Goal: Task Accomplishment & Management: Use online tool/utility

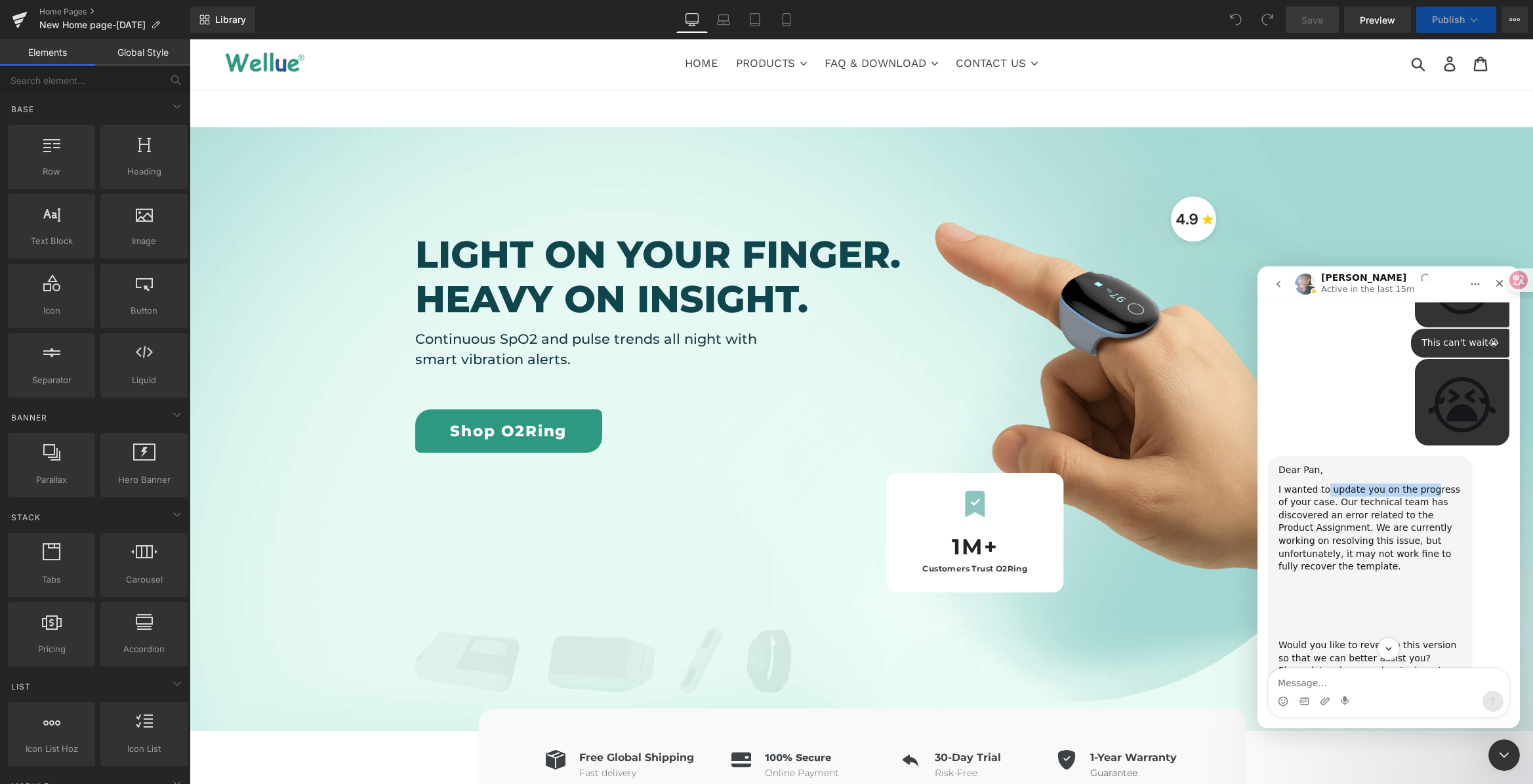
drag, startPoint x: 1324, startPoint y: 412, endPoint x: 1424, endPoint y: 414, distance: 100.0
click at [1424, 483] on div "I wanted to update you on the progress of your case. Our technical team has dis…" at bounding box center [1370, 528] width 184 height 90
click at [1427, 483] on div "I wanted to update you on the progress of your case. Our technical team has dis…" at bounding box center [1370, 528] width 184 height 90
drag, startPoint x: 1460, startPoint y: 412, endPoint x: 1406, endPoint y: 414, distance: 54.0
click at [1406, 483] on div "I wanted to update you on the progress of your case. Our technical team has dis…" at bounding box center [1370, 528] width 184 height 90
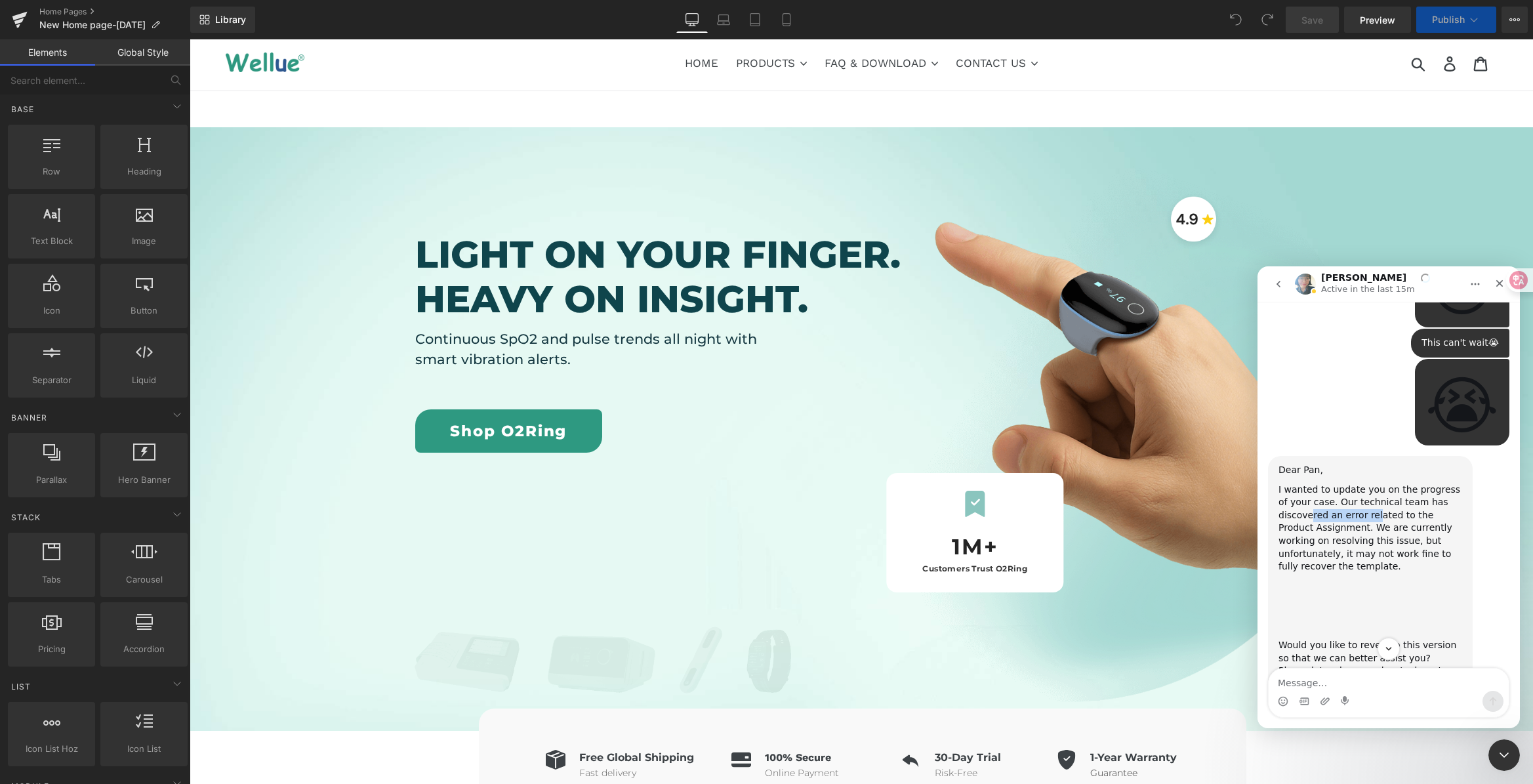
drag, startPoint x: 1311, startPoint y: 439, endPoint x: 1403, endPoint y: 438, distance: 92.0
click at [1381, 483] on div "I wanted to update you on the progress of your case. Our technical team has dis…" at bounding box center [1370, 528] width 184 height 90
click at [1403, 483] on div "I wanted to update you on the progress of your case. Our technical team has dis…" at bounding box center [1370, 528] width 184 height 90
drag, startPoint x: 1342, startPoint y: 461, endPoint x: 1351, endPoint y: 458, distance: 9.5
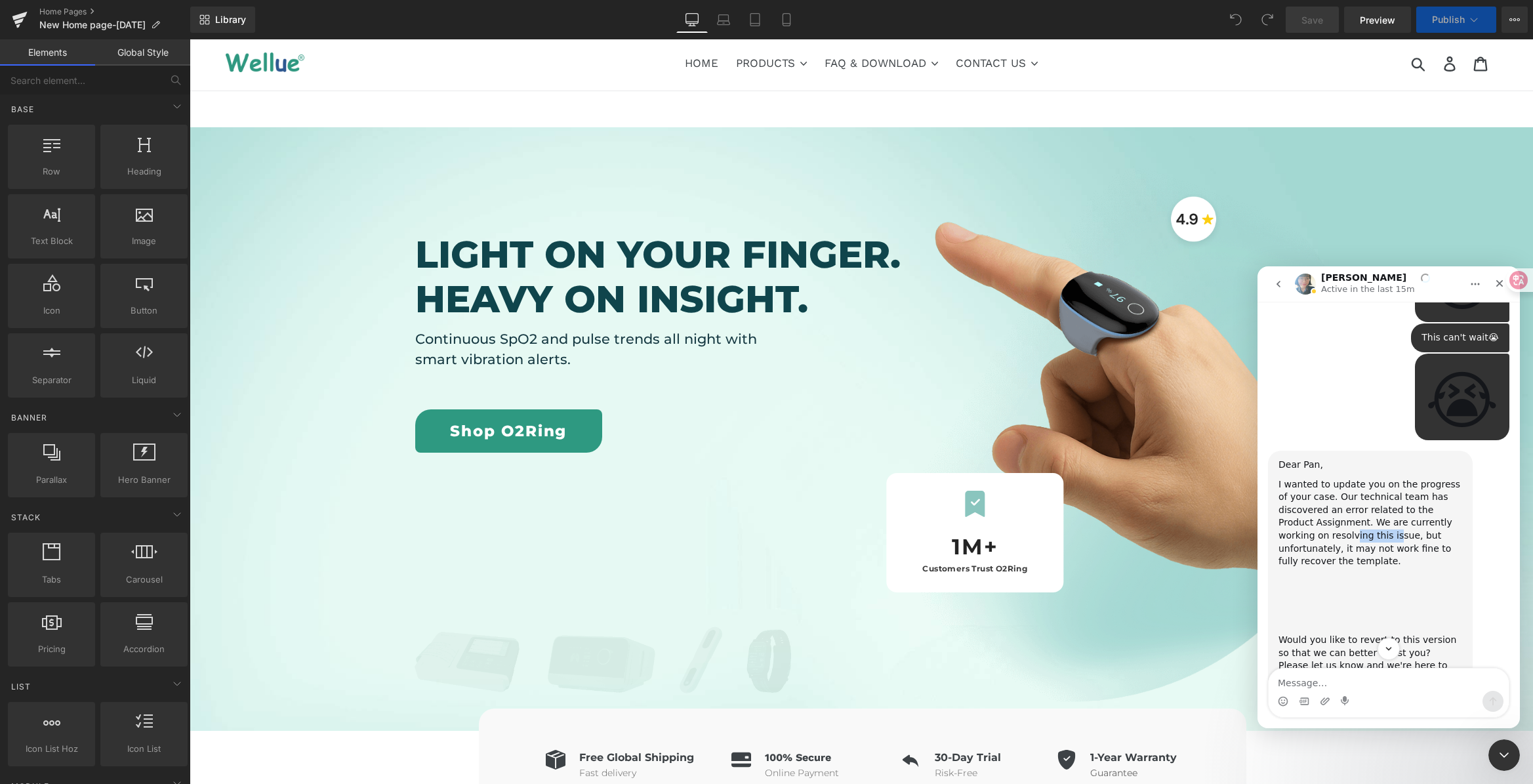
click at [1346, 478] on div "I wanted to update you on the progress of your case. Our technical team has dis…" at bounding box center [1370, 523] width 184 height 90
click at [1358, 478] on div "I wanted to update you on the progress of your case. Our technical team has dis…" at bounding box center [1370, 523] width 184 height 90
click at [1355, 568] on img "Annie说…" at bounding box center [1366, 594] width 176 height 53
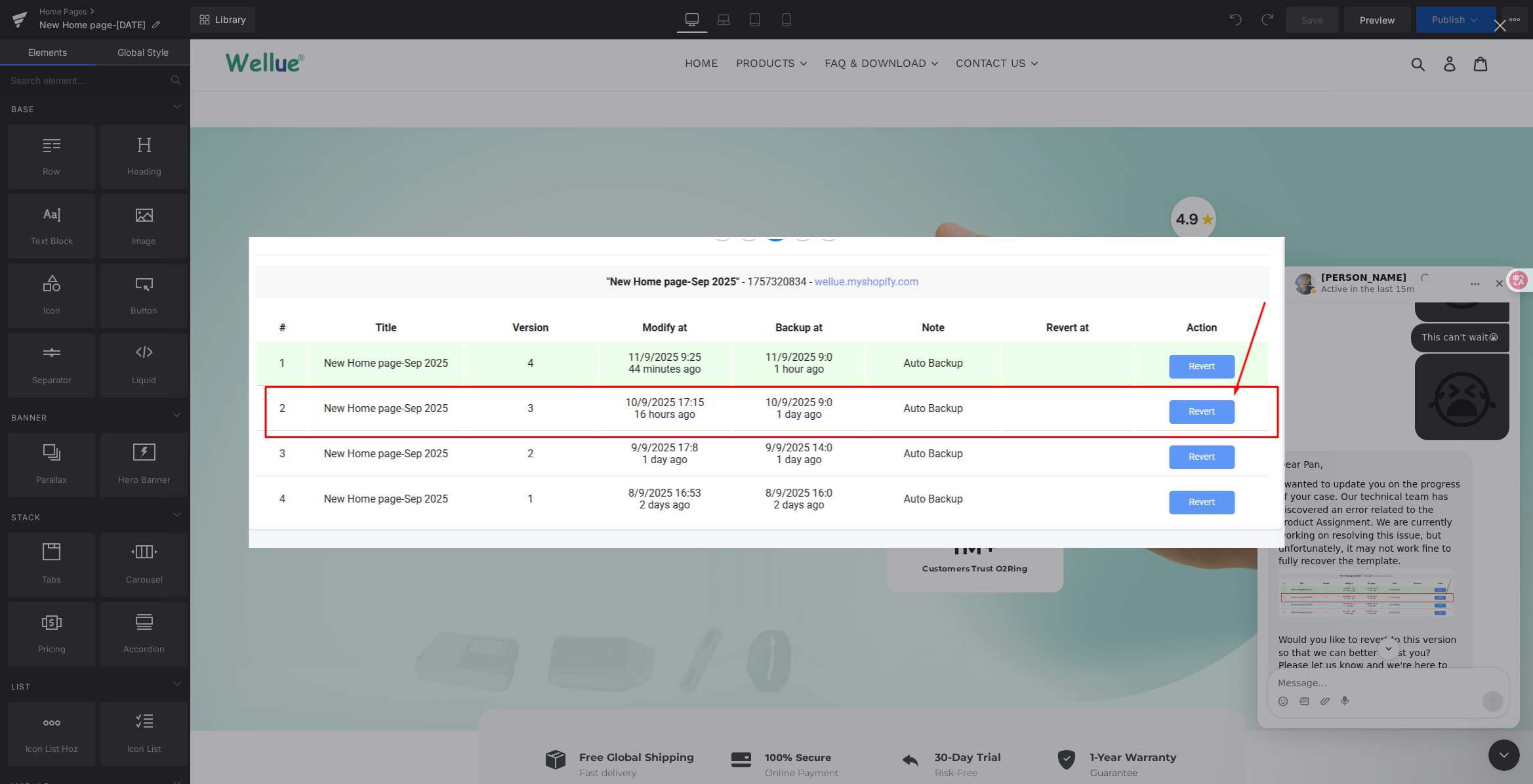
scroll to position [0, 0]
click at [1341, 392] on div "Intercom Messenger" at bounding box center [766, 392] width 1533 height 784
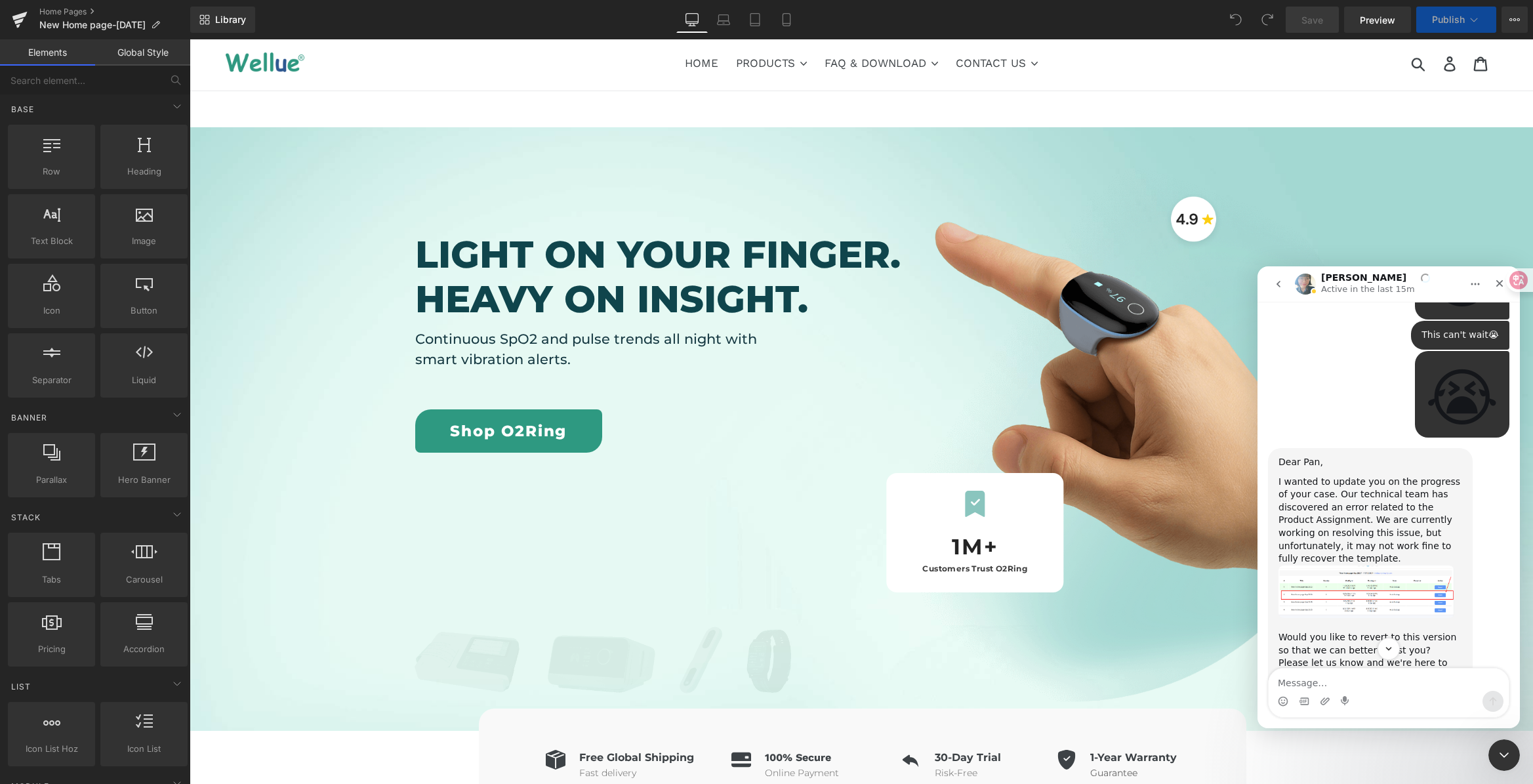
scroll to position [3670, 0]
drag, startPoint x: 1336, startPoint y: 558, endPoint x: 1393, endPoint y: 566, distance: 57.6
click at [1393, 628] on div "Would you like to revert to this version so that we can better assist you? Plea…" at bounding box center [1370, 654] width 184 height 51
click at [1395, 628] on div "Would you like to revert to this version so that we can better assist you? Plea…" at bounding box center [1370, 654] width 184 height 51
drag, startPoint x: 1297, startPoint y: 566, endPoint x: 1379, endPoint y: 572, distance: 82.2
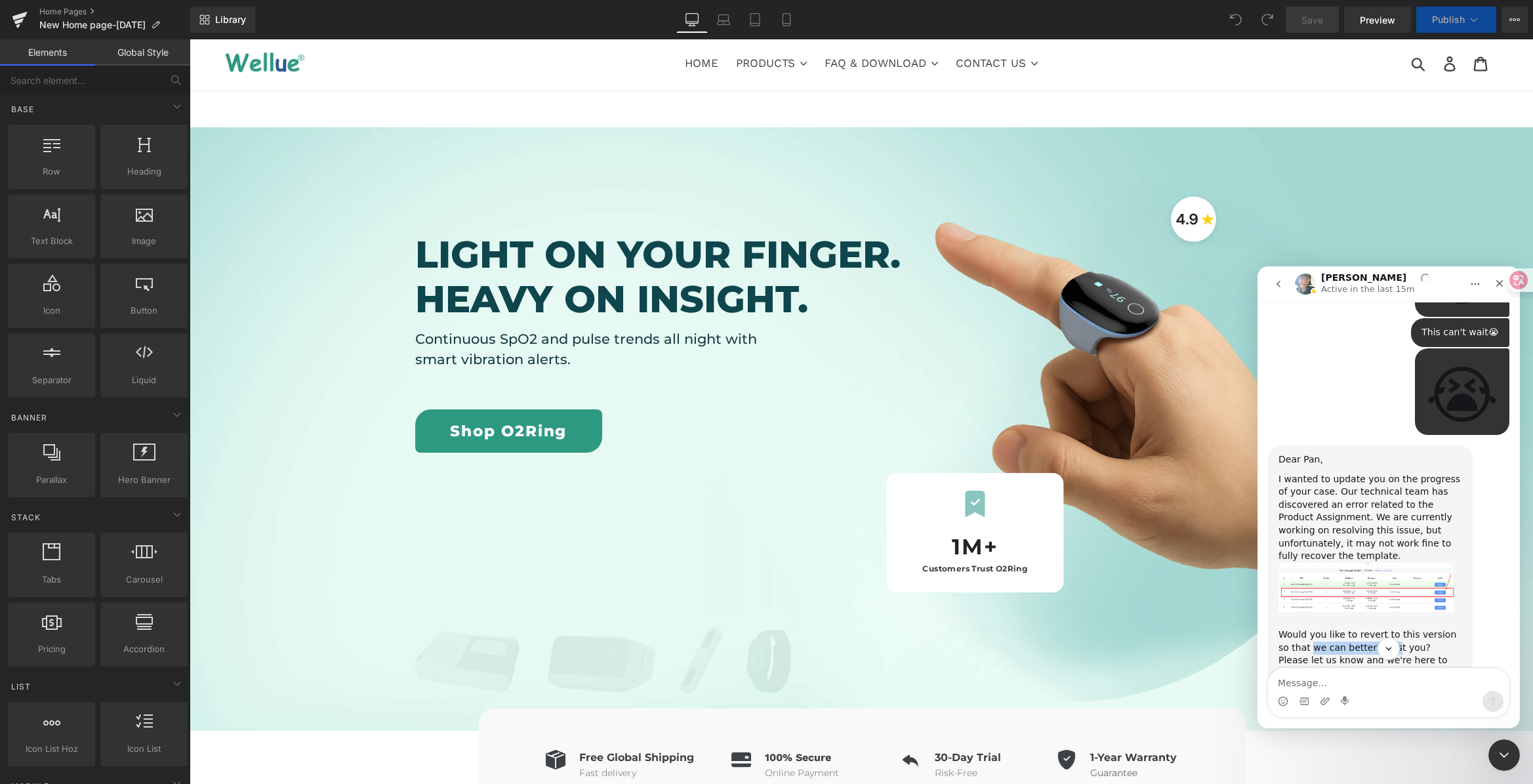
click at [1378, 628] on div "Would you like to revert to this version so that we can better assist you? Plea…" at bounding box center [1370, 654] width 184 height 51
click at [1381, 628] on div "Would you like to revert to this version so that we can better assist you? Plea…" at bounding box center [1370, 654] width 184 height 51
drag, startPoint x: 1277, startPoint y: 556, endPoint x: 1413, endPoint y: 567, distance: 136.4
click at [1413, 628] on div "Would you like to revert to this version so that we can better assist you? Plea…" at bounding box center [1370, 654] width 184 height 51
click at [1396, 628] on div "Would you like to revert to this version so that we can better assist you? Plea…" at bounding box center [1370, 654] width 184 height 51
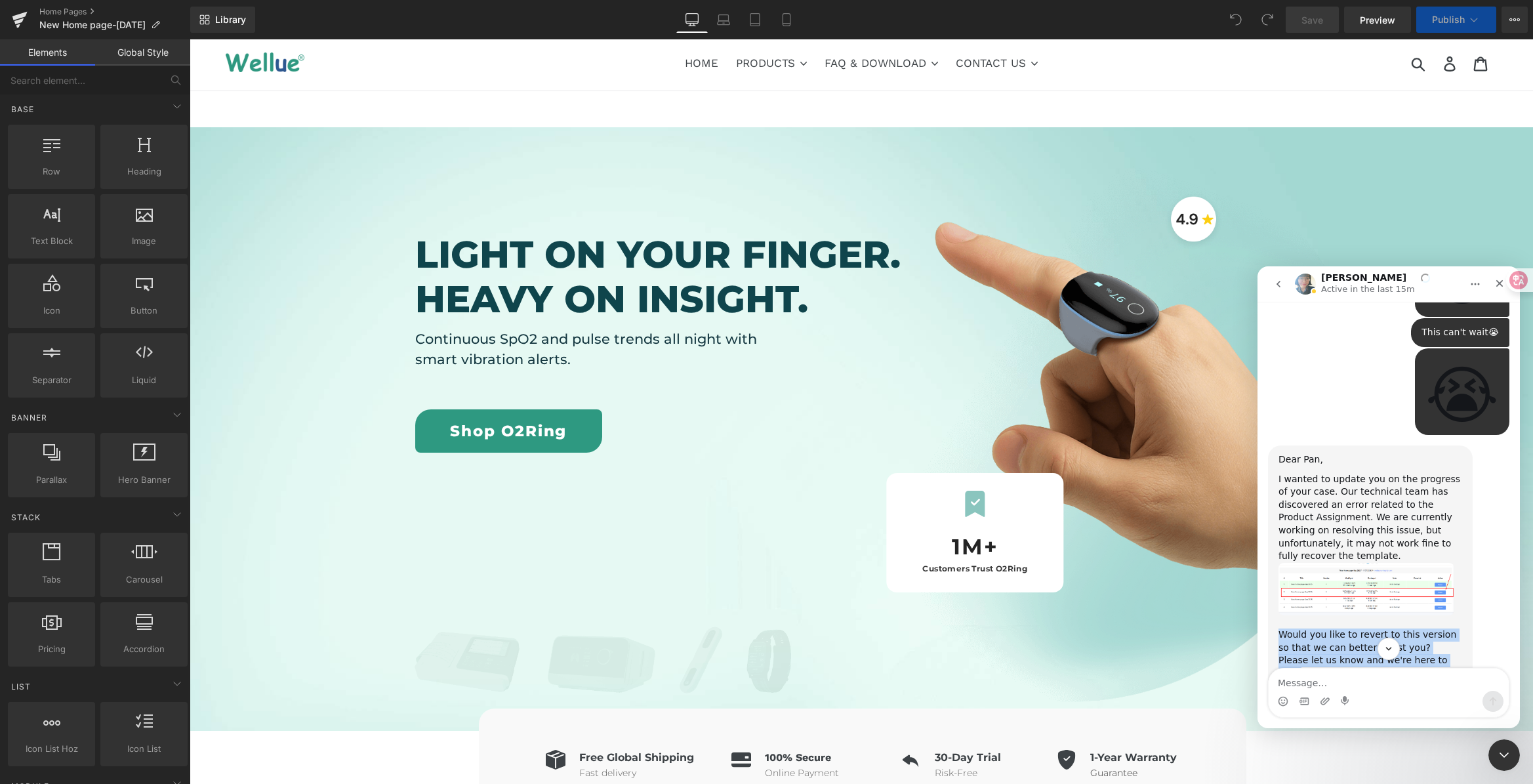
drag, startPoint x: 1278, startPoint y: 555, endPoint x: 1414, endPoint y: 592, distance: 140.9
click at [1414, 592] on div "Dear Pan, I wanted to update you on the progress of your case. Our technical te…" at bounding box center [1370, 567] width 205 height 243
copy div "Would you like to revert to this version so that we can better assist you? Plea…"
click at [1347, 563] on img "Annie说…" at bounding box center [1366, 589] width 176 height 53
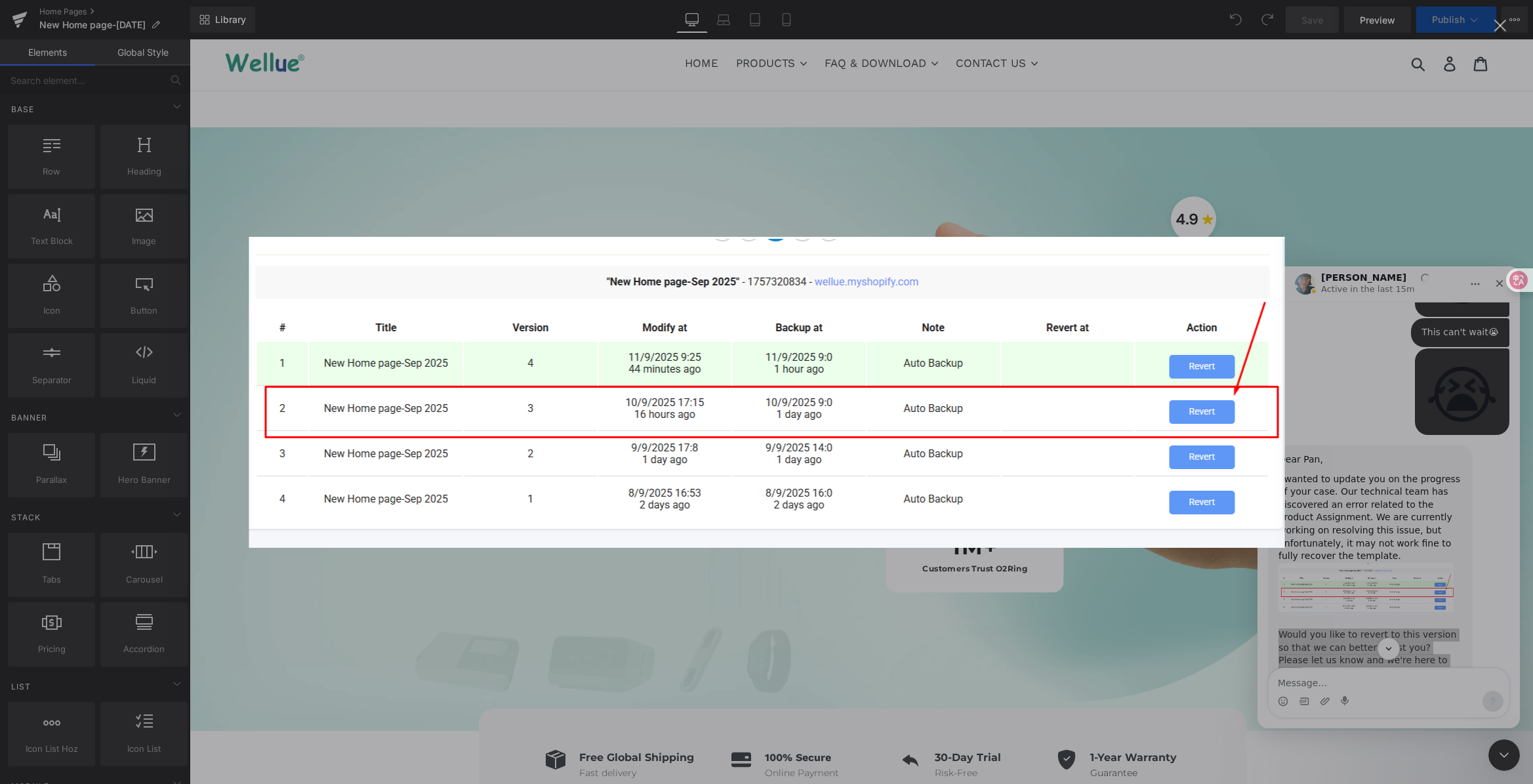
scroll to position [0, 0]
click at [1306, 221] on div "Intercom Messenger" at bounding box center [766, 392] width 1533 height 784
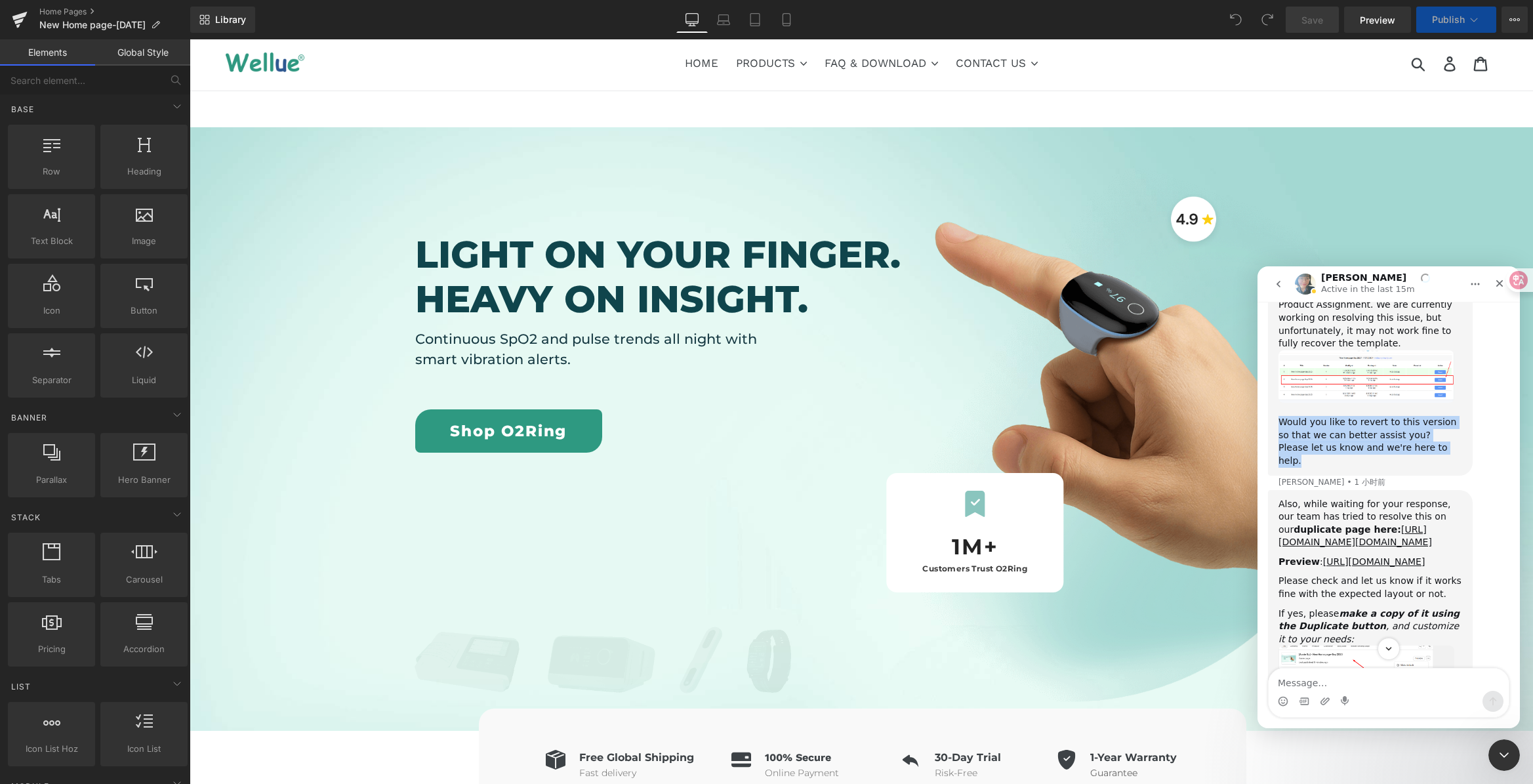
scroll to position [3882, 0]
drag, startPoint x: 1277, startPoint y: 415, endPoint x: 1352, endPoint y: 417, distance: 75.0
click at [1352, 490] on div "Also, while waiting for your response, our team has tried to resolve this on ou…" at bounding box center [1370, 622] width 205 height 266
click at [1328, 497] on div "Also, while waiting for your response, our team has tried to resolve this on ou…" at bounding box center [1370, 523] width 184 height 51
drag, startPoint x: 1340, startPoint y: 417, endPoint x: 1401, endPoint y: 420, distance: 61.1
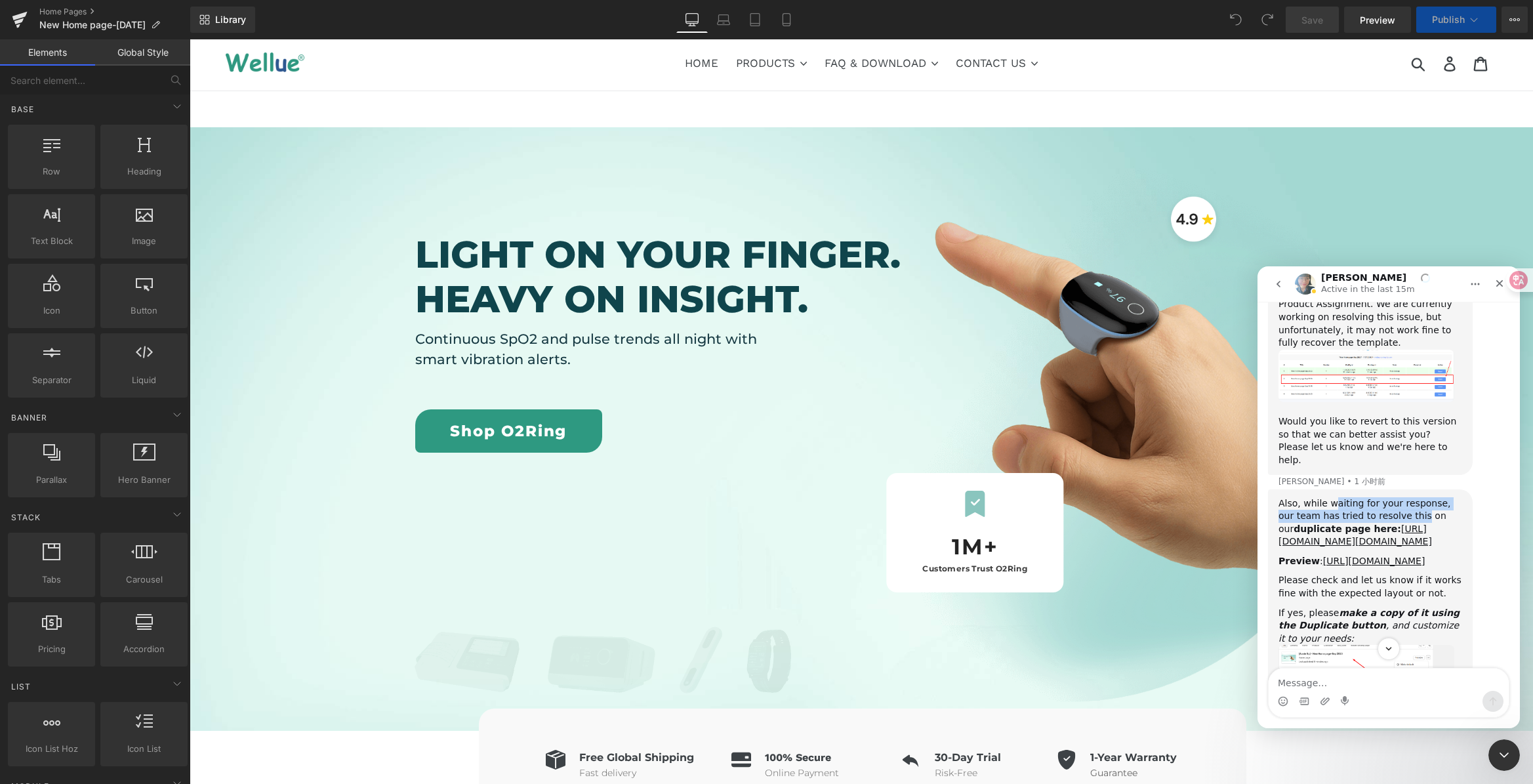
click at [1401, 497] on div "Also, while waiting for your response, our team has tried to resolve this on ou…" at bounding box center [1370, 523] width 184 height 51
click at [1403, 497] on div "Also, while waiting for your response, our team has tried to resolve this on ou…" at bounding box center [1370, 523] width 184 height 51
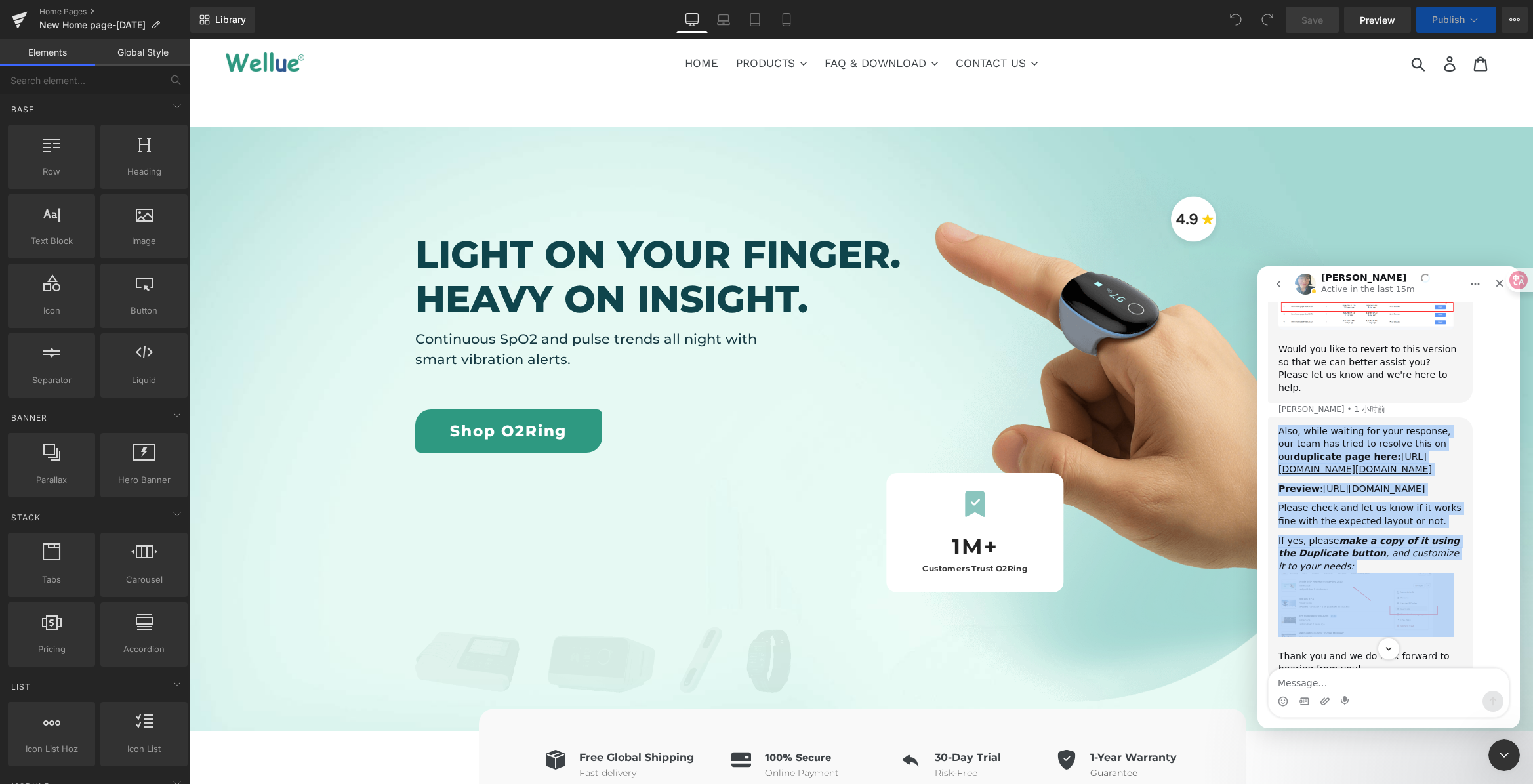
scroll to position [3957, 0]
drag, startPoint x: 1277, startPoint y: 411, endPoint x: 1308, endPoint y: 548, distance: 140.5
click at [1308, 548] on div "Also, while waiting for your response, our team has tried to resolve this on ou…" at bounding box center [1370, 548] width 205 height 266
copy div "Also, while waiting for your response, our team has tried to resolve this on ou…"
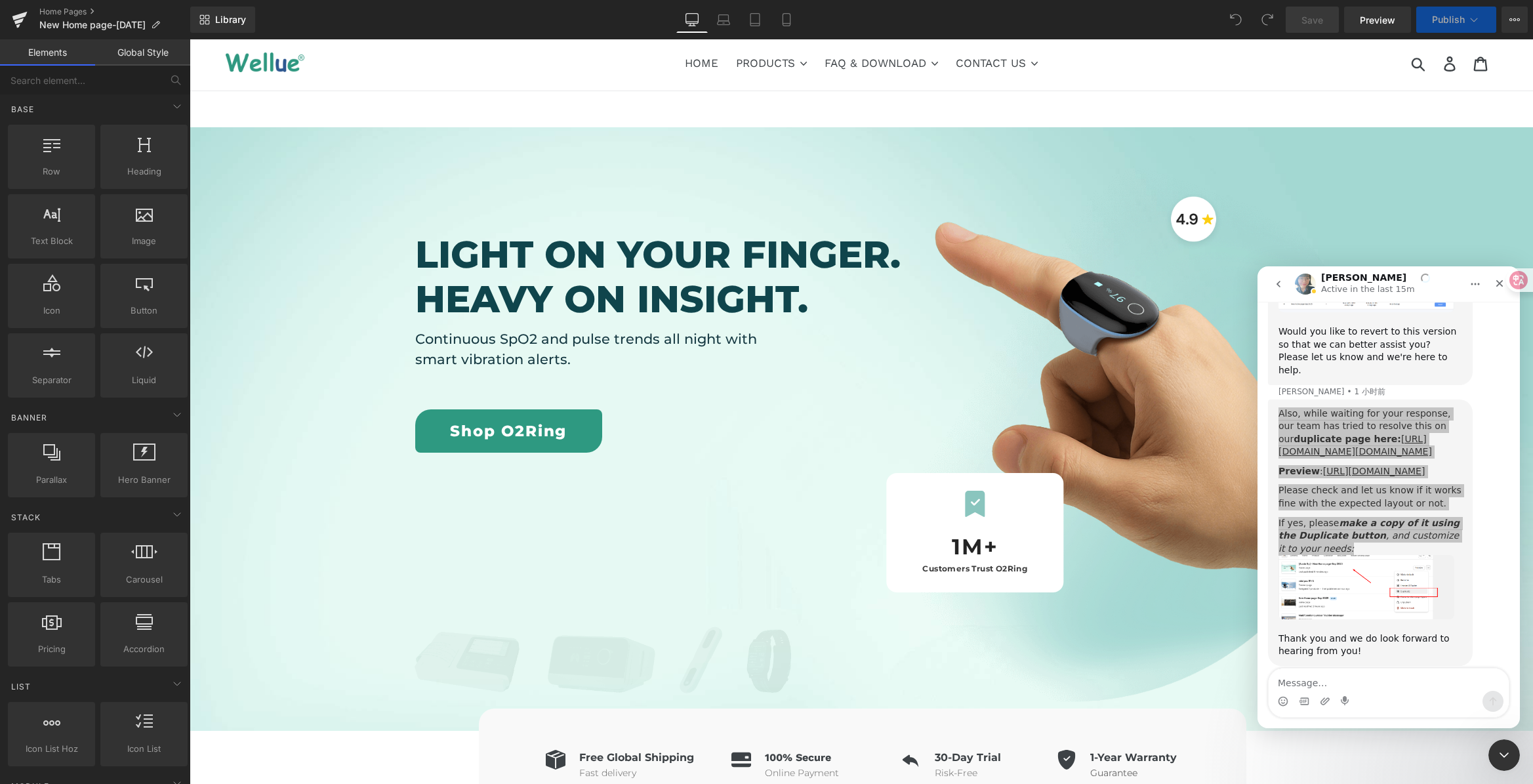
scroll to position [3984, 0]
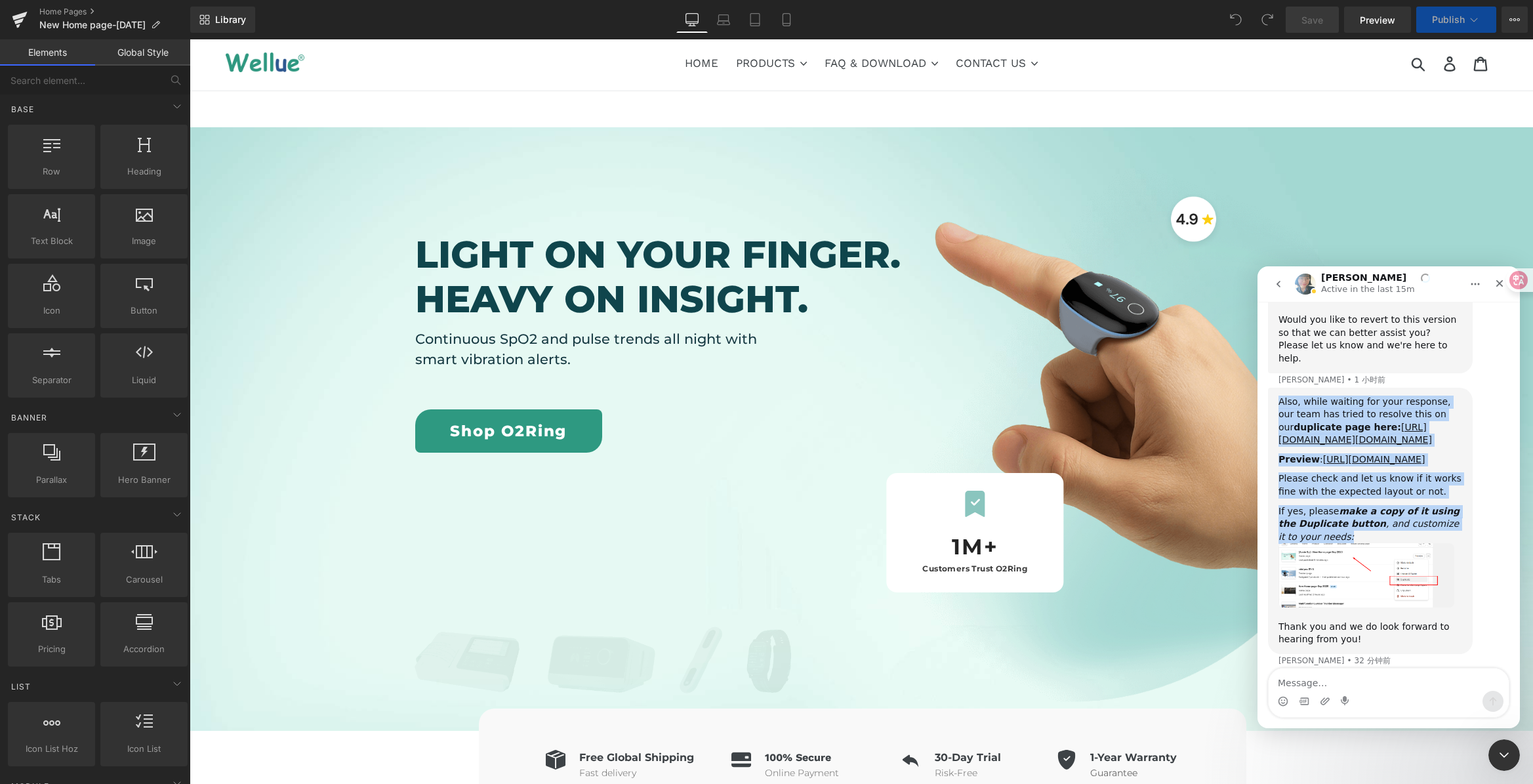
click at [1369, 559] on img "Annie说…" at bounding box center [1366, 575] width 176 height 63
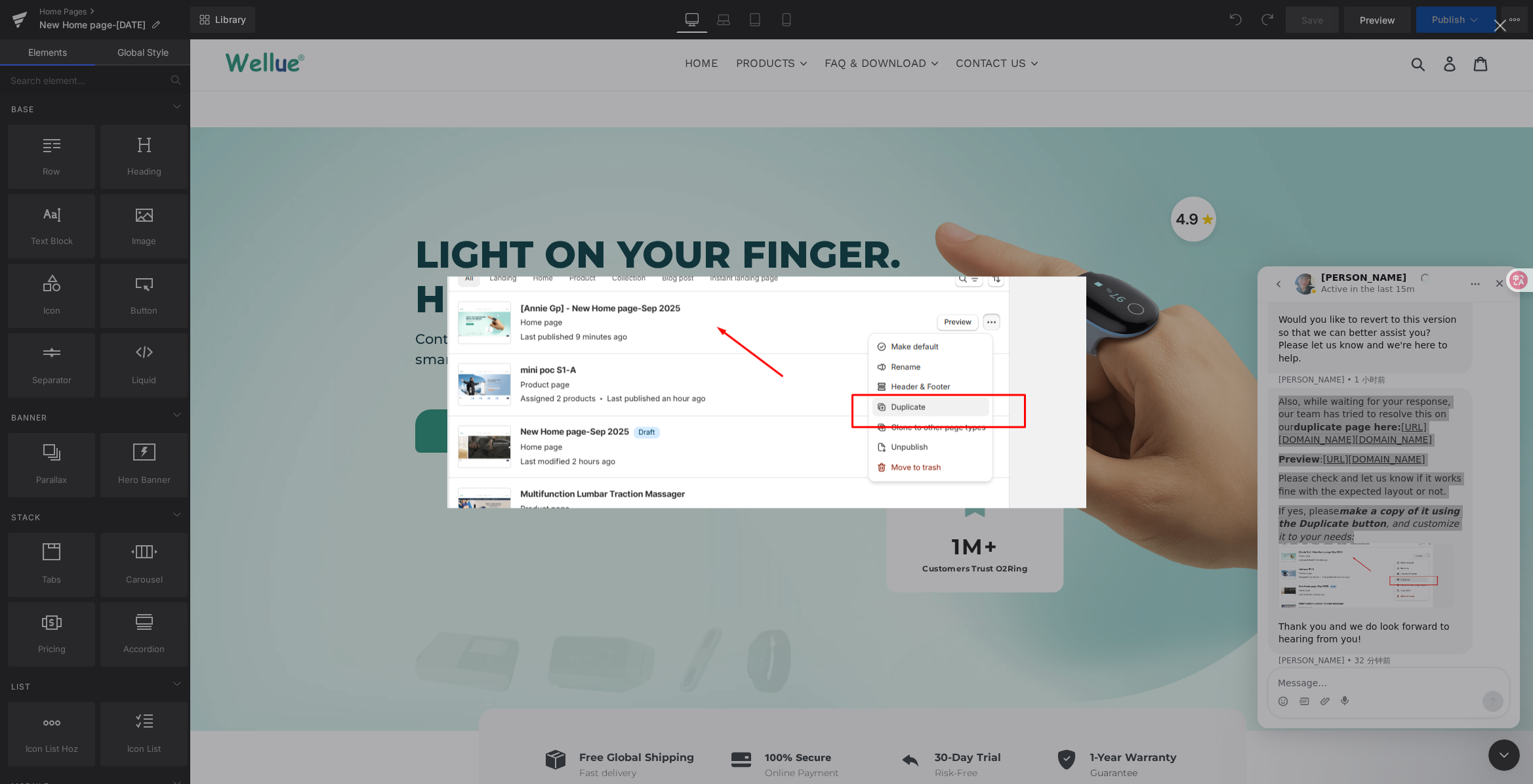
scroll to position [0, 0]
click at [931, 236] on div "Intercom Messenger" at bounding box center [766, 392] width 1533 height 784
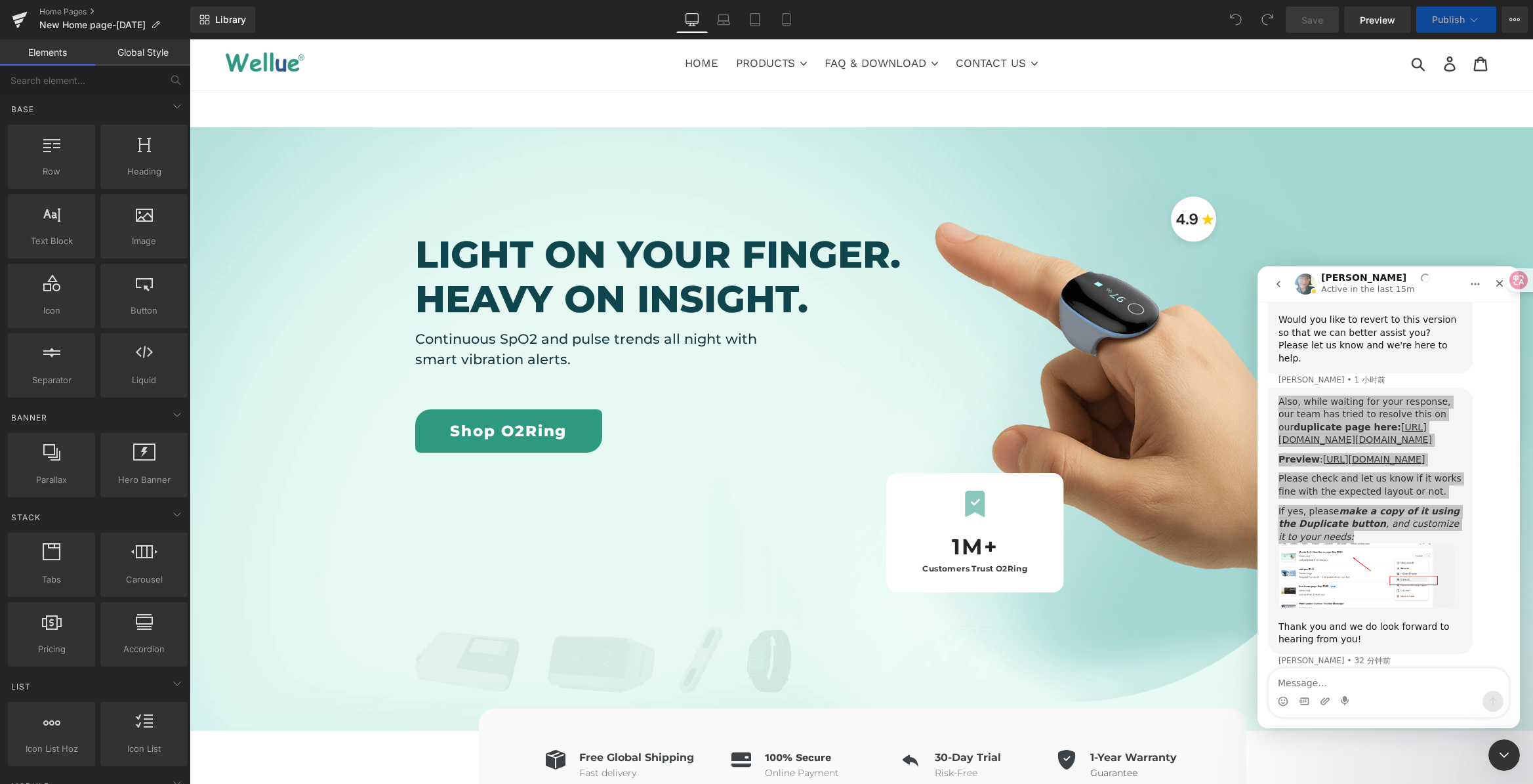
click at [549, 8] on div at bounding box center [766, 372] width 1533 height 744
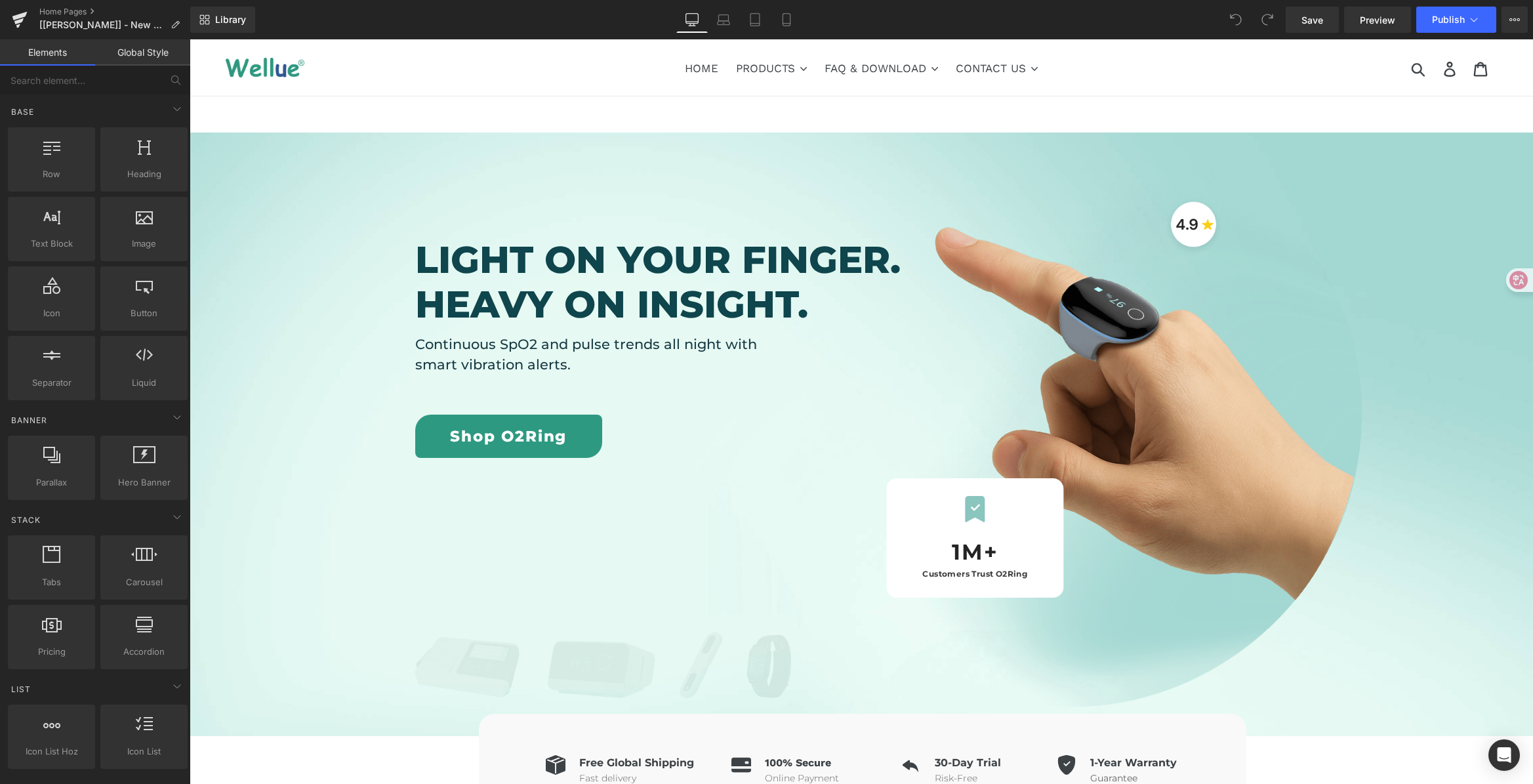
click at [844, 143] on span "Hero Banner" at bounding box center [856, 142] width 63 height 19
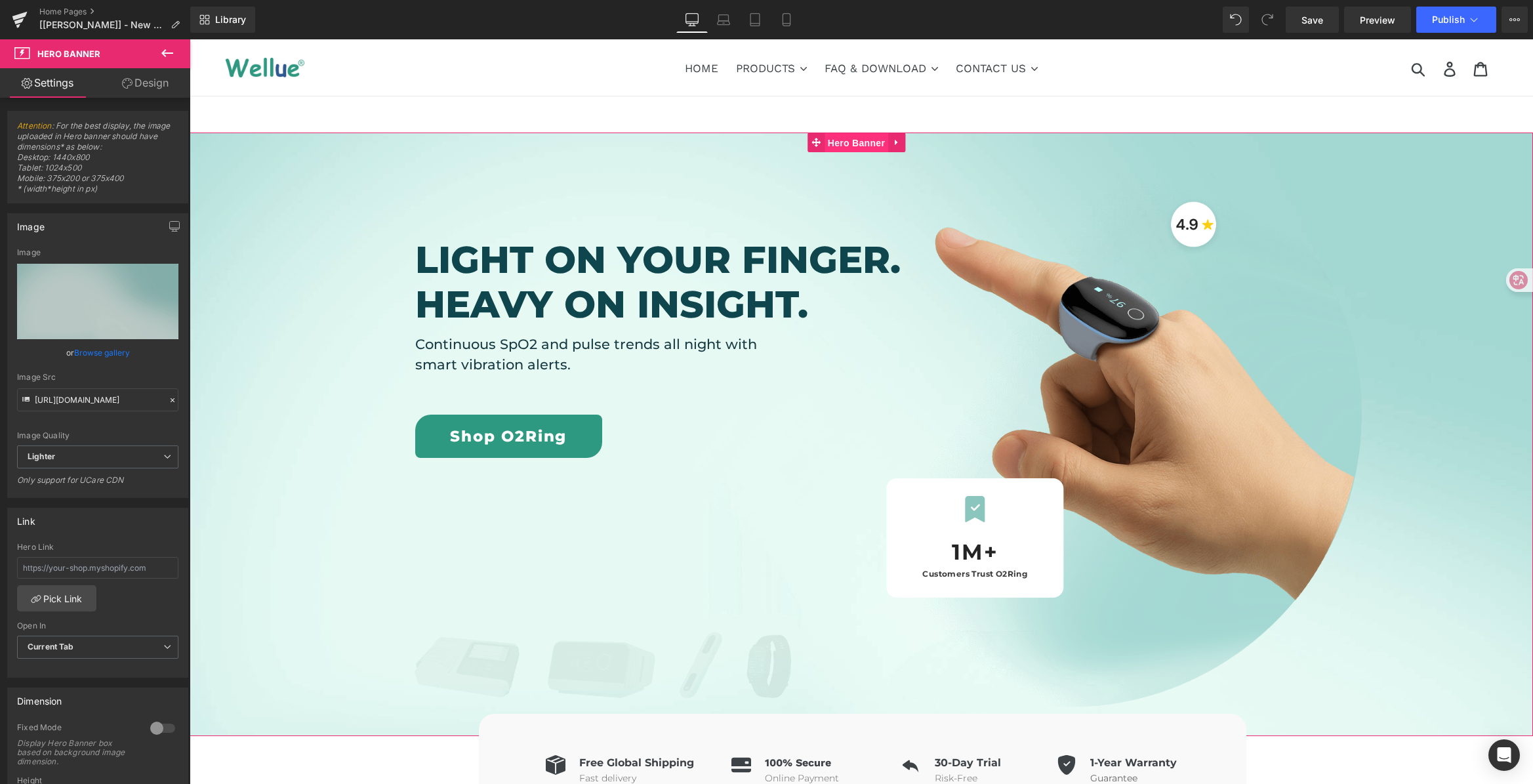
click at [843, 139] on span "Hero Banner" at bounding box center [856, 142] width 63 height 19
click at [905, 141] on div "Image Icon 1M+ Heading Customers Trust O2Ring Heading Row Hero Banner Row" at bounding box center [1047, 429] width 520 height 593
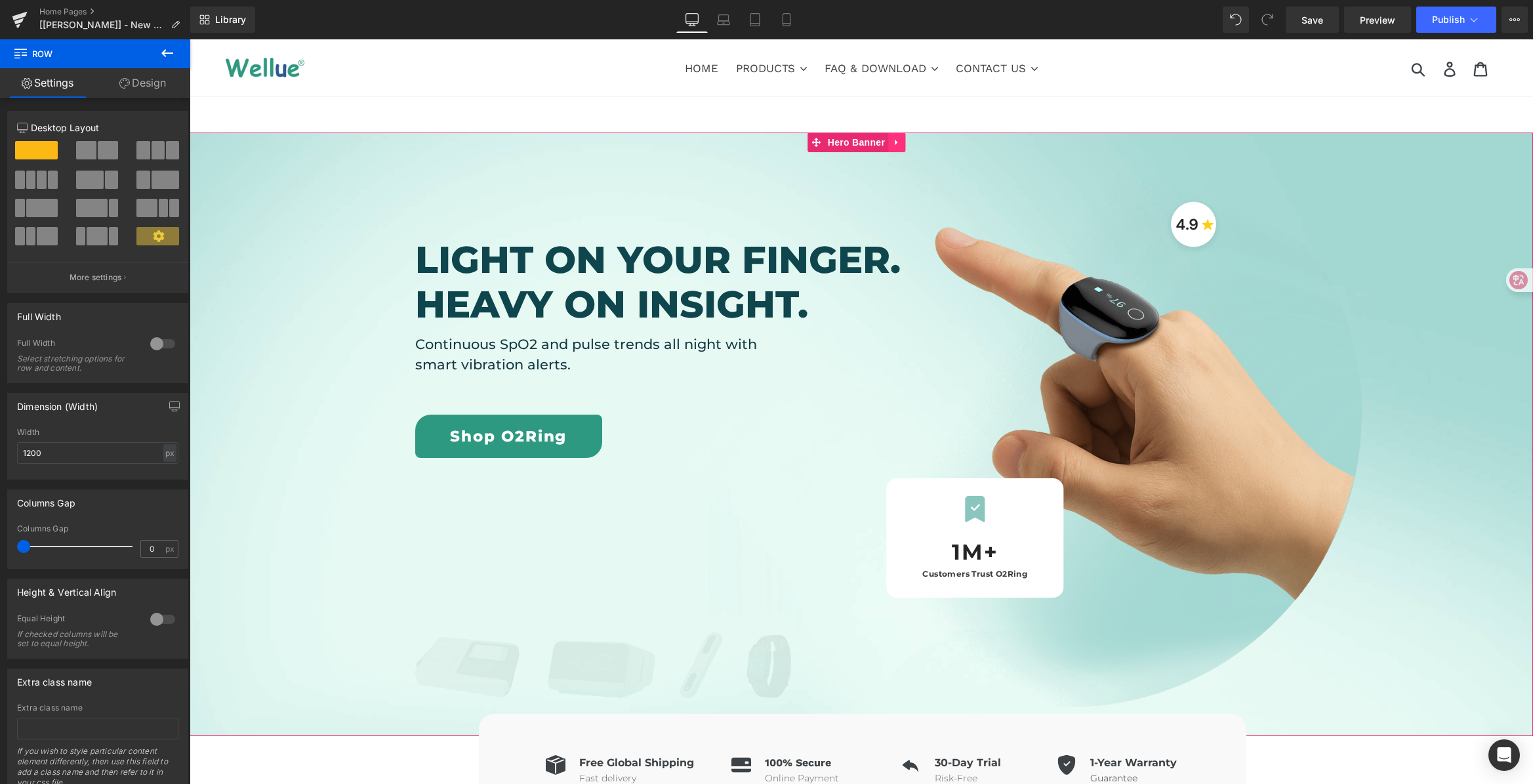
click at [902, 143] on link at bounding box center [896, 142] width 17 height 19
click at [875, 144] on icon at bounding box center [871, 142] width 9 height 9
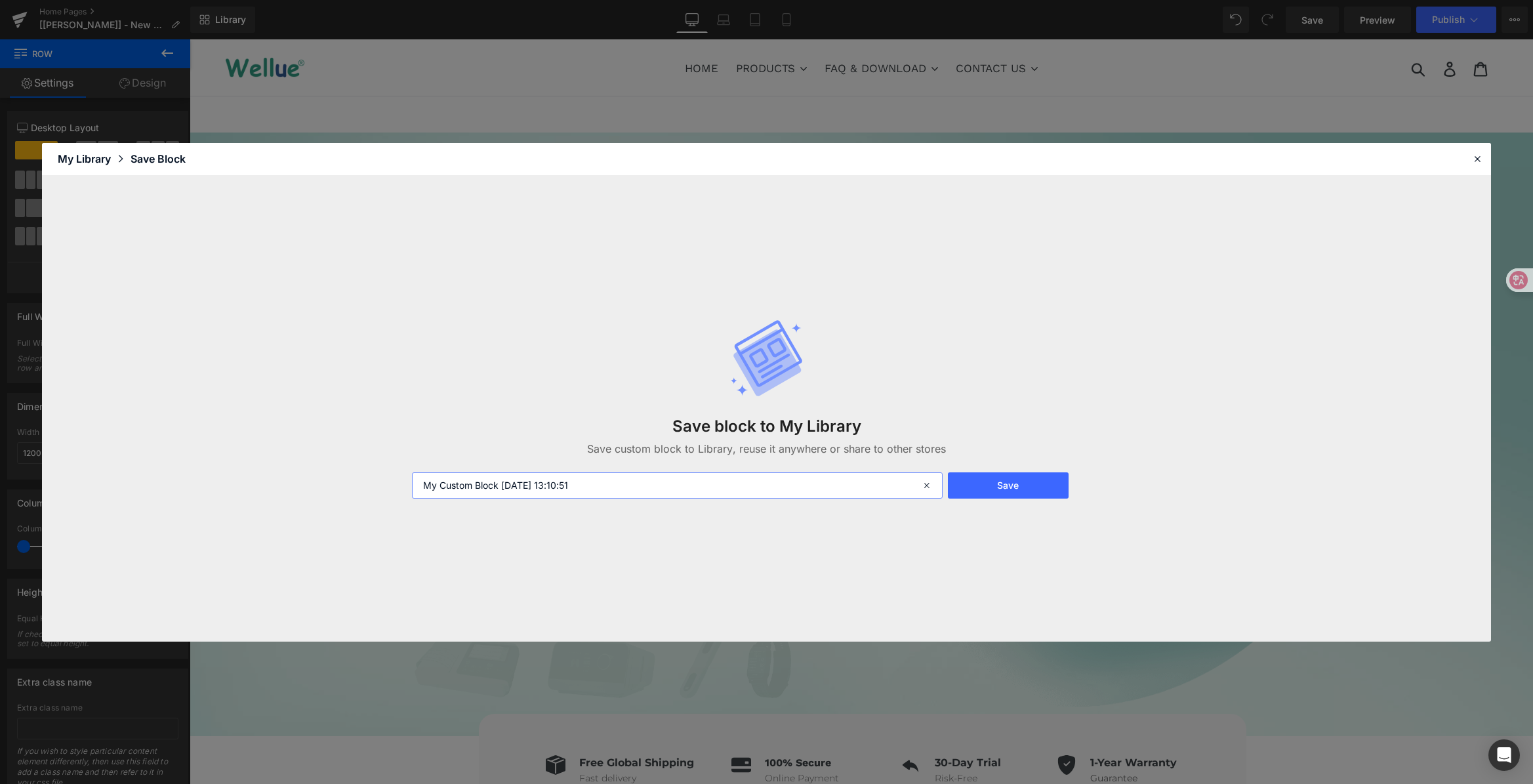
click at [616, 490] on input "My Custom Block 2025-09-11 13:10:51" at bounding box center [677, 485] width 530 height 26
drag, startPoint x: 631, startPoint y: 481, endPoint x: 361, endPoint y: 457, distance: 271.1
click at [288, 456] on div "Save block to My Library Save custom block to Library, reuse it anywhere or sha…" at bounding box center [766, 409] width 1449 height 466
click at [455, 490] on input "Wellue" at bounding box center [677, 485] width 530 height 26
click at [466, 484] on input "Wellue" at bounding box center [677, 485] width 530 height 26
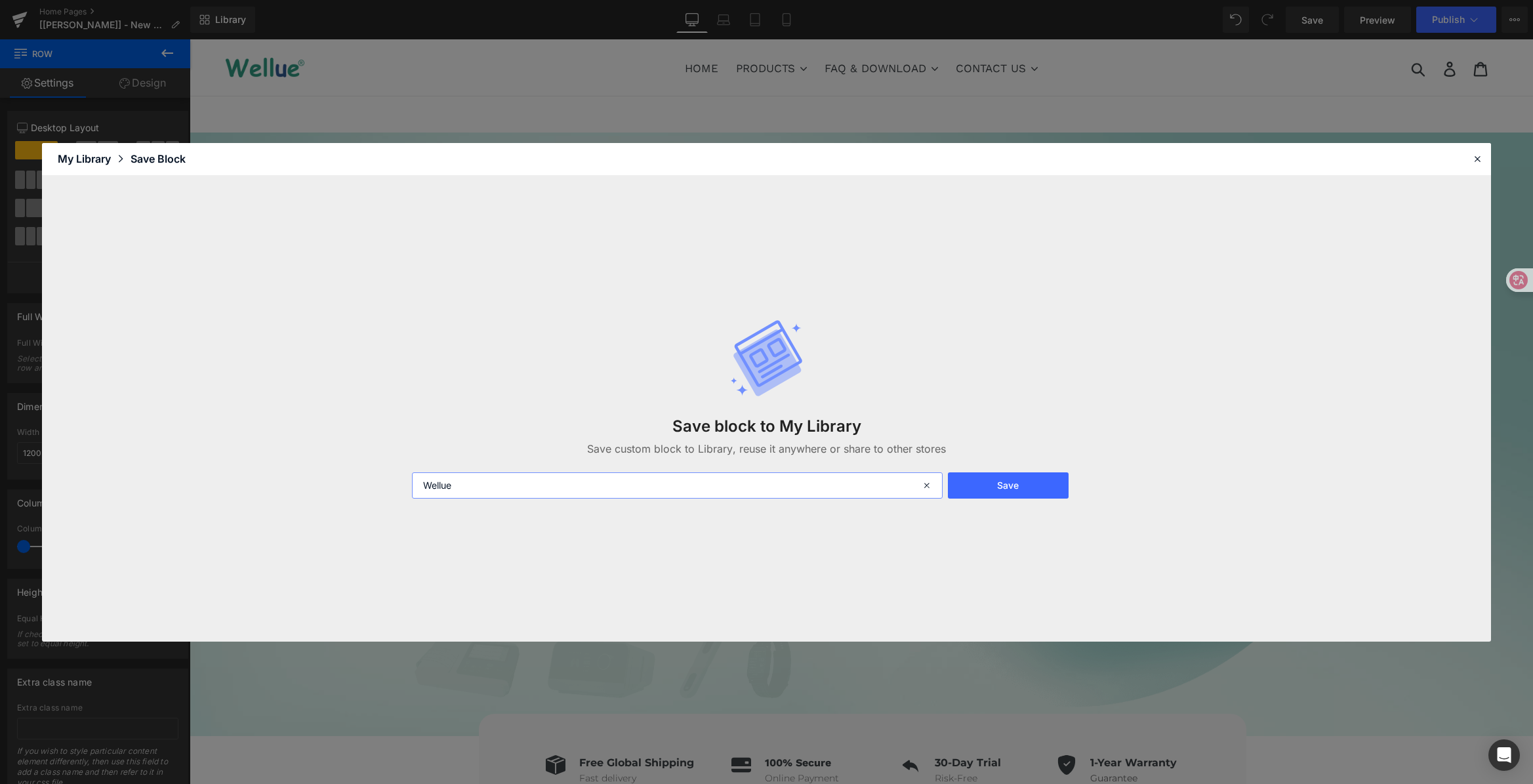
paste input "Hero"
click at [454, 486] on input "WellueHero" at bounding box center [677, 485] width 530 height 26
click at [482, 485] on input "Wellue Hero" at bounding box center [677, 485] width 530 height 26
drag, startPoint x: 305, startPoint y: 461, endPoint x: 534, endPoint y: 443, distance: 229.7
click at [259, 459] on div "Save block to My Library Save custom block to Library, reuse it anywhere or sha…" at bounding box center [766, 409] width 1449 height 466
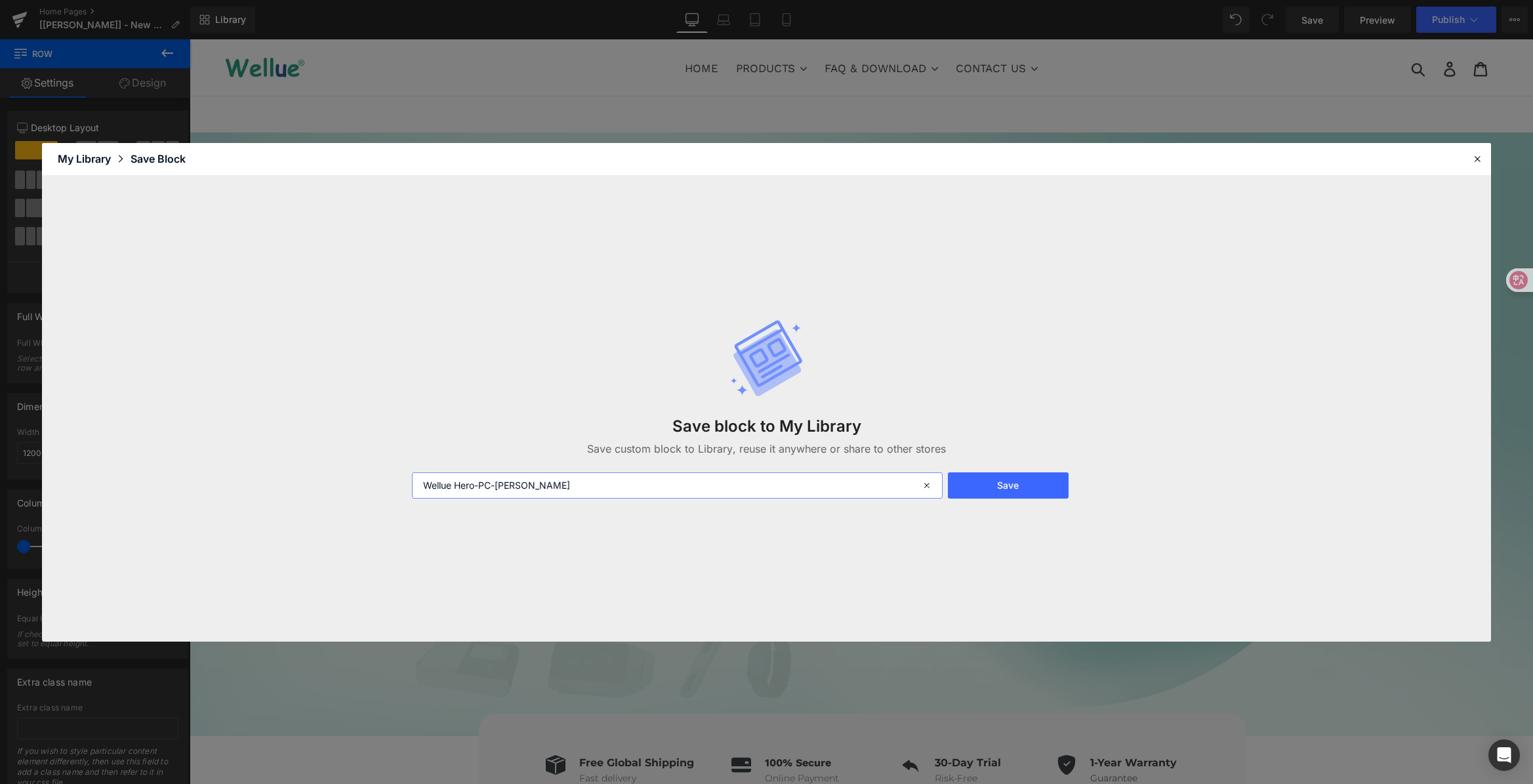
type input "Wellue Hero-PC-[PERSON_NAME]"
click at [1043, 476] on button "Save" at bounding box center [1007, 485] width 120 height 26
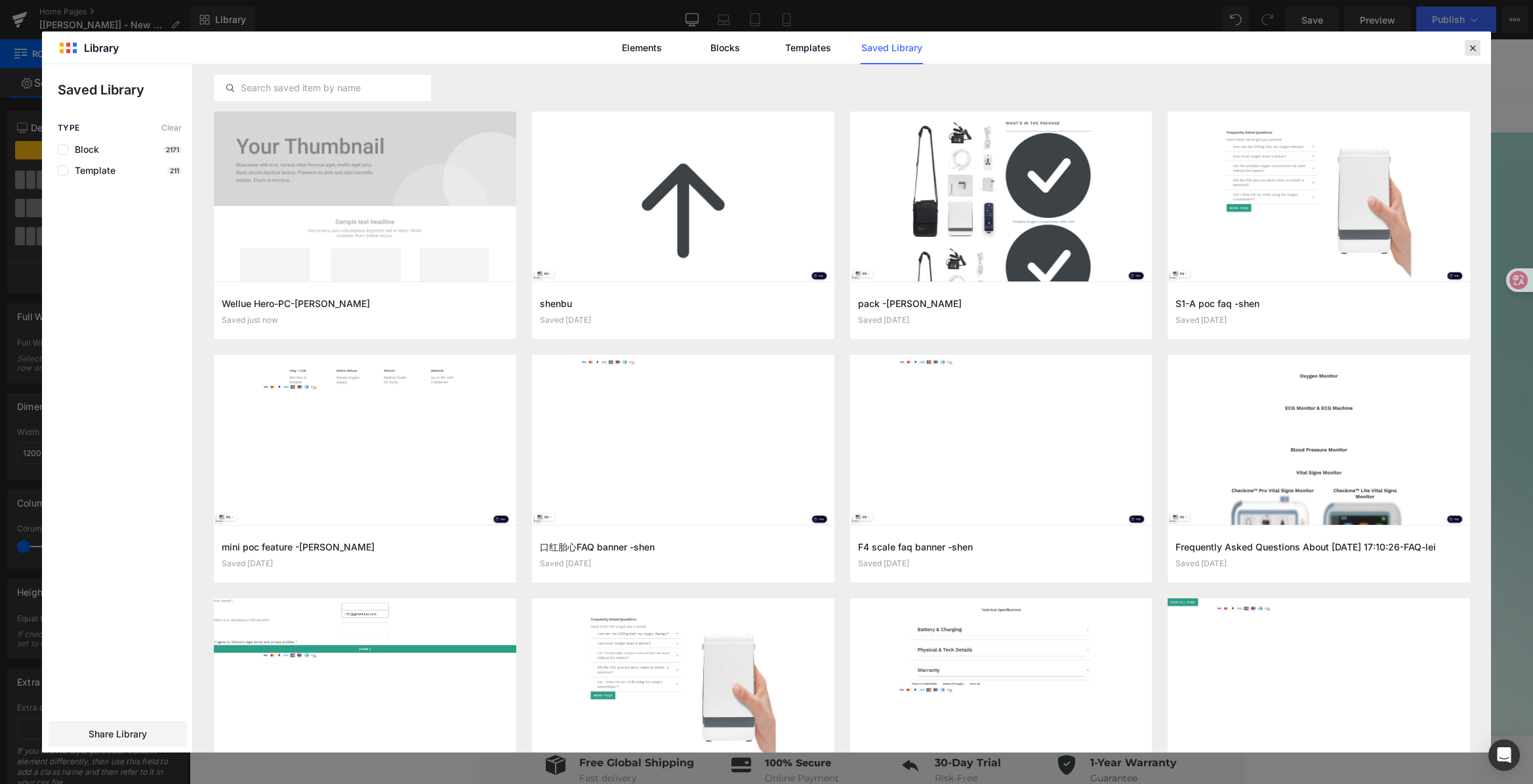
click at [1471, 47] on icon at bounding box center [1471, 47] width 11 height 11
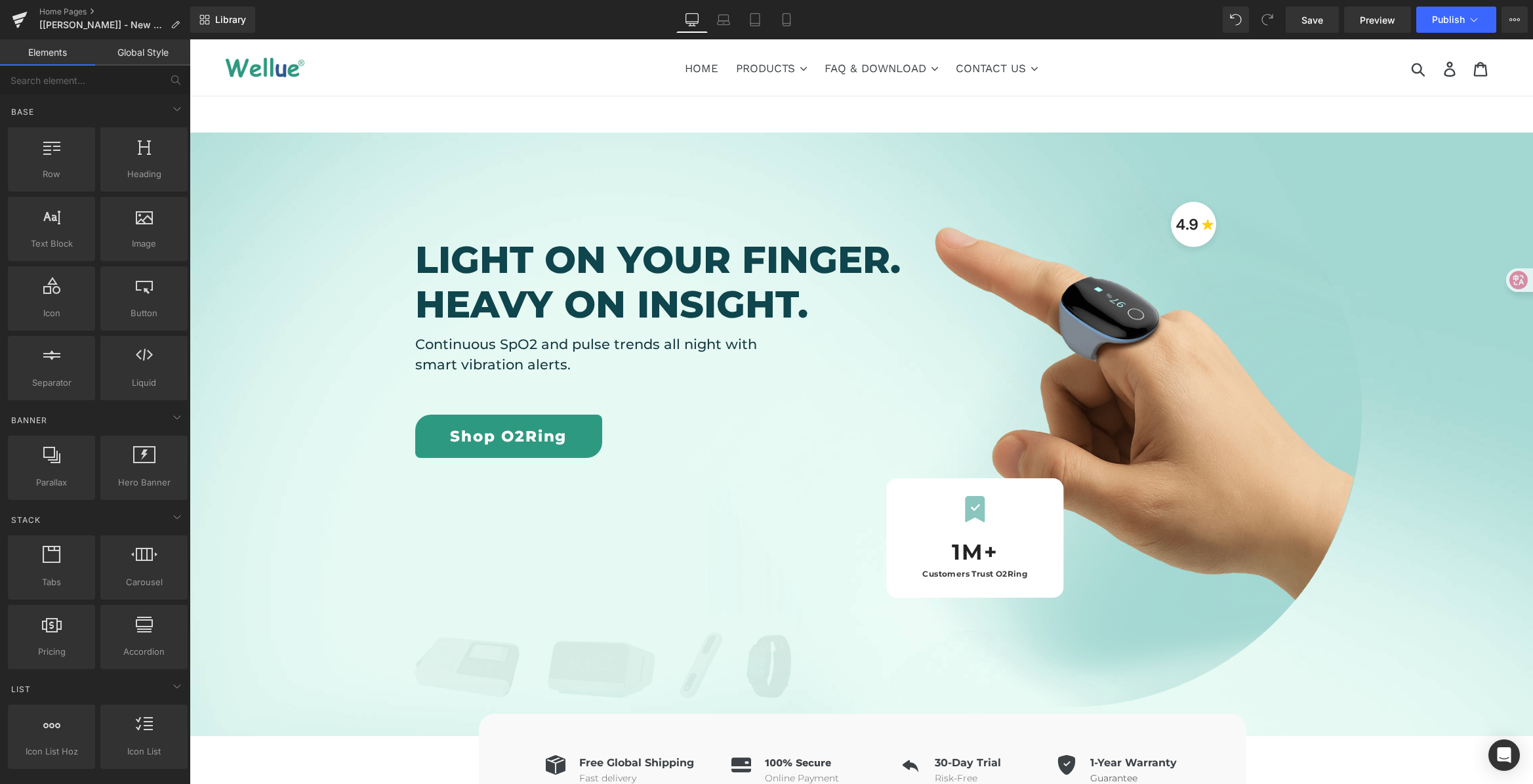
click at [1471, 47] on div "Submit Search Log in Cart" at bounding box center [1369, 68] width 254 height 56
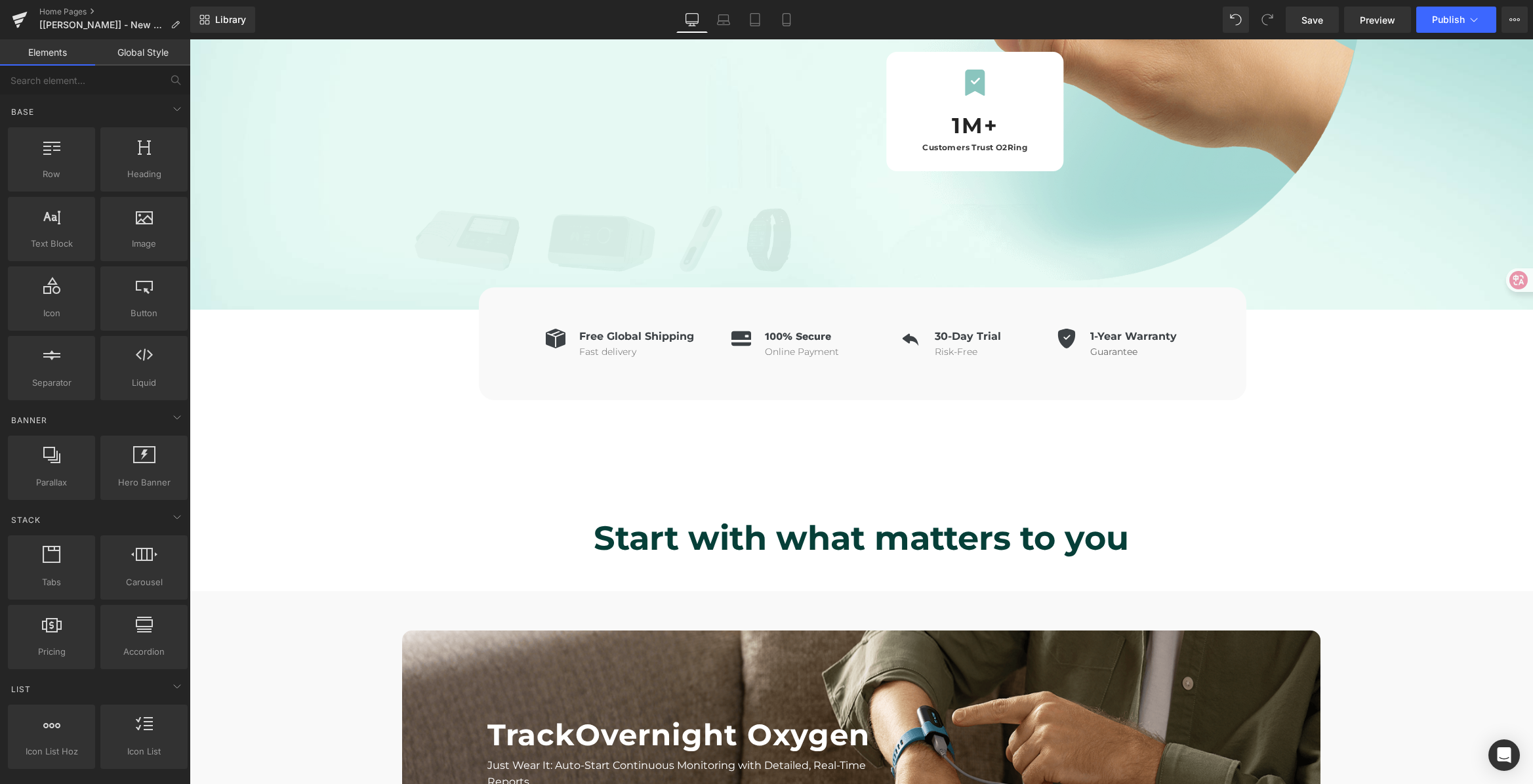
scroll to position [484, 0]
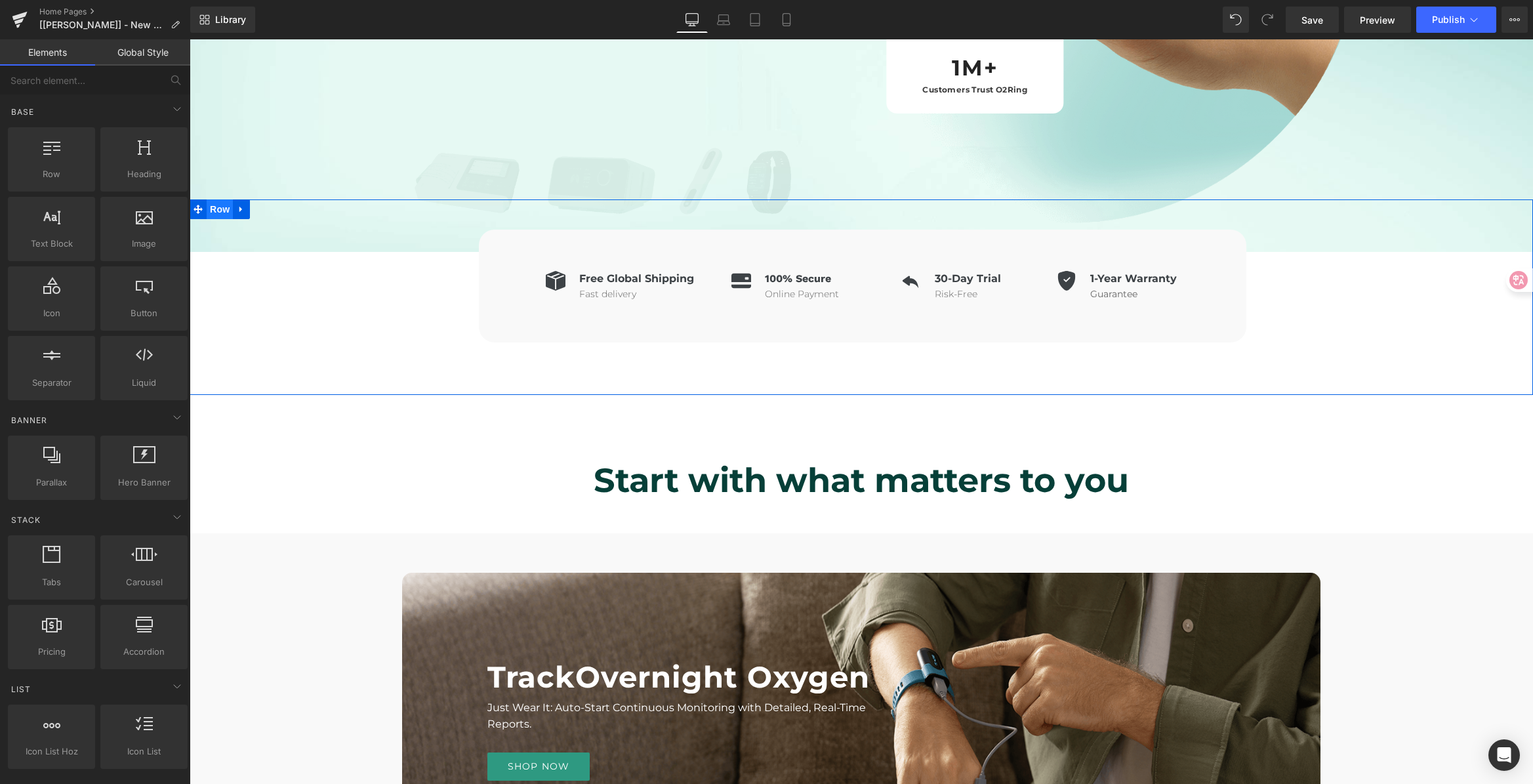
click at [214, 206] on span "Row" at bounding box center [220, 209] width 26 height 19
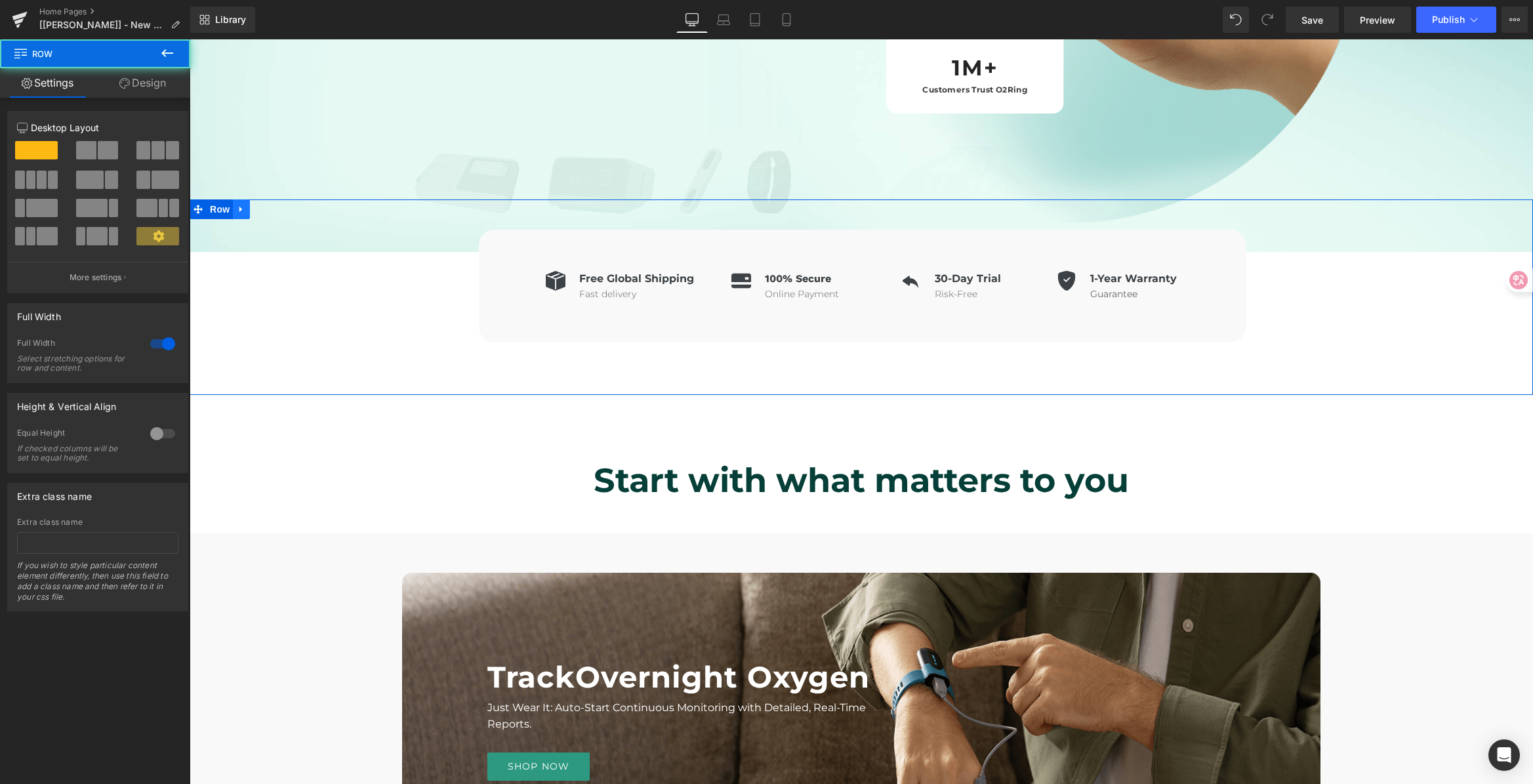
click at [239, 206] on icon at bounding box center [241, 208] width 9 height 10
click at [240, 208] on icon at bounding box center [241, 208] width 9 height 10
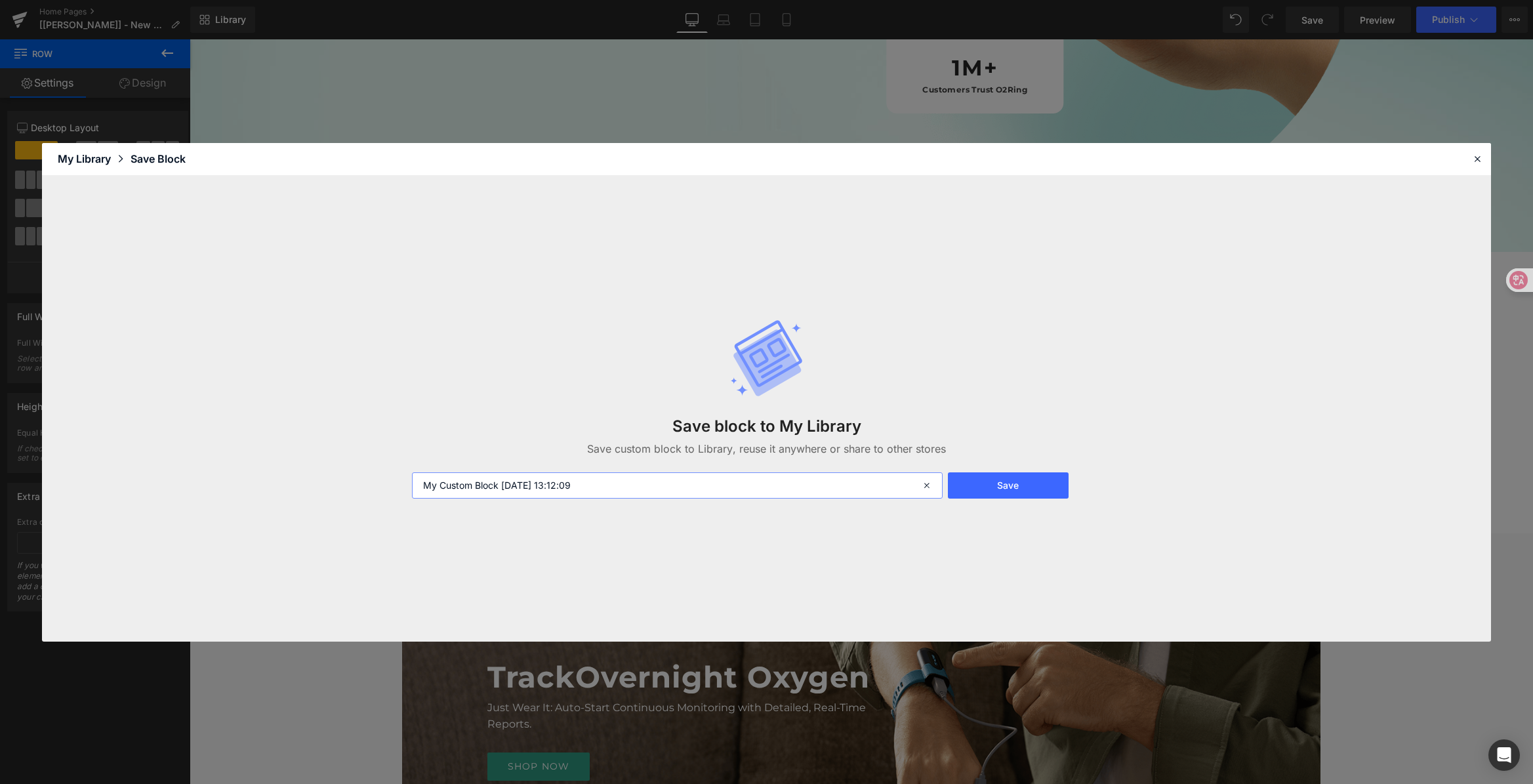
click at [610, 483] on input "My Custom Block 2025-09-11 13:12:09" at bounding box center [677, 485] width 530 height 26
drag, startPoint x: 351, startPoint y: 468, endPoint x: 295, endPoint y: 469, distance: 56.0
click at [295, 469] on div "Save block to My Library Save custom block to Library, reuse it anywhere or sha…" at bounding box center [766, 409] width 1449 height 466
drag, startPoint x: 456, startPoint y: 487, endPoint x: 475, endPoint y: 483, distance: 19.4
click at [475, 483] on input "Wellue Hero-PC-[PERSON_NAME]" at bounding box center [677, 485] width 530 height 26
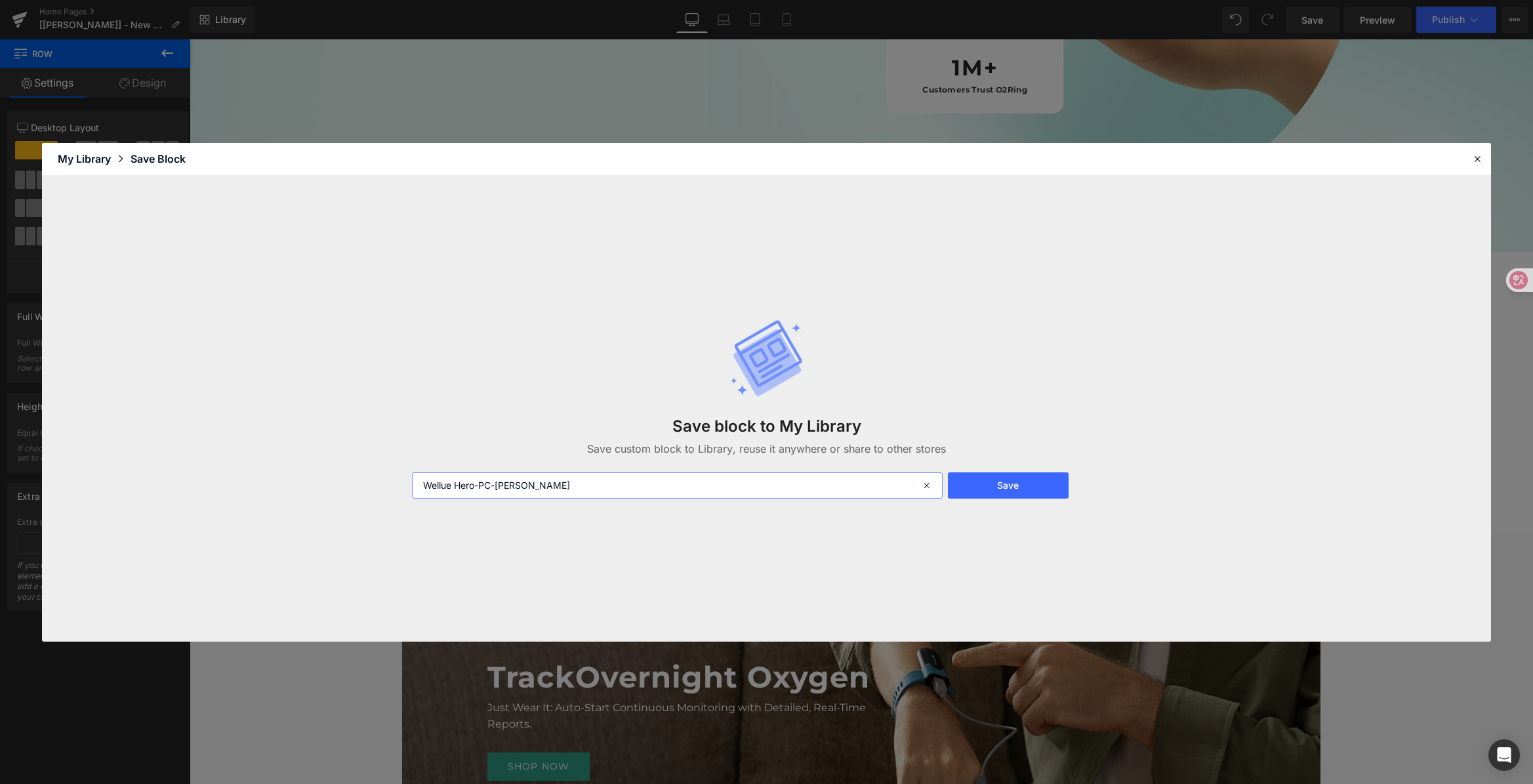
paste input "Support"
click at [458, 487] on input "Wellue Support-PC-xianmiao" at bounding box center [677, 485] width 530 height 26
click at [456, 486] on input "Wellue -Support-PC-xianmiao" at bounding box center [677, 485] width 530 height 26
type input "Wellue-Support-PC-[PERSON_NAME]"
click at [1030, 484] on button "Save" at bounding box center [1007, 485] width 120 height 26
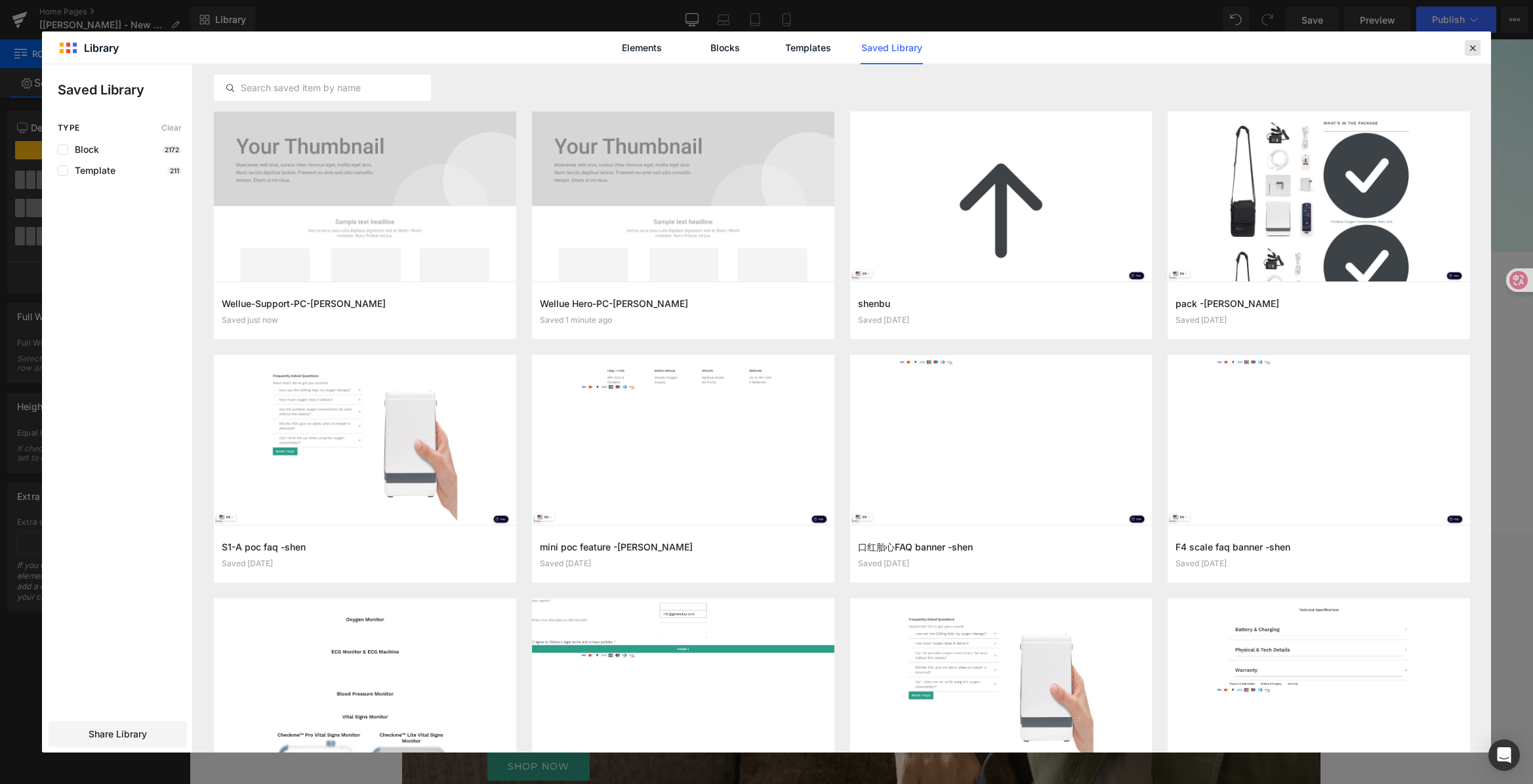
click at [1471, 46] on icon at bounding box center [1471, 47] width 11 height 11
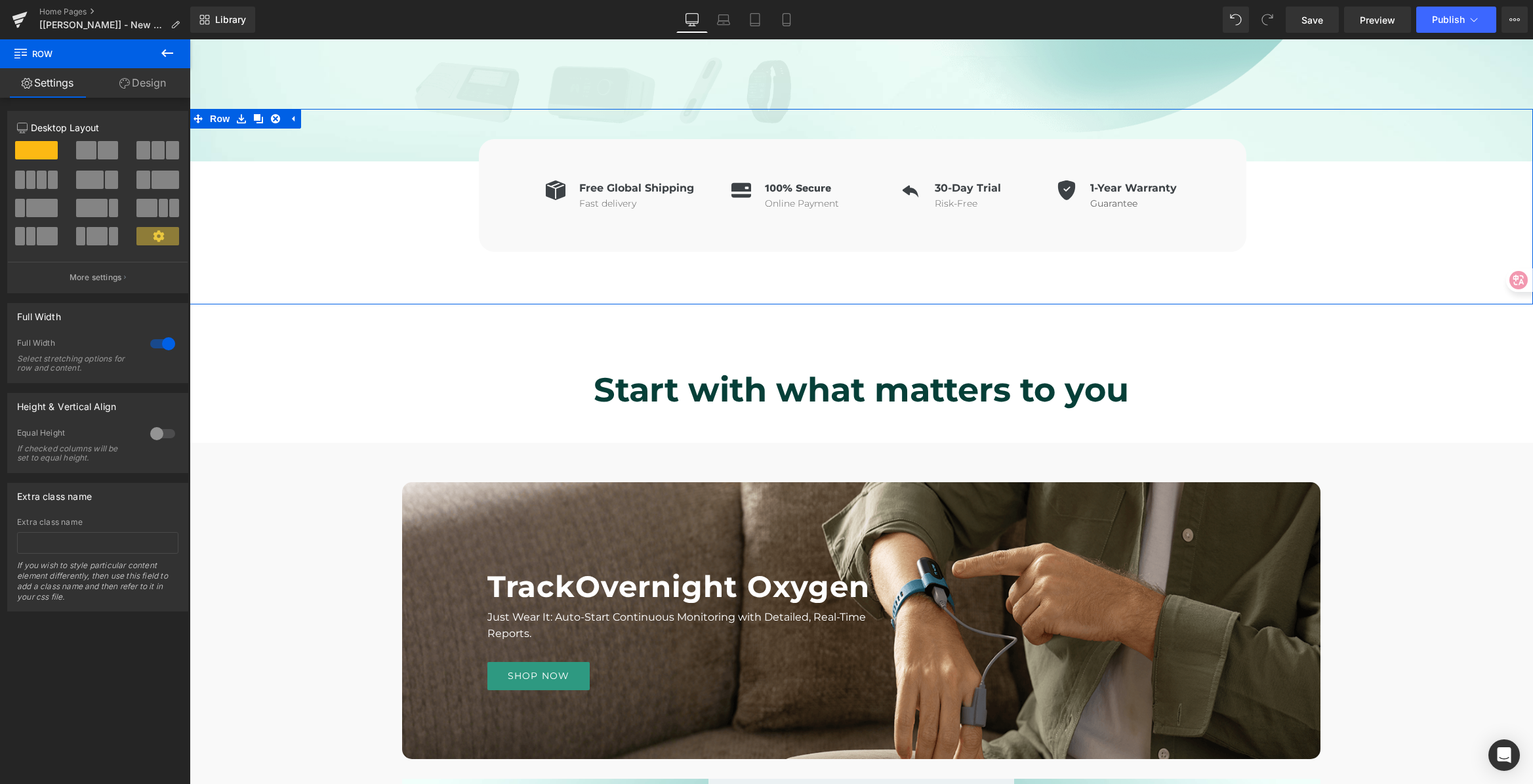
scroll to position [699, 0]
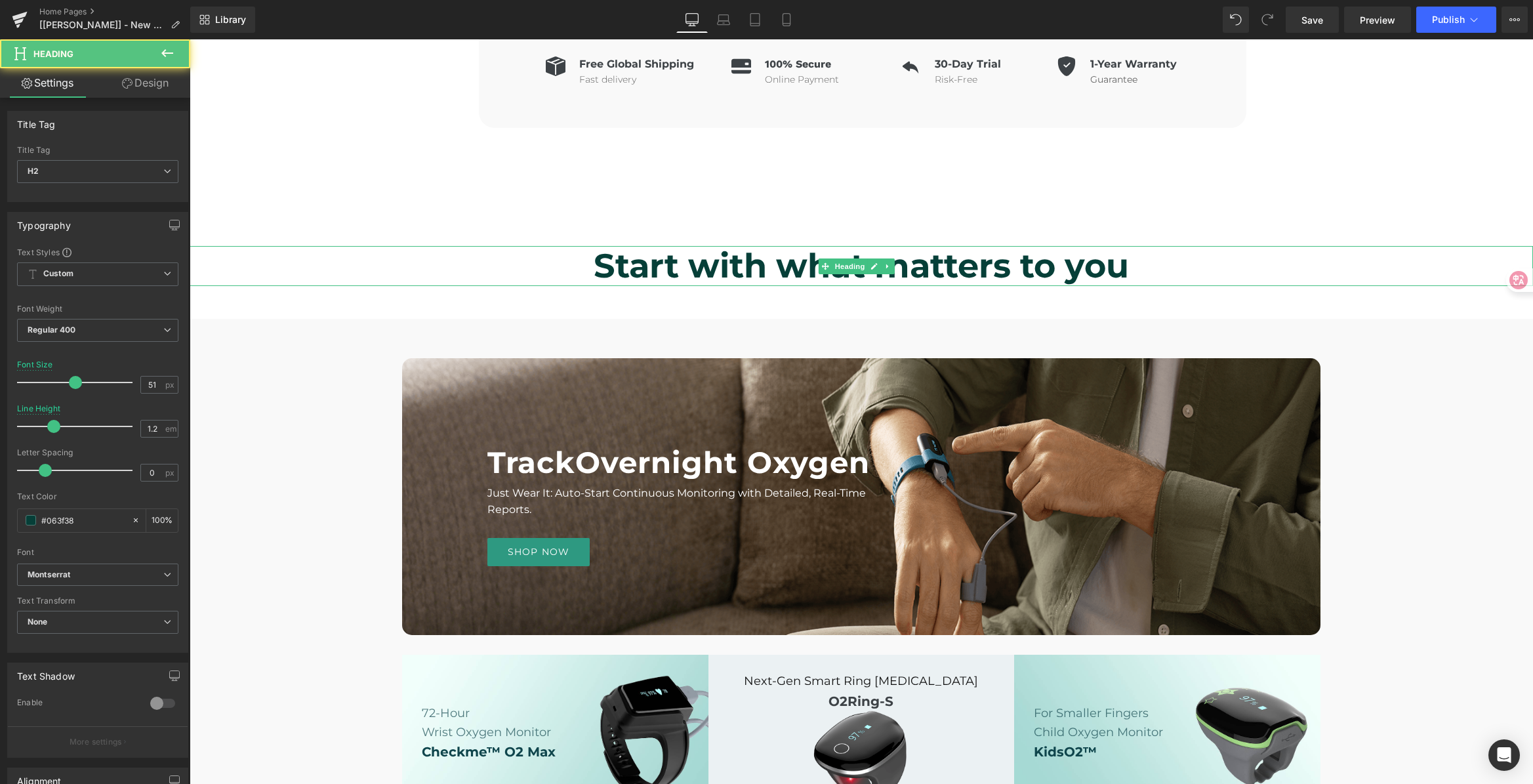
click at [743, 271] on b "Start with what matters to you" at bounding box center [861, 265] width 535 height 40
click at [839, 267] on b "Start with what matters to you" at bounding box center [861, 265] width 535 height 40
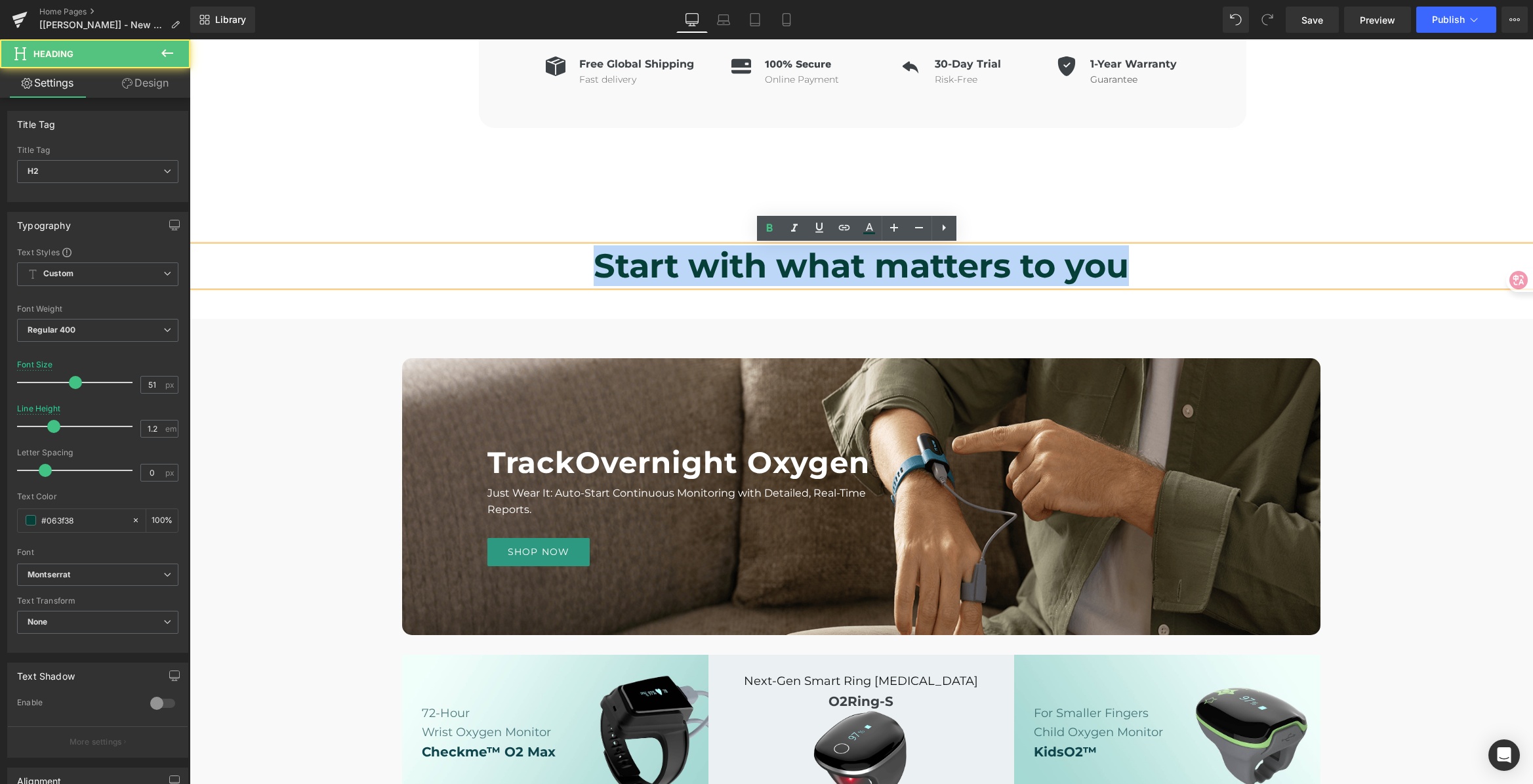
drag, startPoint x: 524, startPoint y: 262, endPoint x: 1152, endPoint y: 265, distance: 628.0
click at [1152, 265] on h2 "Start with what matters to you" at bounding box center [861, 266] width 1343 height 40
click at [1213, 256] on h2 "Start with what matters to you" at bounding box center [861, 266] width 1343 height 40
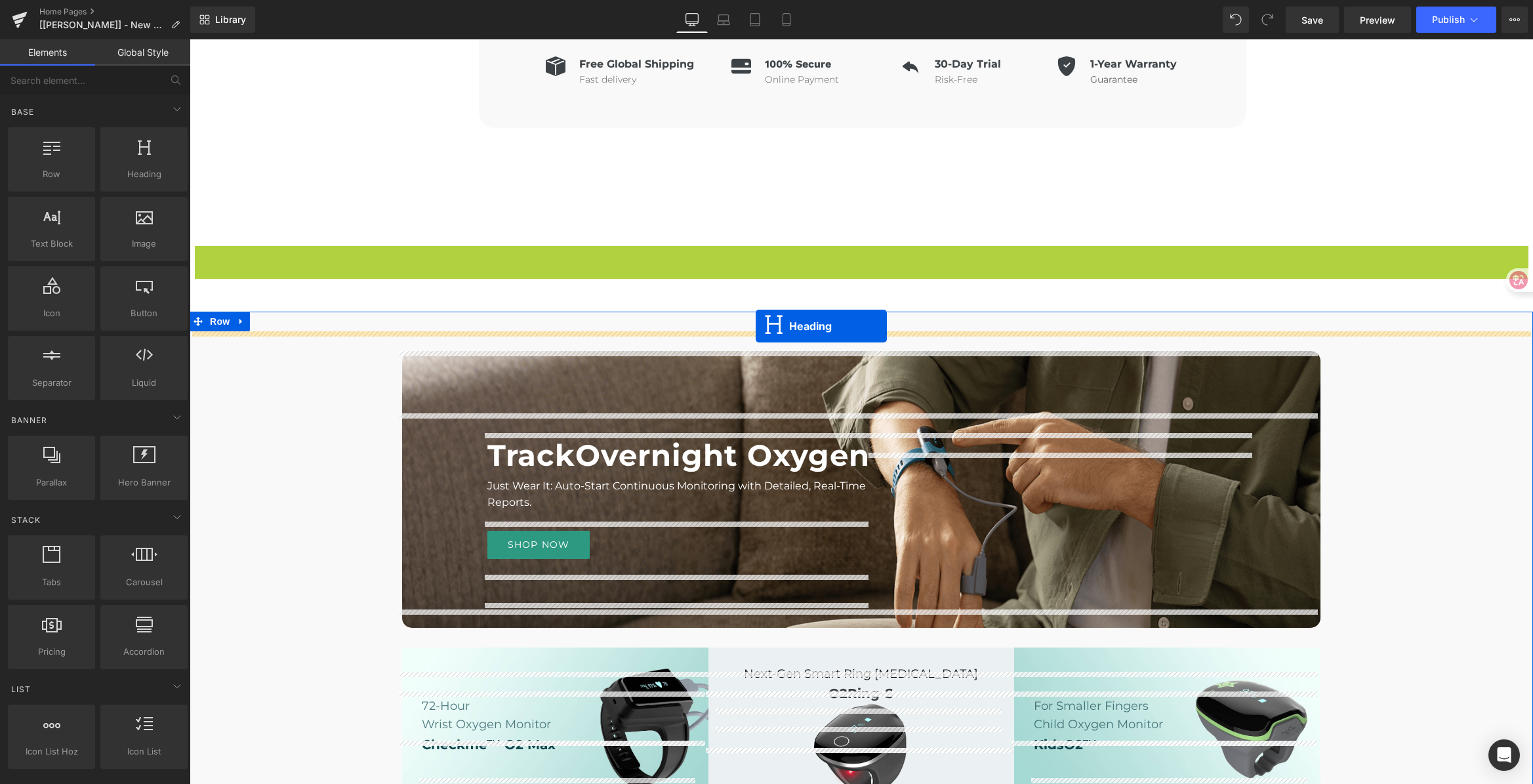
drag, startPoint x: 828, startPoint y: 266, endPoint x: 755, endPoint y: 326, distance: 94.5
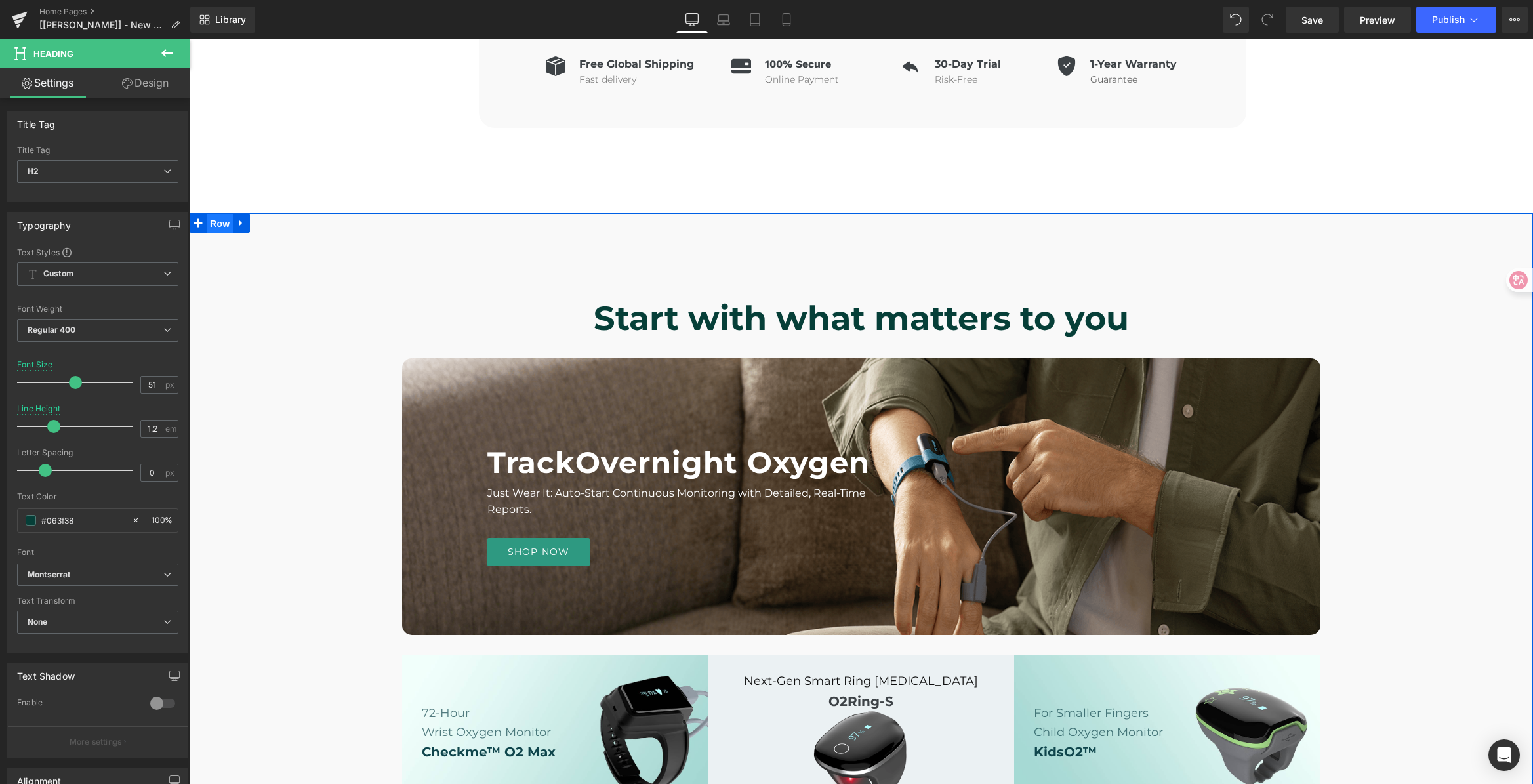
click at [215, 225] on span "Row" at bounding box center [220, 223] width 26 height 19
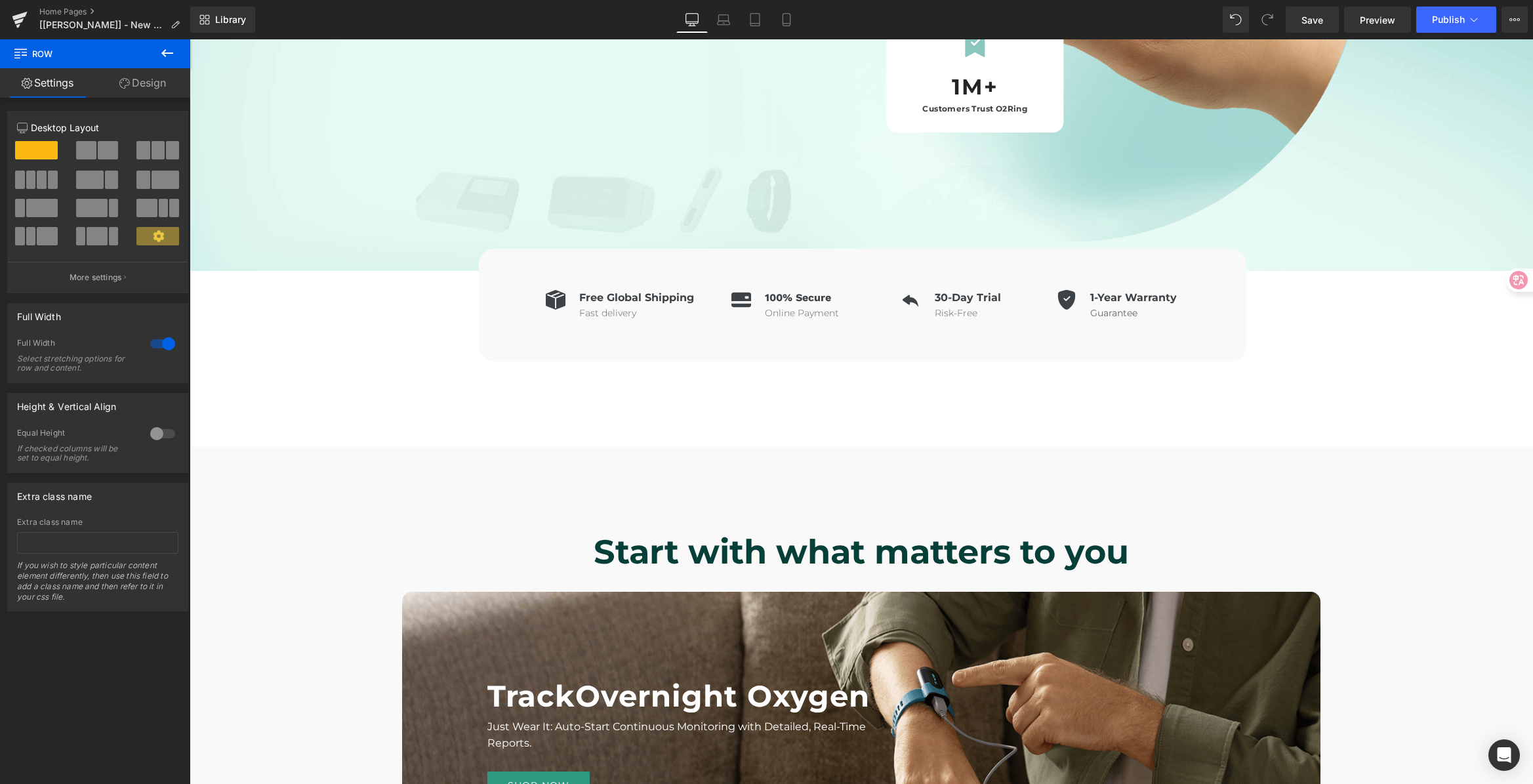
scroll to position [711, 0]
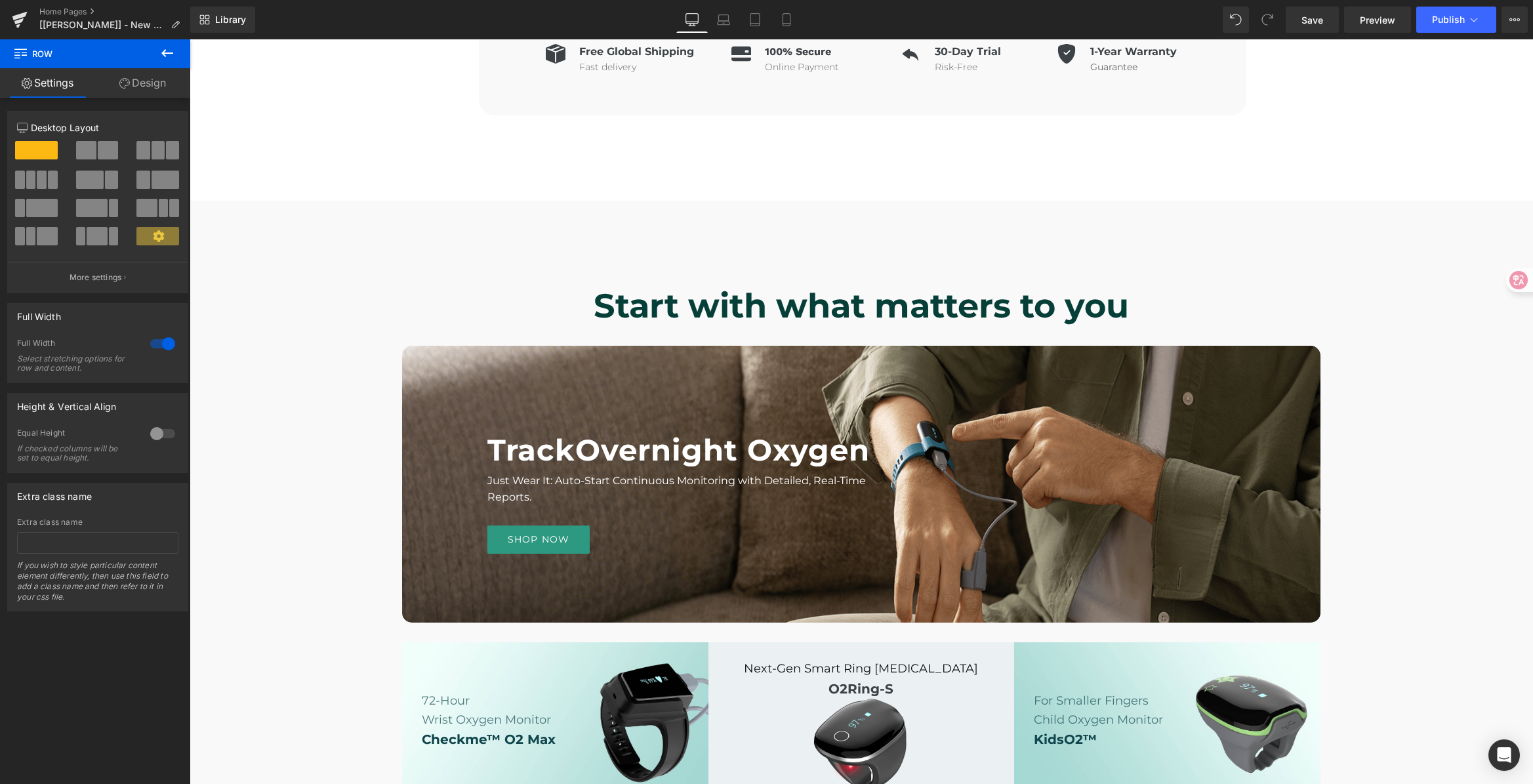
click at [190, 40] on div "80px" at bounding box center [190, 40] width 0 height 0
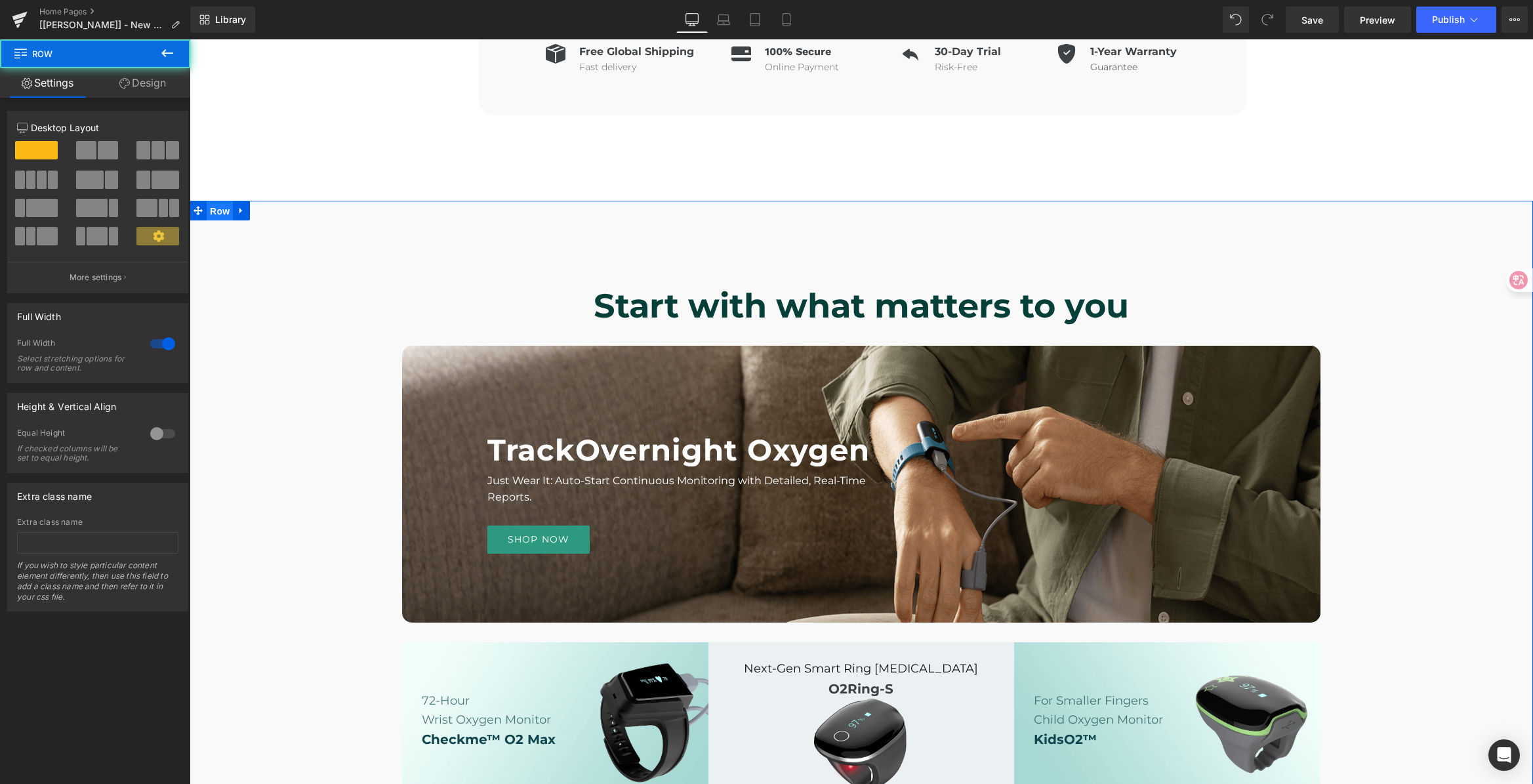
click at [221, 209] on span "Row" at bounding box center [220, 211] width 26 height 19
click at [239, 208] on icon at bounding box center [240, 211] width 3 height 6
click at [242, 210] on link at bounding box center [241, 210] width 17 height 19
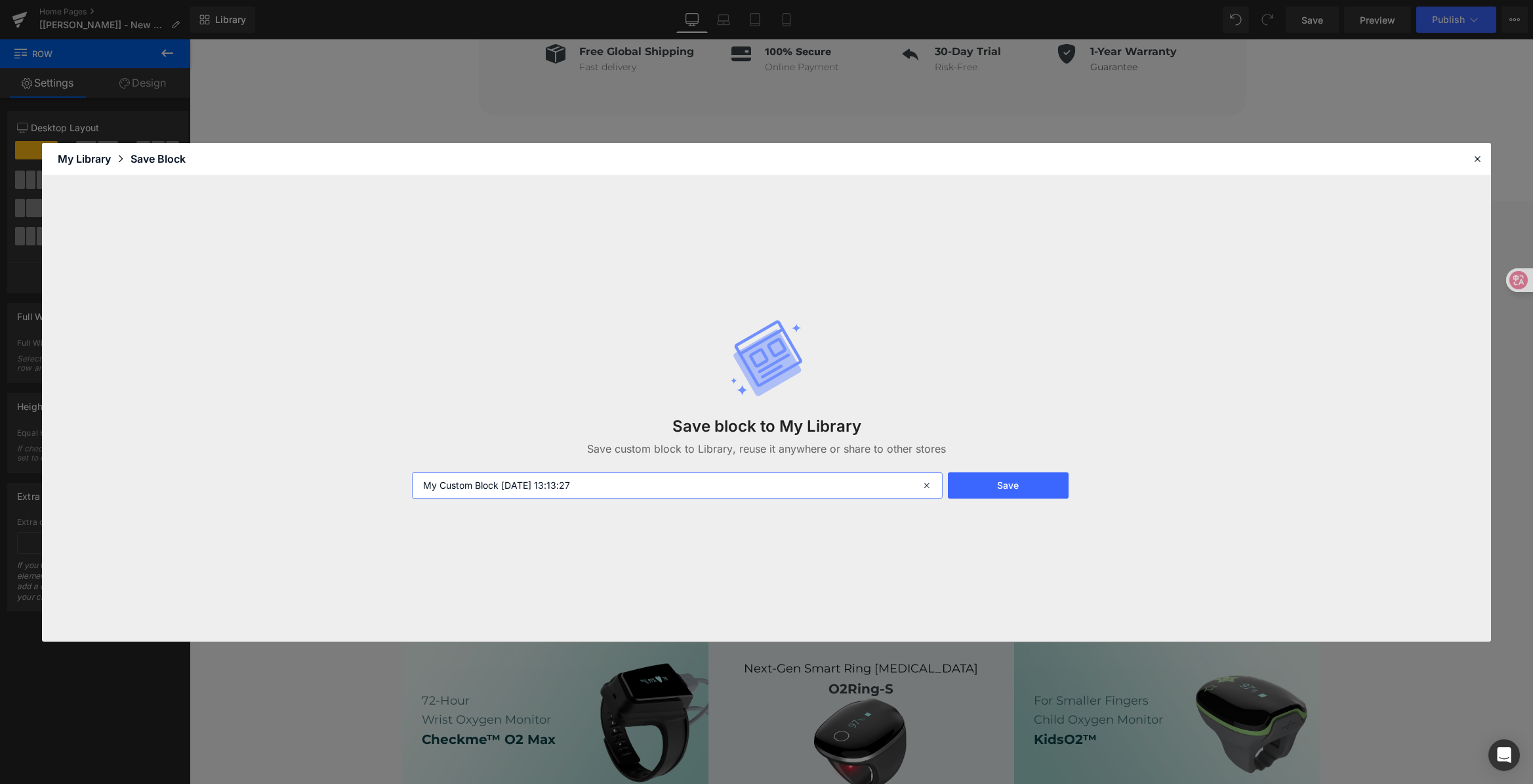
click at [628, 485] on input "My Custom Block 2025-09-11 13:13:27" at bounding box center [677, 485] width 530 height 26
drag, startPoint x: 537, startPoint y: 485, endPoint x: 163, endPoint y: 472, distance: 374.2
click at [155, 474] on div "Save block to My Library Save custom block to Library, reuse it anywhere or sha…" at bounding box center [766, 409] width 1449 height 466
drag, startPoint x: 473, startPoint y: 483, endPoint x: 457, endPoint y: 489, distance: 17.1
click at [457, 489] on input "Wellue Hero-PC-[PERSON_NAME]" at bounding box center [677, 485] width 530 height 26
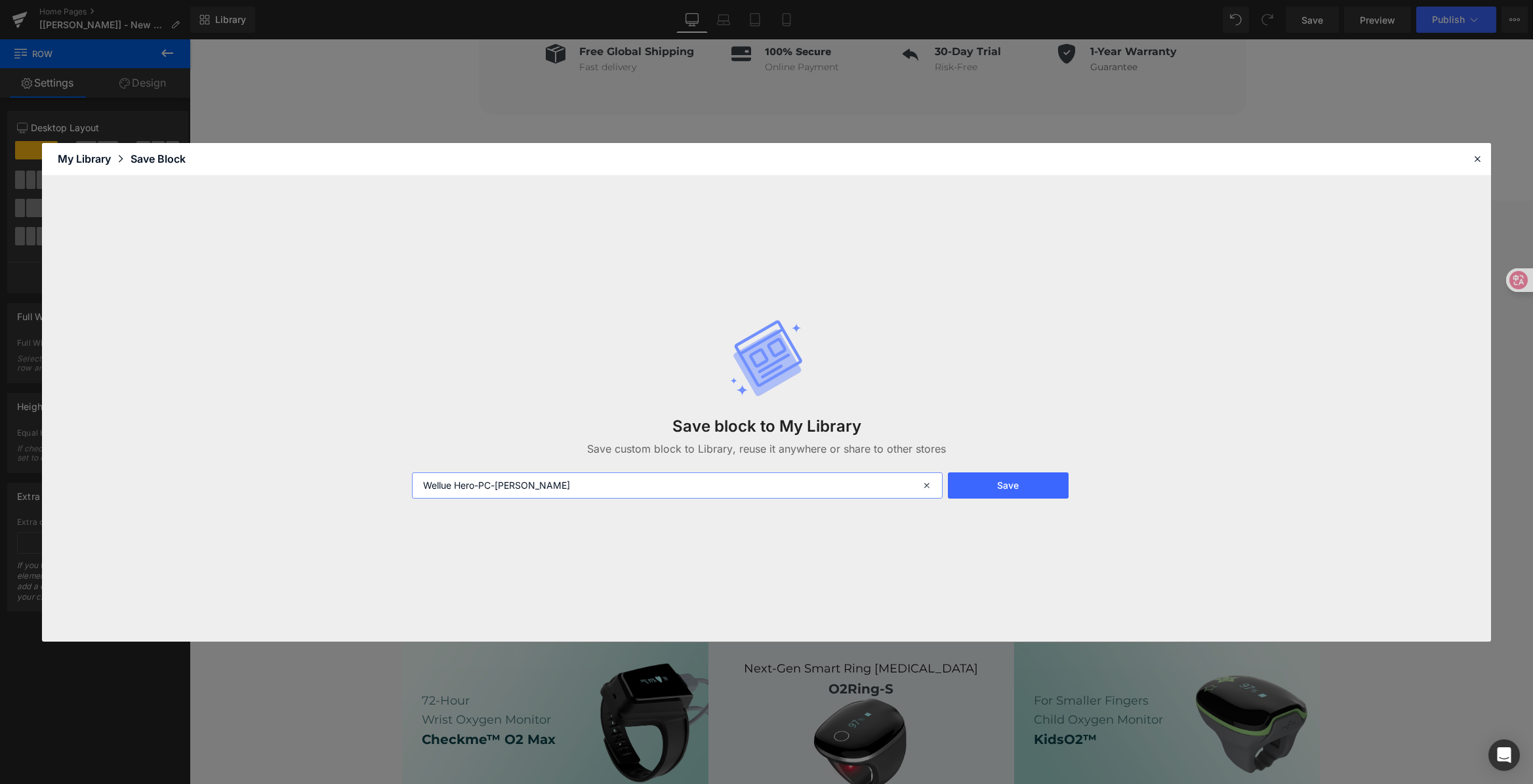
paste input "Shop Now"
type input "Wellue Shop -PC-[PERSON_NAME]"
drag, startPoint x: 1032, startPoint y: 492, endPoint x: 1423, endPoint y: 184, distance: 497.7
click at [1032, 492] on button "Save" at bounding box center [1007, 485] width 120 height 26
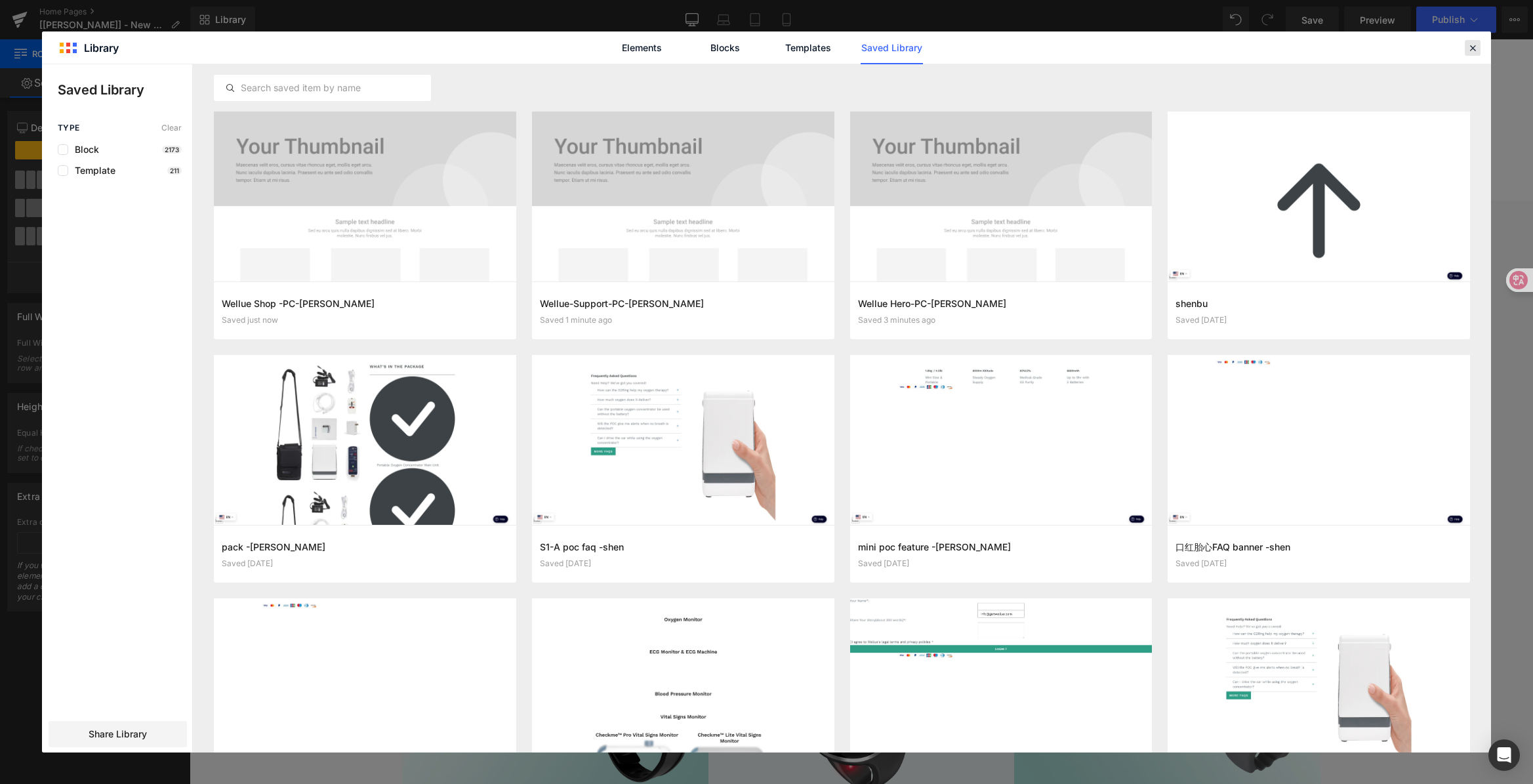
click at [1471, 47] on icon at bounding box center [1471, 47] width 11 height 11
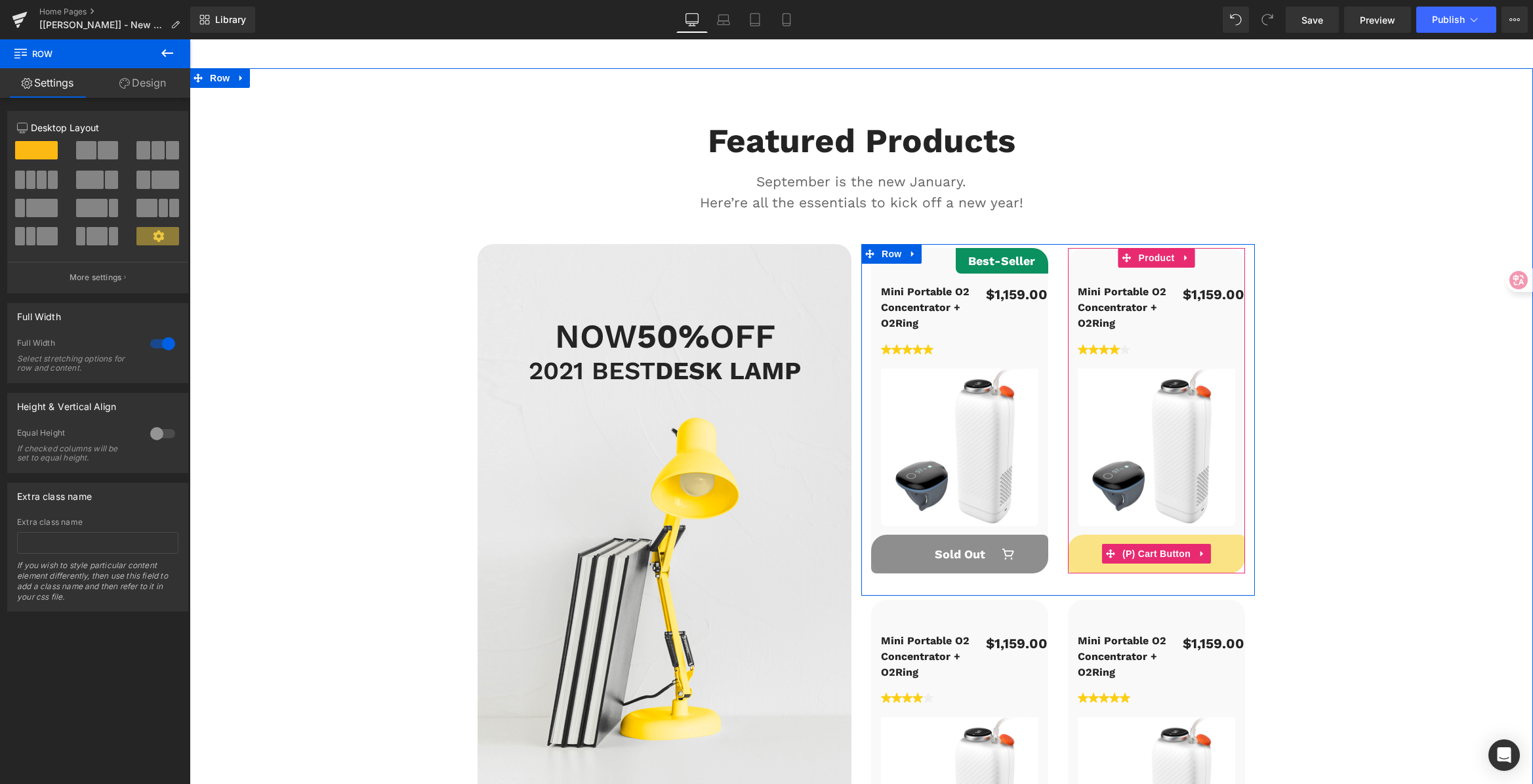
scroll to position [4941, 0]
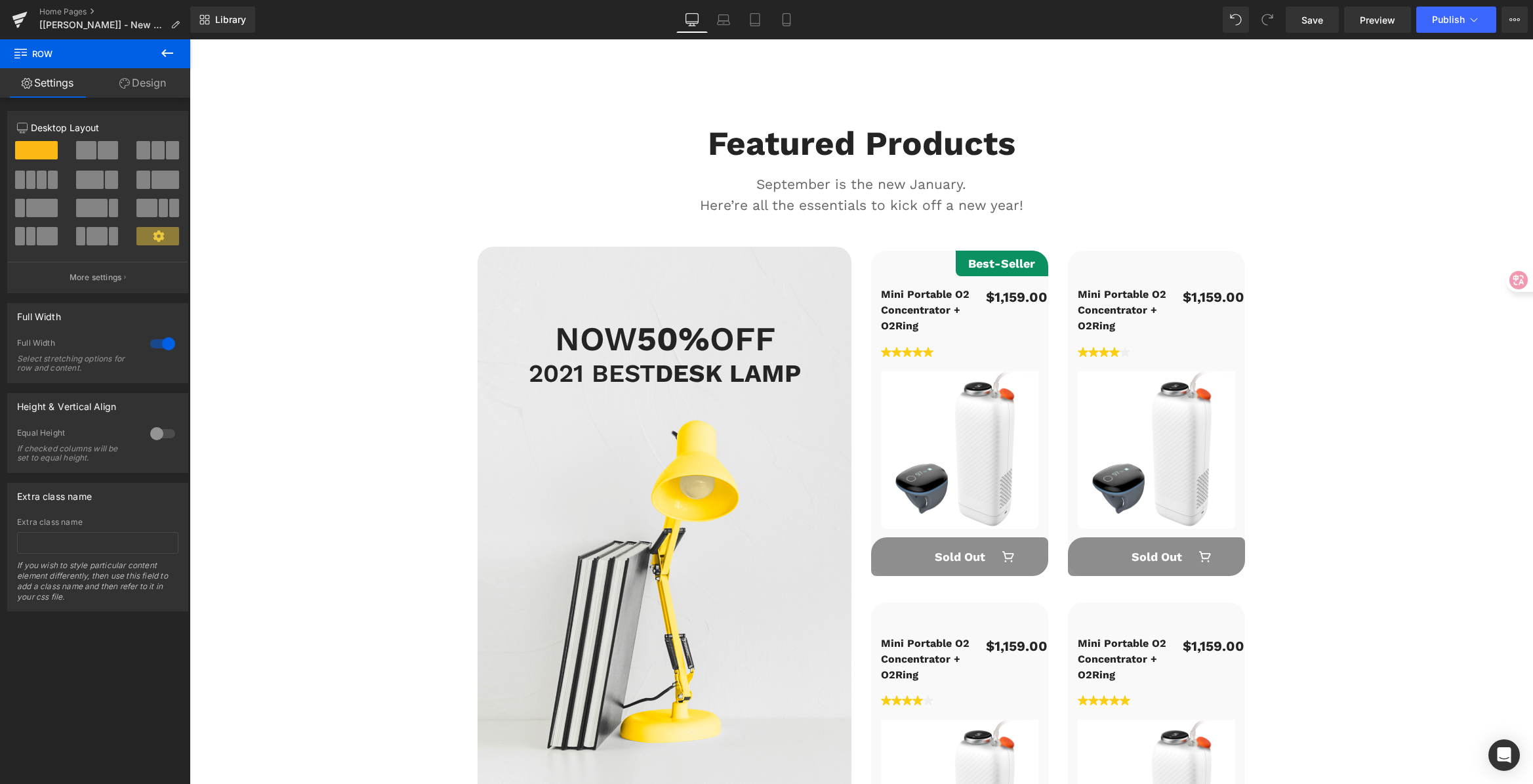
click at [376, 124] on div "Featured Products Heading September is the new January. Here’re all the essenti…" at bounding box center [861, 517] width 1343 height 827
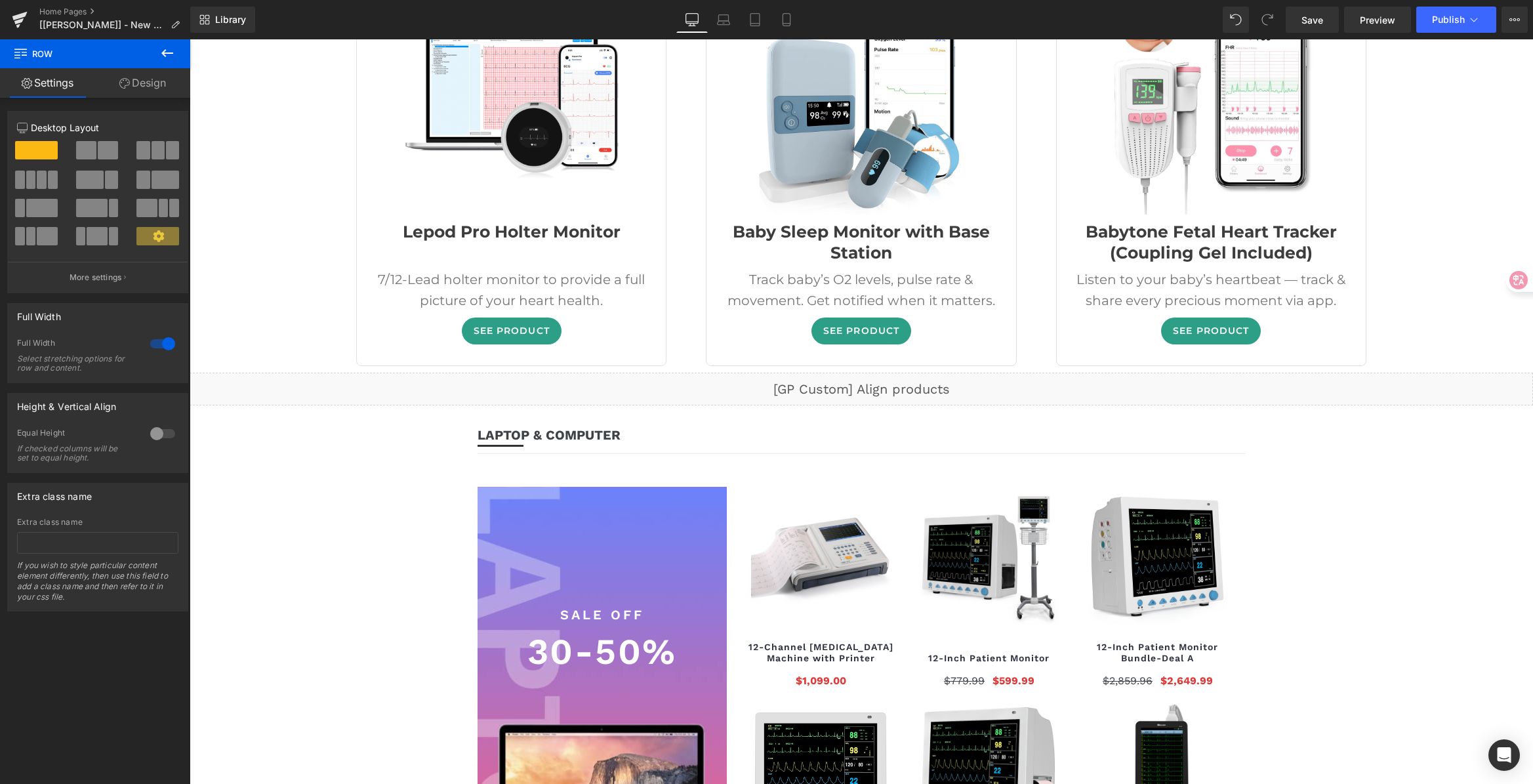
scroll to position [3726, 0]
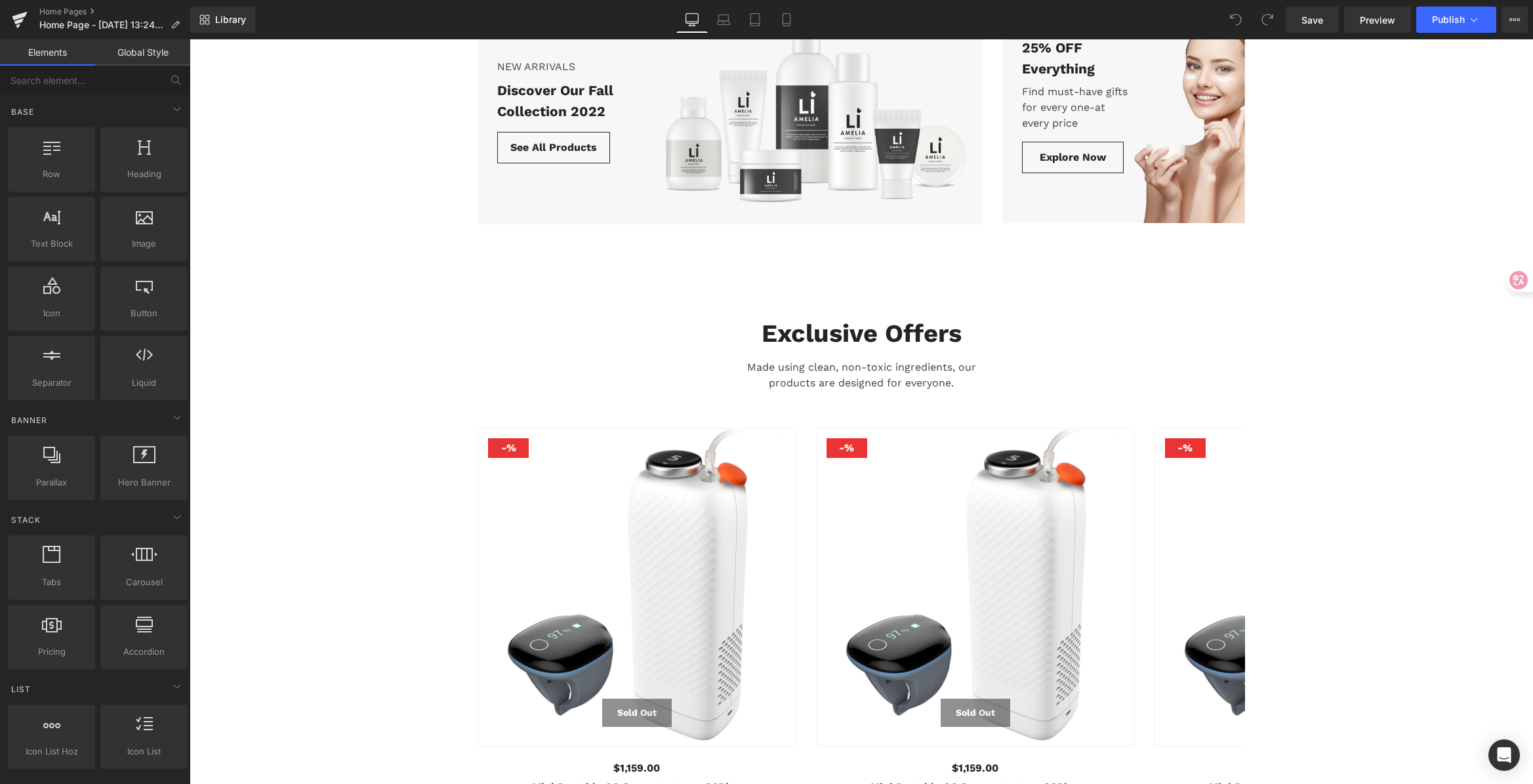
scroll to position [1891, 0]
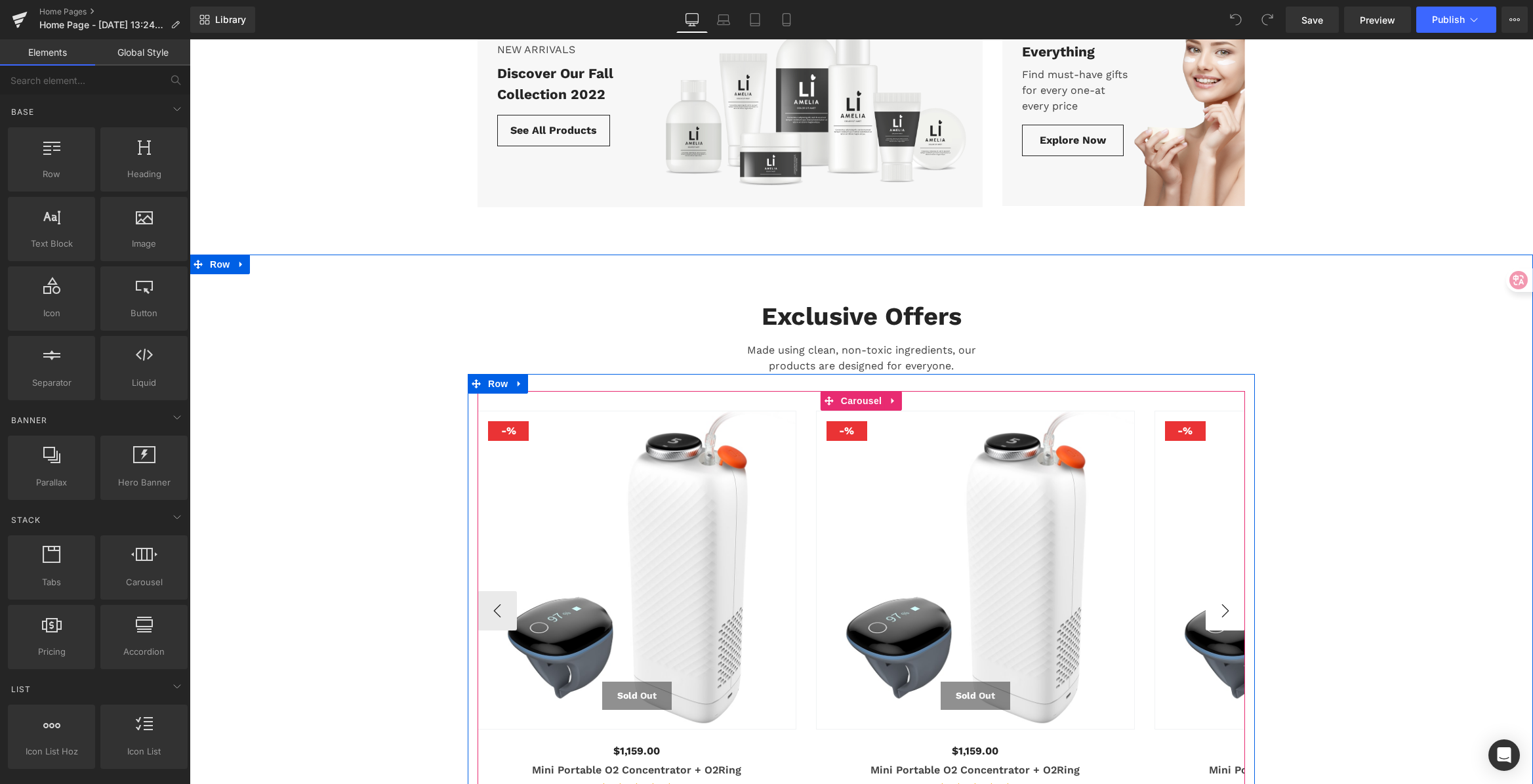
click at [1231, 600] on button "›" at bounding box center [1224, 610] width 40 height 40
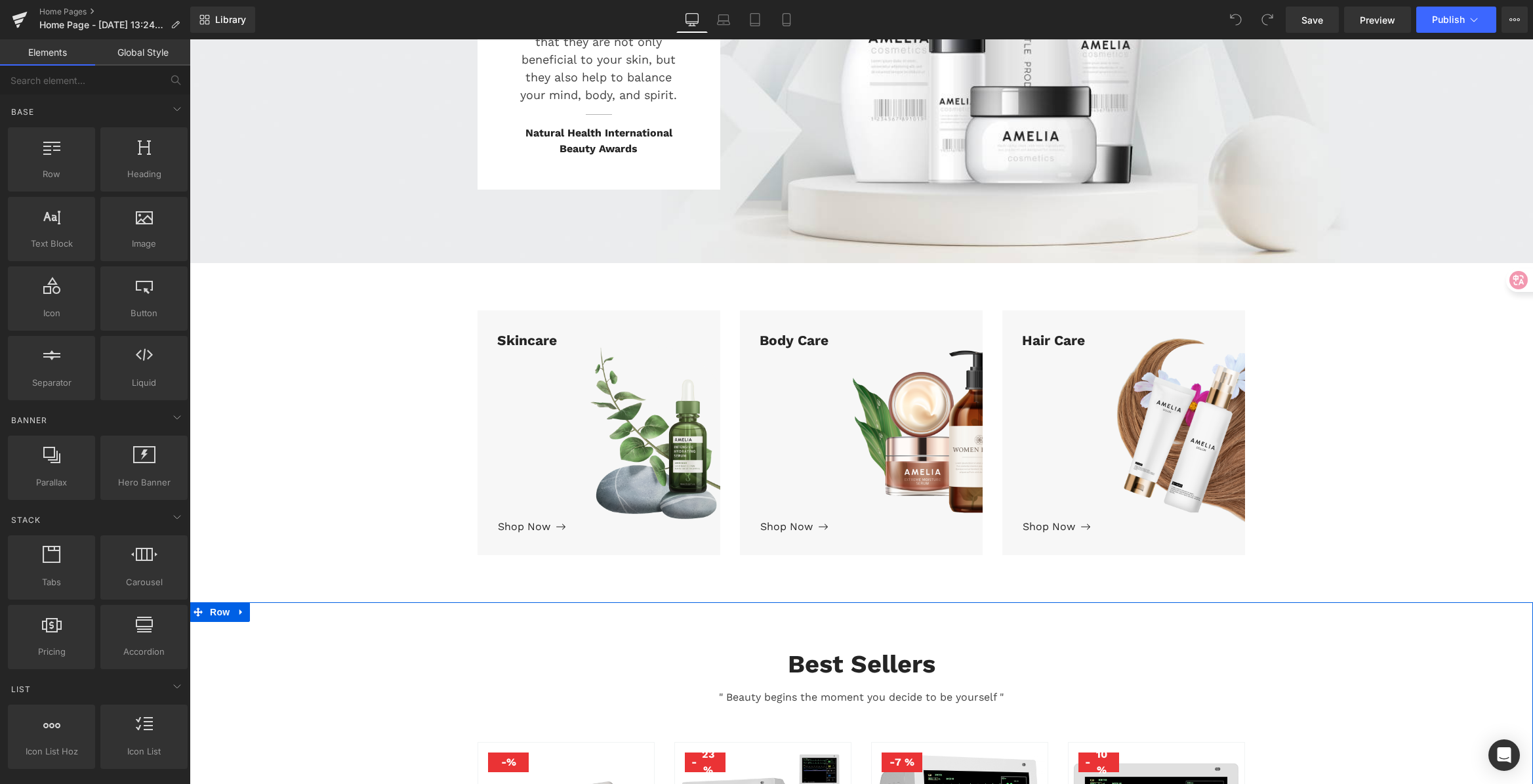
scroll to position [0, 0]
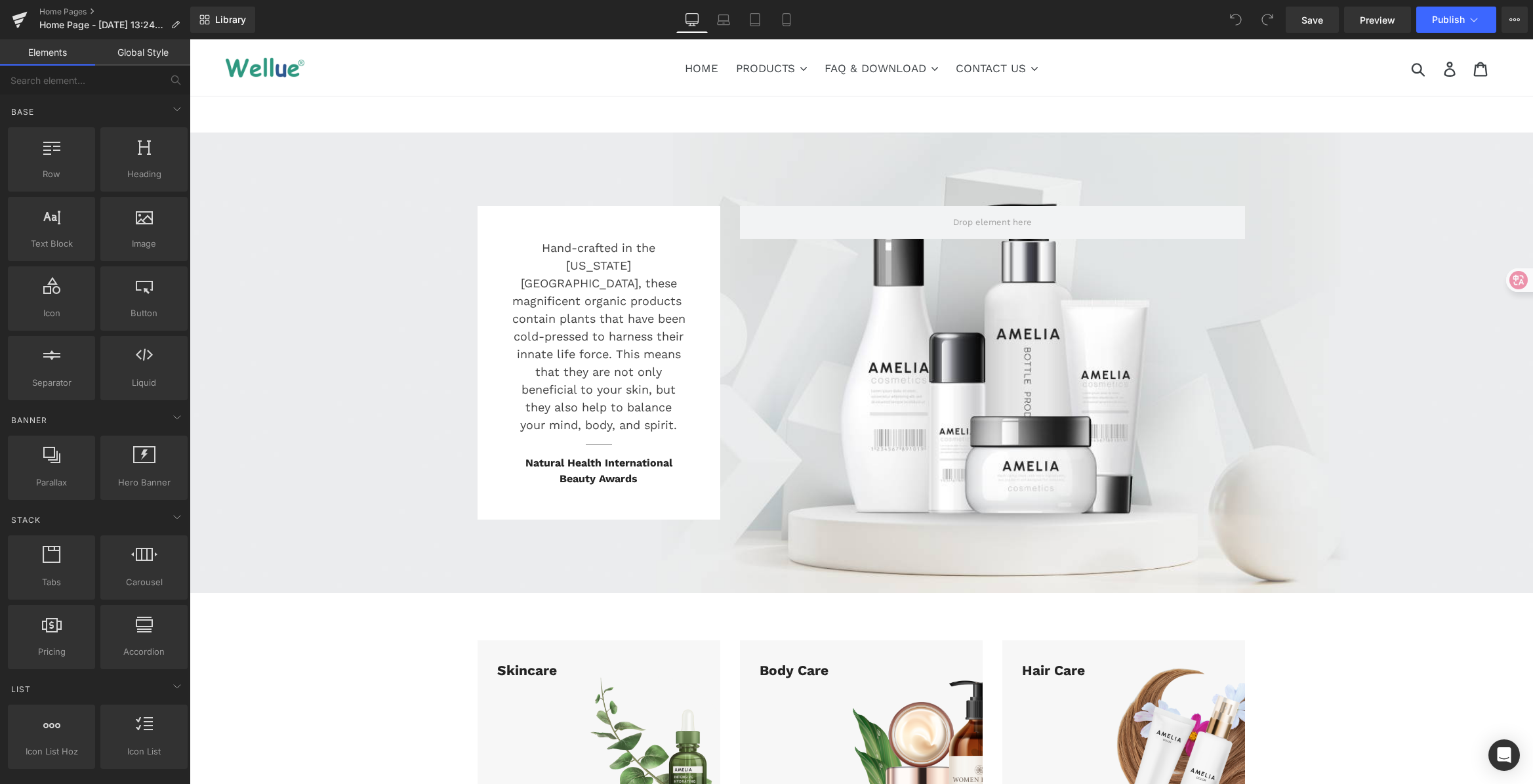
click at [1094, 74] on ul "HOME PRODUCTS .cls-1{fill:#231f20} CONTINUOUS OXYGEN MONITOR Checkme™ O2 72-Hr …" at bounding box center [861, 67] width 763 height 24
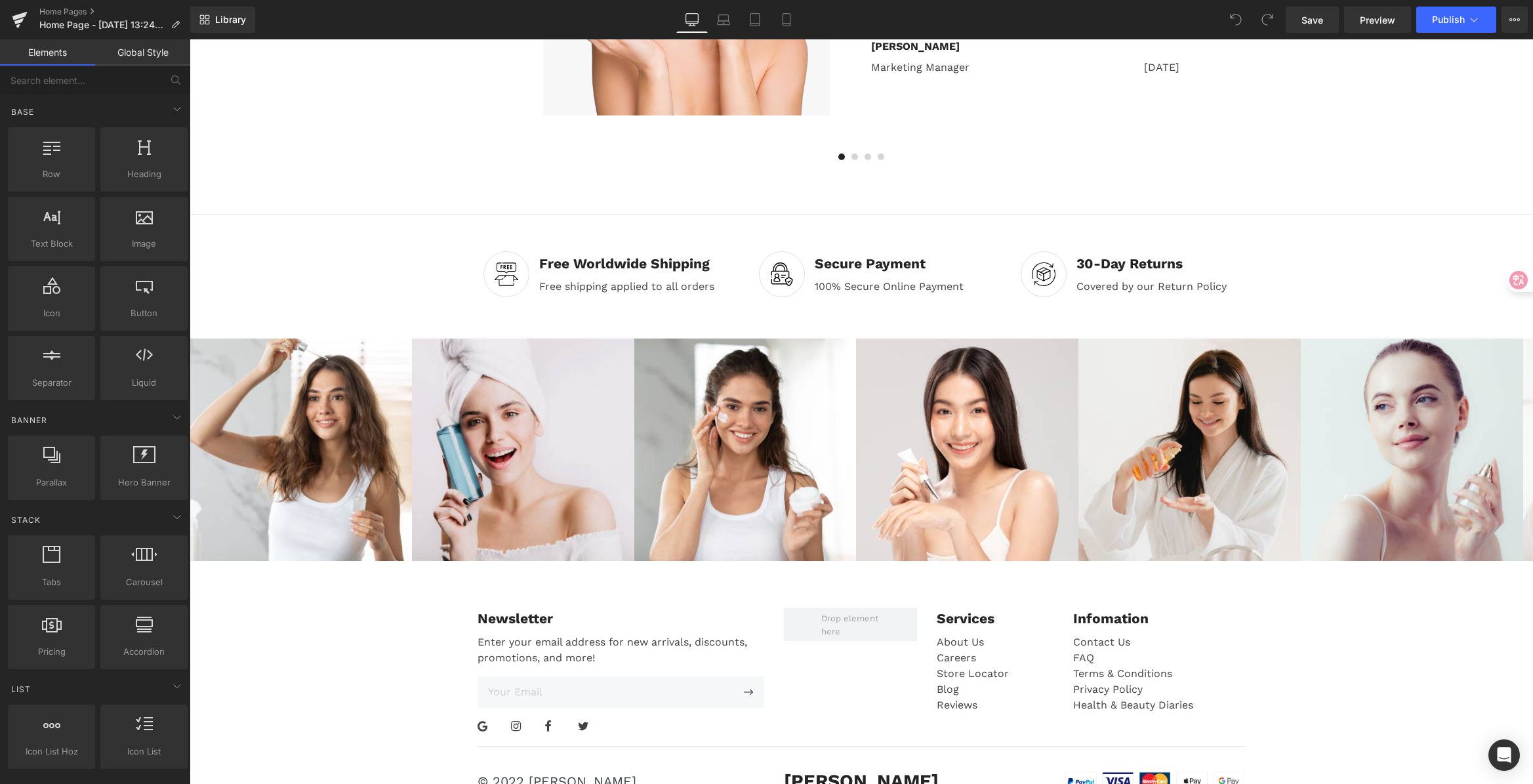
scroll to position [3052, 0]
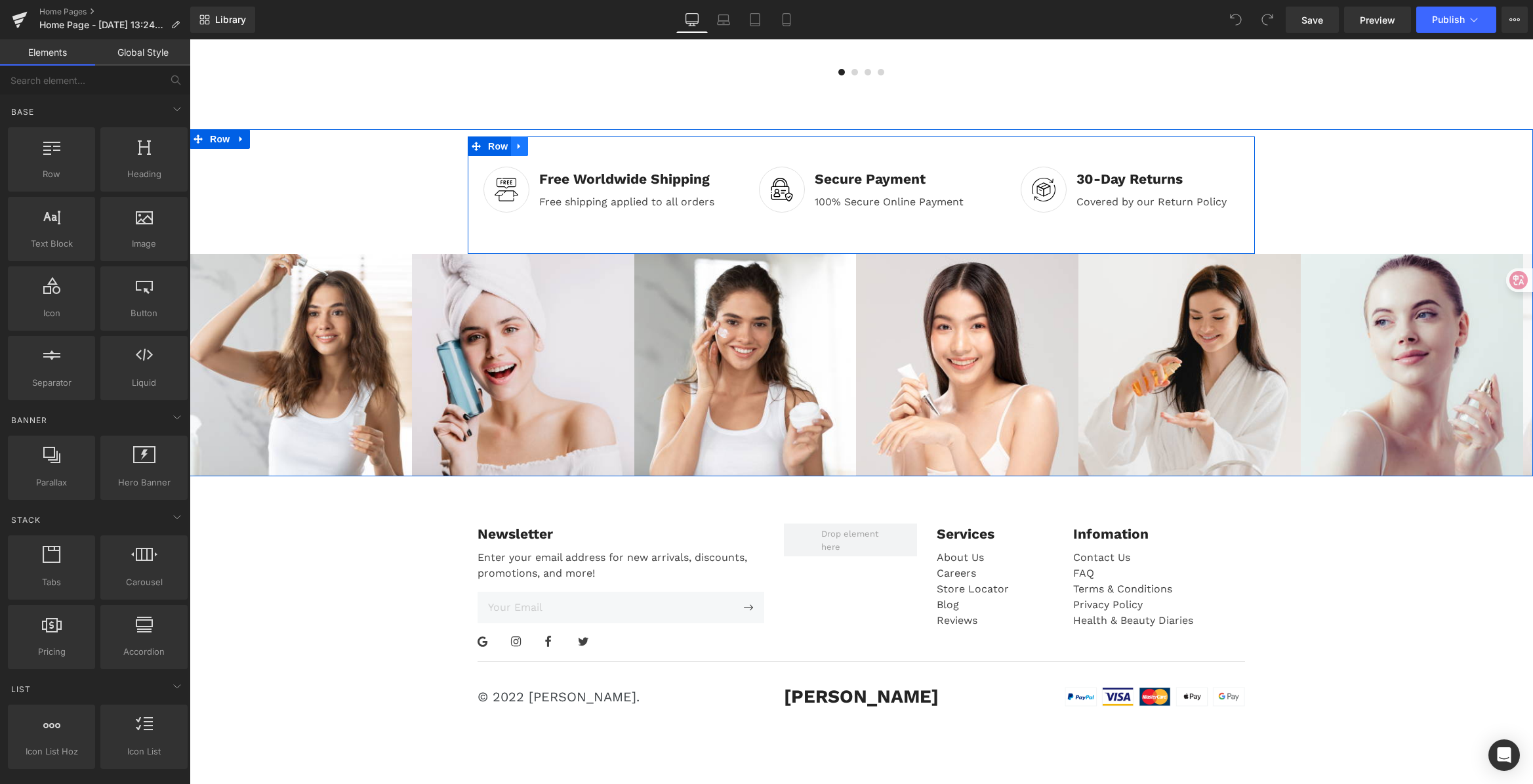
click at [518, 141] on icon at bounding box center [519, 145] width 9 height 10
click at [549, 142] on icon at bounding box center [553, 146] width 9 height 9
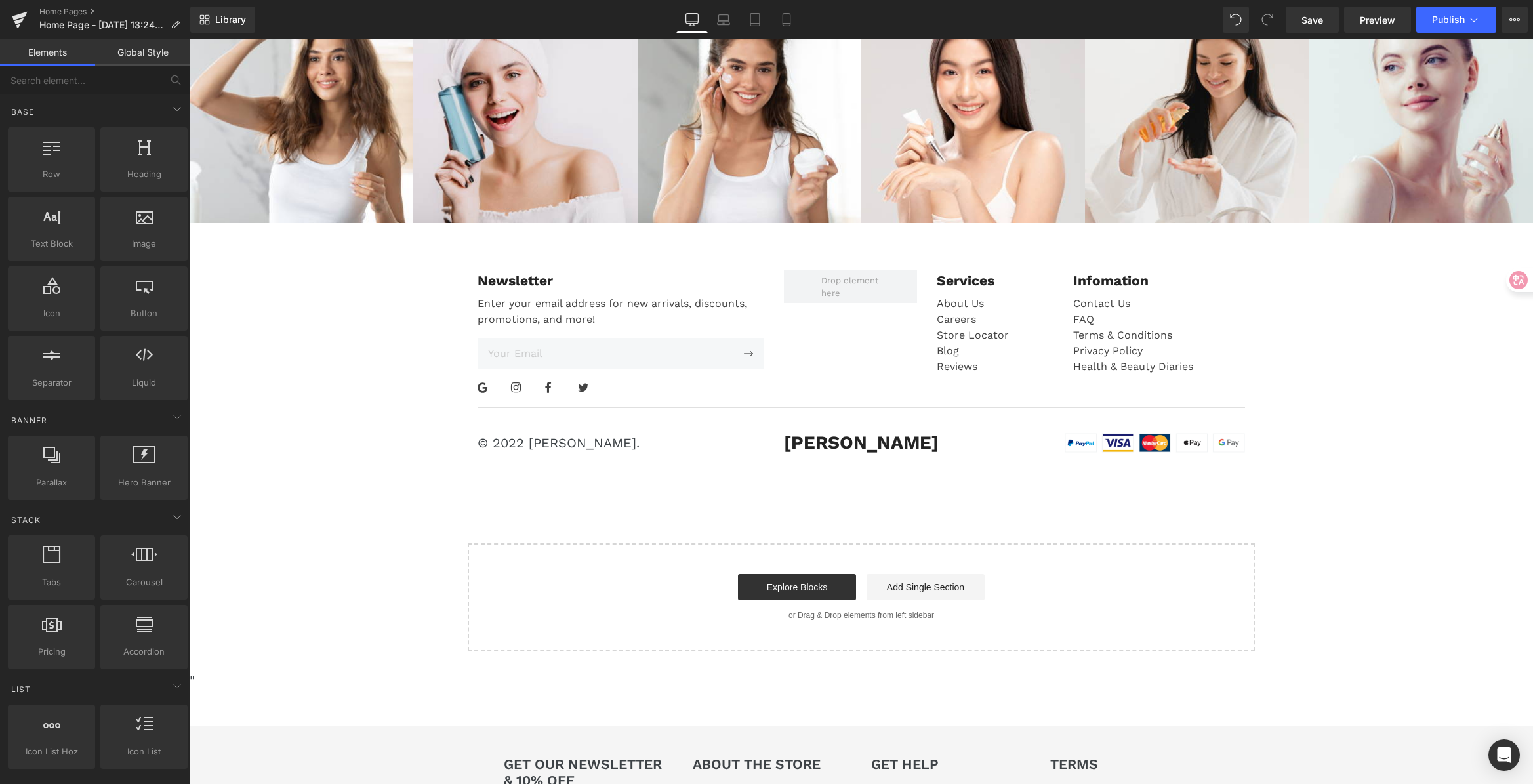
scroll to position [3160, 0]
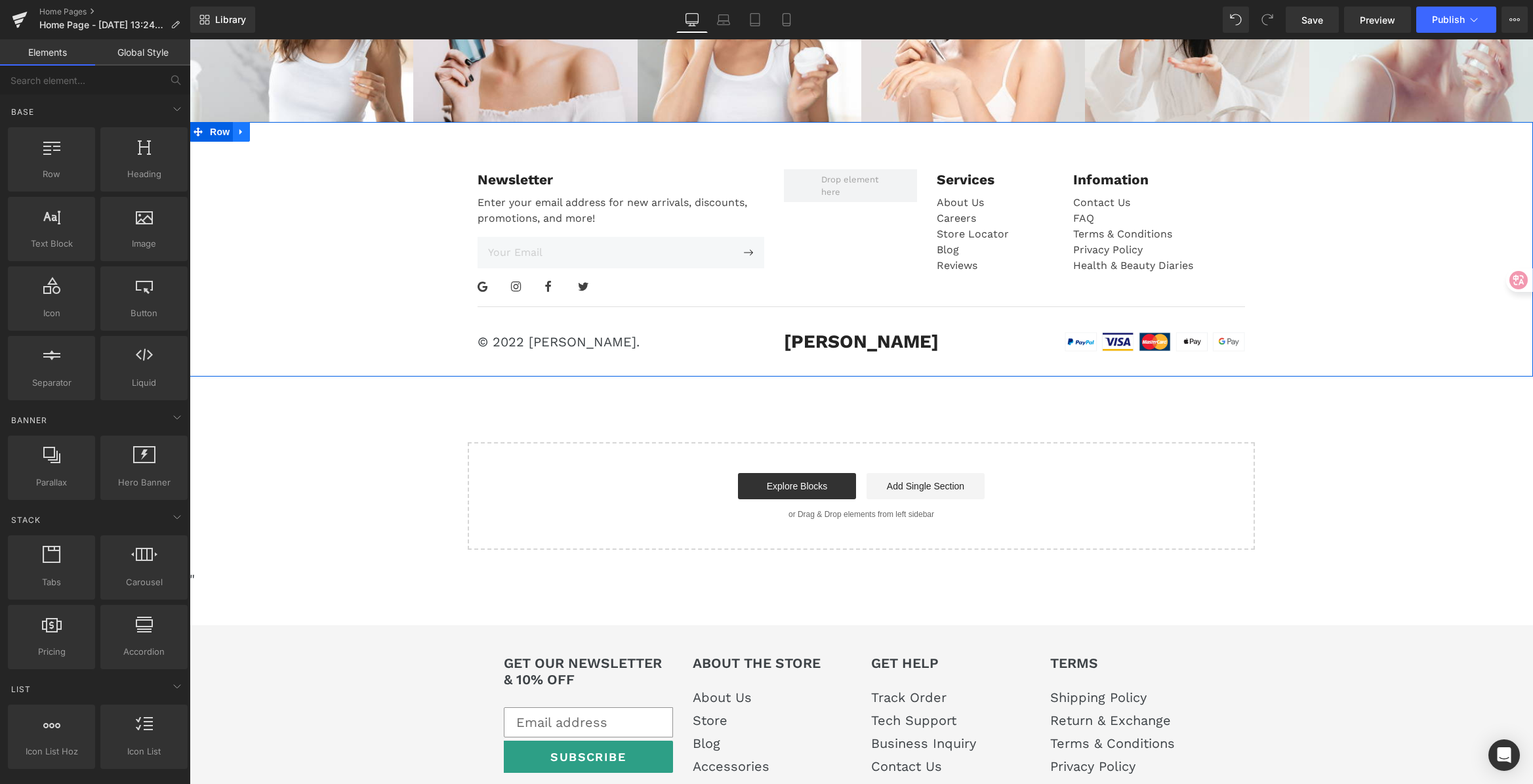
click at [239, 128] on icon at bounding box center [240, 131] width 3 height 6
click at [271, 127] on icon at bounding box center [275, 132] width 9 height 9
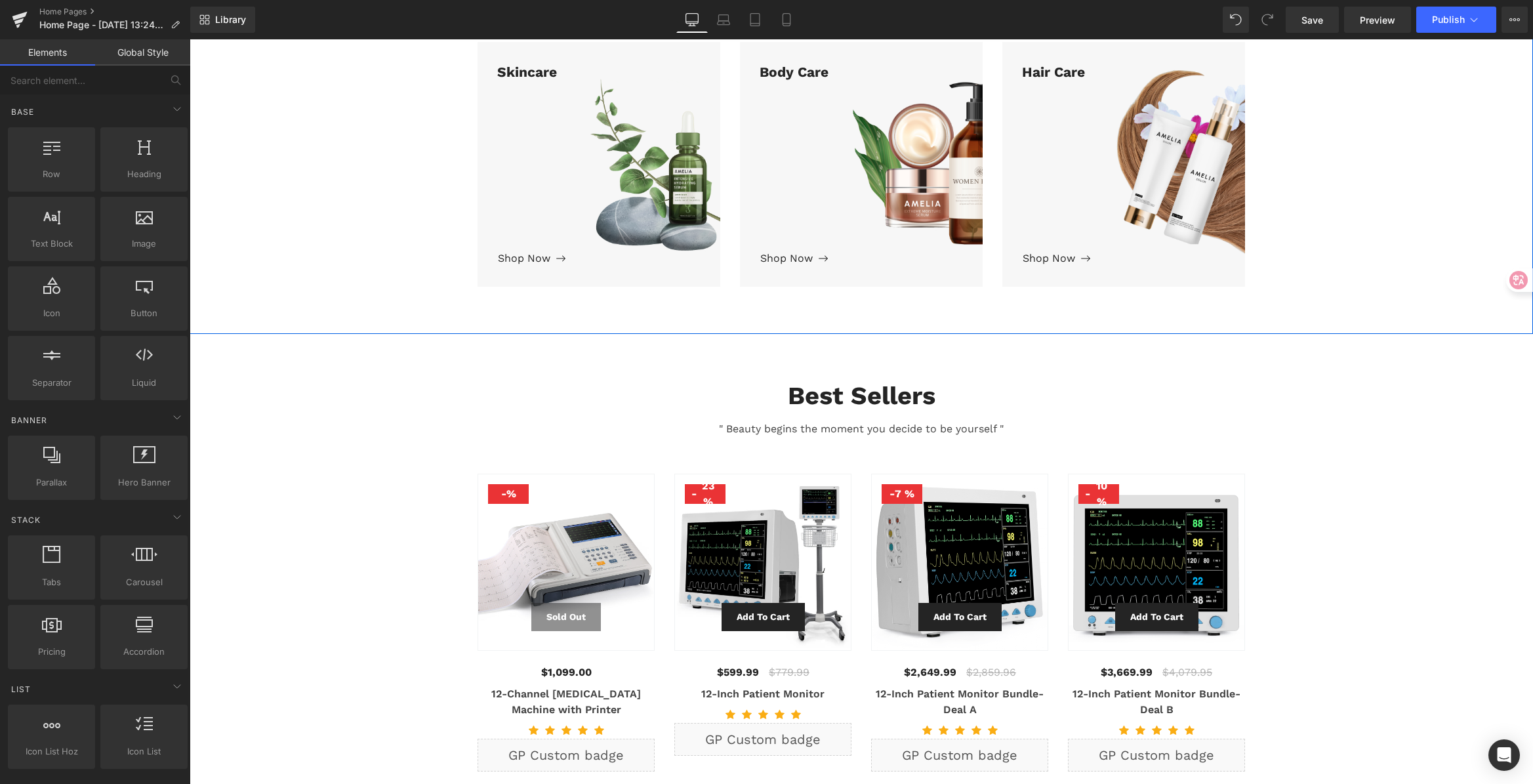
scroll to position [664, 0]
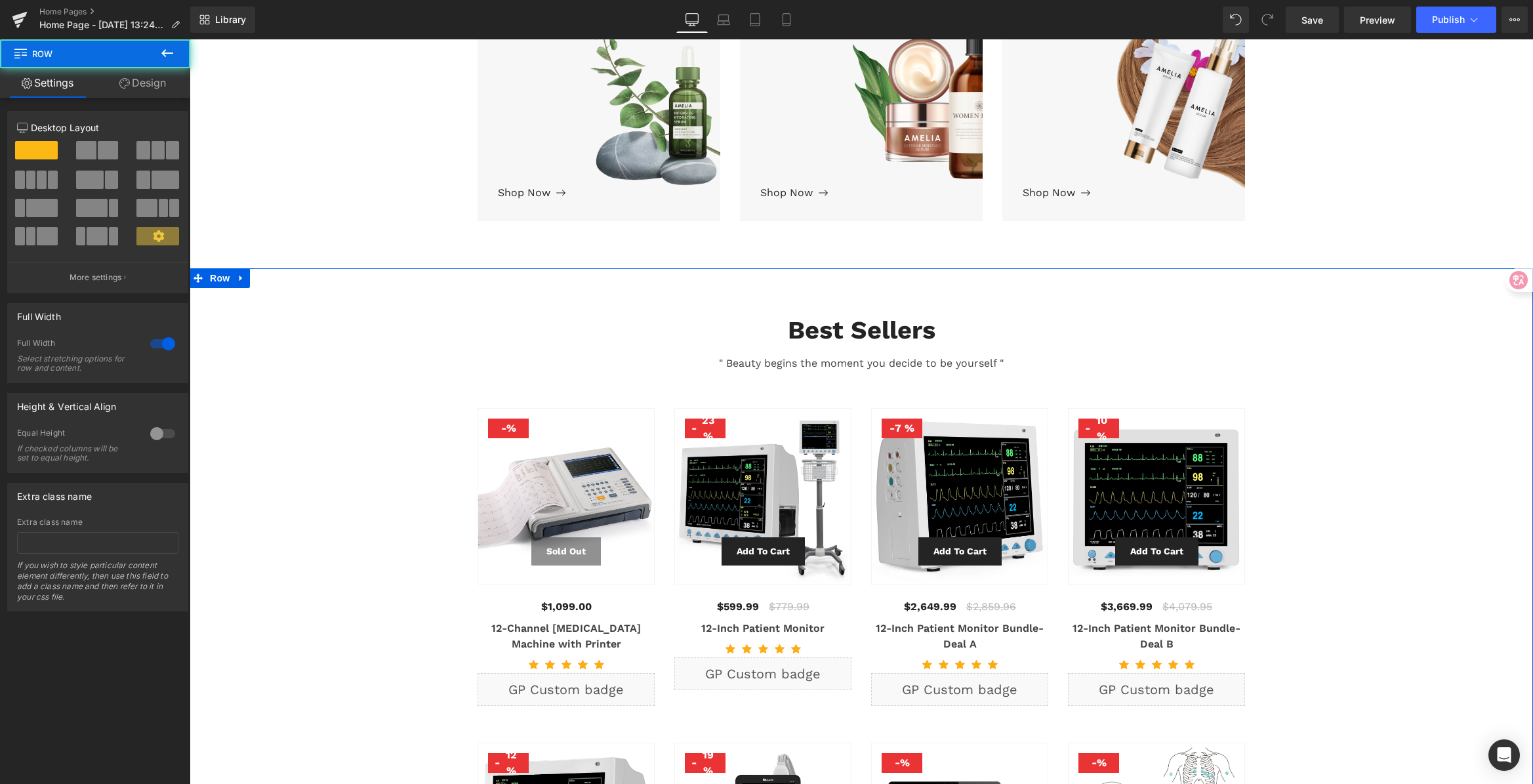
click at [267, 330] on div "Best Sellers Heading " Beauty begins the moment you decide to be yourself " Tex…" at bounding box center [861, 705] width 1343 height 819
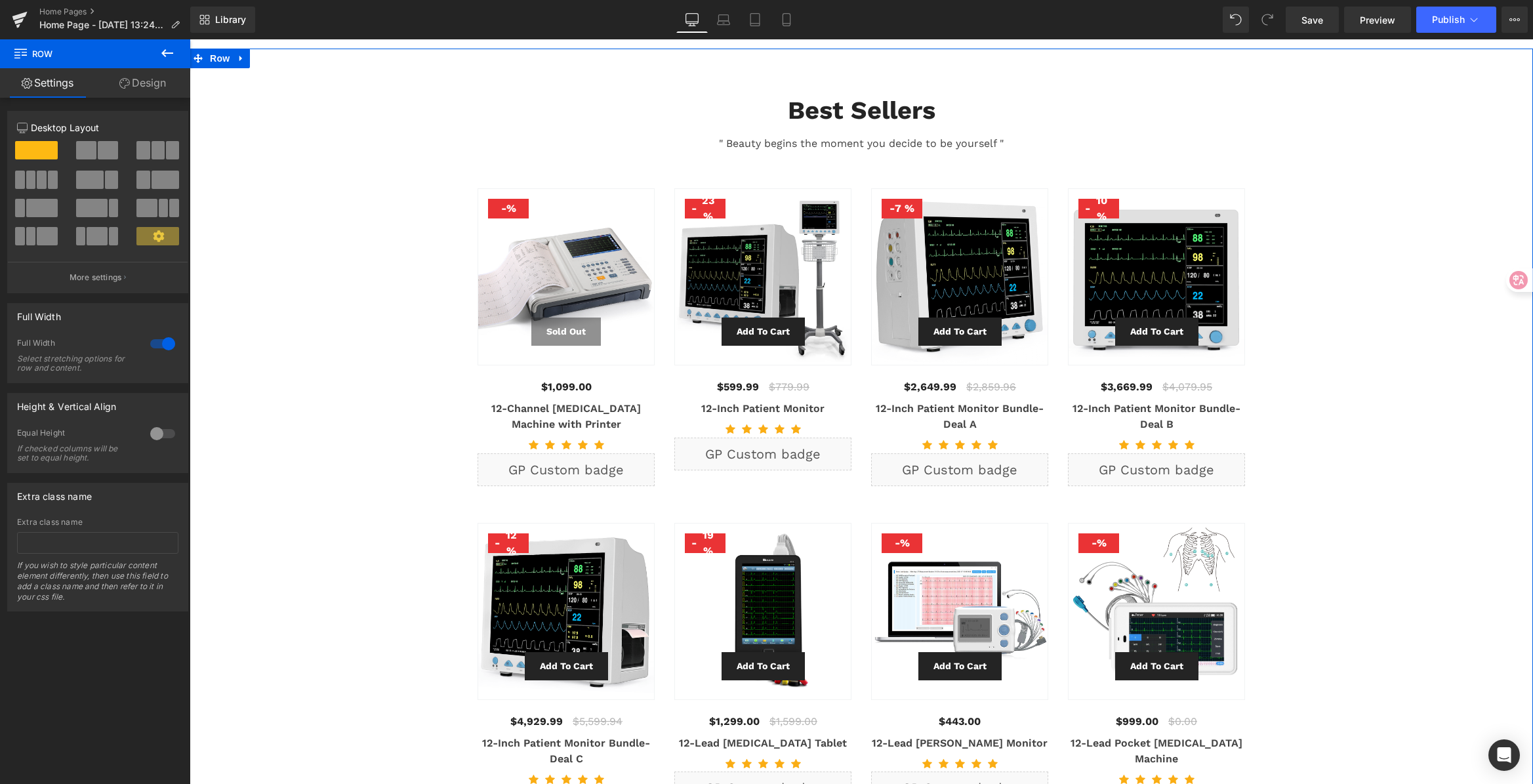
scroll to position [567, 0]
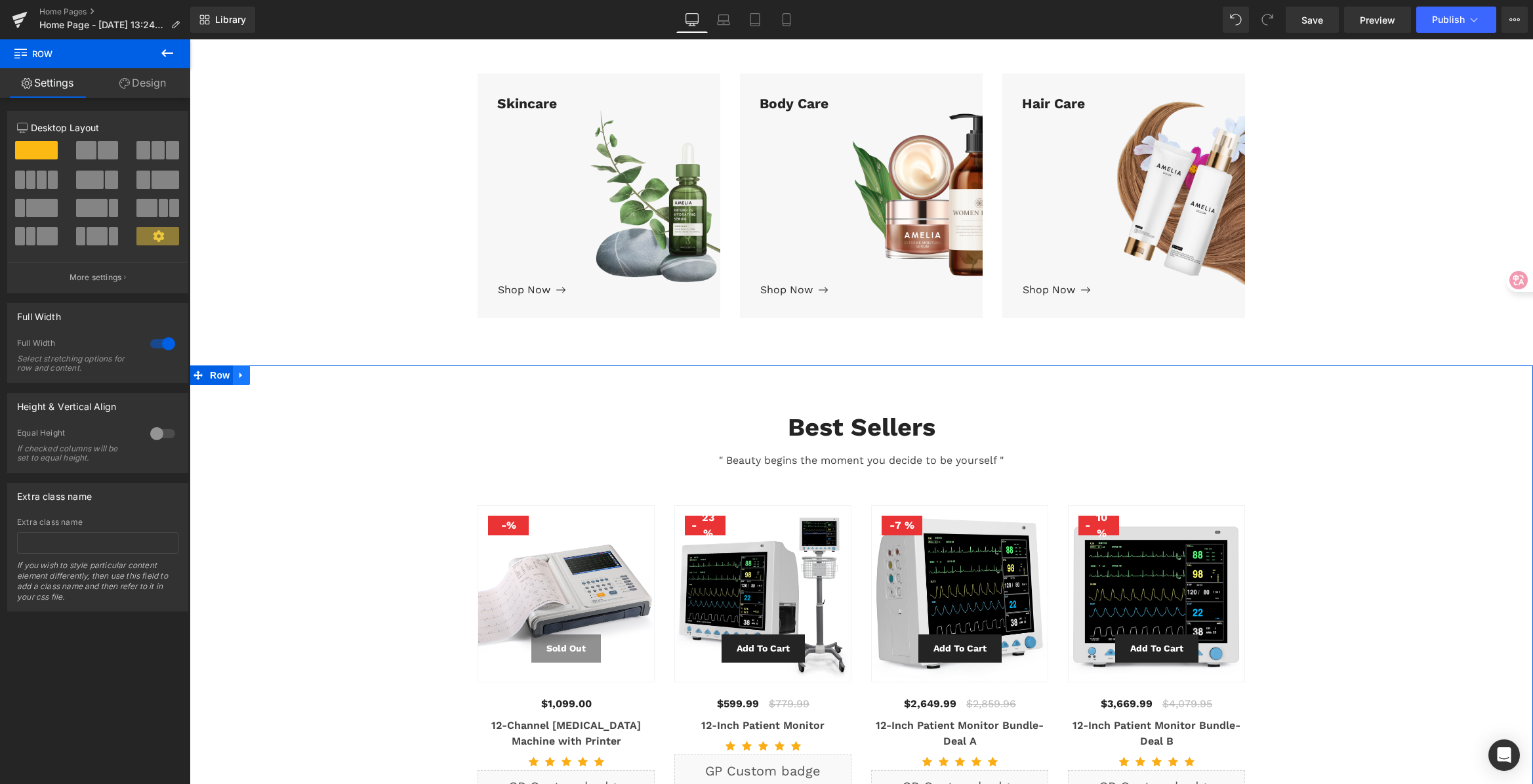
click at [239, 372] on icon at bounding box center [240, 374] width 3 height 6
click at [271, 371] on icon at bounding box center [275, 375] width 9 height 9
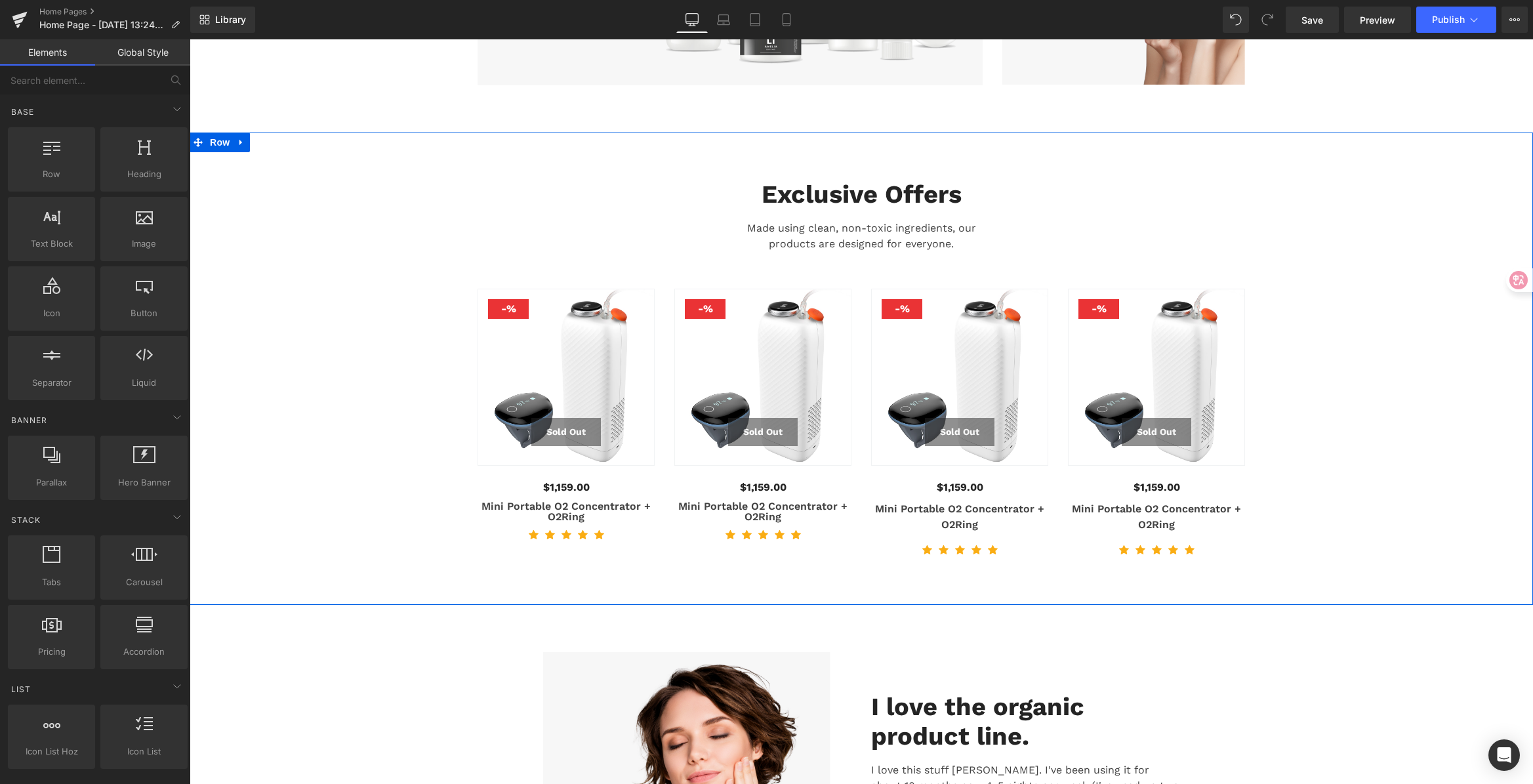
scroll to position [1122, 0]
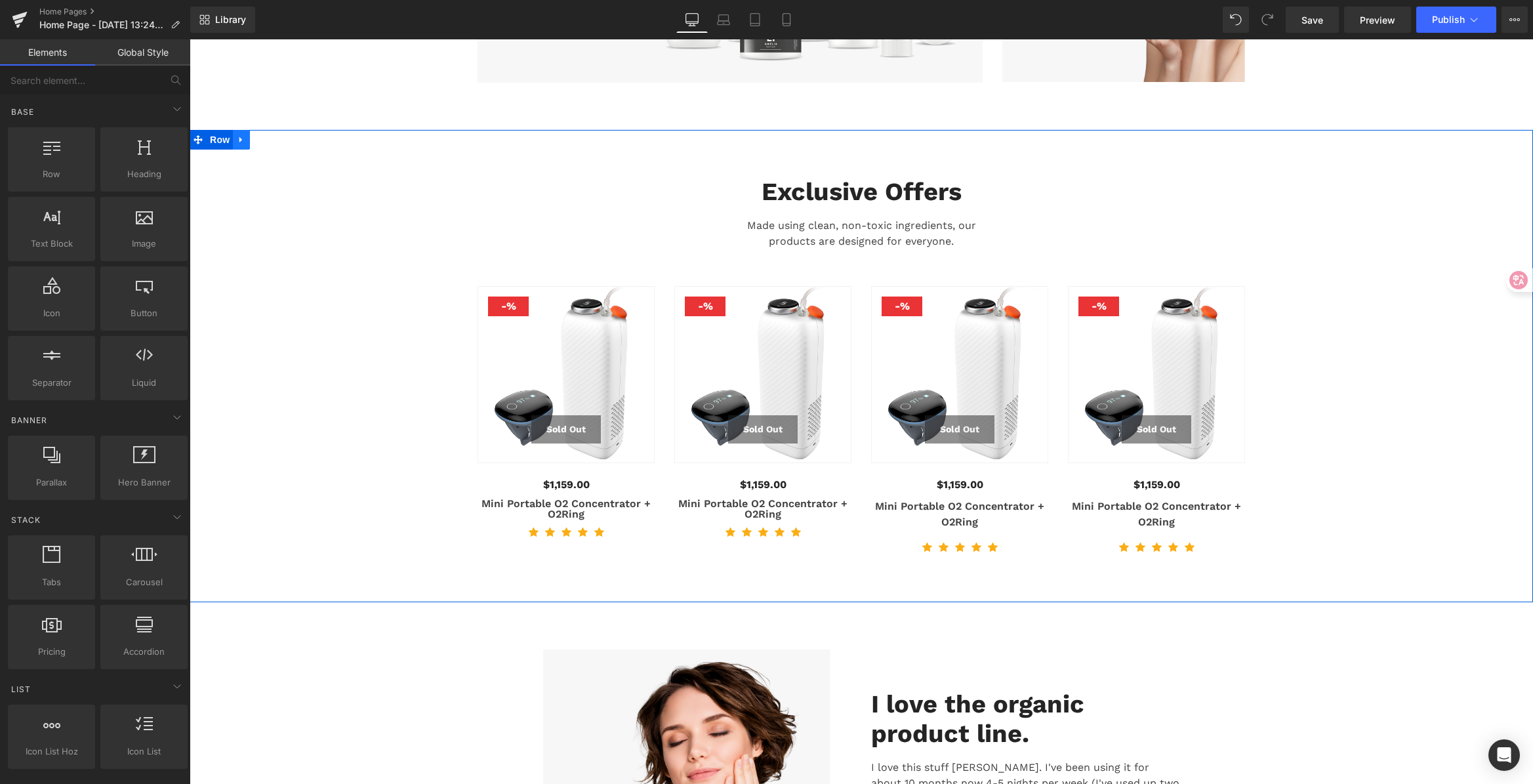
click at [239, 135] on icon at bounding box center [241, 140] width 9 height 10
click at [271, 135] on icon at bounding box center [275, 140] width 9 height 10
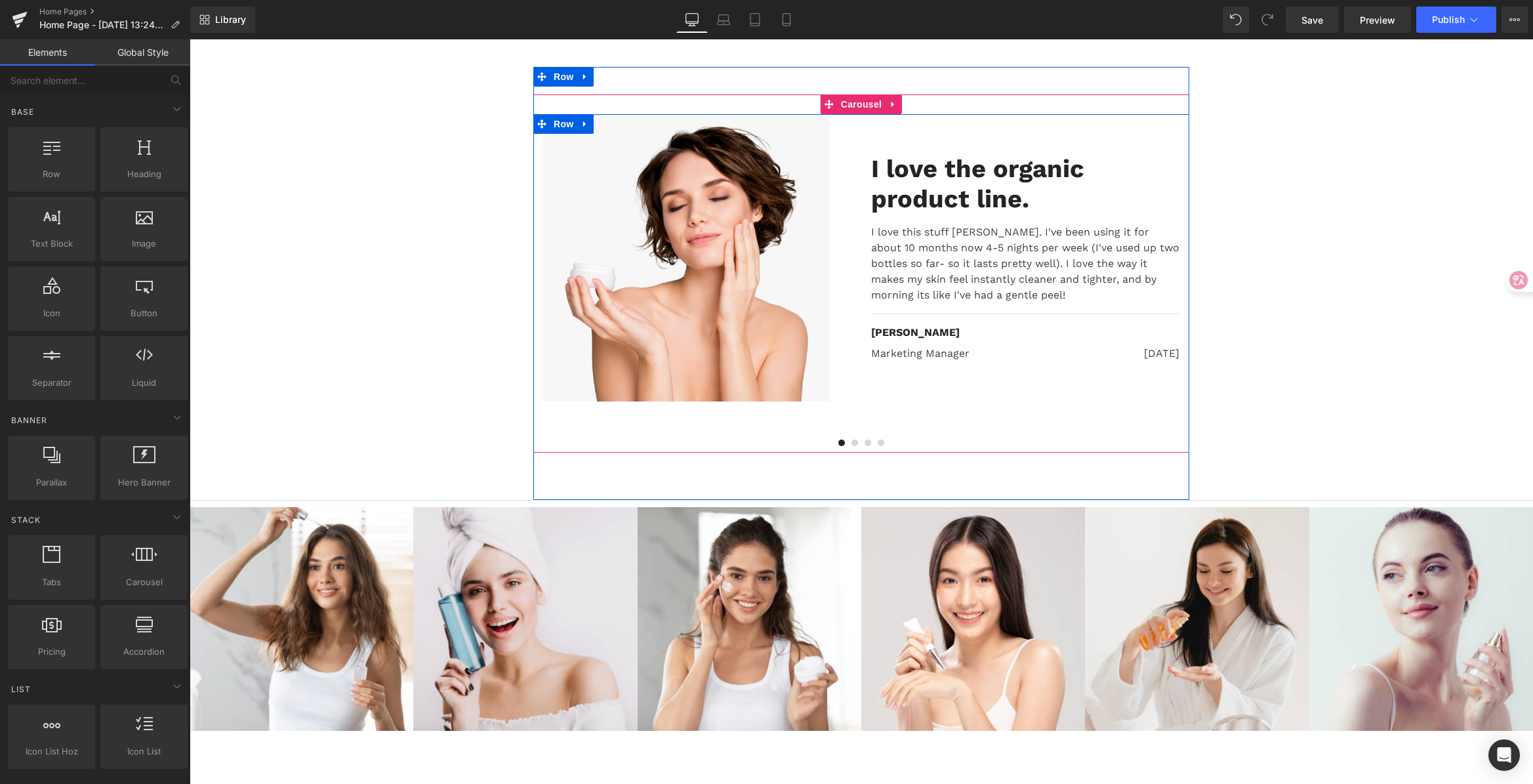
scroll to position [1186, 0]
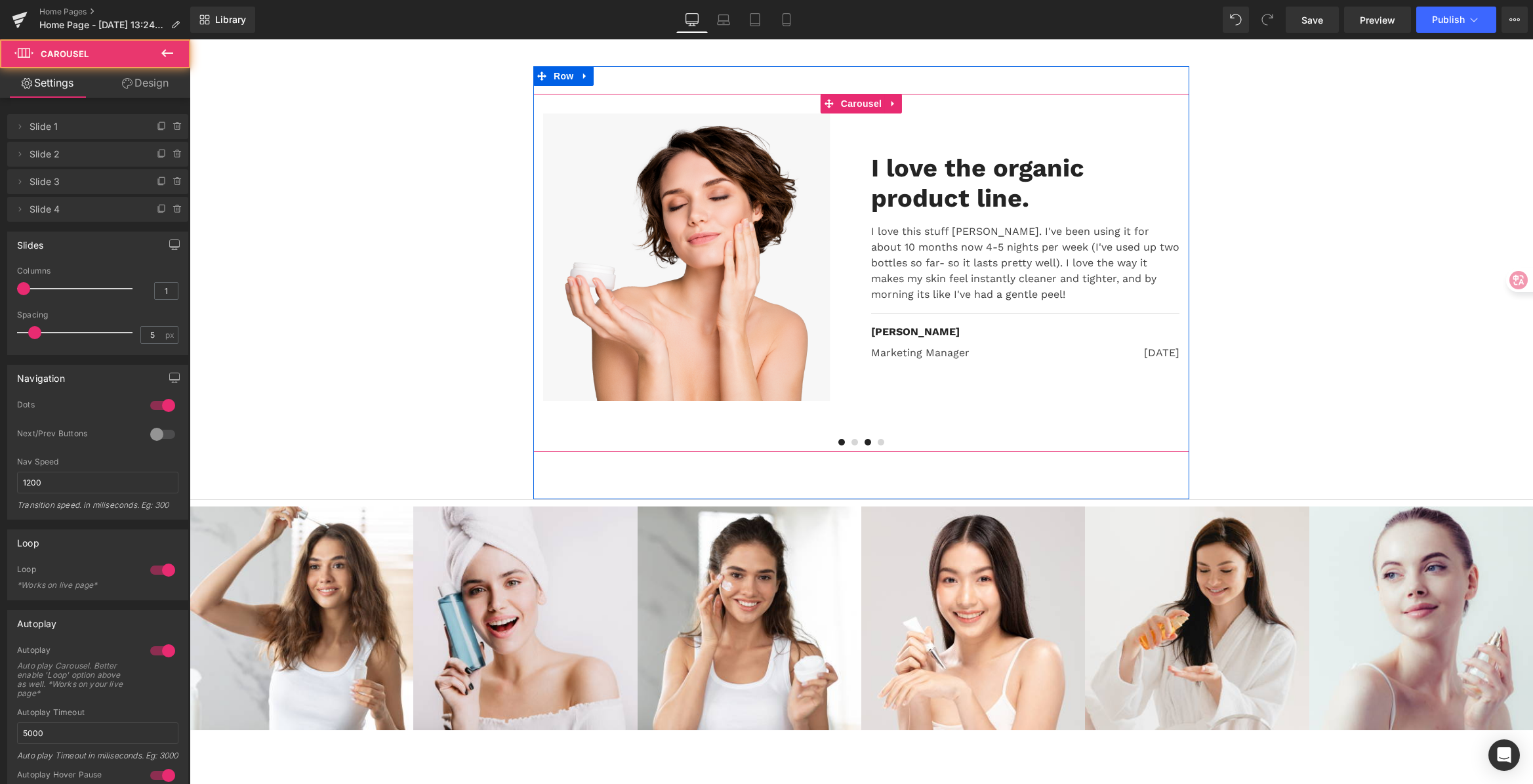
click at [864, 439] on span at bounding box center [867, 441] width 6 height 6
click at [875, 436] on button at bounding box center [881, 441] width 13 height 11
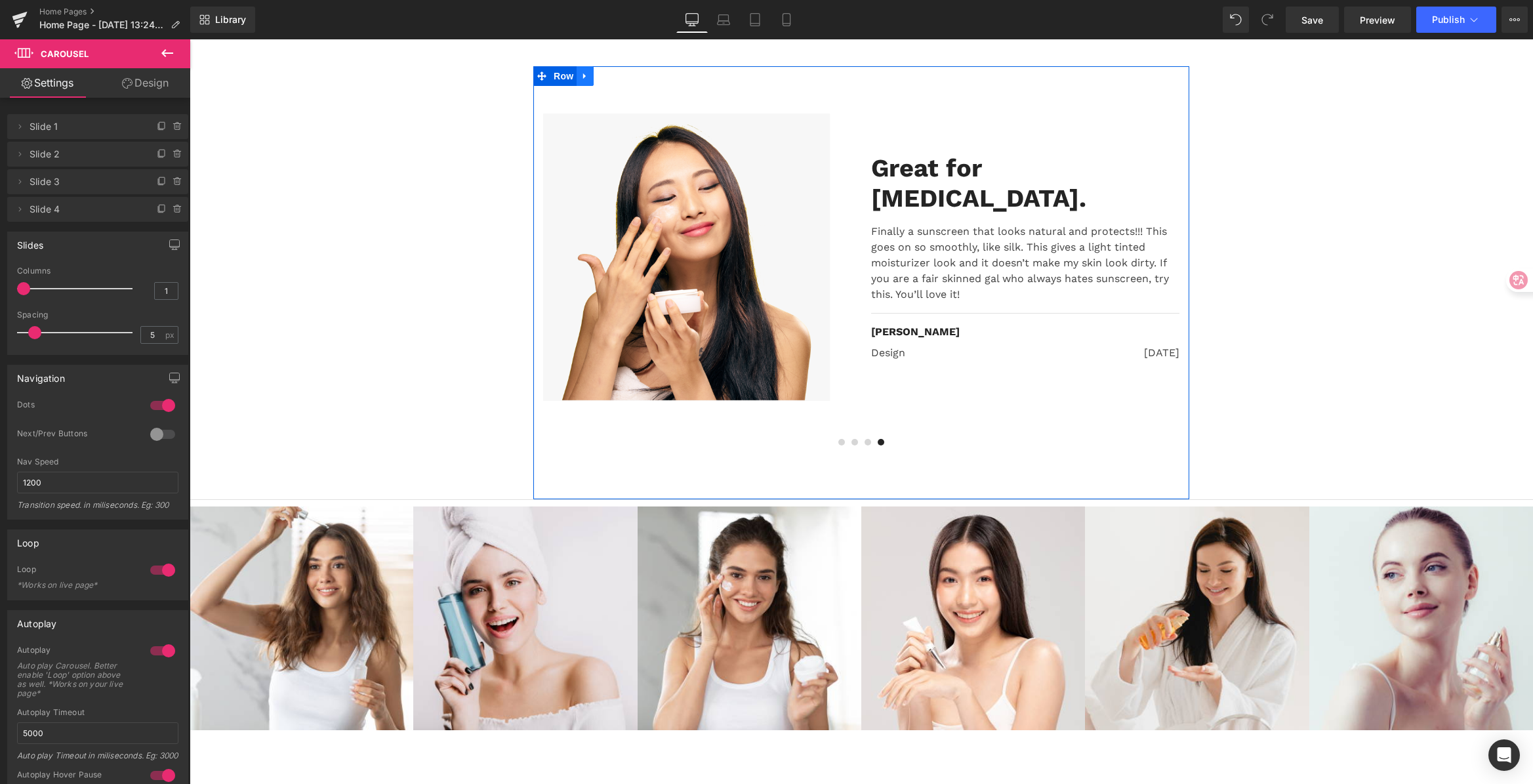
click at [582, 71] on icon at bounding box center [585, 76] width 9 height 10
click at [611, 66] on link at bounding box center [619, 76] width 17 height 19
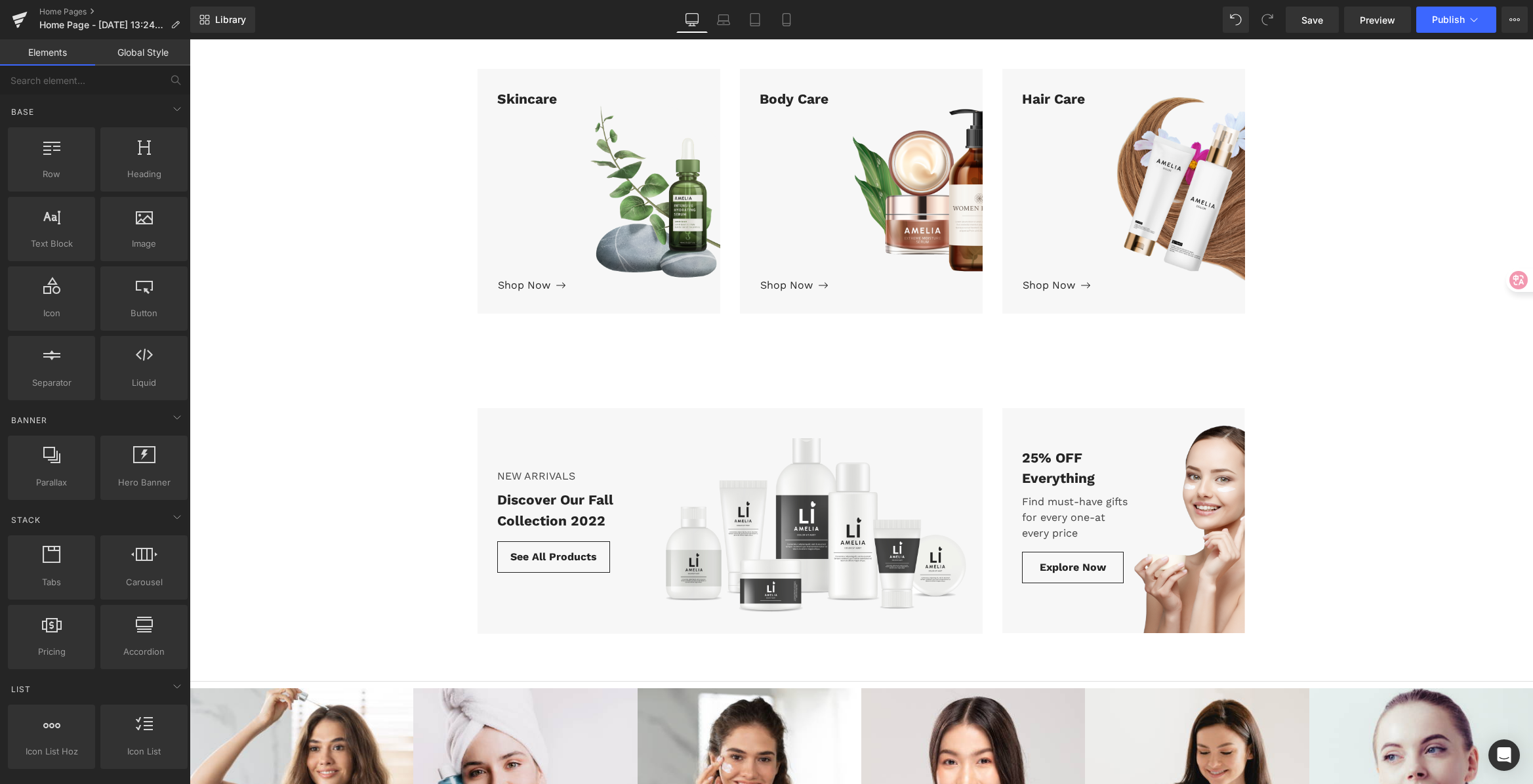
scroll to position [570, 0]
click at [223, 16] on span "Library" at bounding box center [230, 19] width 31 height 11
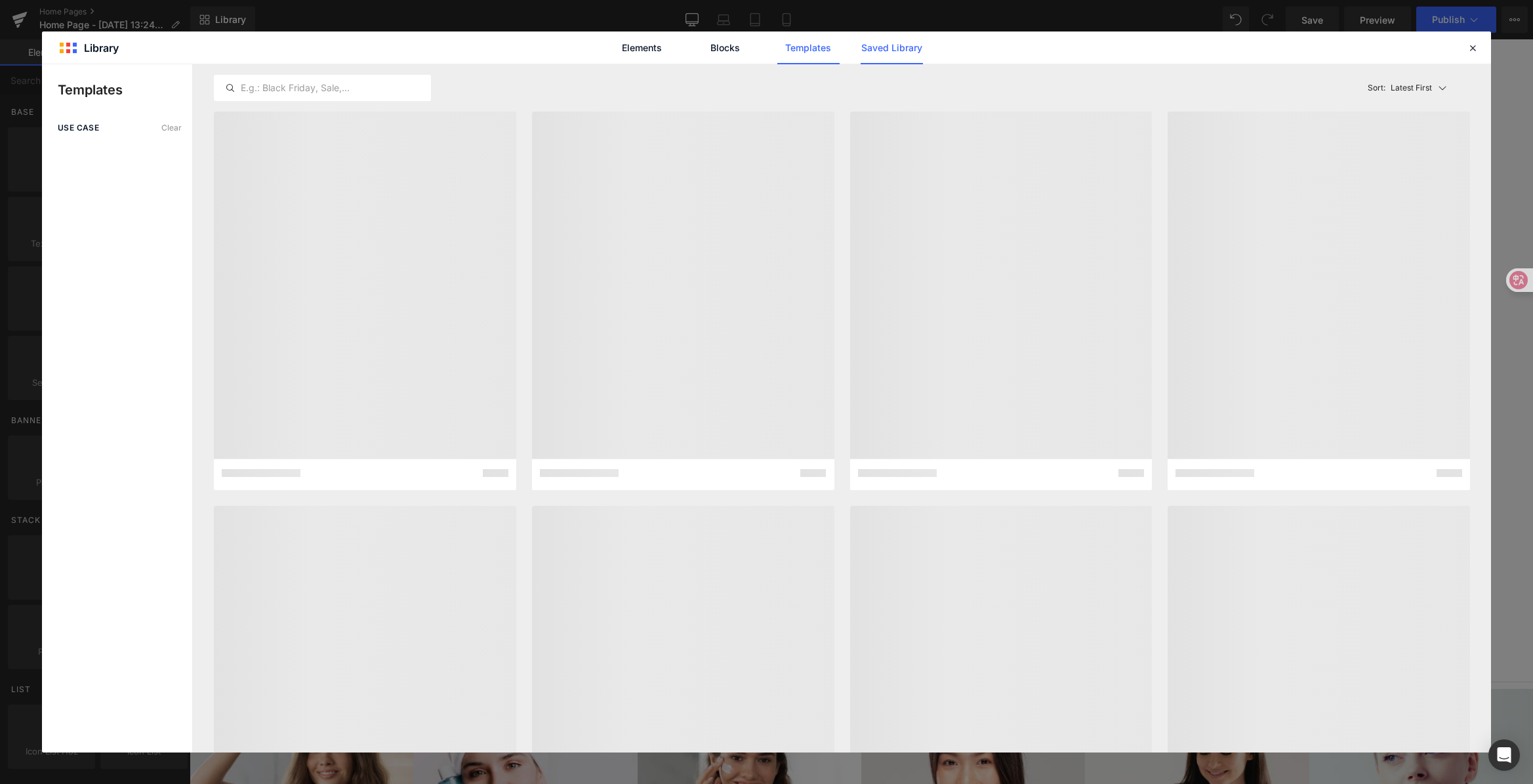
click at [886, 48] on link "Saved Library" at bounding box center [891, 47] width 62 height 33
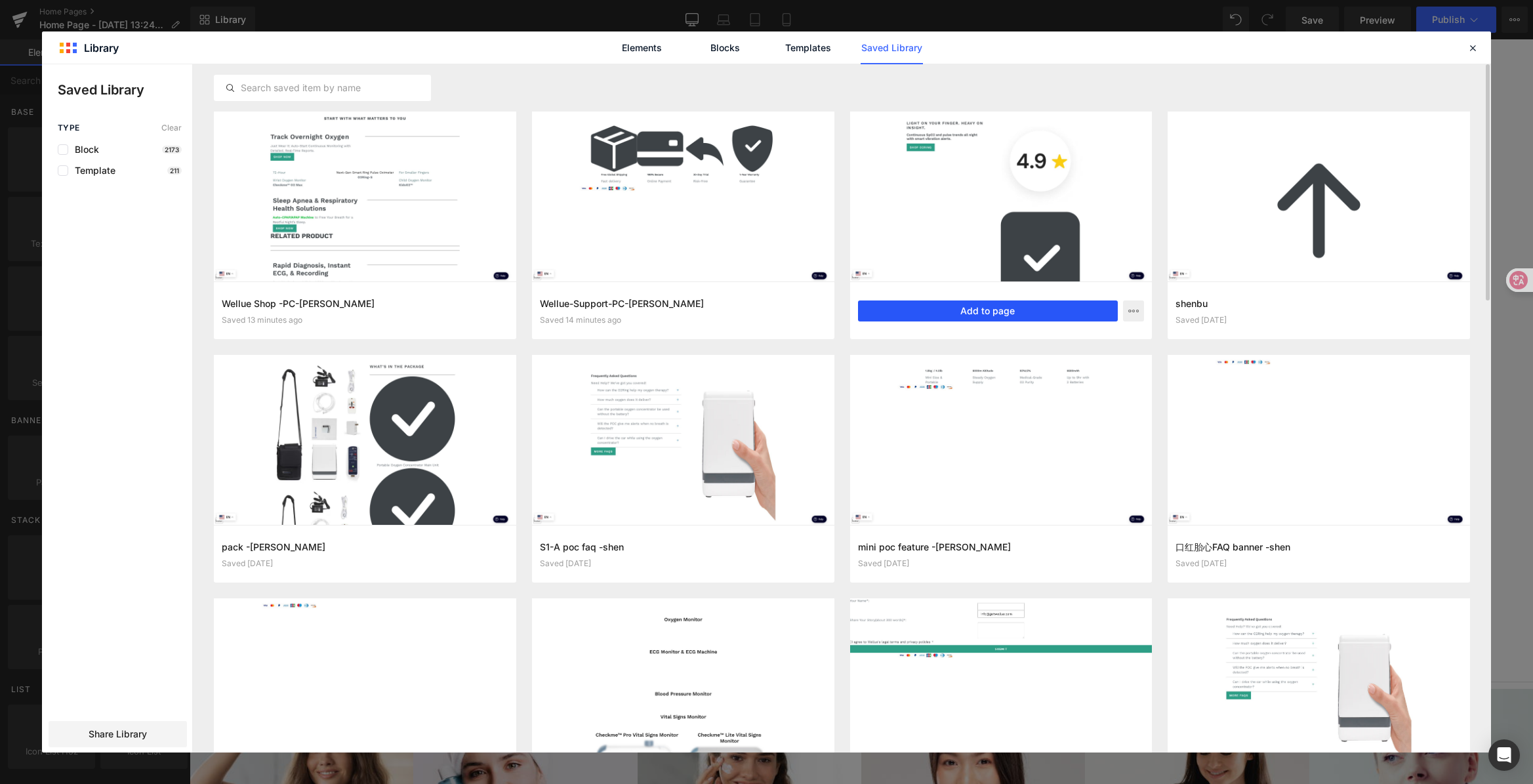
drag, startPoint x: 1037, startPoint y: 315, endPoint x: 745, endPoint y: 263, distance: 296.6
click at [1037, 315] on button "Add to page" at bounding box center [988, 311] width 260 height 21
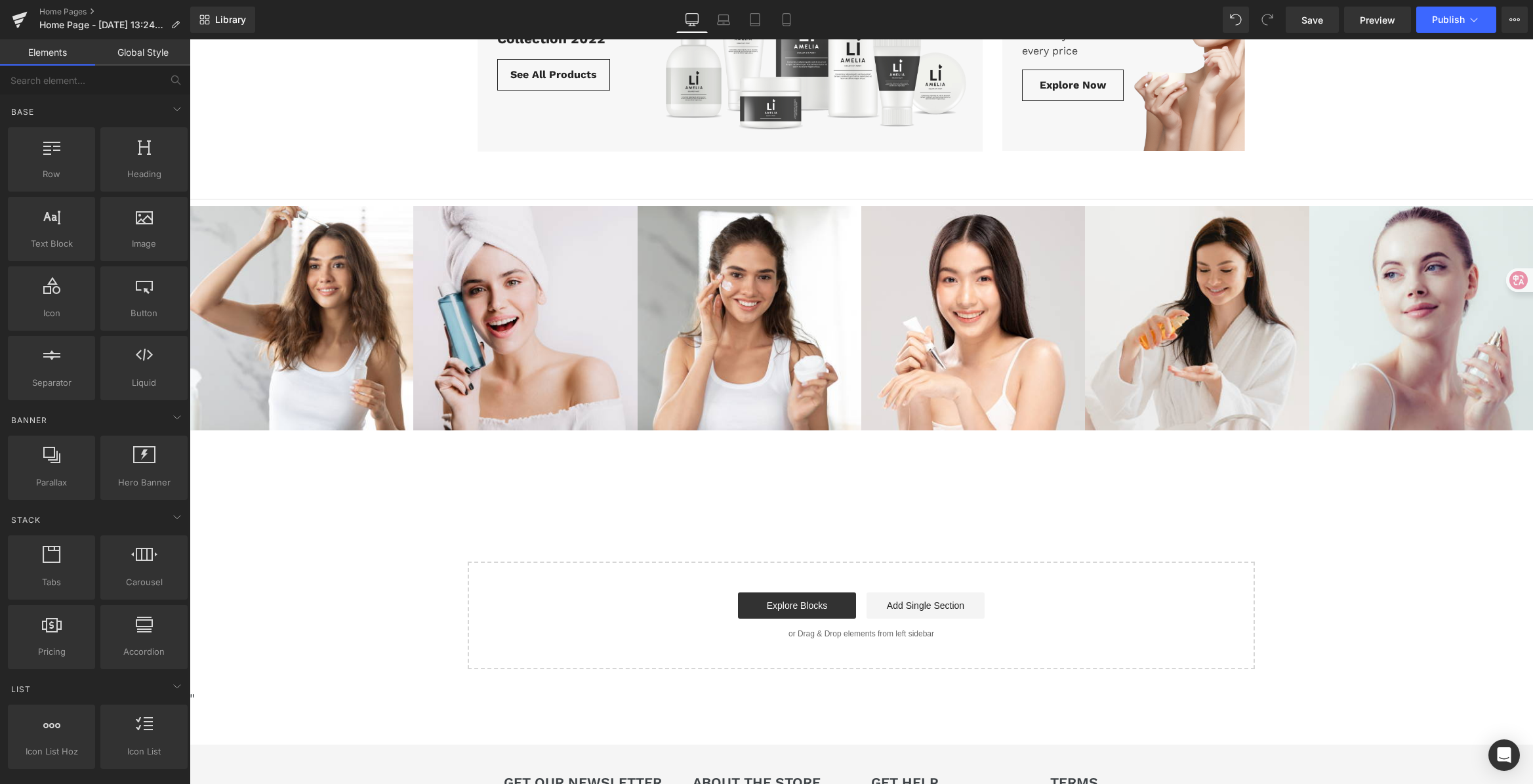
scroll to position [1289, 0]
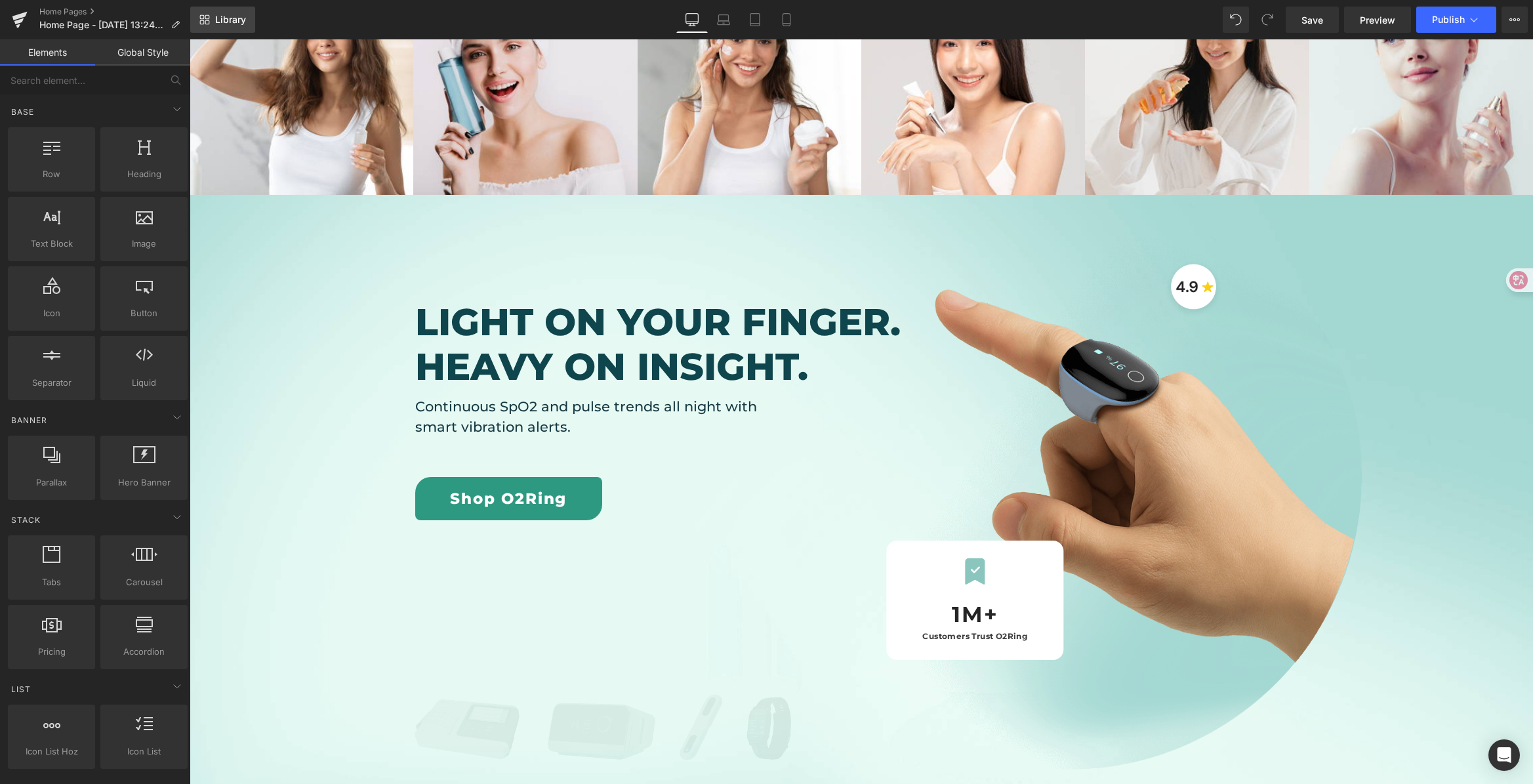
click at [230, 20] on span "Library" at bounding box center [230, 19] width 31 height 11
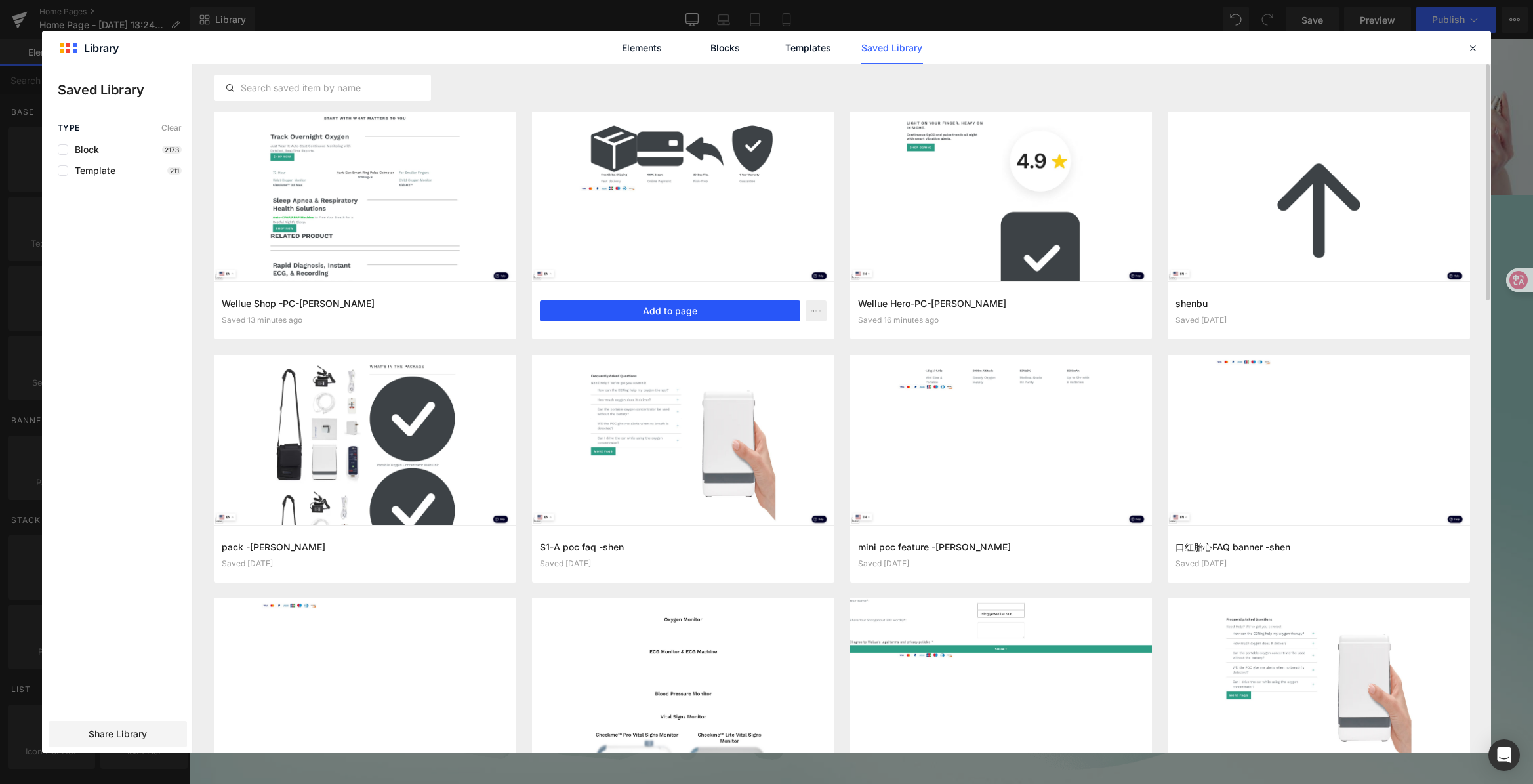
drag, startPoint x: 660, startPoint y: 307, endPoint x: 470, endPoint y: 267, distance: 194.2
click at [660, 307] on button "Add to page" at bounding box center [670, 311] width 260 height 21
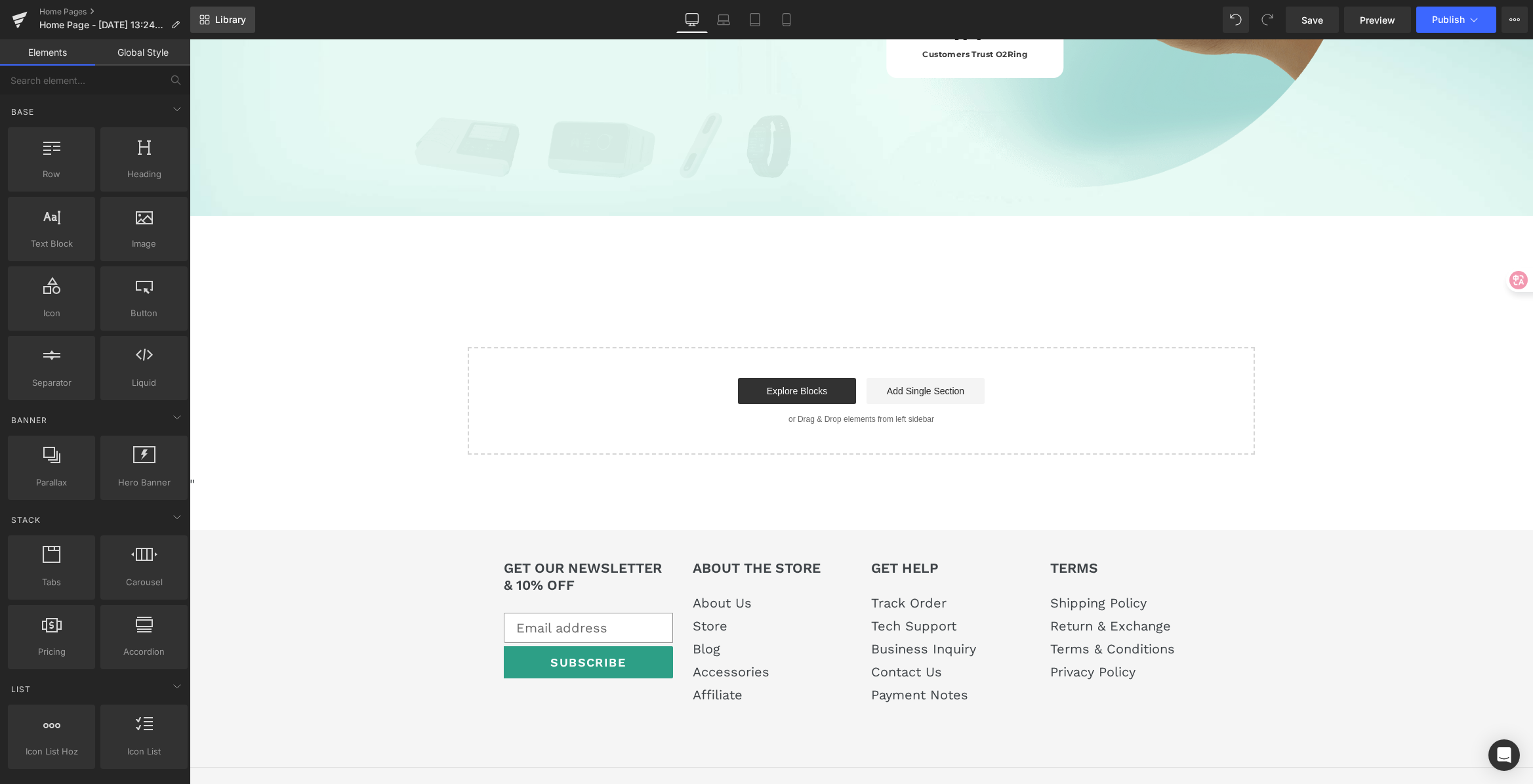
scroll to position [1891, 0]
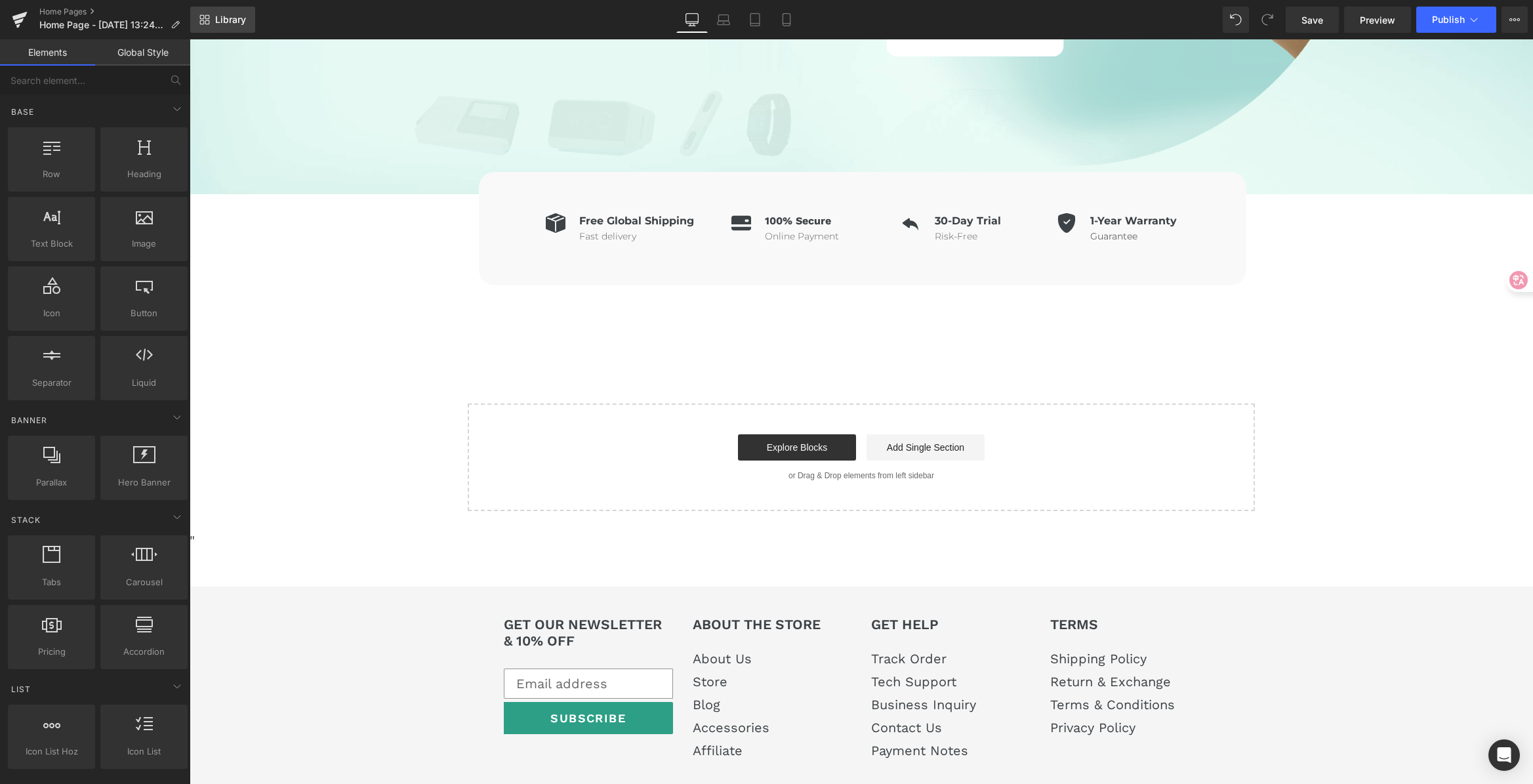
click at [215, 16] on span "Library" at bounding box center [230, 19] width 31 height 11
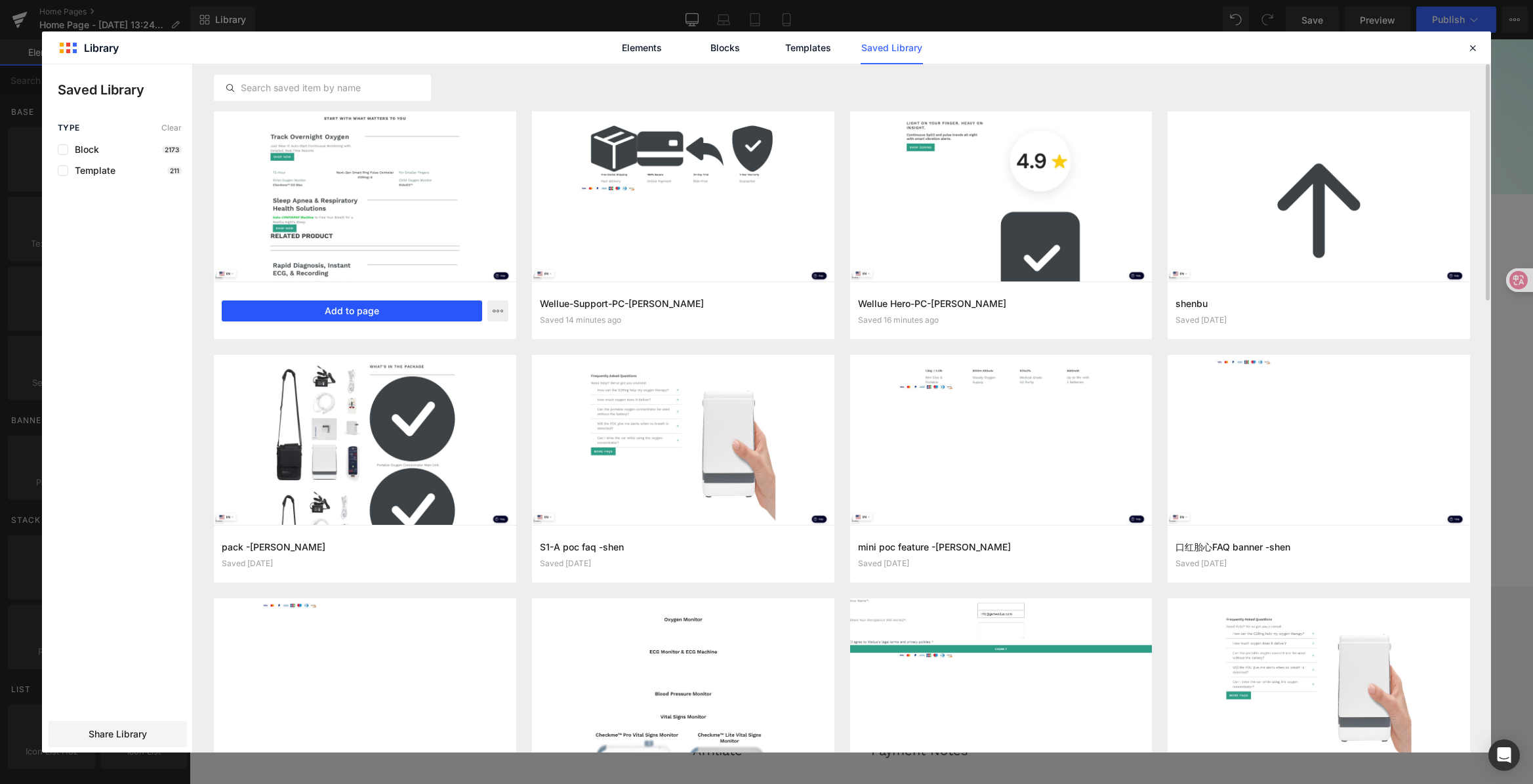
click at [453, 319] on button "Add to page" at bounding box center [352, 311] width 260 height 21
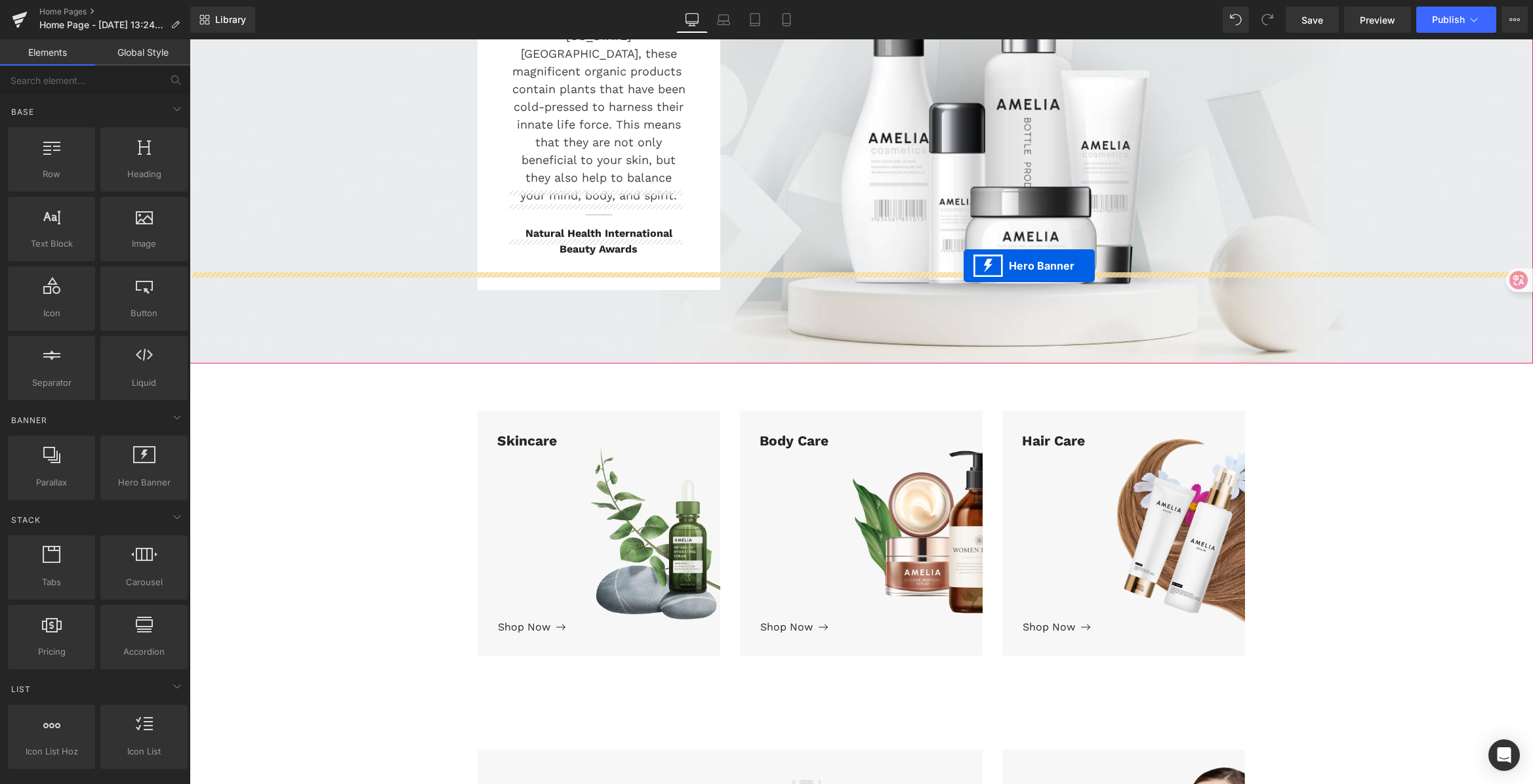
scroll to position [0, 0]
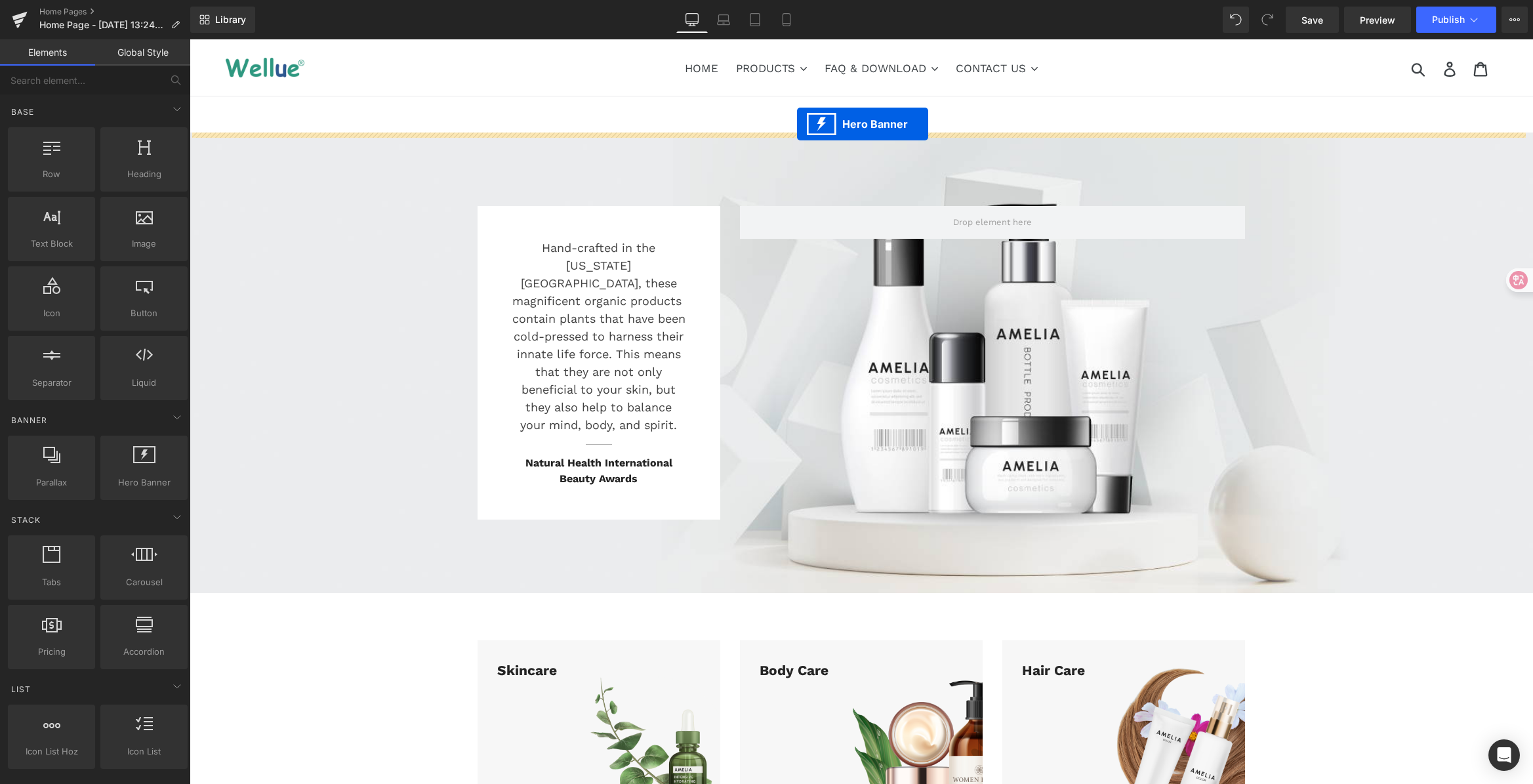
drag, startPoint x: 812, startPoint y: 146, endPoint x: 796, endPoint y: 124, distance: 27.2
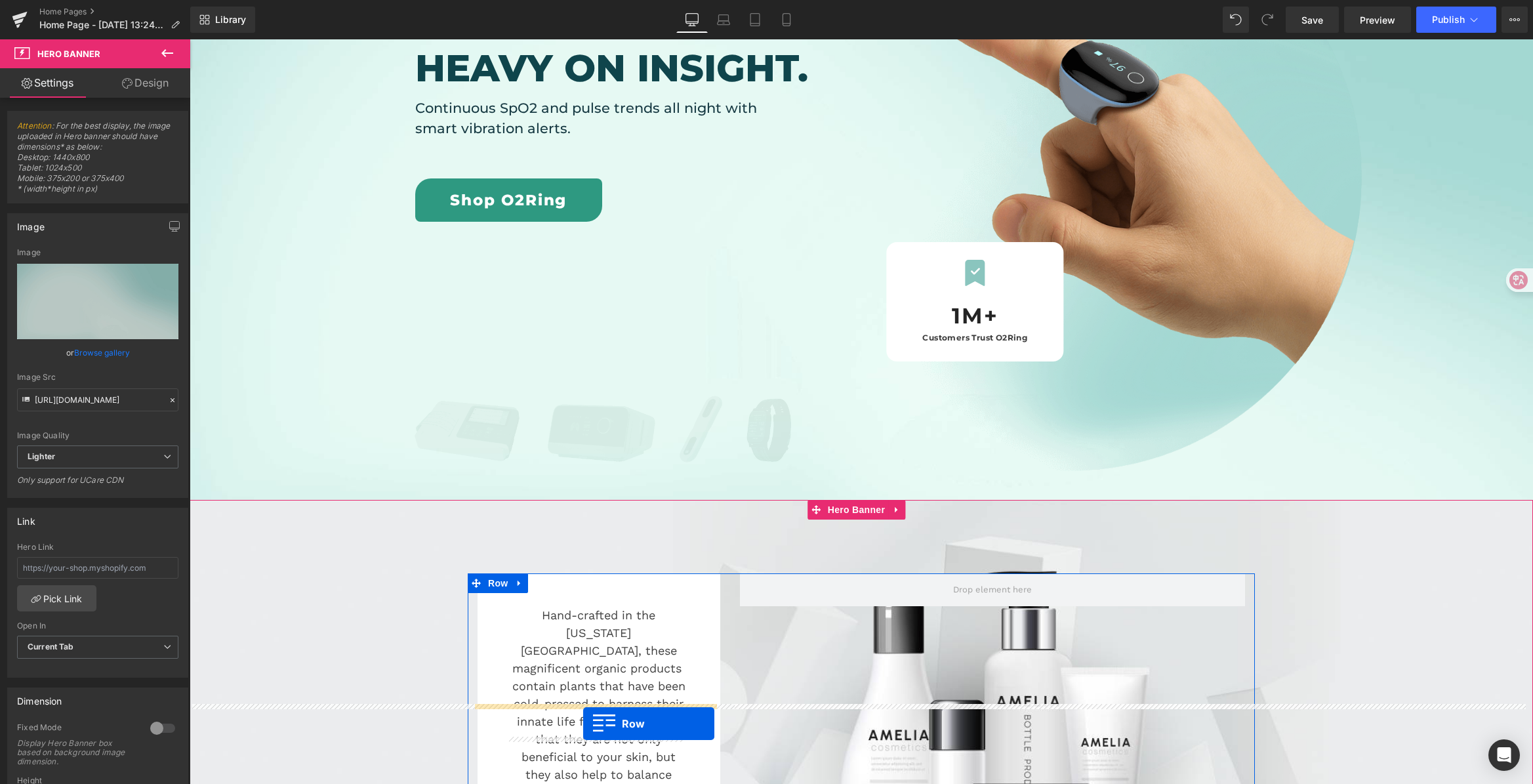
scroll to position [301, 0]
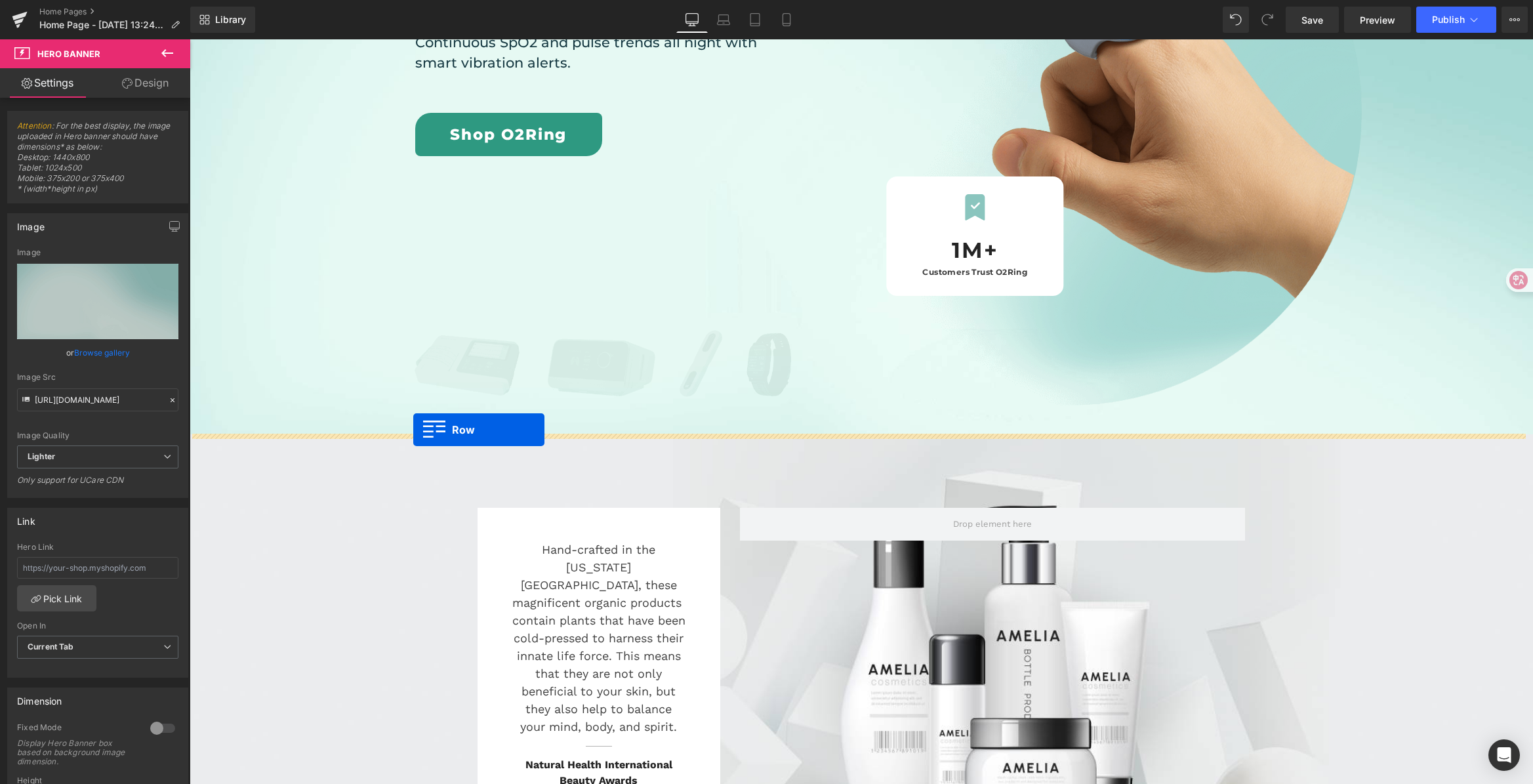
drag, startPoint x: 330, startPoint y: 212, endPoint x: 413, endPoint y: 430, distance: 233.3
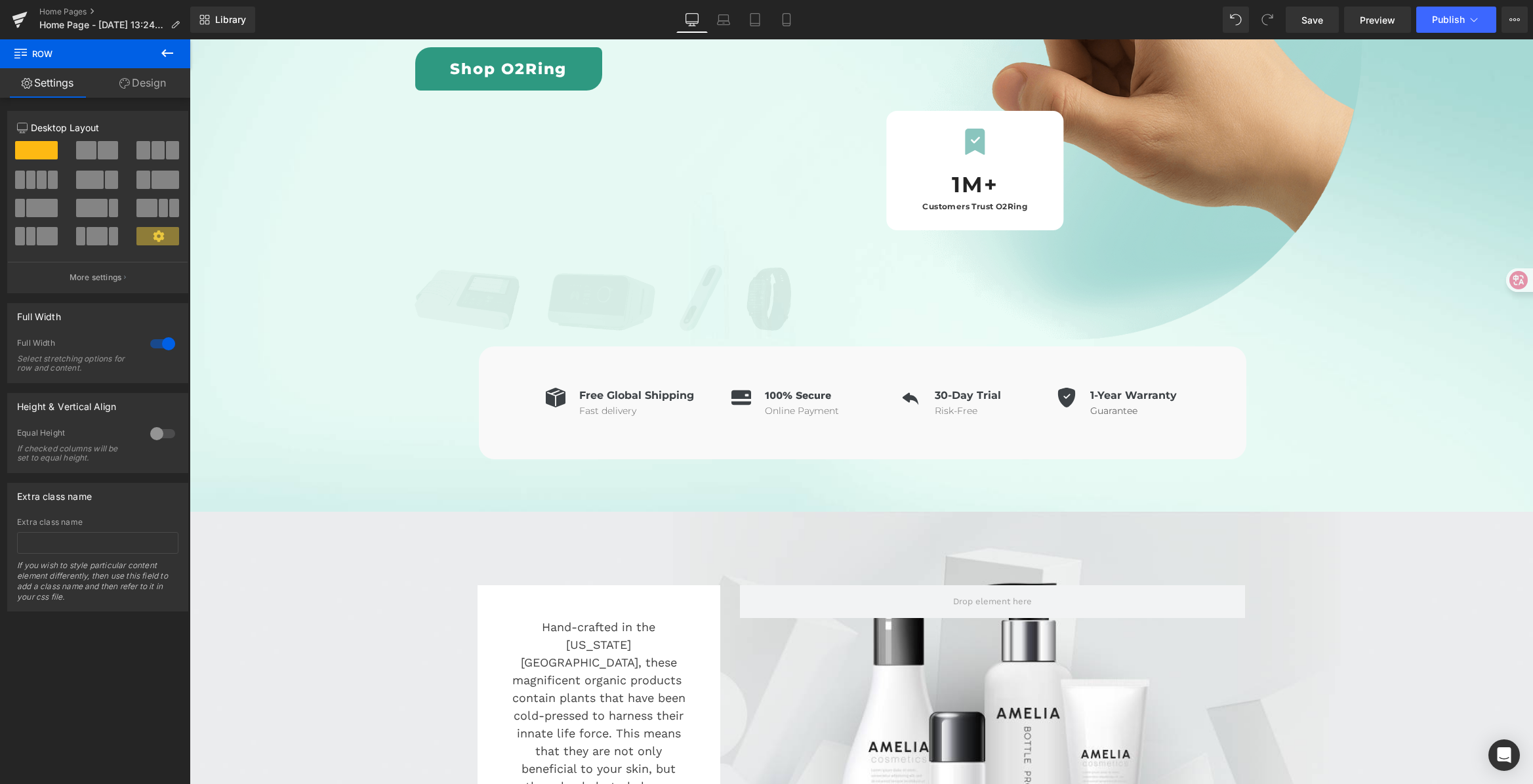
scroll to position [368, 0]
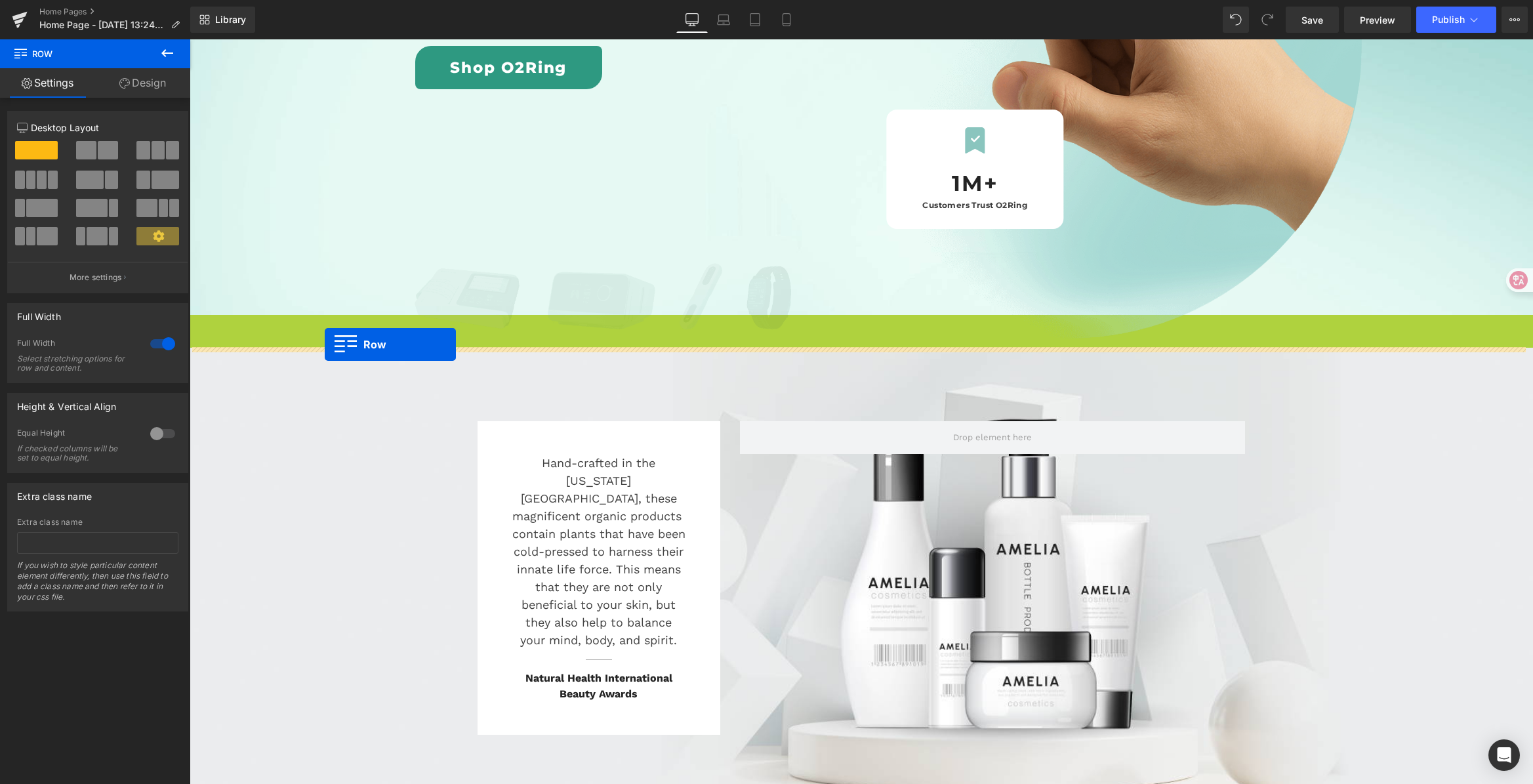
drag, startPoint x: 197, startPoint y: 323, endPoint x: 324, endPoint y: 345, distance: 128.9
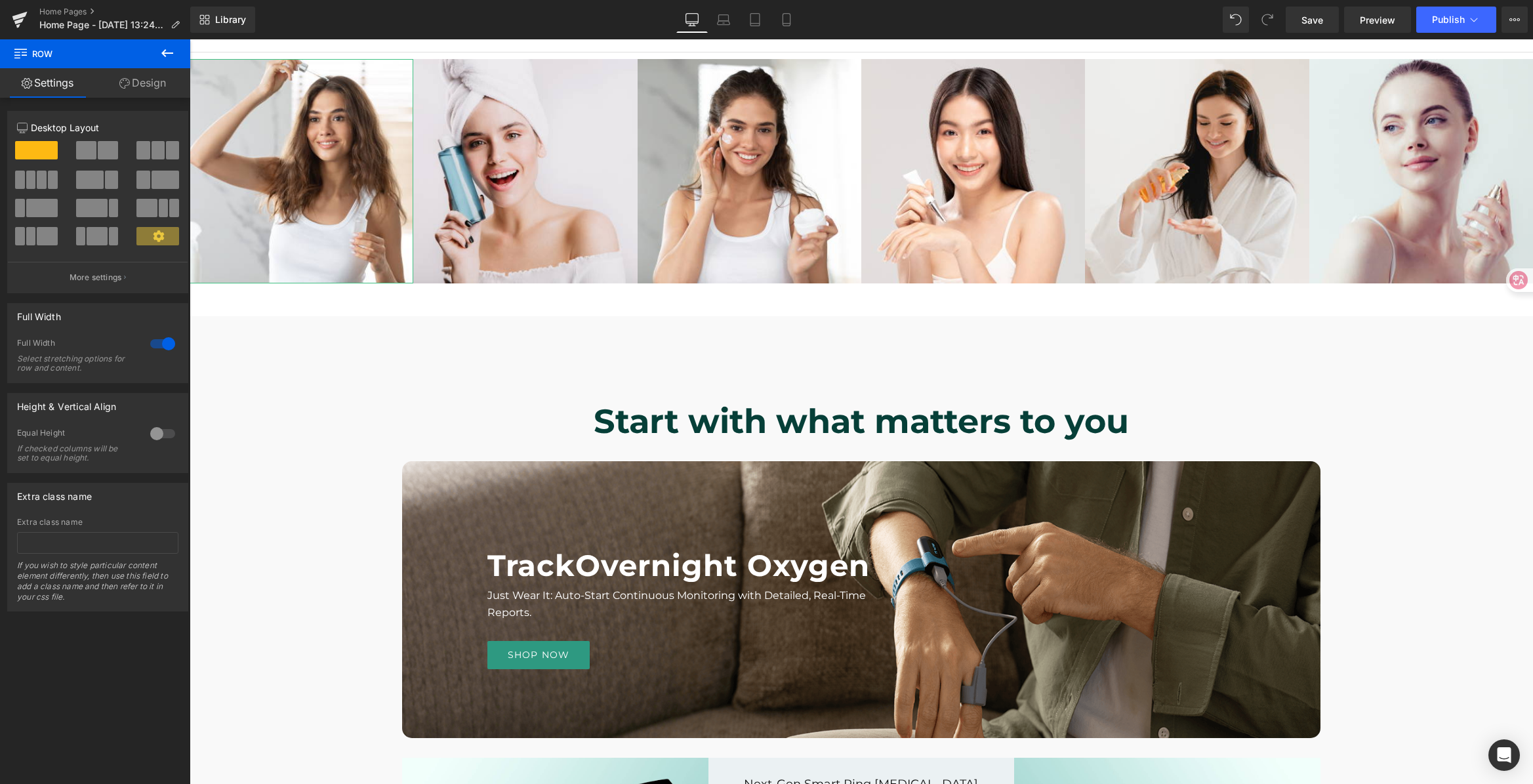
scroll to position [1947, 0]
drag, startPoint x: 323, startPoint y: 337, endPoint x: 265, endPoint y: 300, distance: 68.8
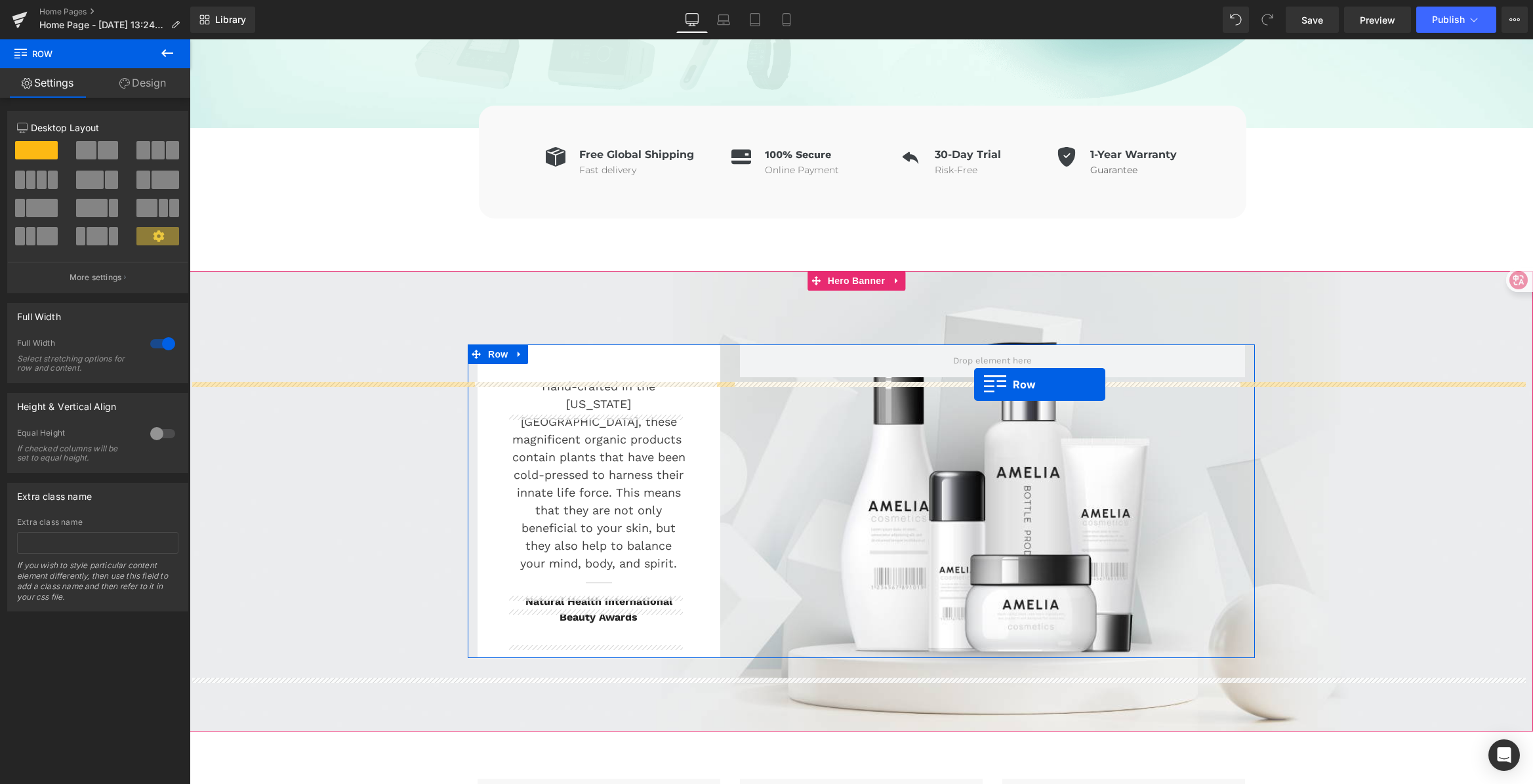
scroll to position [570, 0]
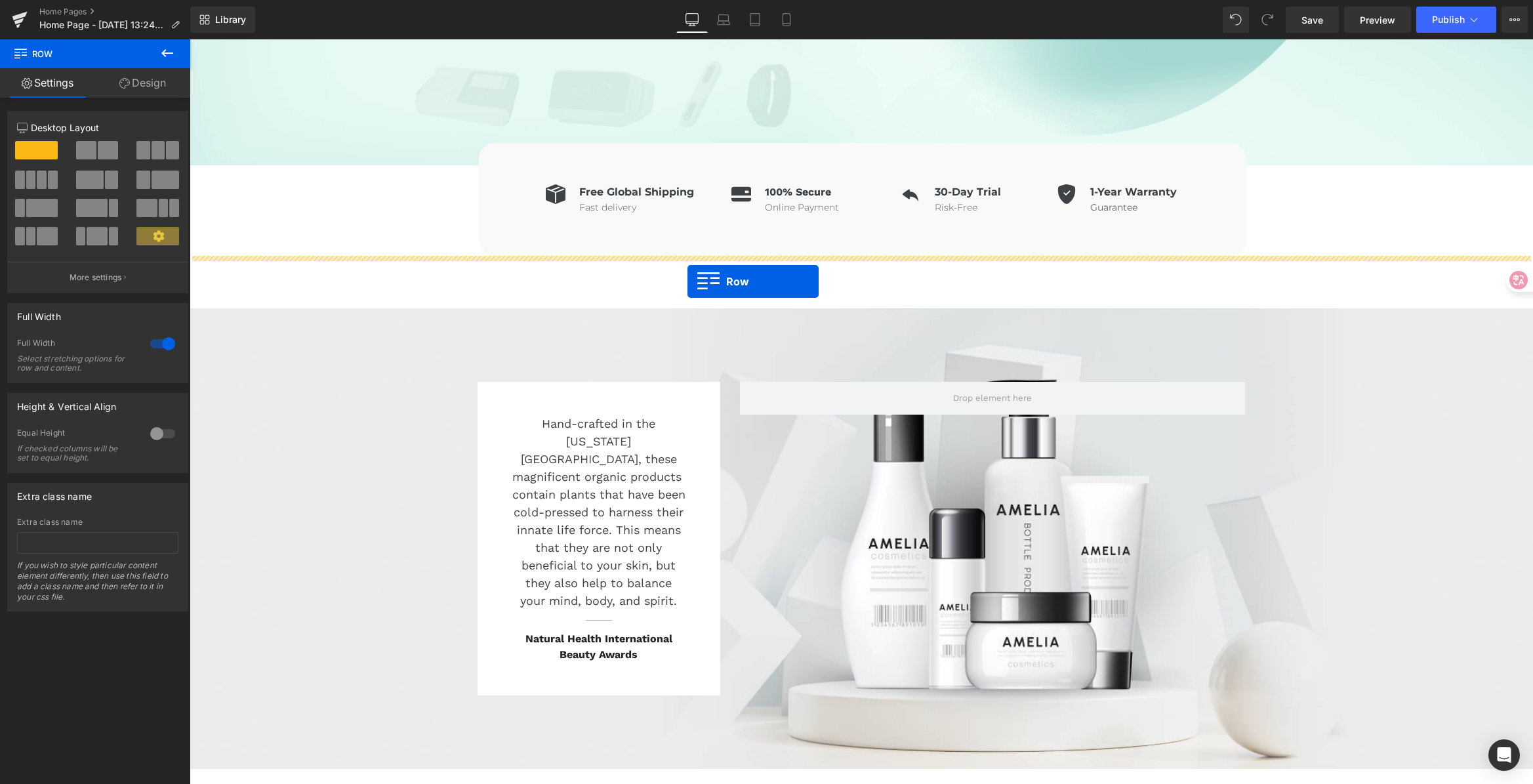
drag, startPoint x: 198, startPoint y: 305, endPoint x: 687, endPoint y: 281, distance: 489.6
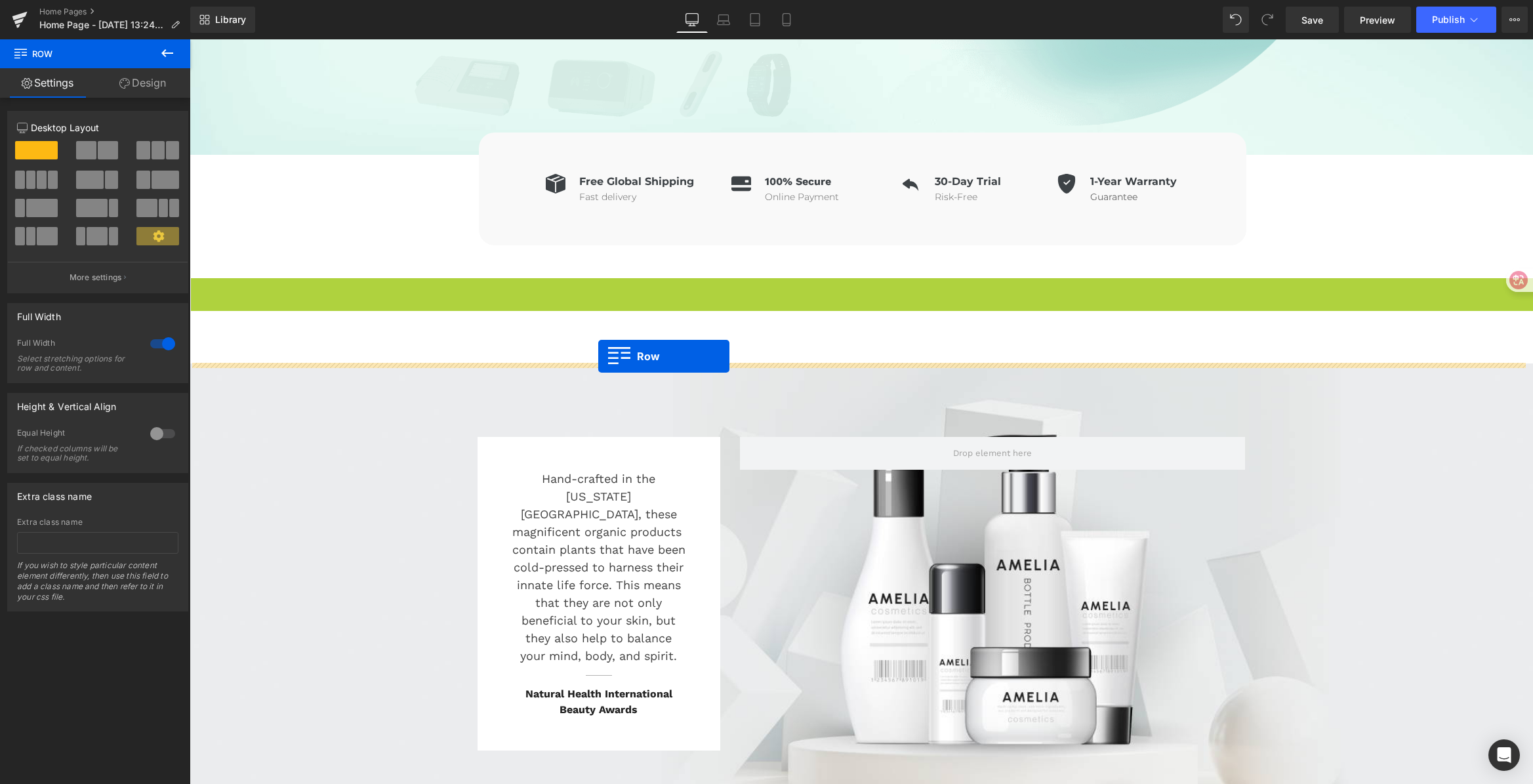
scroll to position [583, 0]
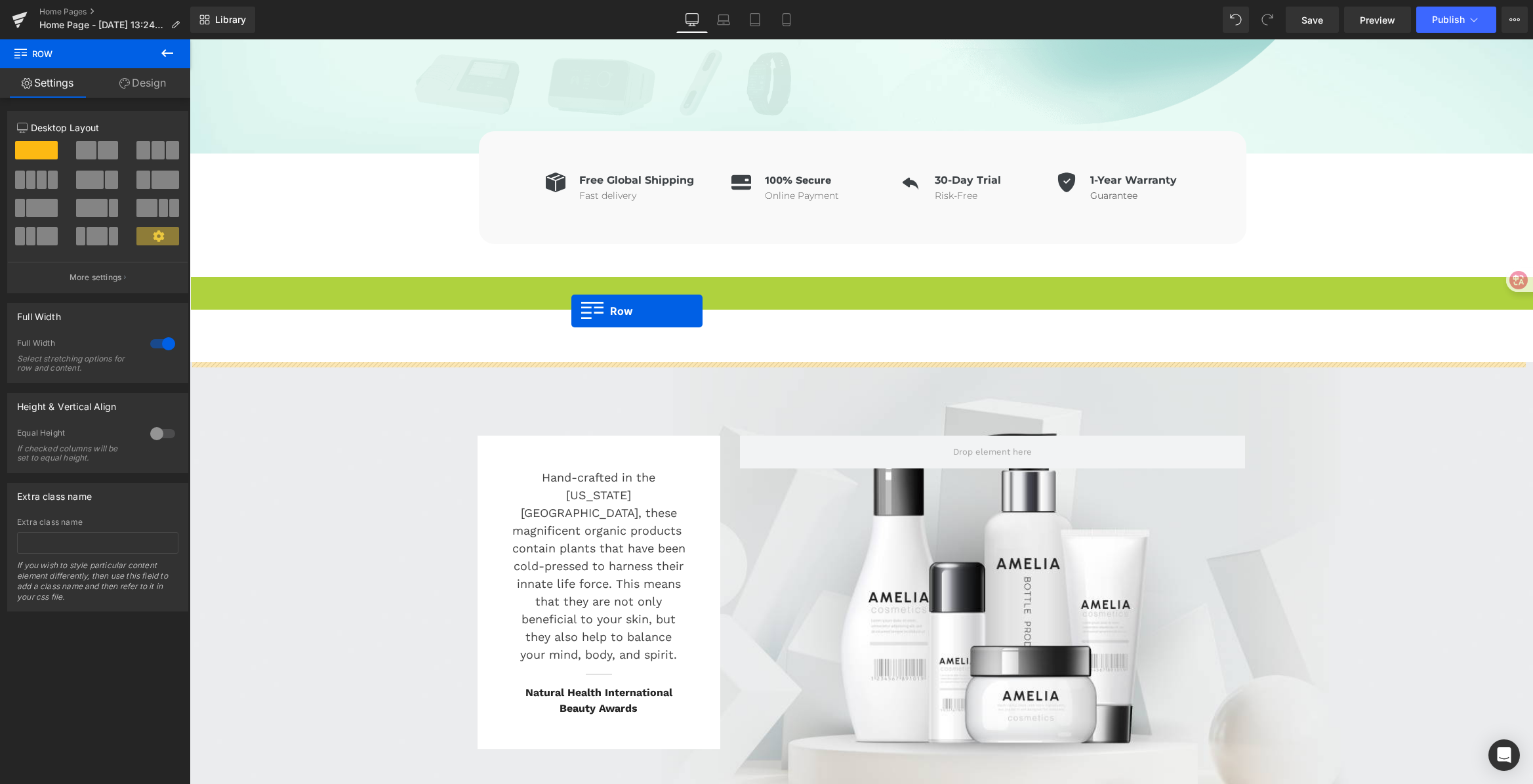
drag, startPoint x: 197, startPoint y: 296, endPoint x: 571, endPoint y: 311, distance: 374.3
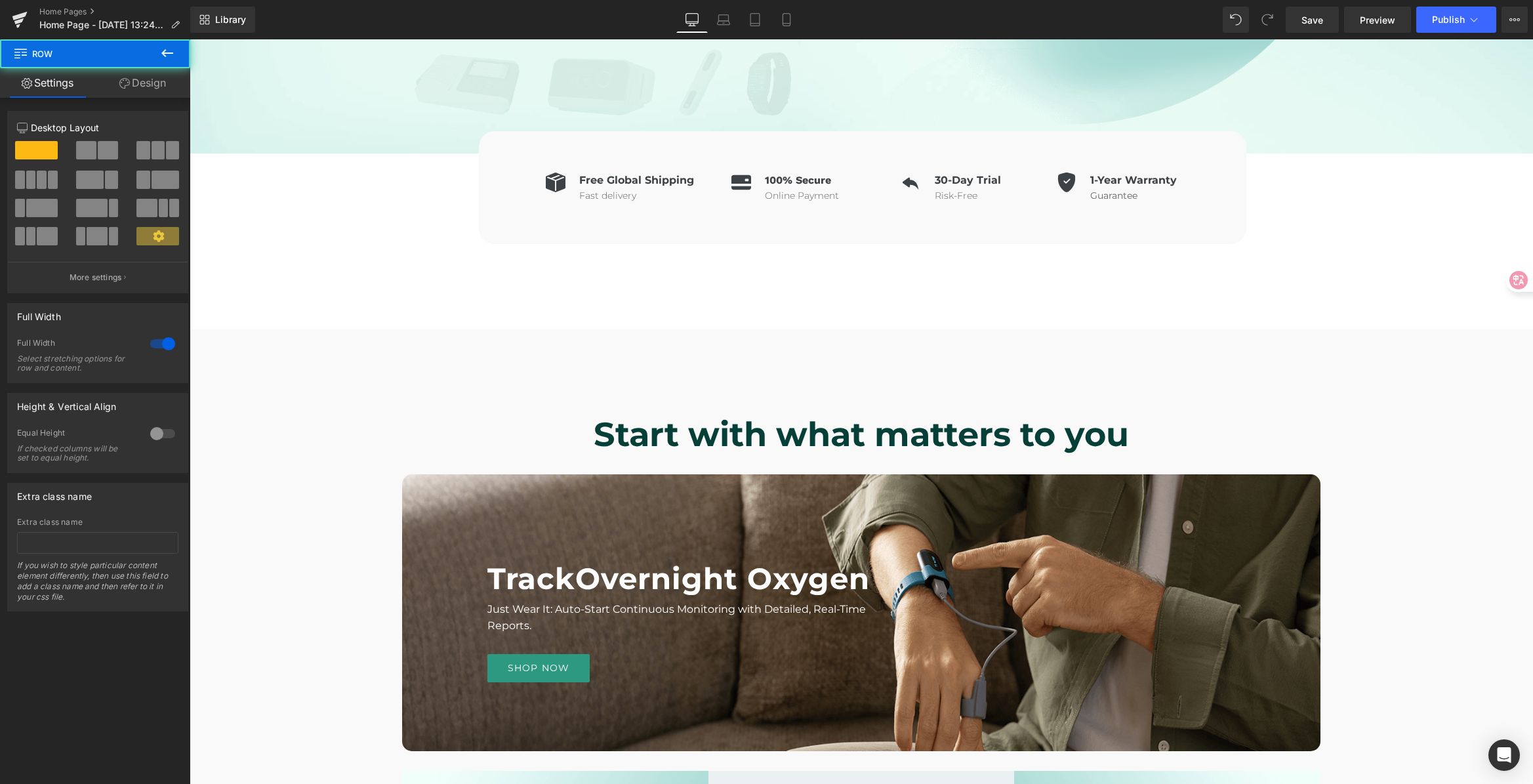
scroll to position [589, 0]
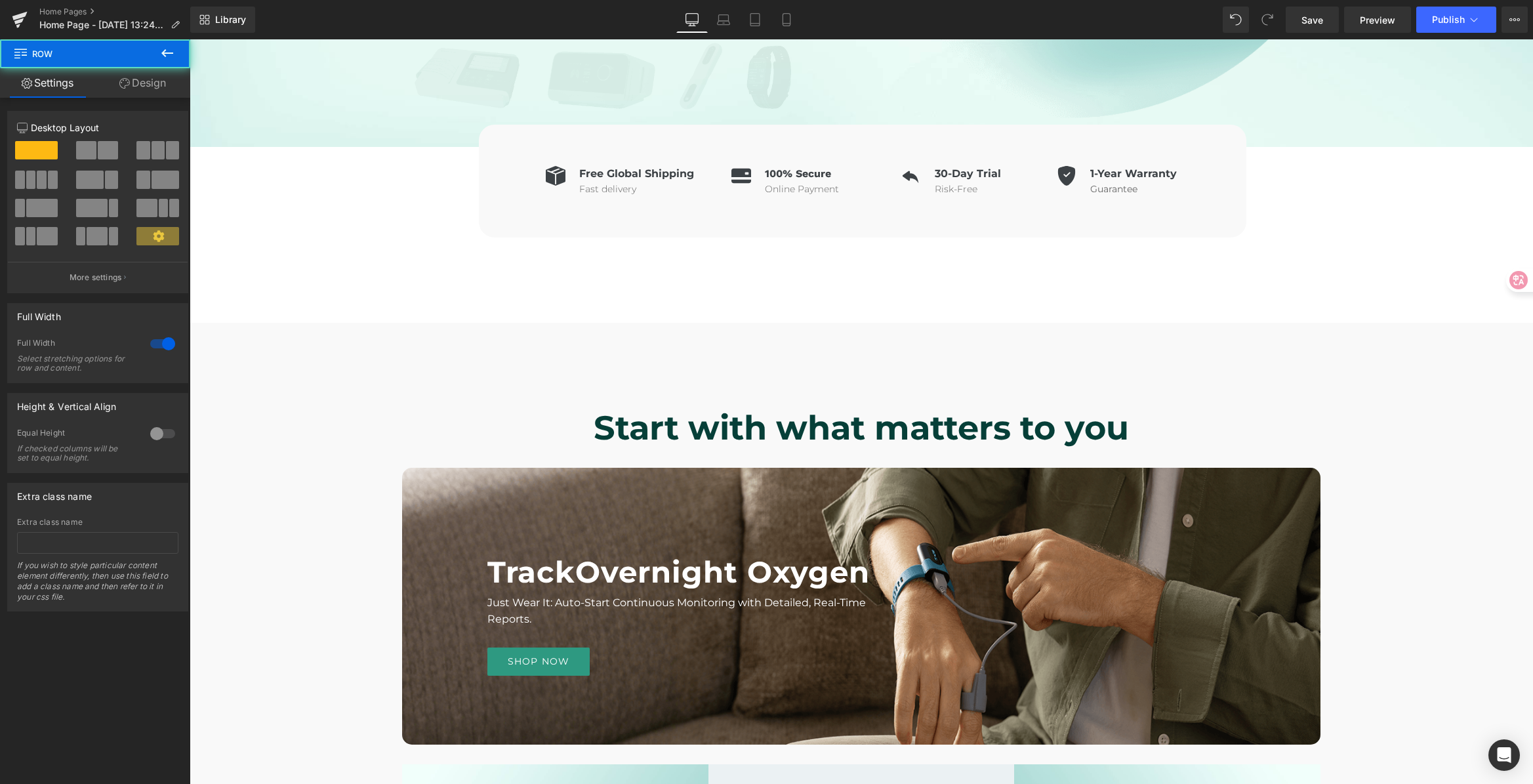
click at [583, 242] on div "Icon Free Global Shipping Heading Fast delivery Text Block Icon List Icon 100% …" at bounding box center [861, 192] width 1343 height 195
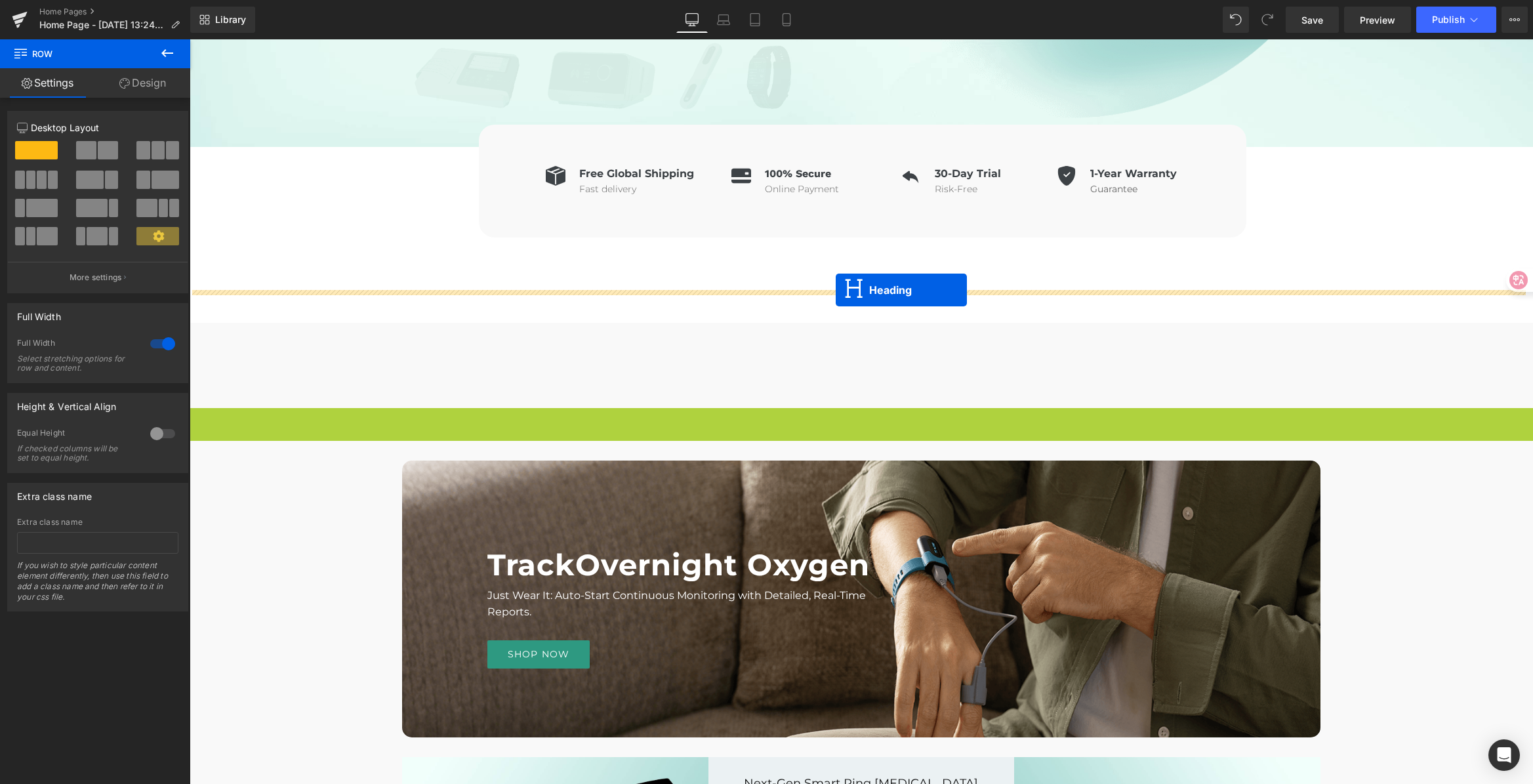
drag, startPoint x: 823, startPoint y: 425, endPoint x: 835, endPoint y: 290, distance: 135.5
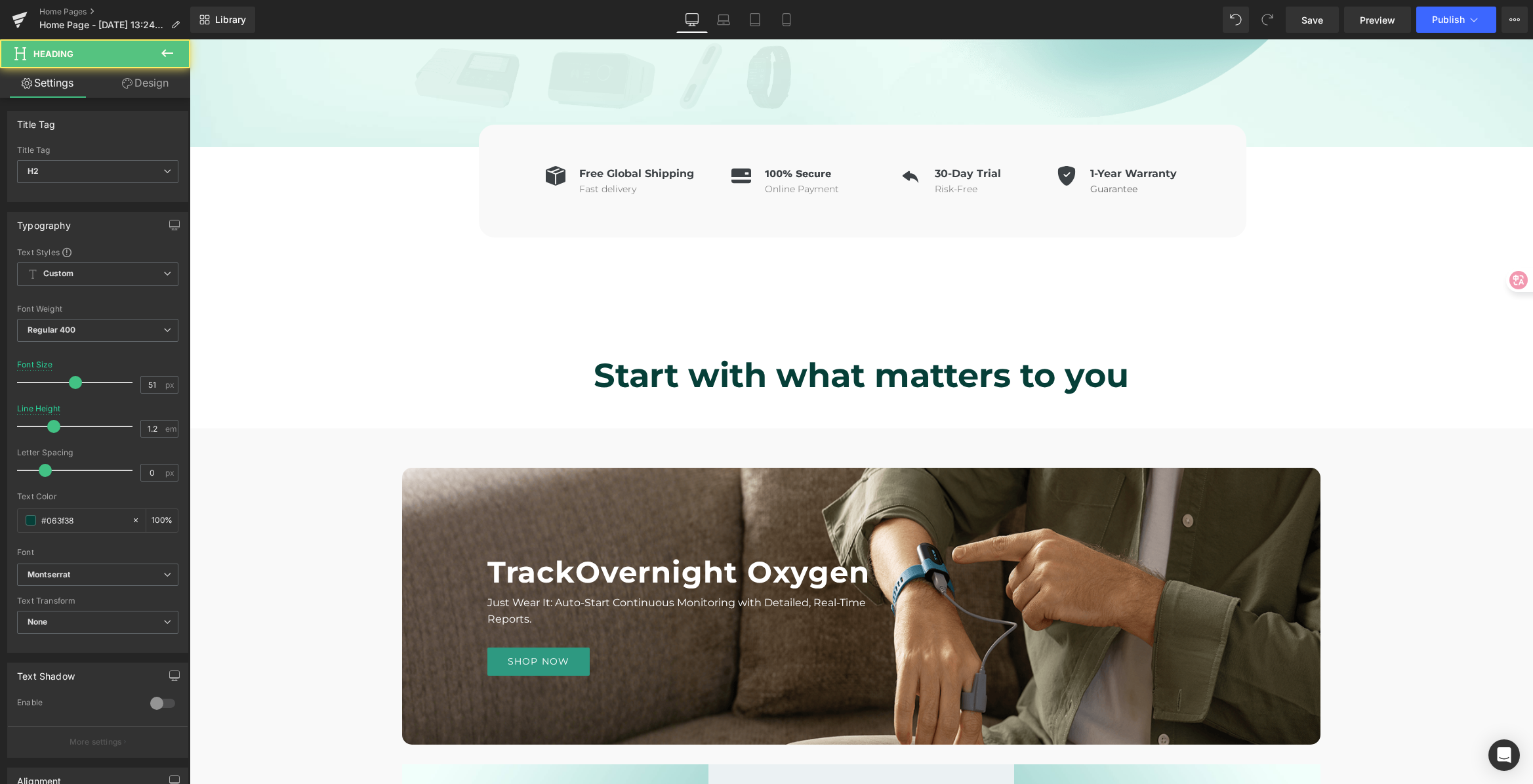
click at [1326, 234] on div "Icon Free Global Shipping Heading Fast delivery Text Block Icon List Icon 100% …" at bounding box center [862, 182] width 1340 height 110
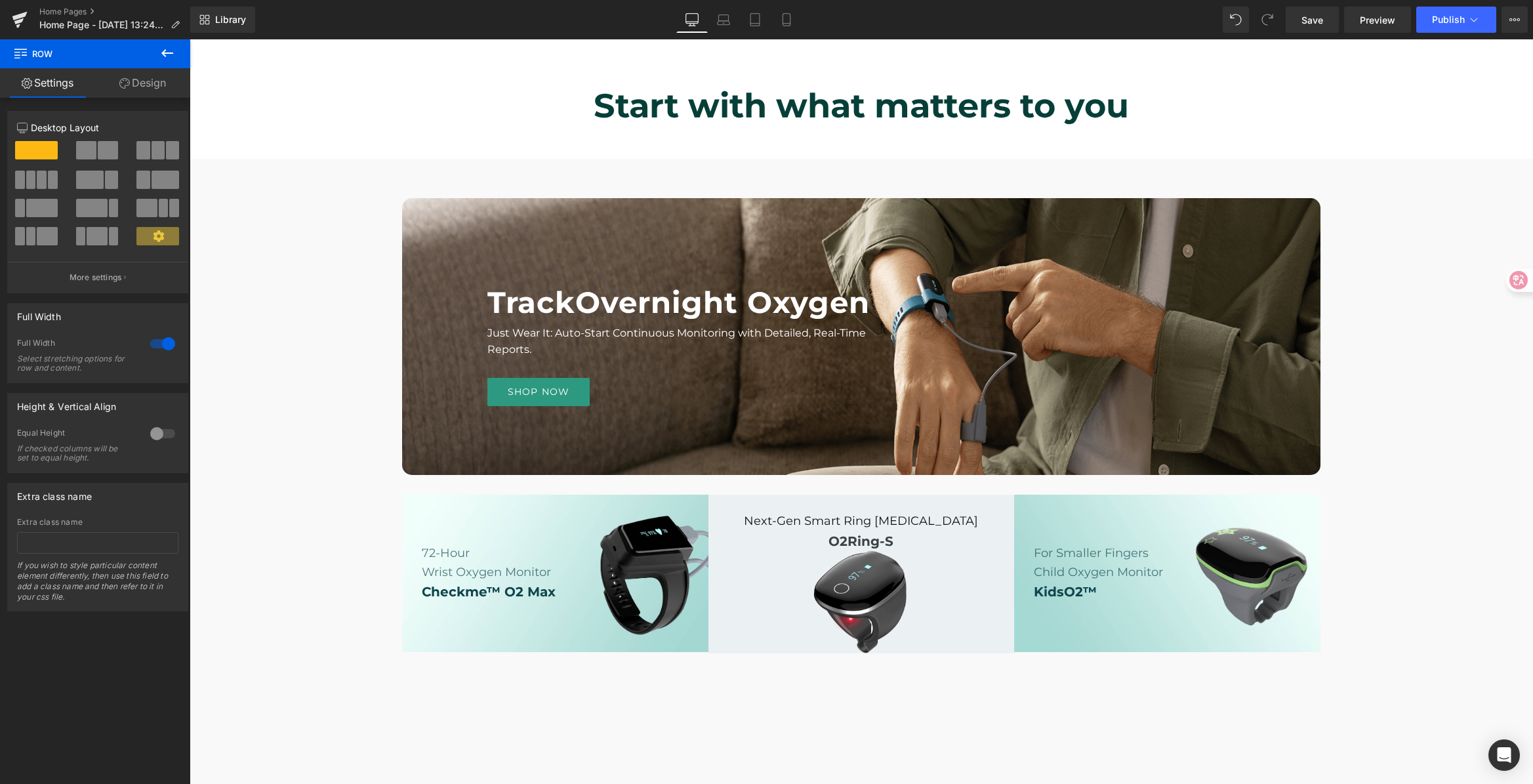
scroll to position [1120, 0]
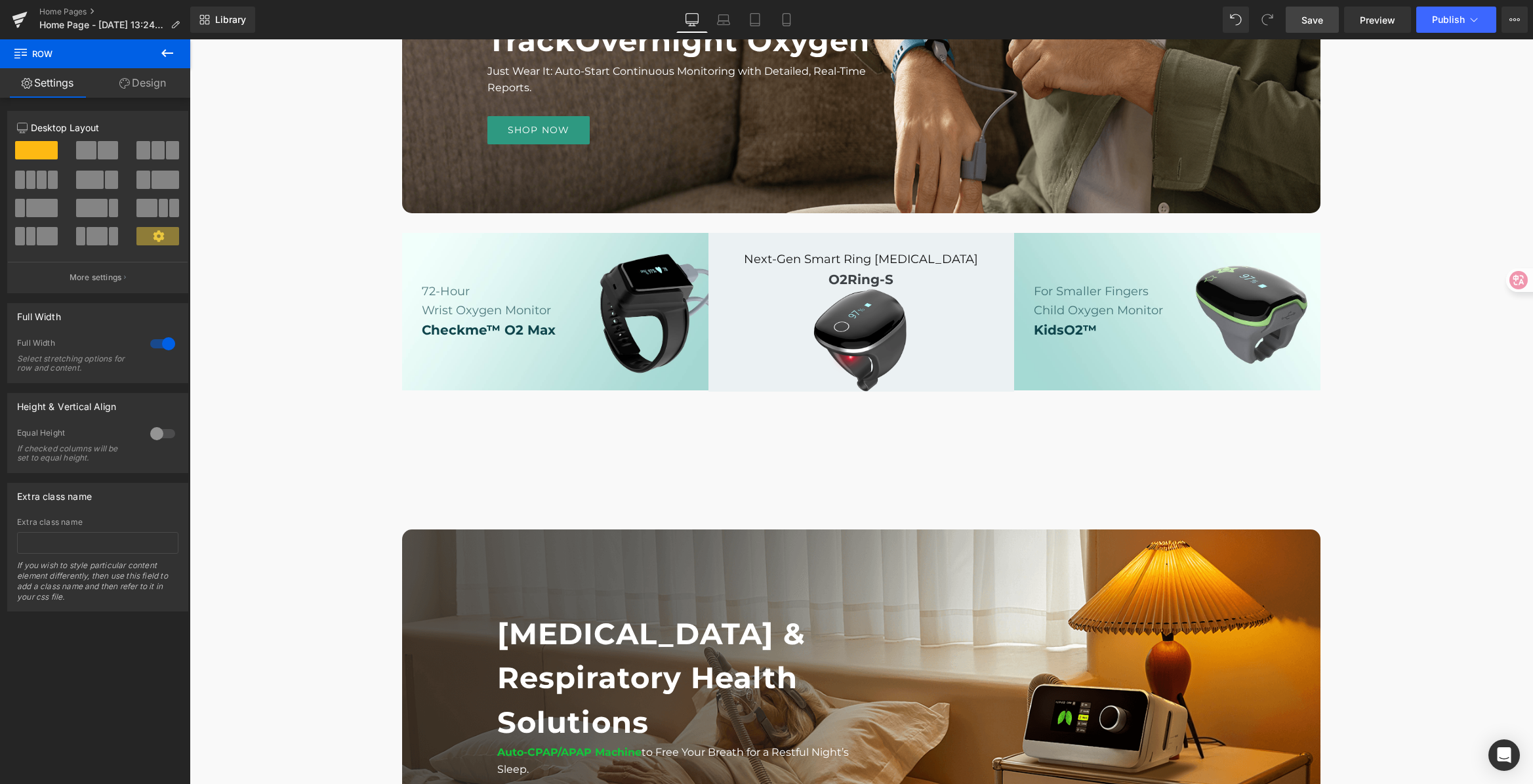
click at [1321, 9] on link "Save" at bounding box center [1311, 19] width 53 height 26
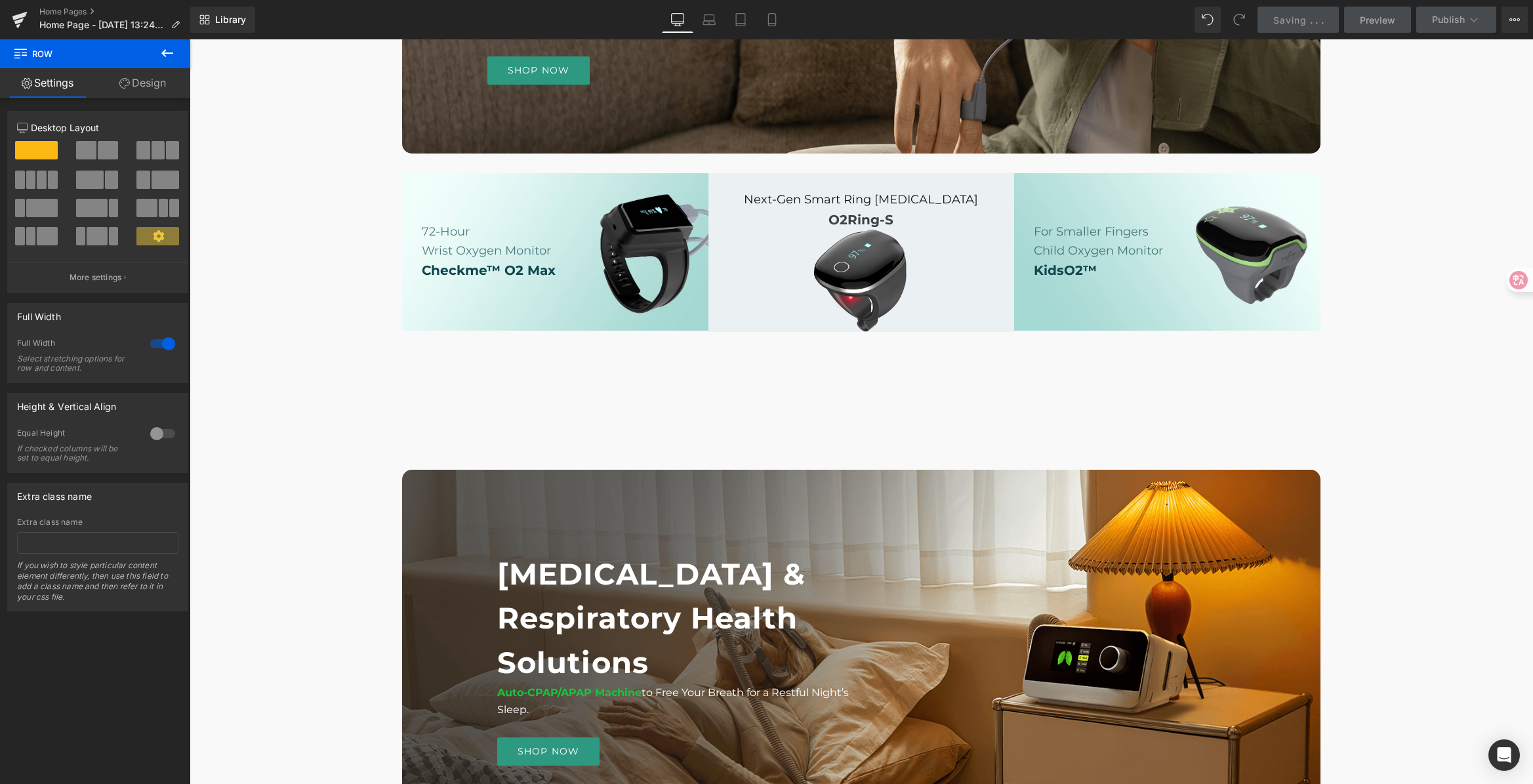
scroll to position [1303, 0]
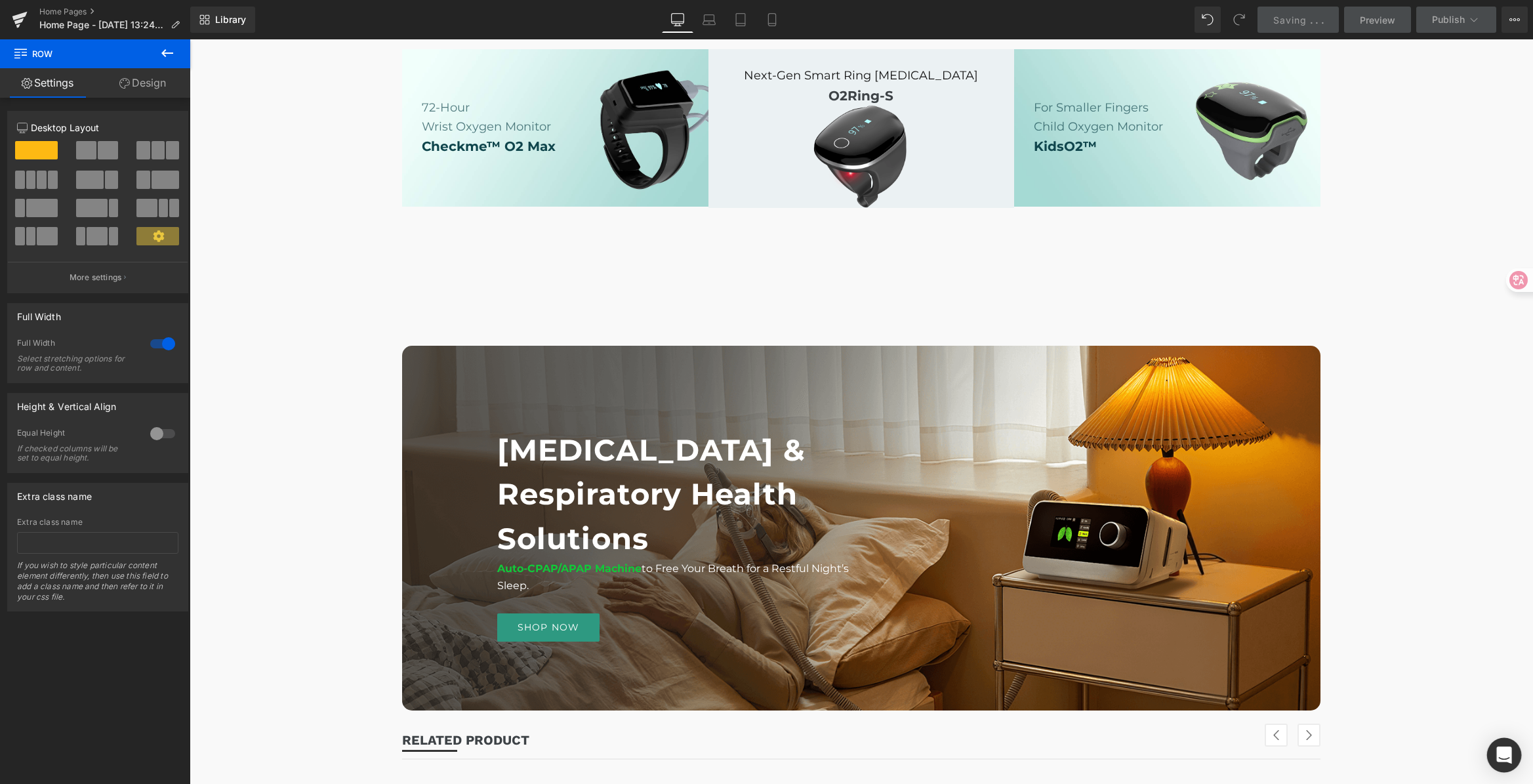
click at [1502, 753] on icon "Open Intercom Messenger" at bounding box center [1503, 754] width 15 height 17
click at [1502, 753] on div "Open Intercom Messenger" at bounding box center [1504, 755] width 35 height 35
click at [1513, 751] on icon "打开 Intercom Messenger" at bounding box center [1502, 753] width 22 height 22
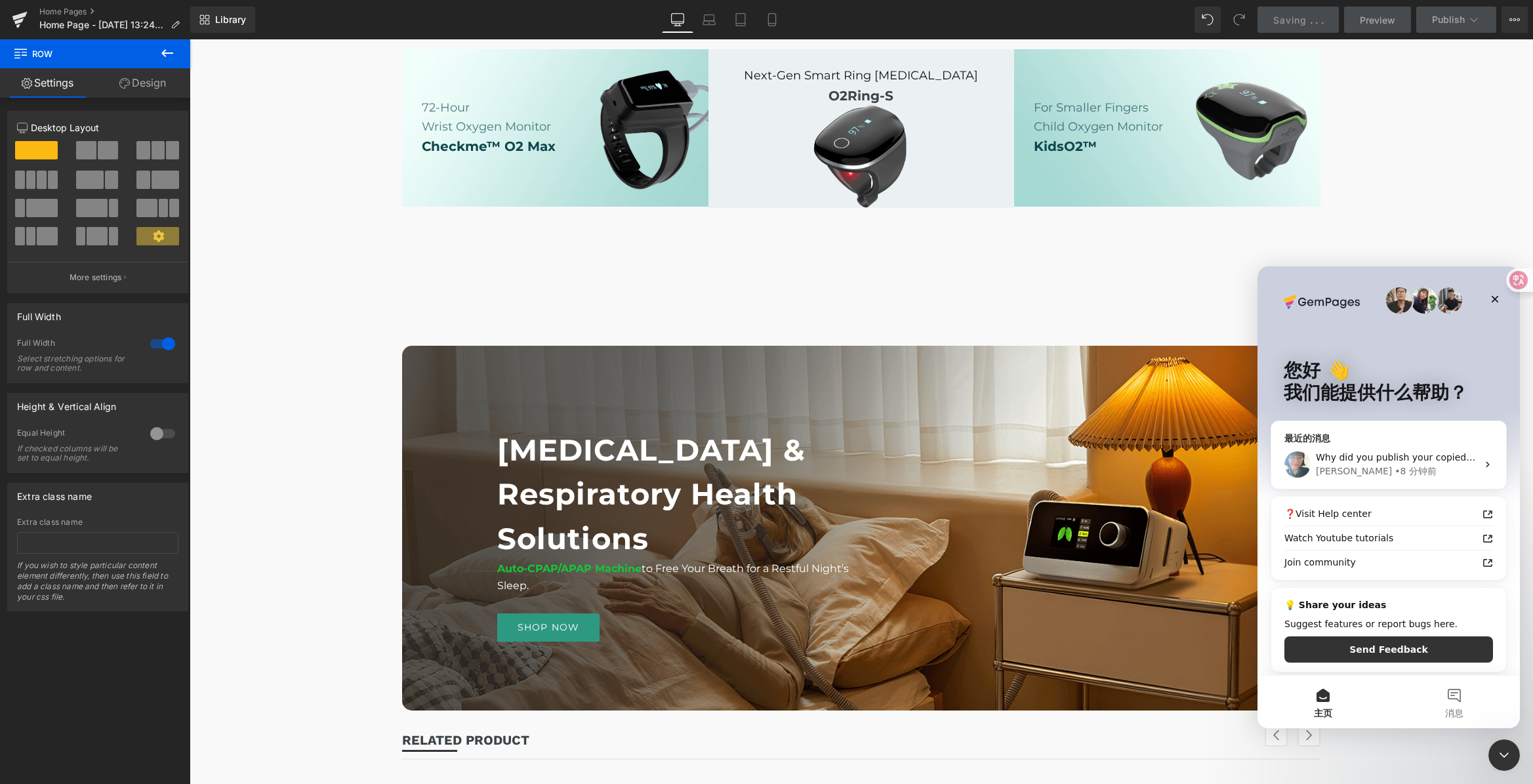
click at [1440, 461] on span "Why did you publish your copied page?" at bounding box center [1406, 457] width 181 height 11
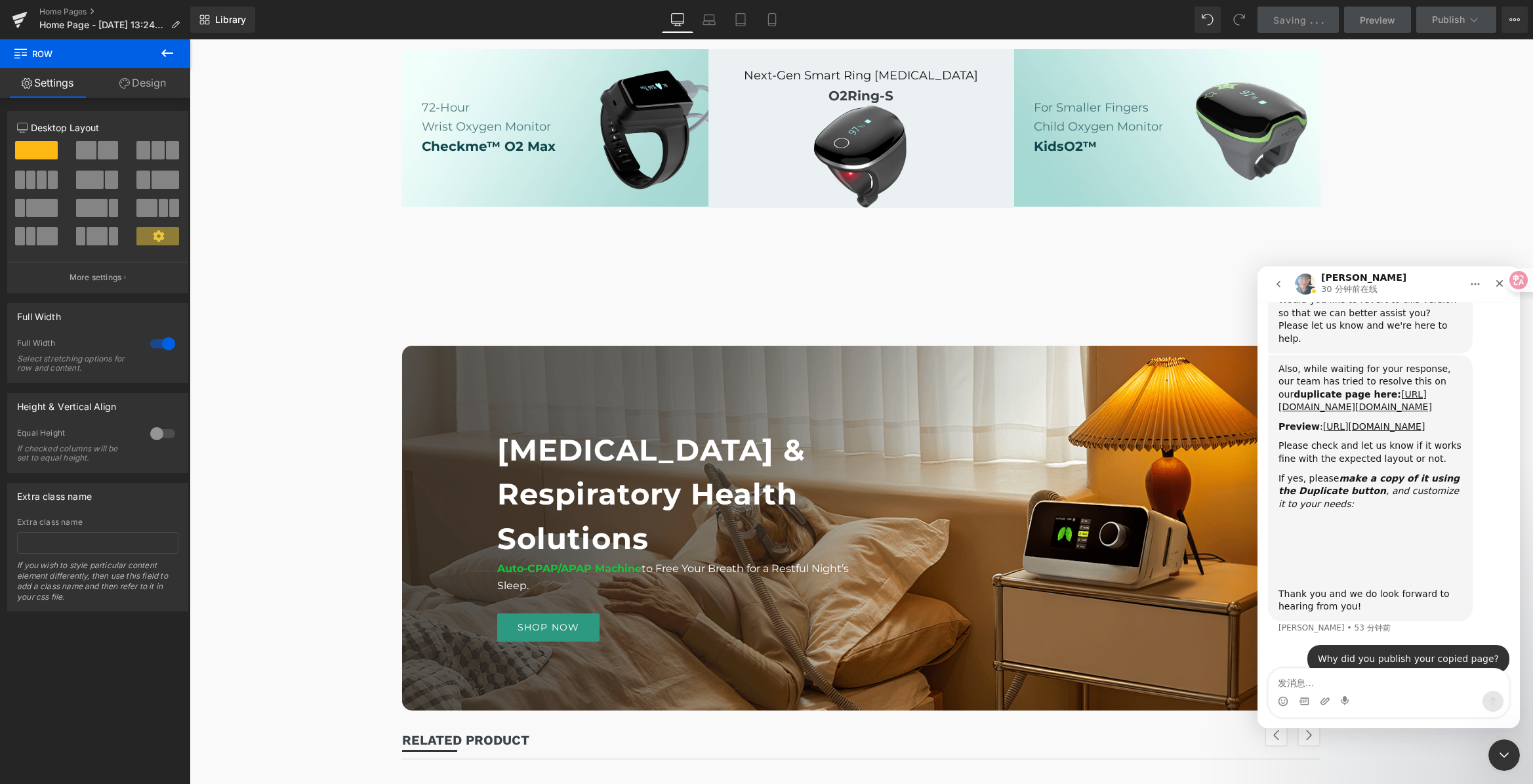
scroll to position [3959, 0]
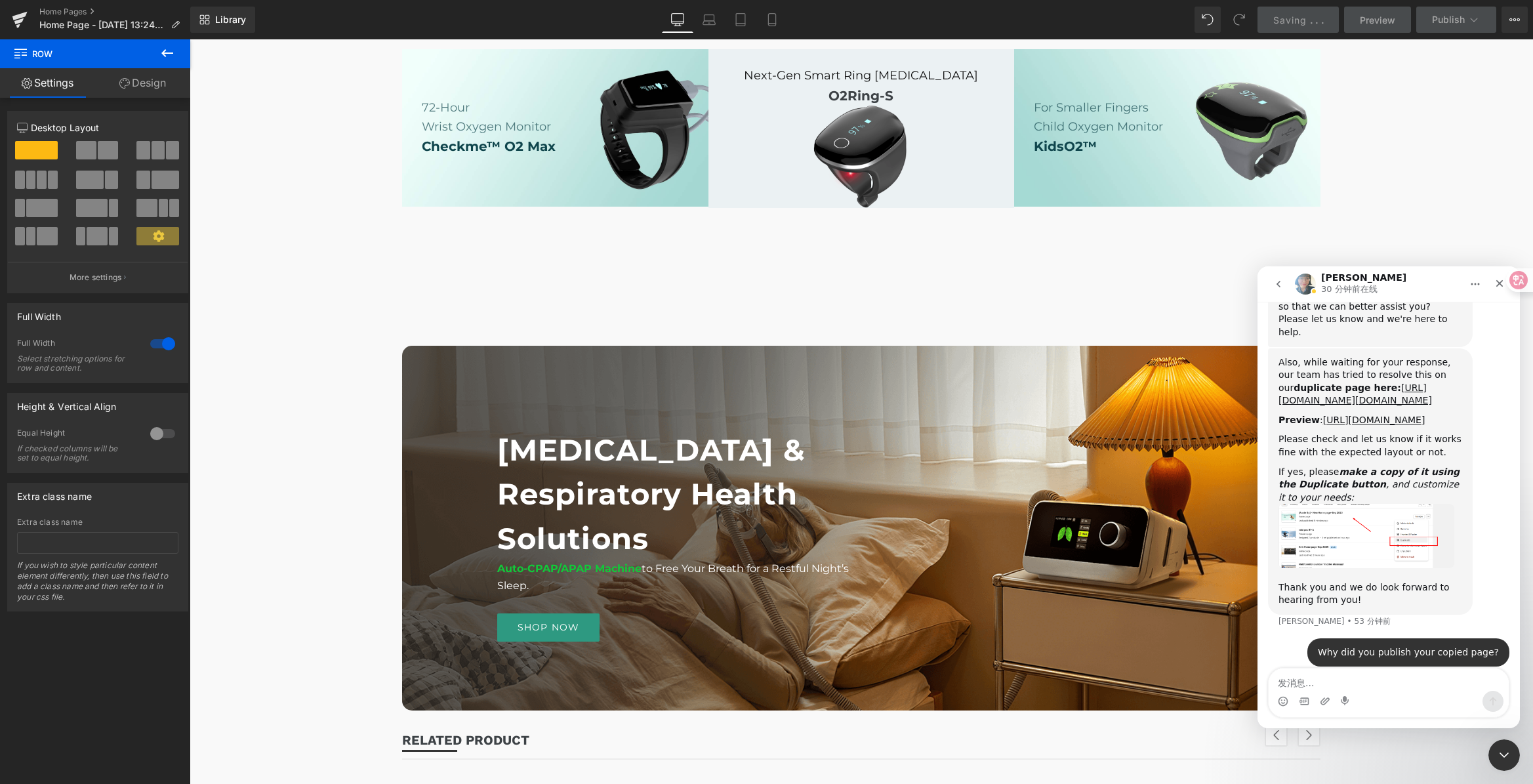
drag, startPoint x: 1386, startPoint y: 639, endPoint x: 1419, endPoint y: 639, distance: 33.0
click at [1391, 646] on div "Why did you publish your copied page?" at bounding box center [1408, 652] width 181 height 13
click at [1419, 646] on div "Why did you publish your copied page?" at bounding box center [1408, 652] width 181 height 13
click at [1137, 350] on div at bounding box center [766, 372] width 1533 height 744
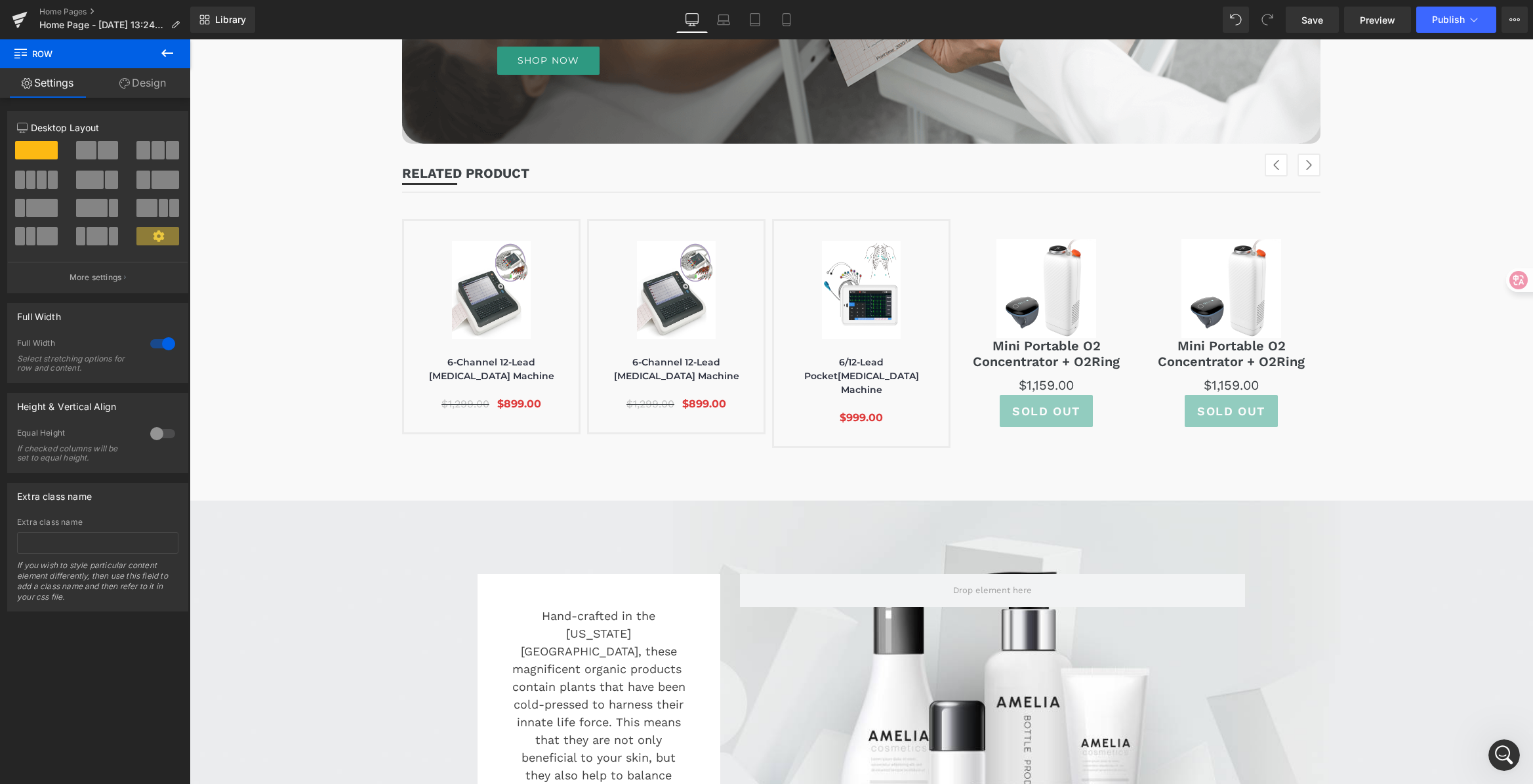
scroll to position [2696, 0]
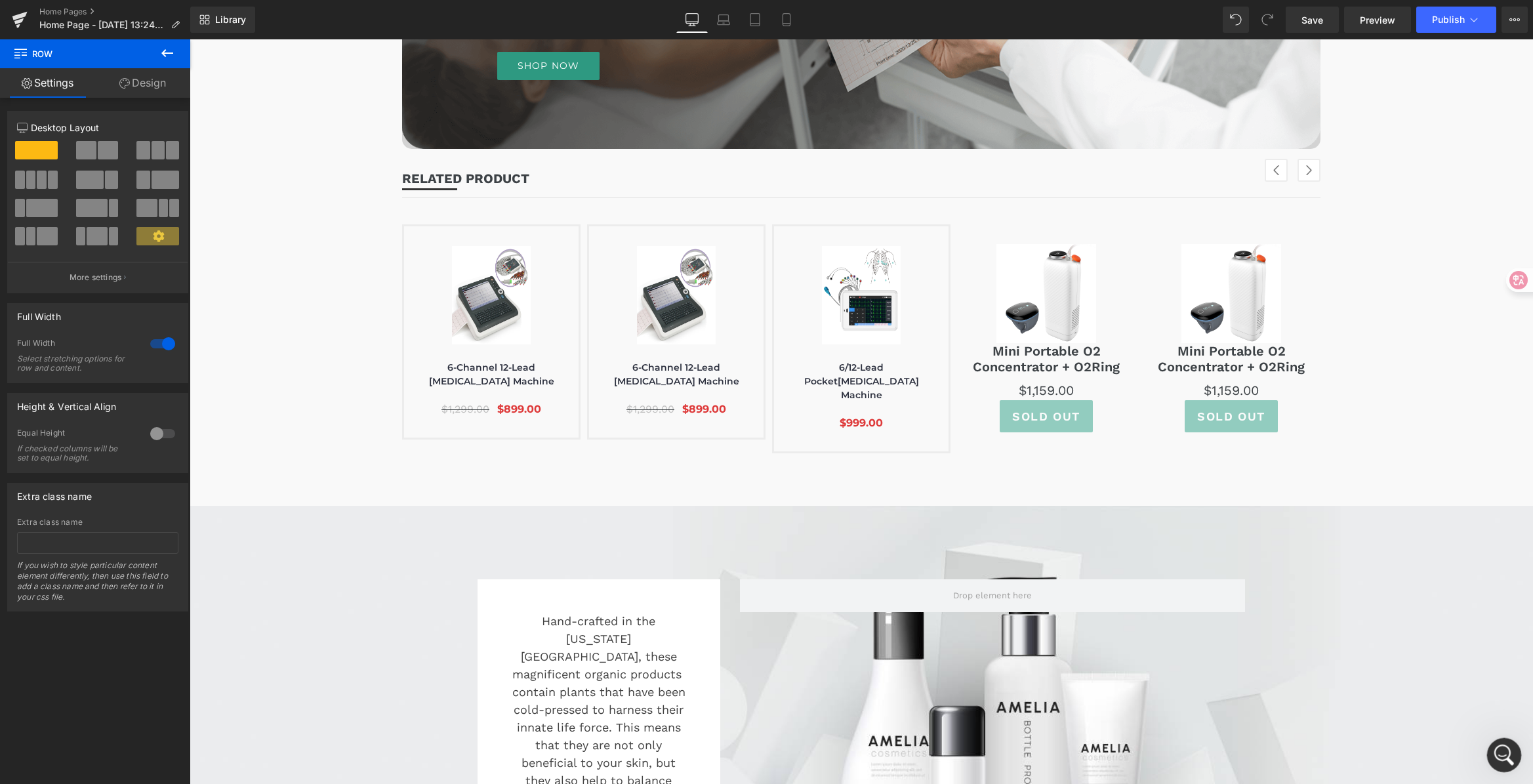
click at [1488, 743] on div "打开 Intercom Messenger" at bounding box center [1501, 752] width 43 height 43
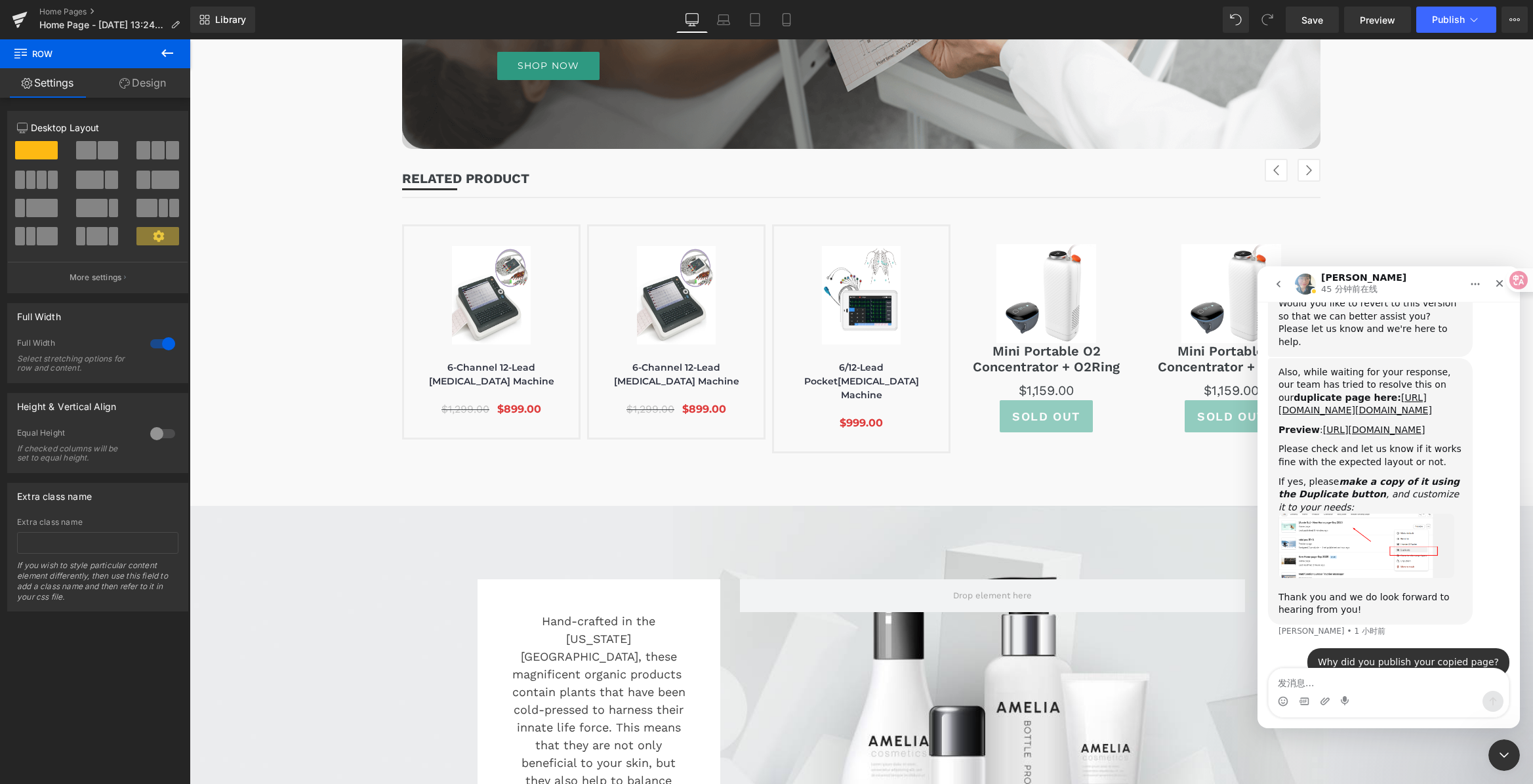
scroll to position [3959, 0]
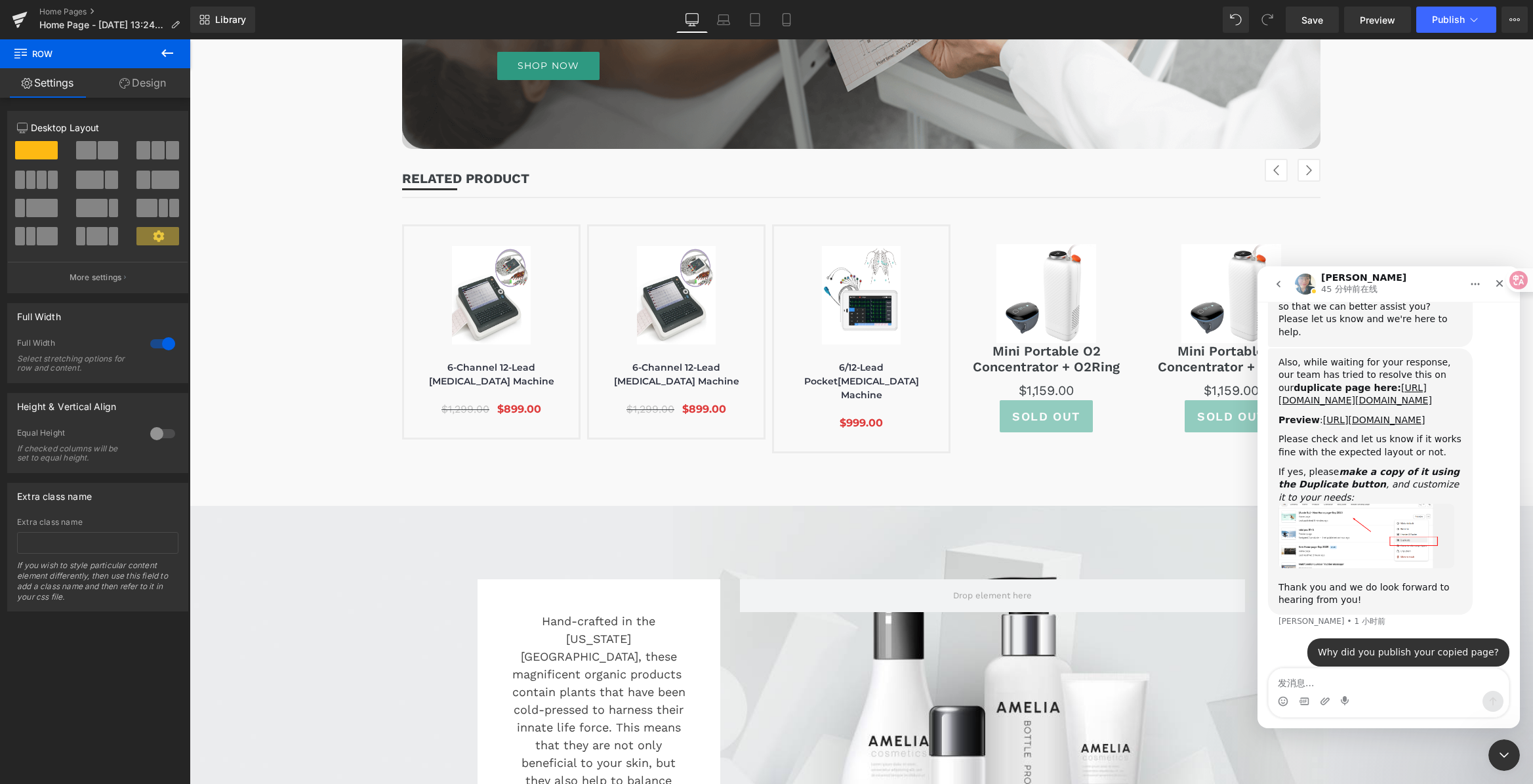
click at [1417, 172] on div at bounding box center [766, 372] width 1533 height 744
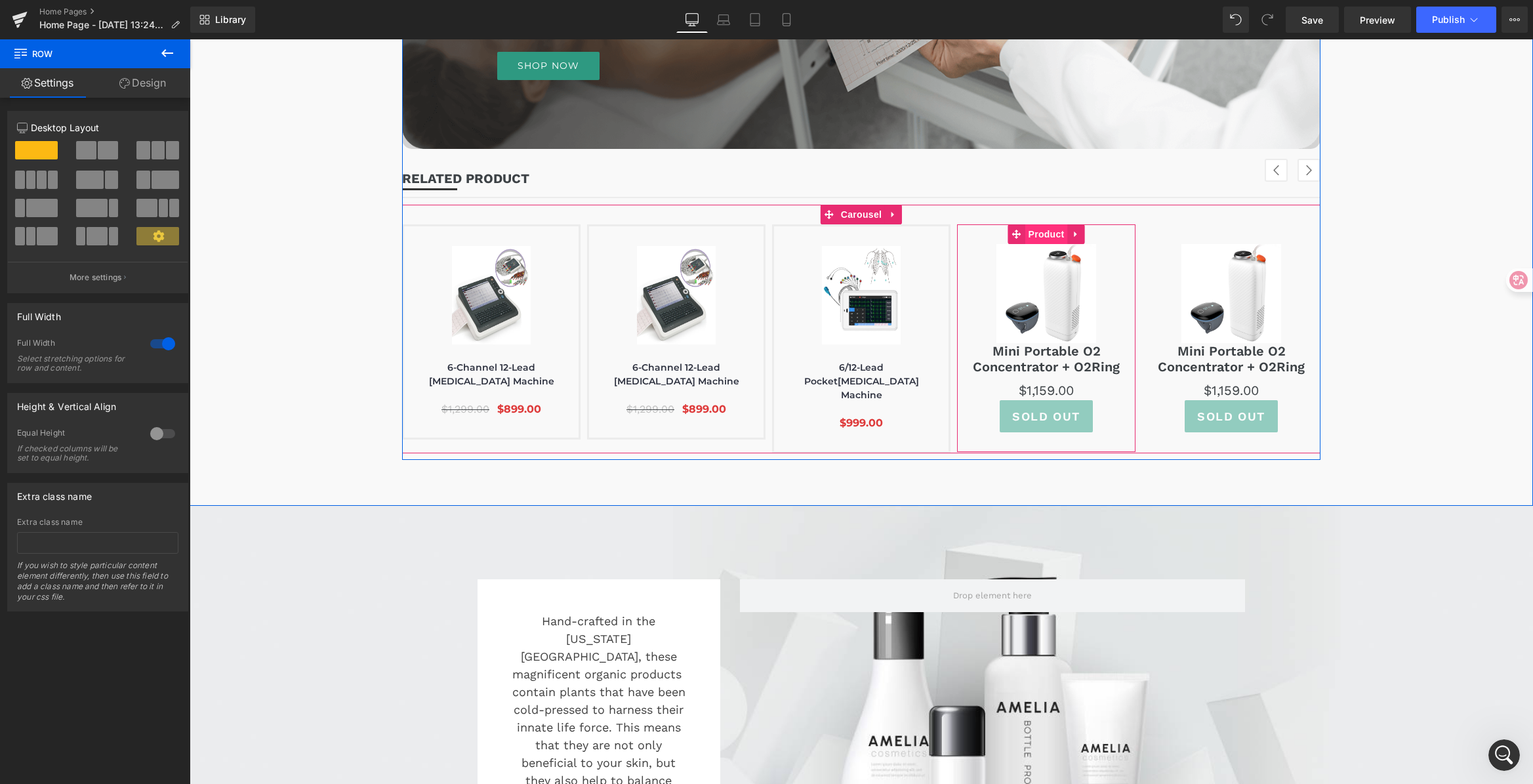
click at [1025, 239] on span "Product" at bounding box center [1046, 234] width 42 height 19
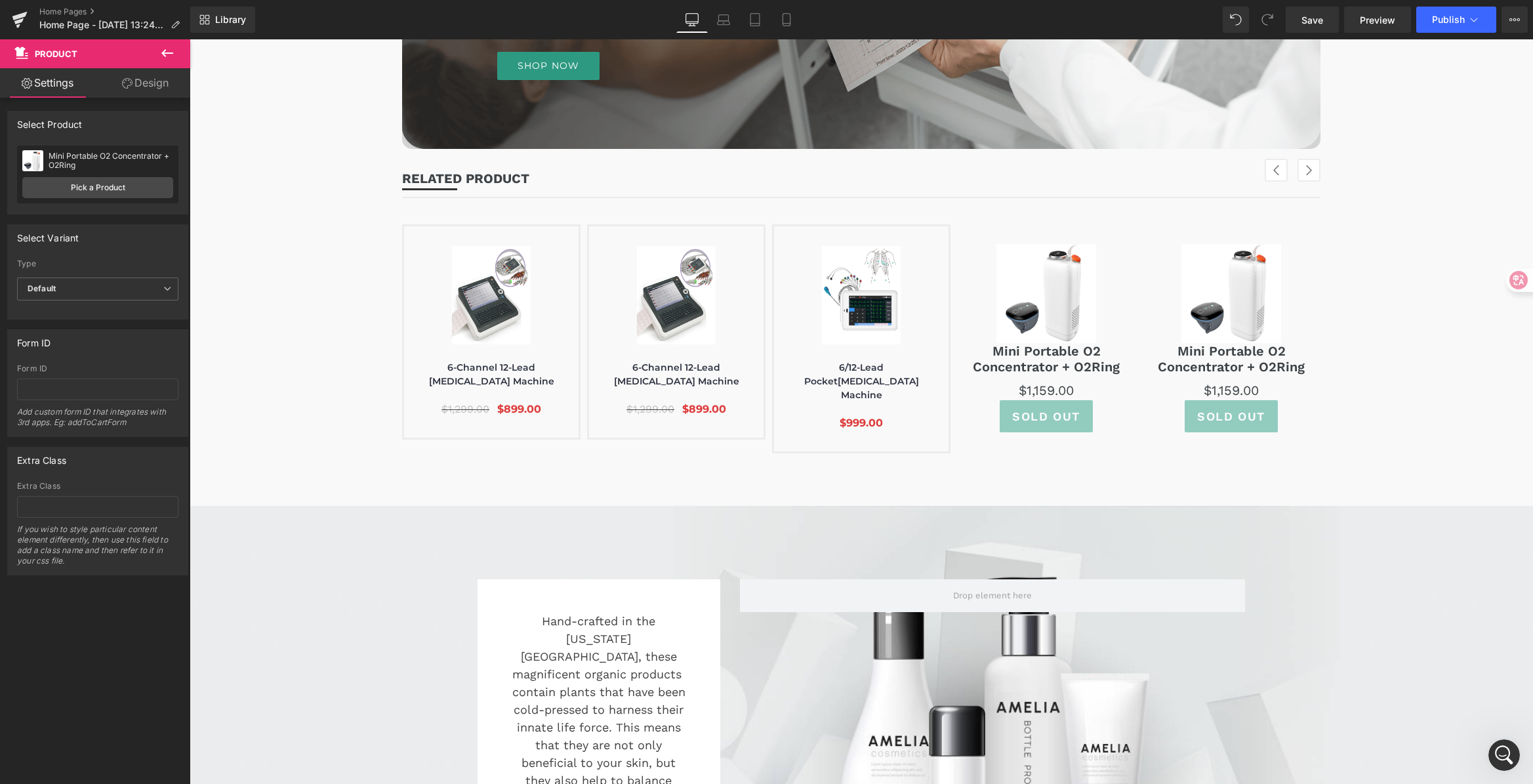
scroll to position [2693, 0]
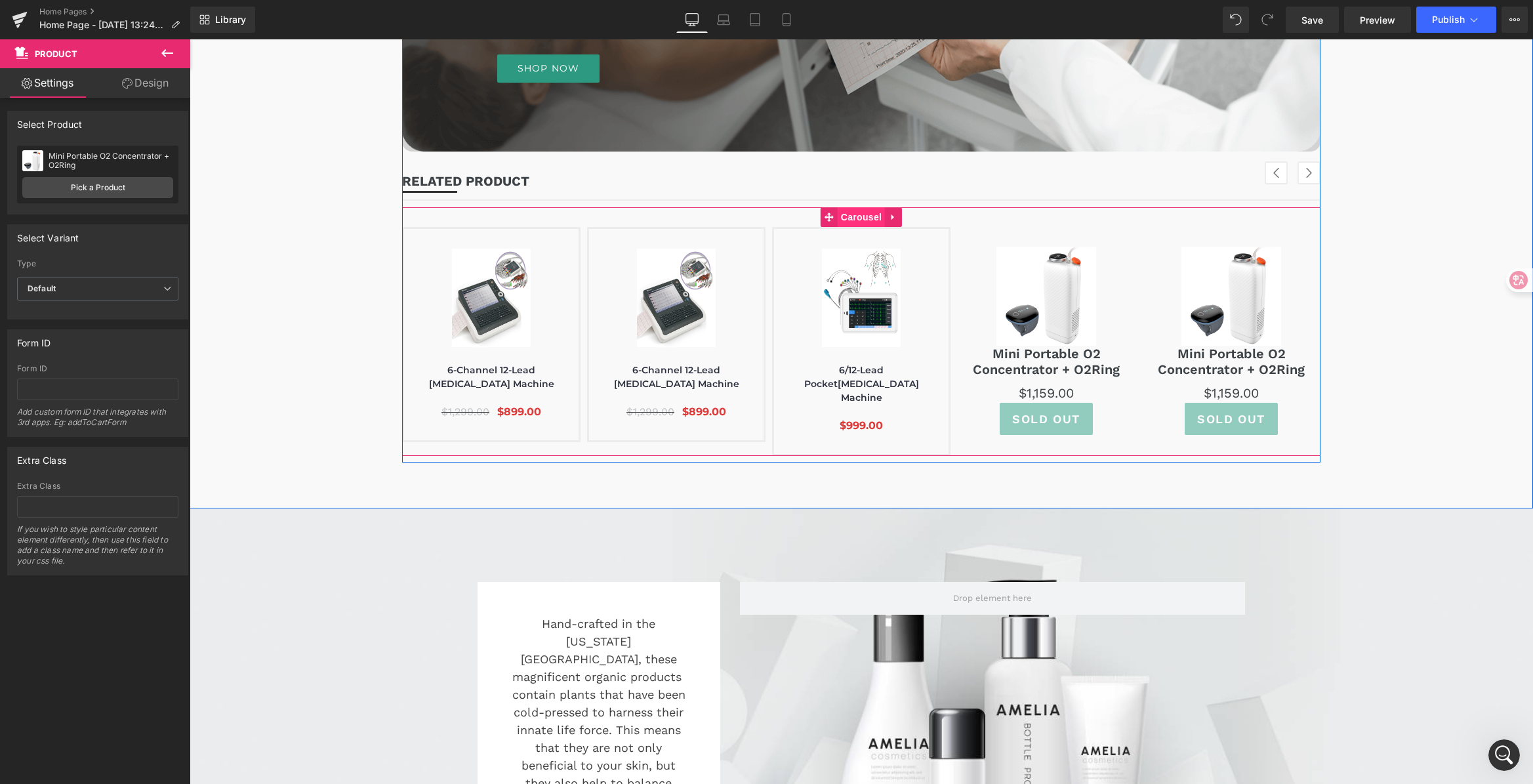
click at [858, 220] on span "Carousel" at bounding box center [861, 217] width 47 height 19
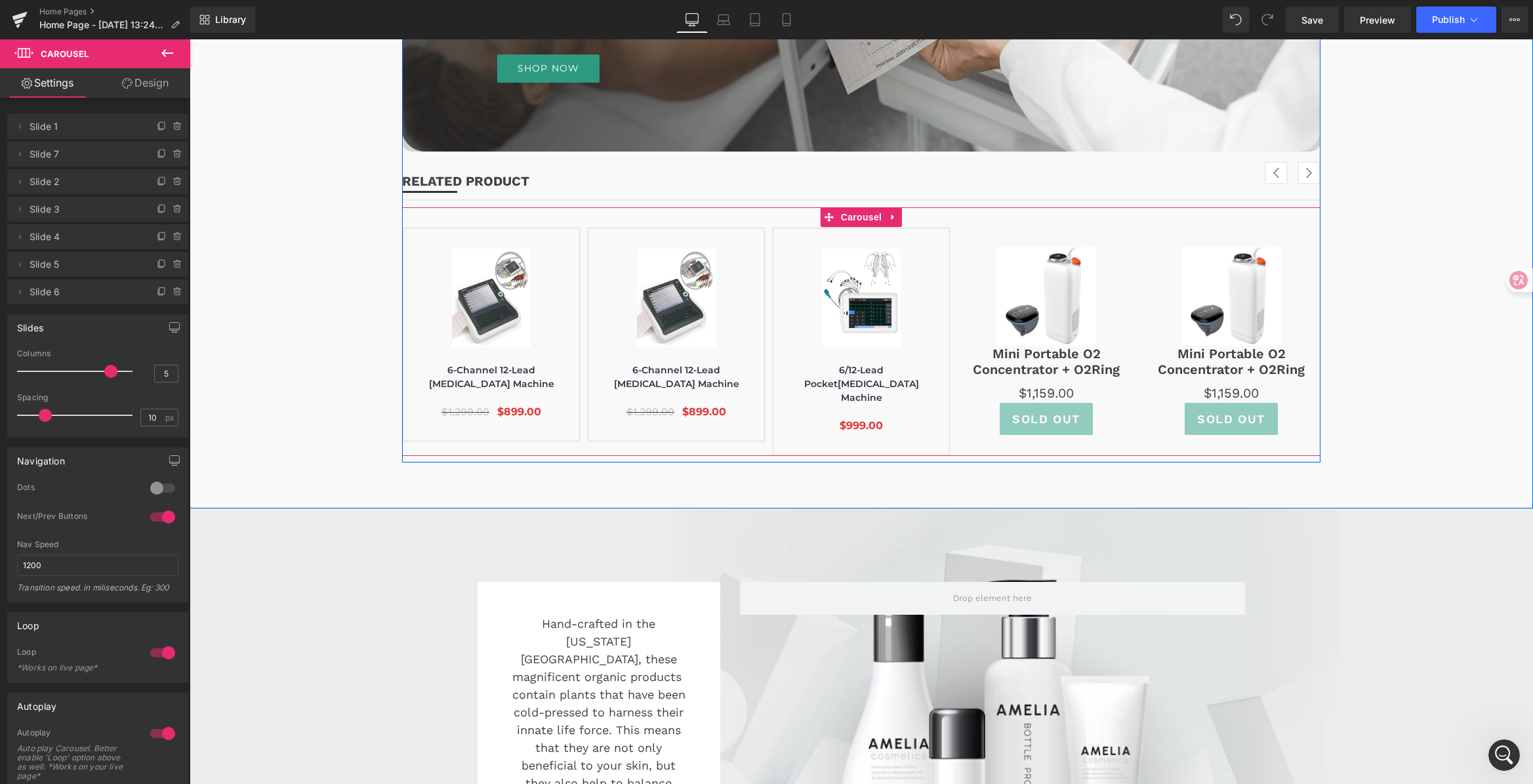
click at [1306, 177] on button "›" at bounding box center [1309, 173] width 23 height 23
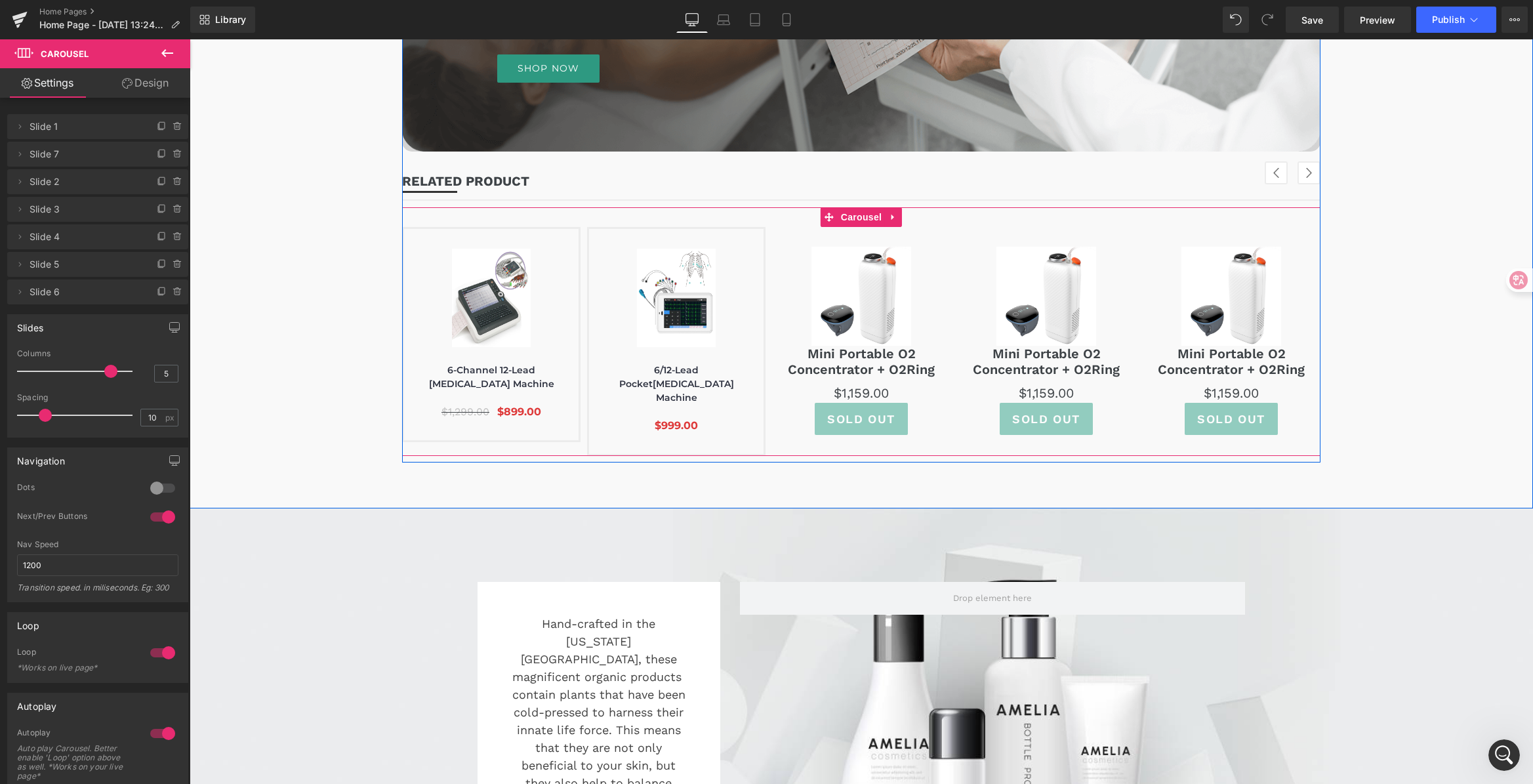
click at [1267, 167] on button "‹" at bounding box center [1275, 173] width 23 height 23
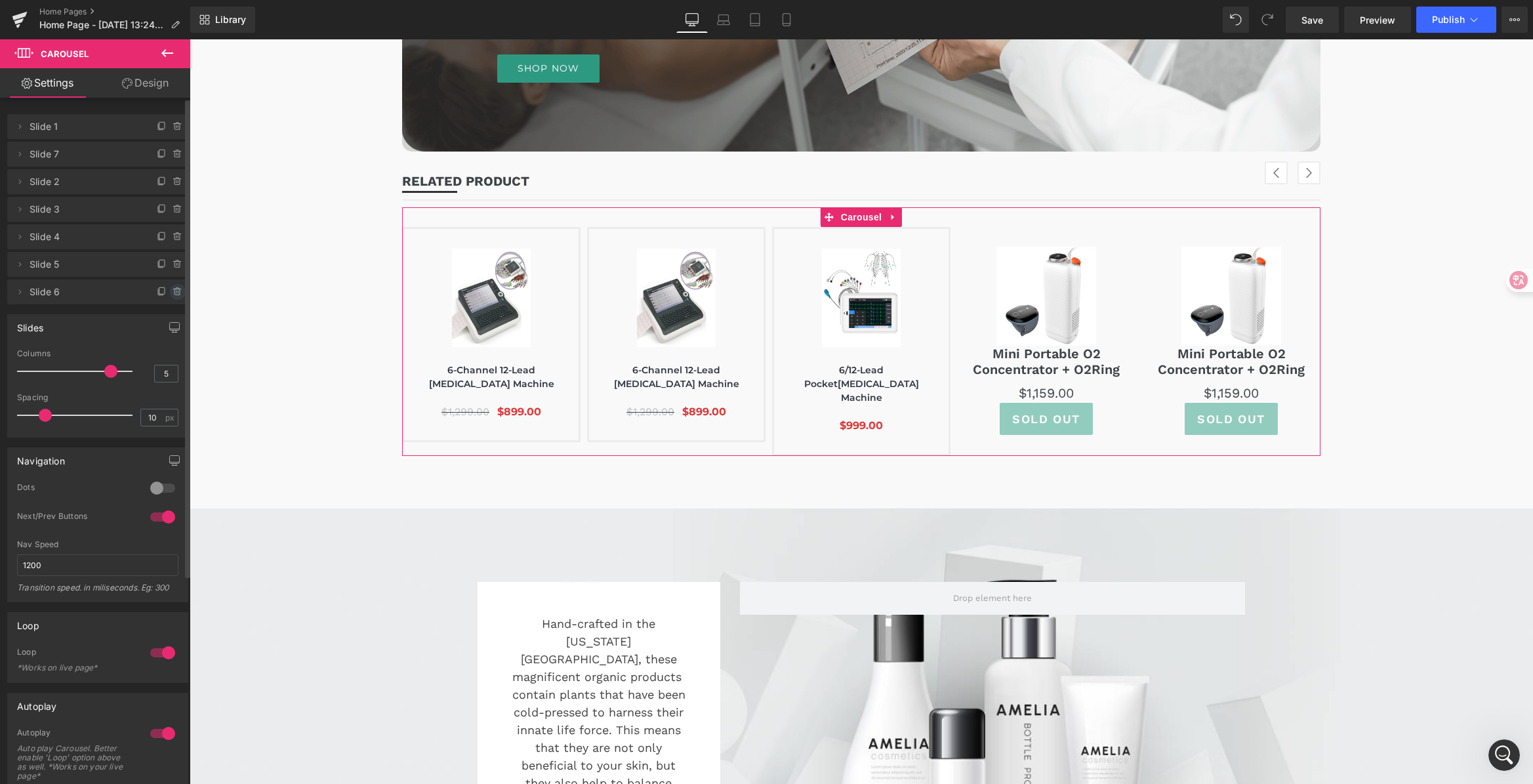
click at [173, 289] on icon at bounding box center [178, 292] width 11 height 11
click at [173, 289] on button "Delete" at bounding box center [163, 292] width 41 height 17
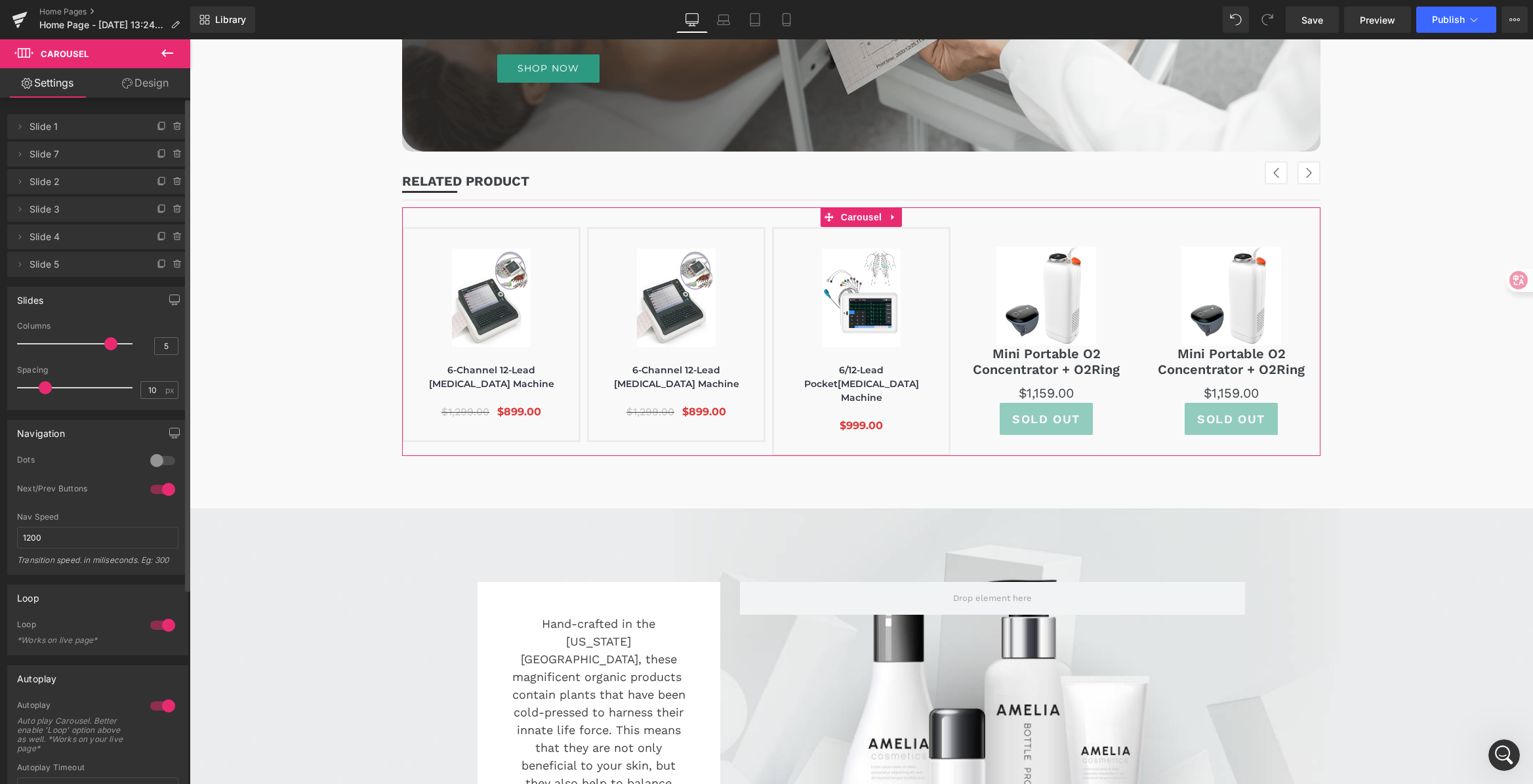
click at [173, 289] on button "button" at bounding box center [175, 300] width 21 height 25
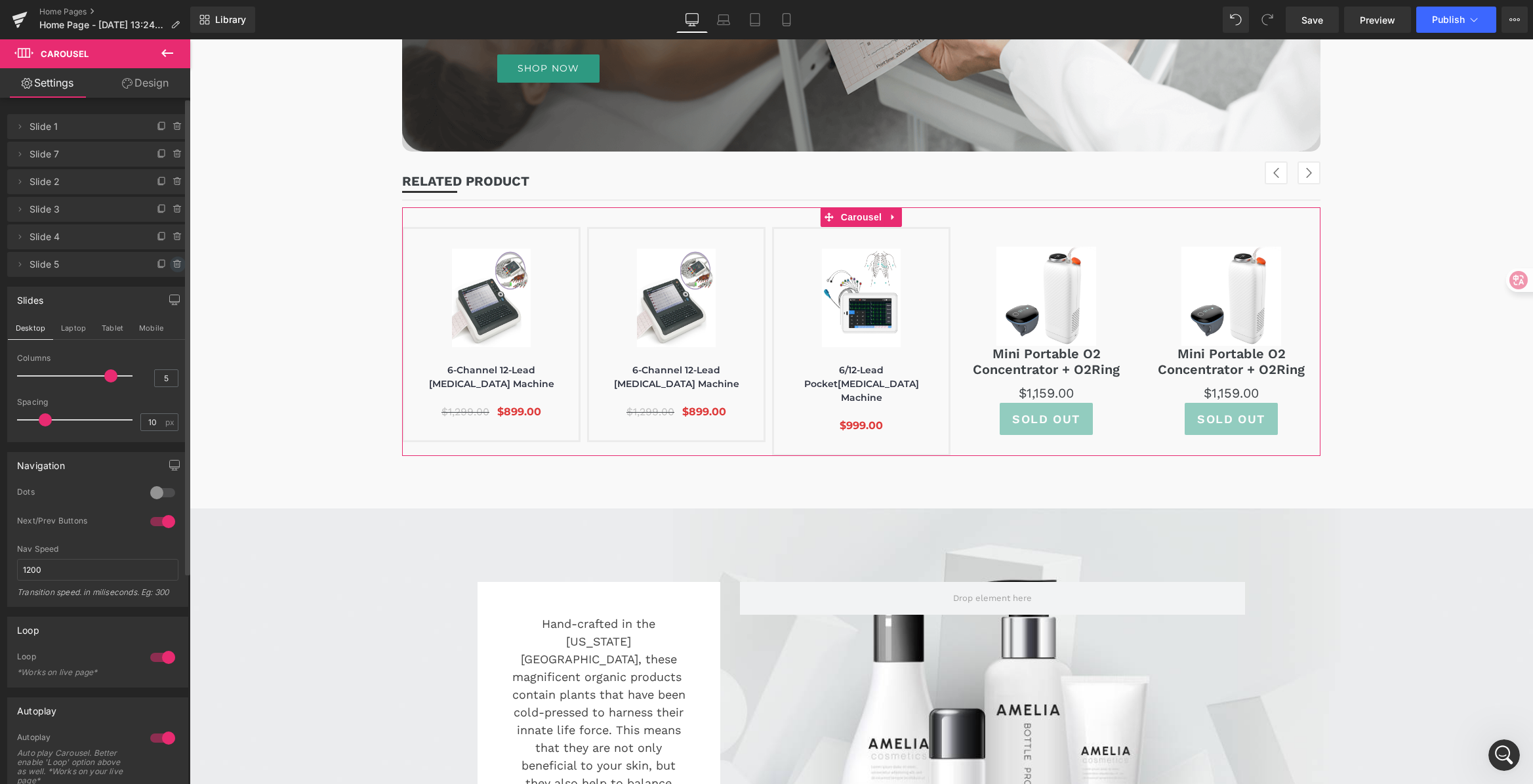
click at [171, 270] on span at bounding box center [178, 265] width 16 height 16
click at [171, 270] on button "Delete" at bounding box center [163, 265] width 41 height 17
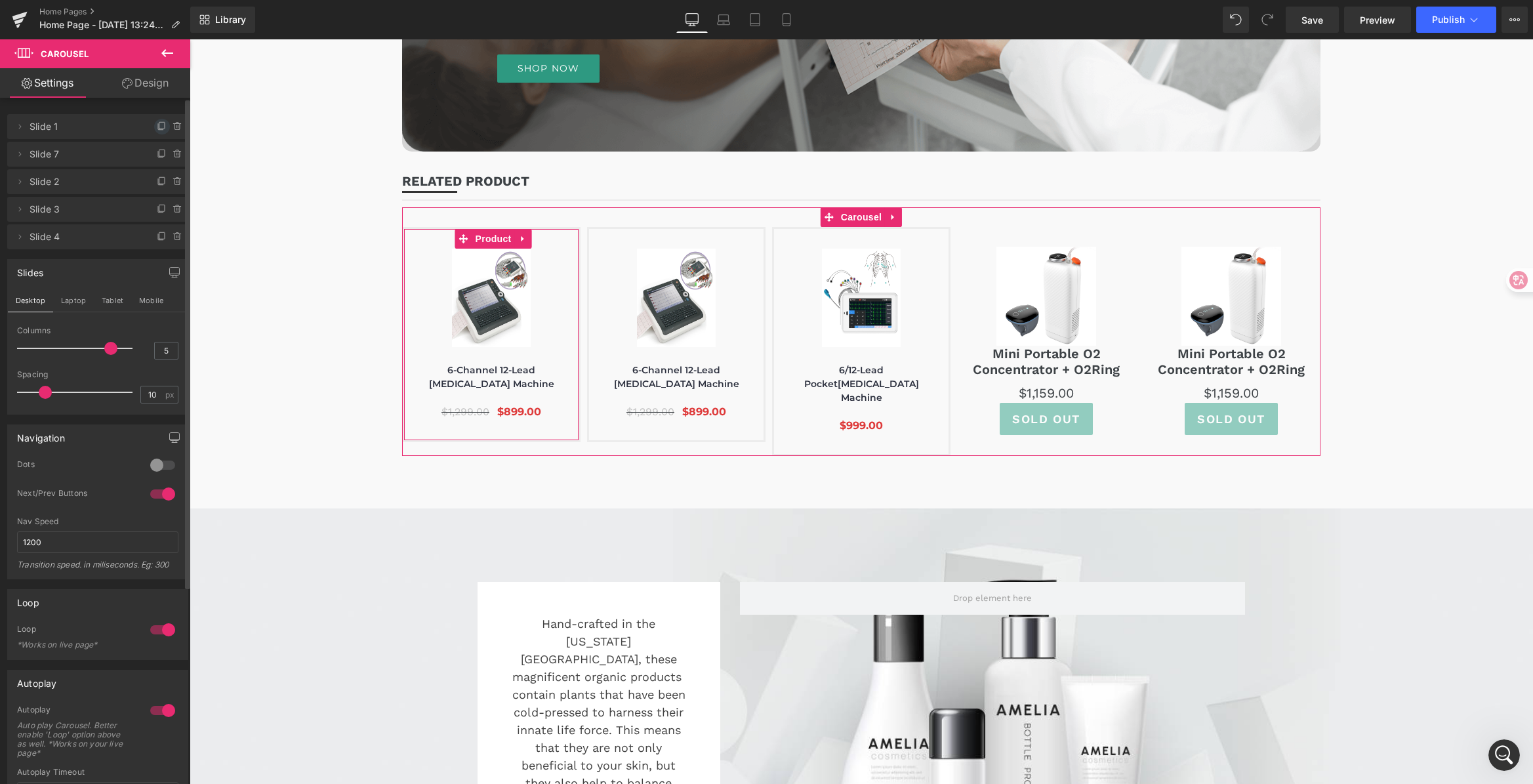
click at [156, 125] on icon at bounding box center [162, 127] width 11 height 11
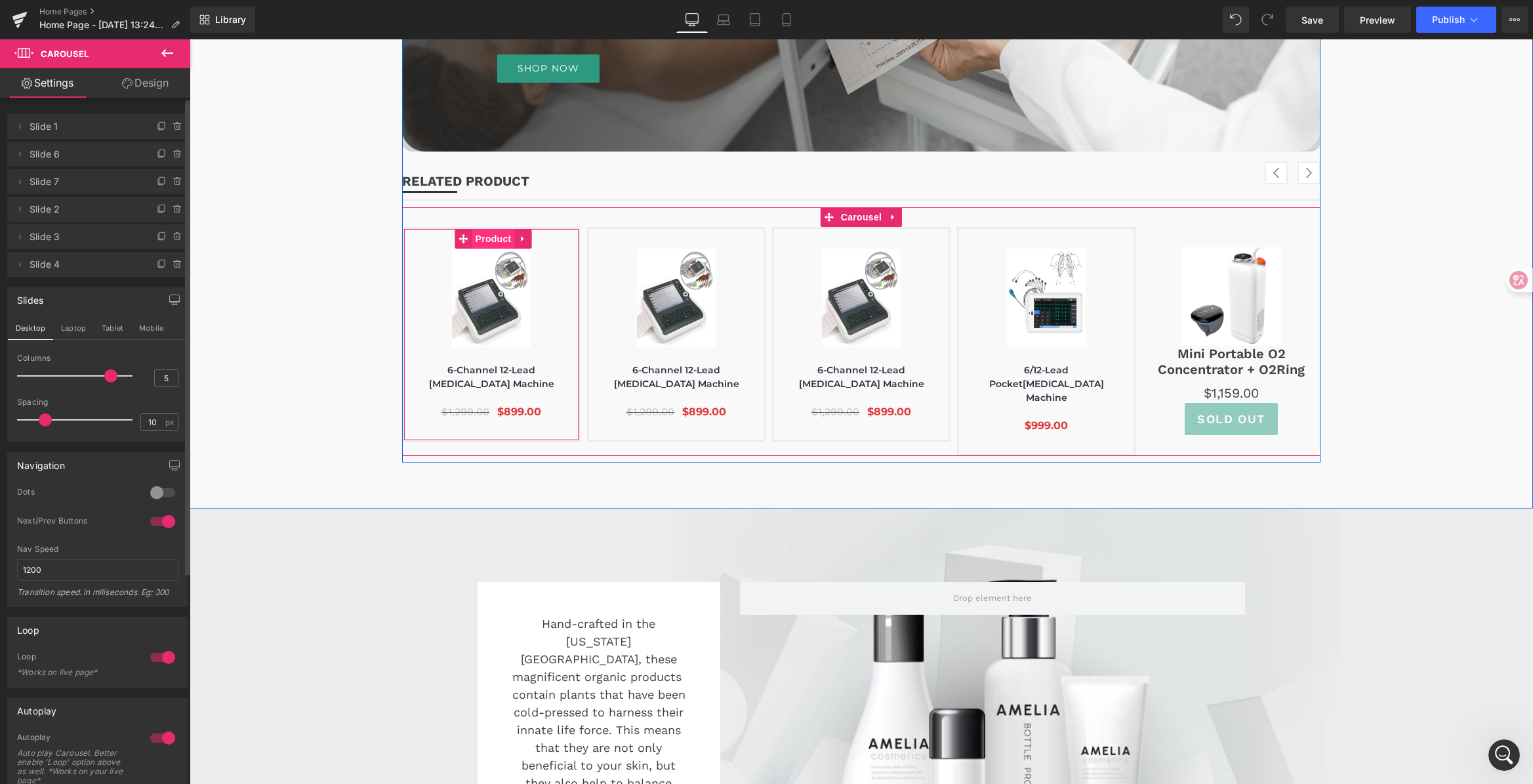
click at [487, 246] on span "Product" at bounding box center [493, 238] width 42 height 19
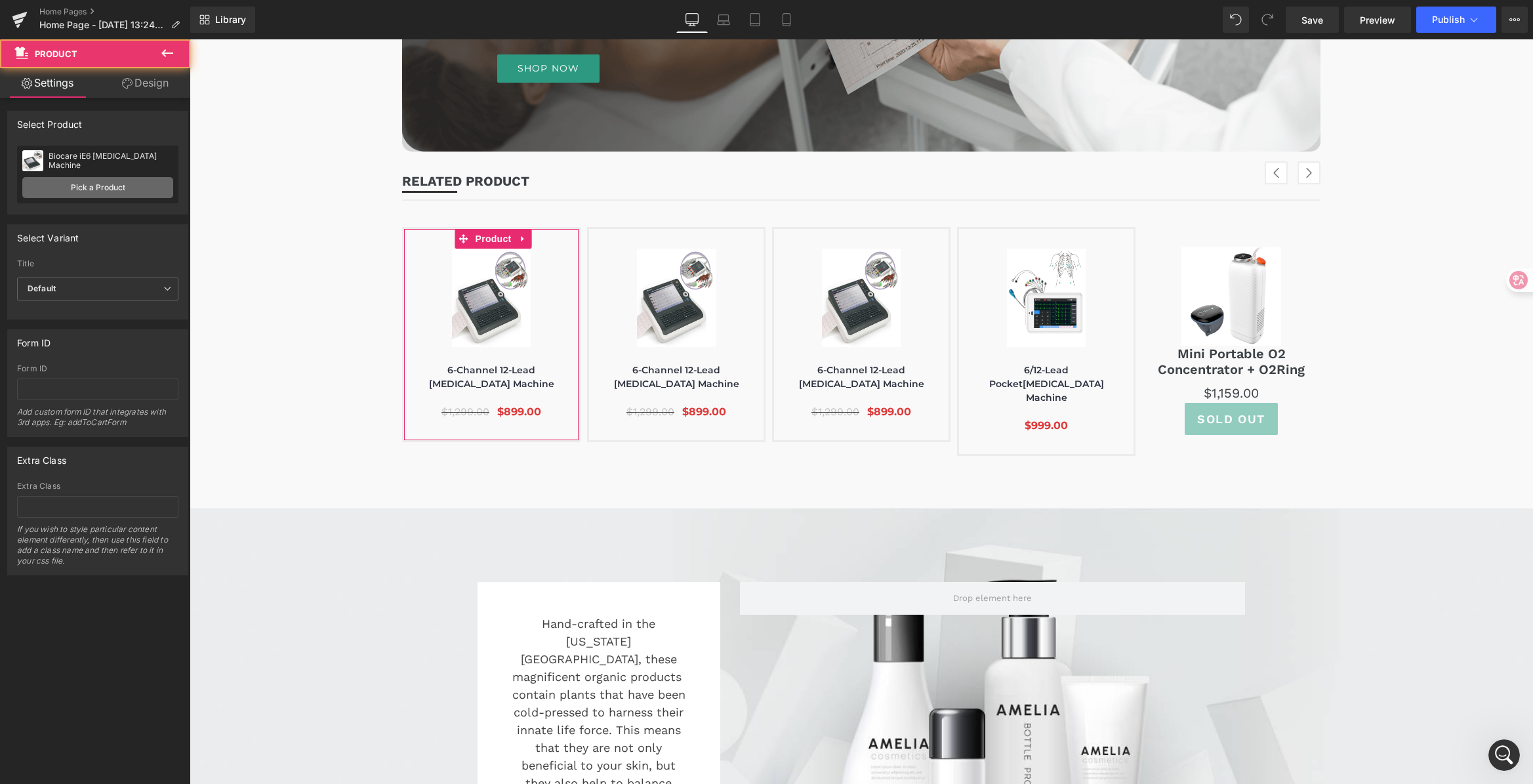
click at [117, 187] on link "Pick a Product" at bounding box center [98, 187] width 151 height 21
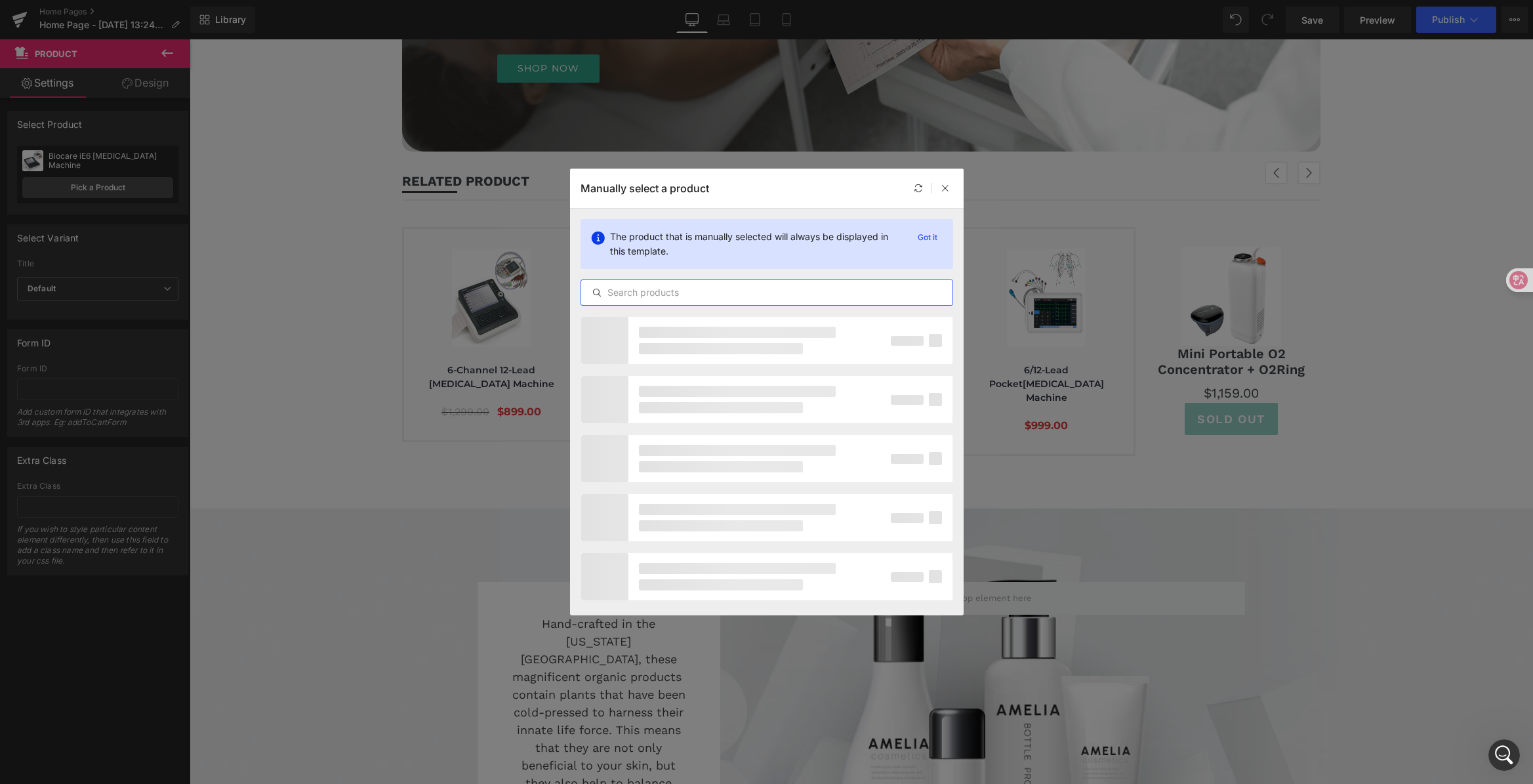
click at [683, 287] on input "text" at bounding box center [766, 293] width 371 height 16
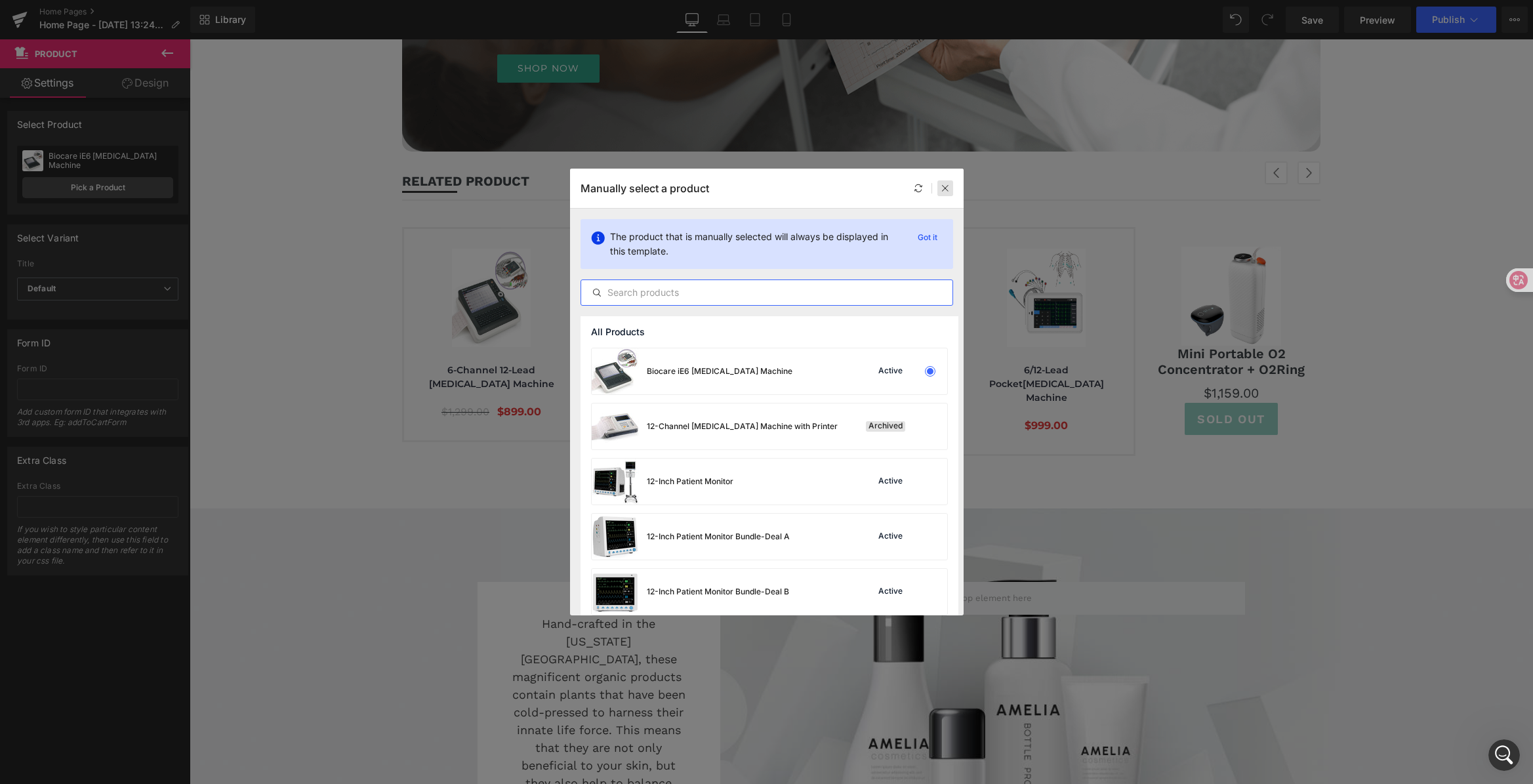
click at [947, 185] on icon at bounding box center [945, 188] width 9 height 9
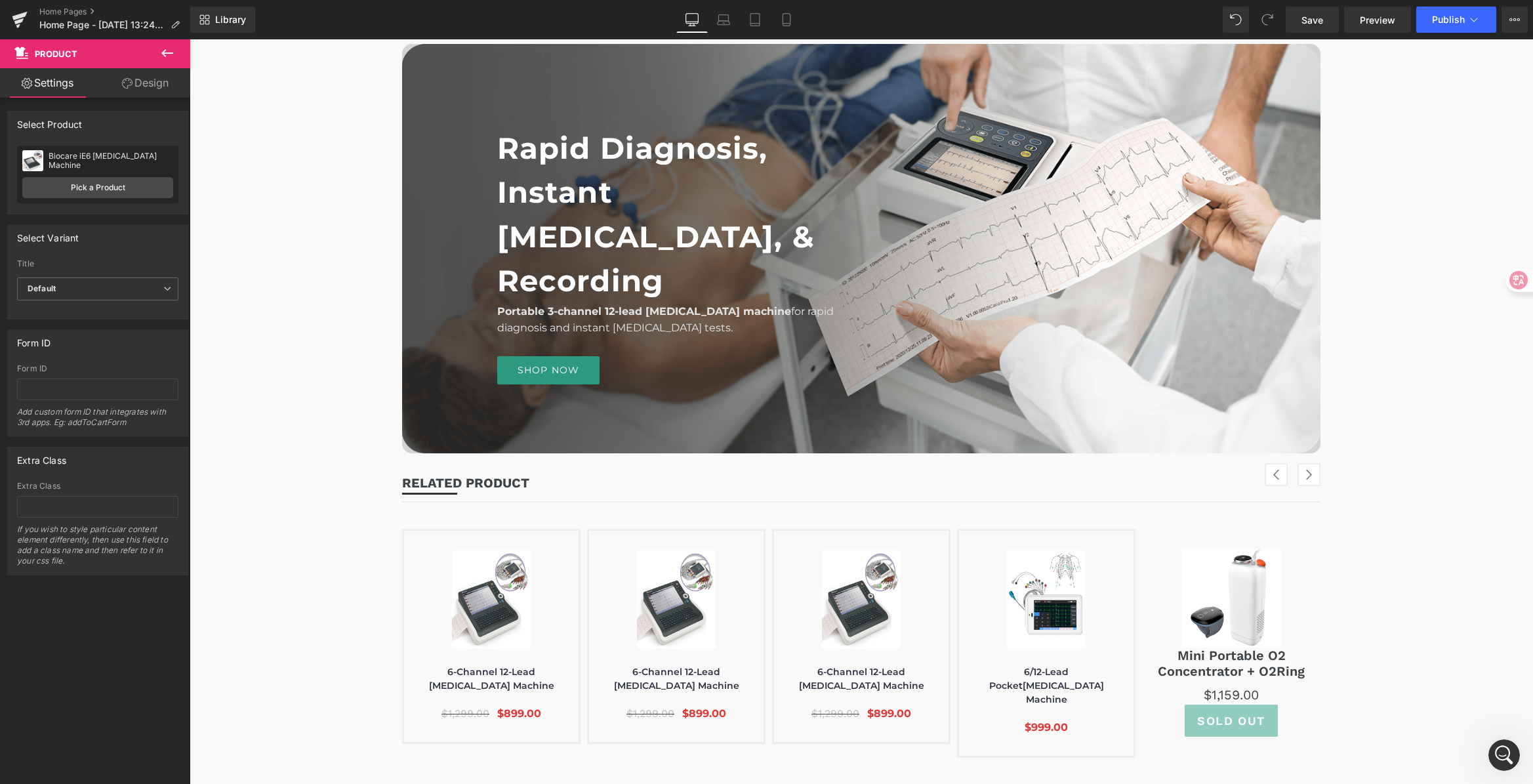
scroll to position [2613, 0]
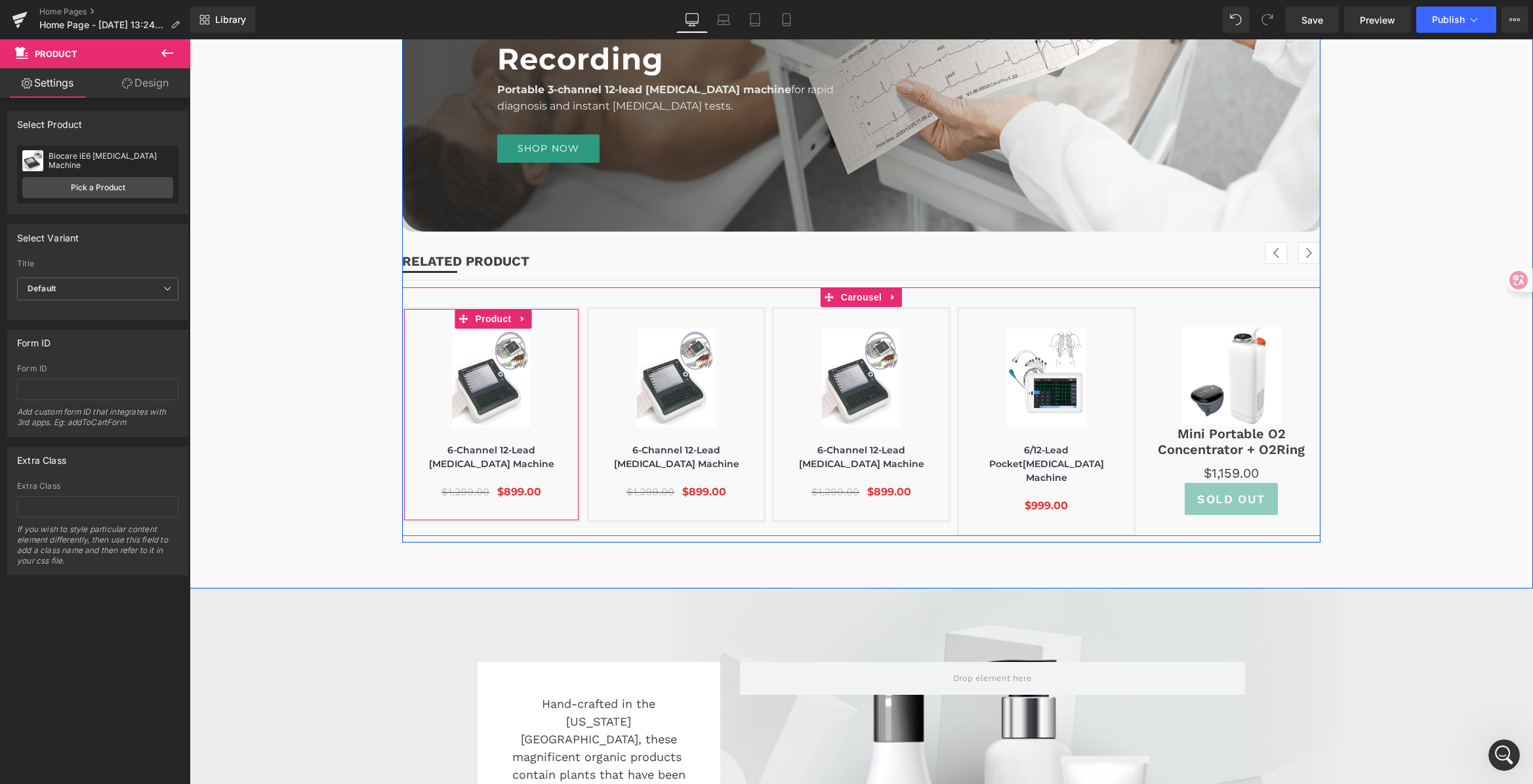
drag, startPoint x: 491, startPoint y: 316, endPoint x: 272, endPoint y: 208, distance: 244.2
click at [490, 316] on span "Product" at bounding box center [493, 318] width 42 height 19
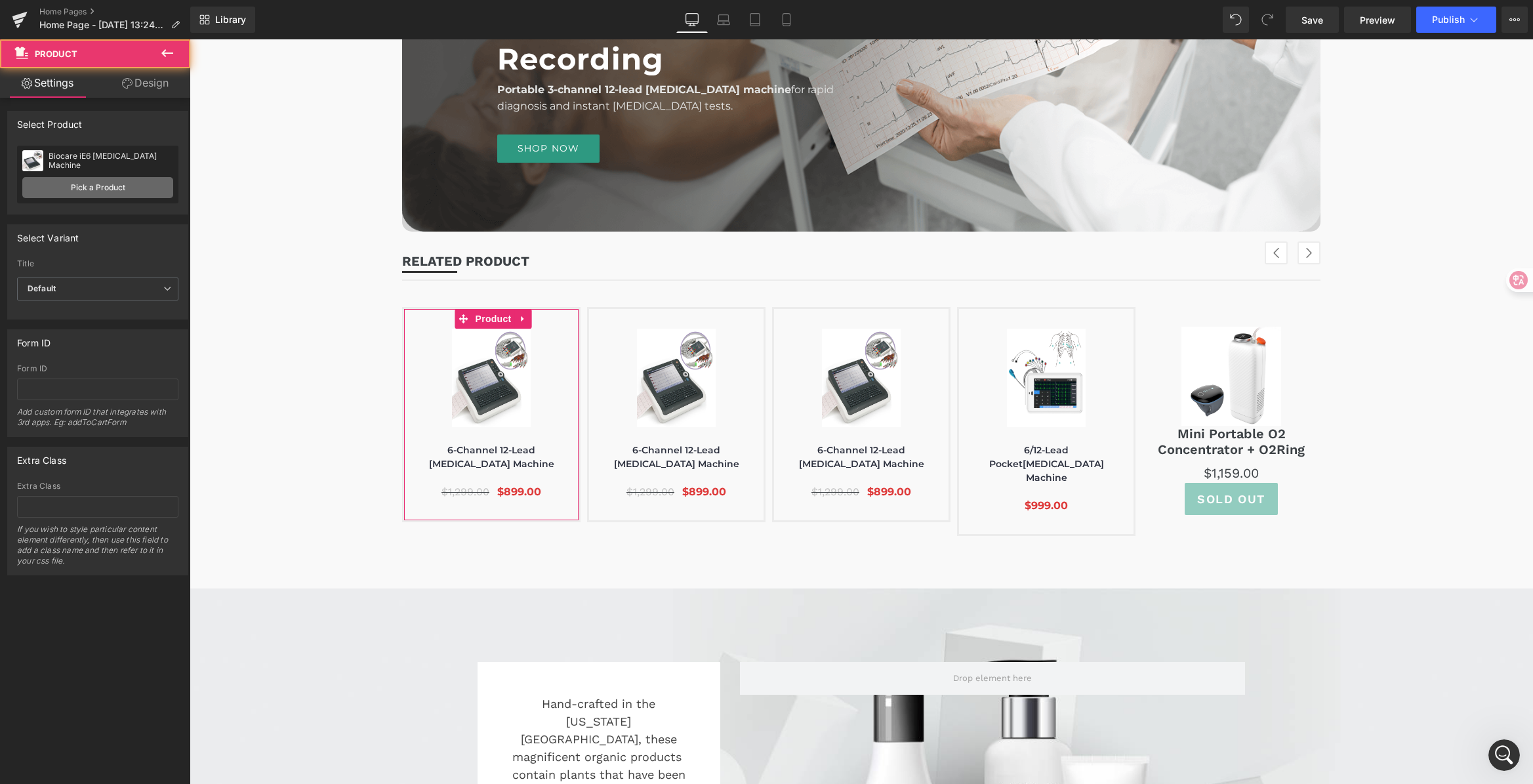
click at [120, 191] on link "Pick a Product" at bounding box center [98, 187] width 151 height 21
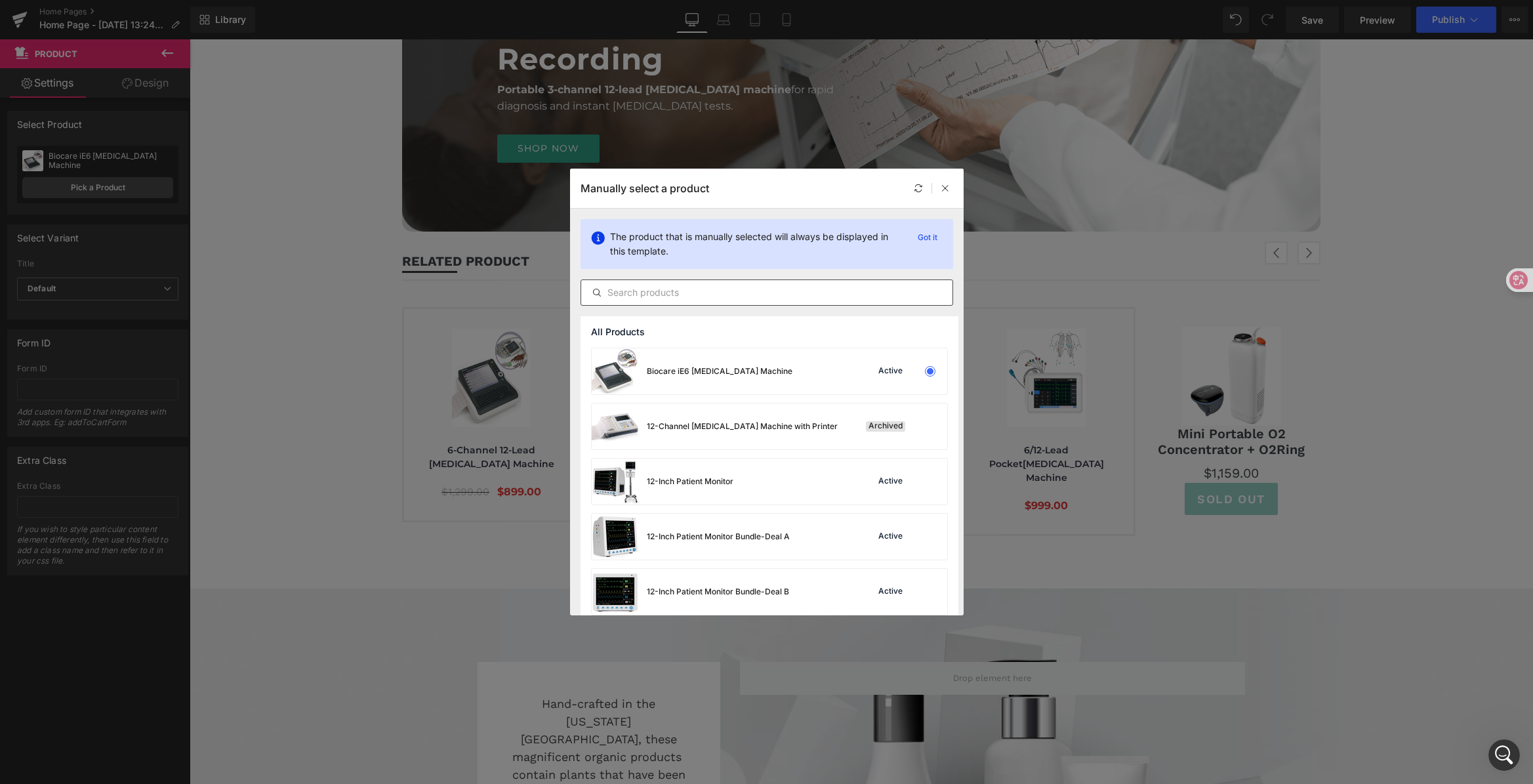
click at [694, 290] on input "text" at bounding box center [766, 293] width 371 height 16
paste input "[MEDICAL_DATA] Recorder with Screen"
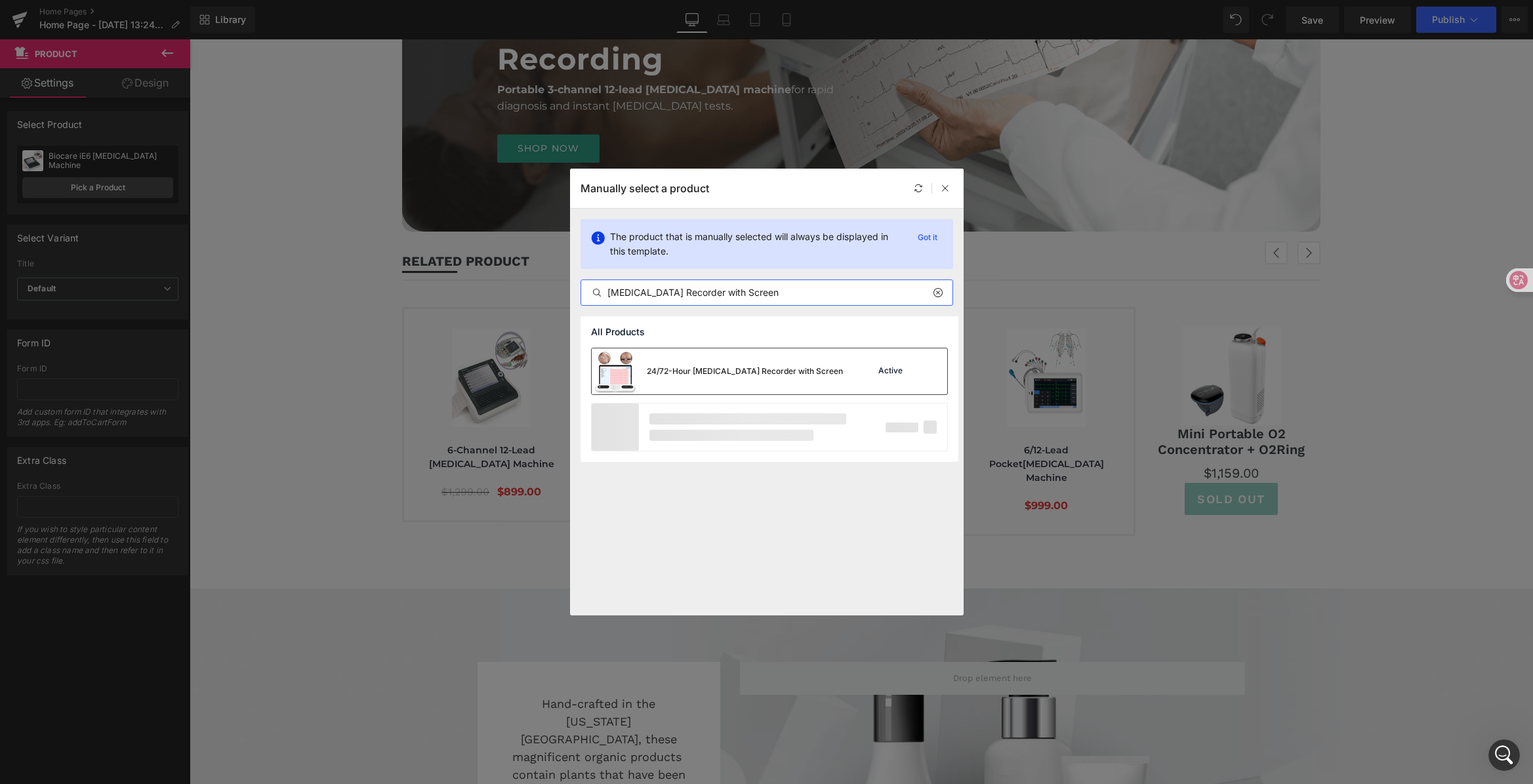
type input "[MEDICAL_DATA] Recorder with Screen"
click at [833, 363] on div "24/72-Hour [MEDICAL_DATA] Recorder with Screen Active" at bounding box center [769, 371] width 355 height 46
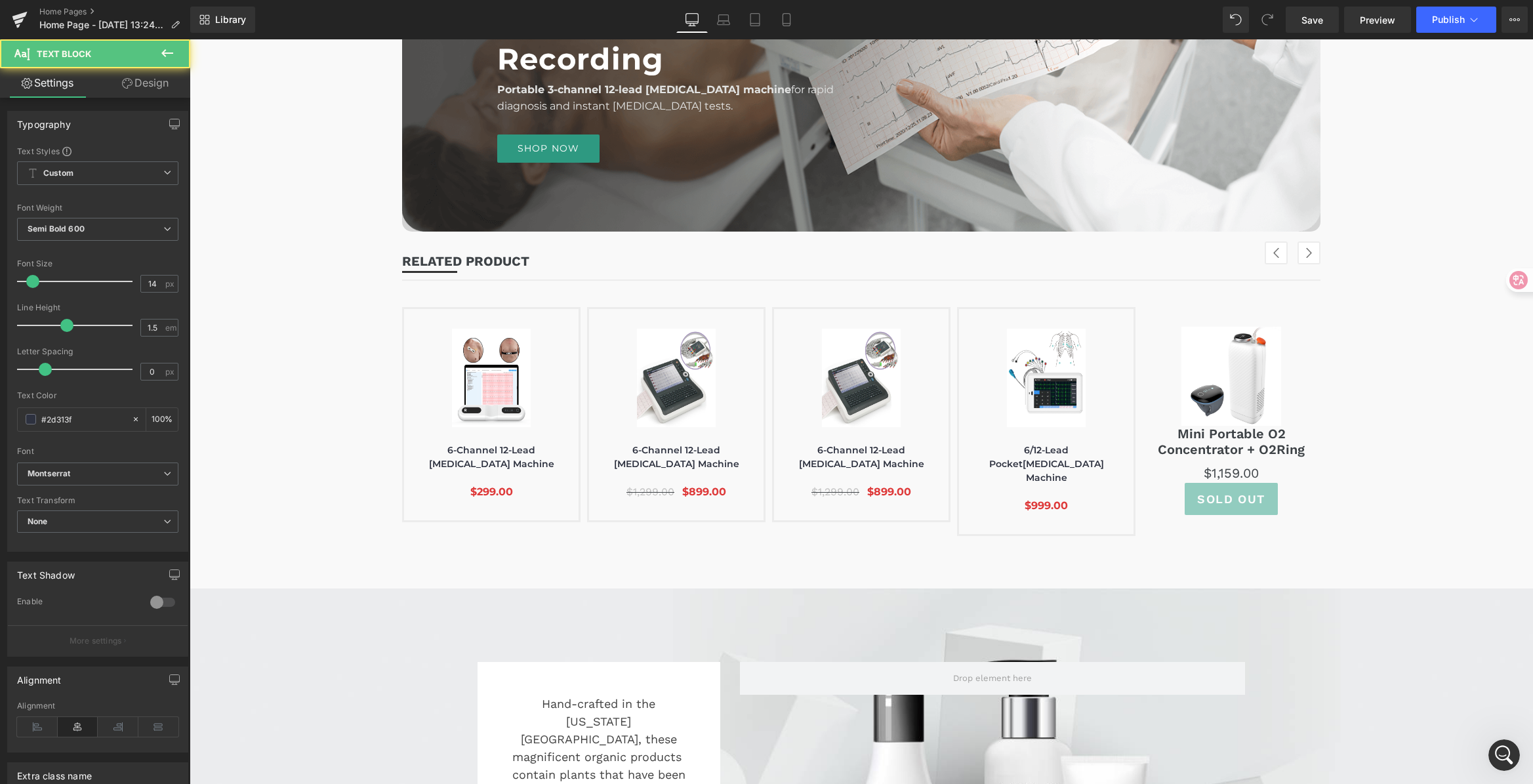
click at [190, 40] on div at bounding box center [190, 40] width 0 height 0
click at [461, 448] on p "6-Channel 12-Lead [MEDICAL_DATA] Machine" at bounding box center [491, 456] width 149 height 27
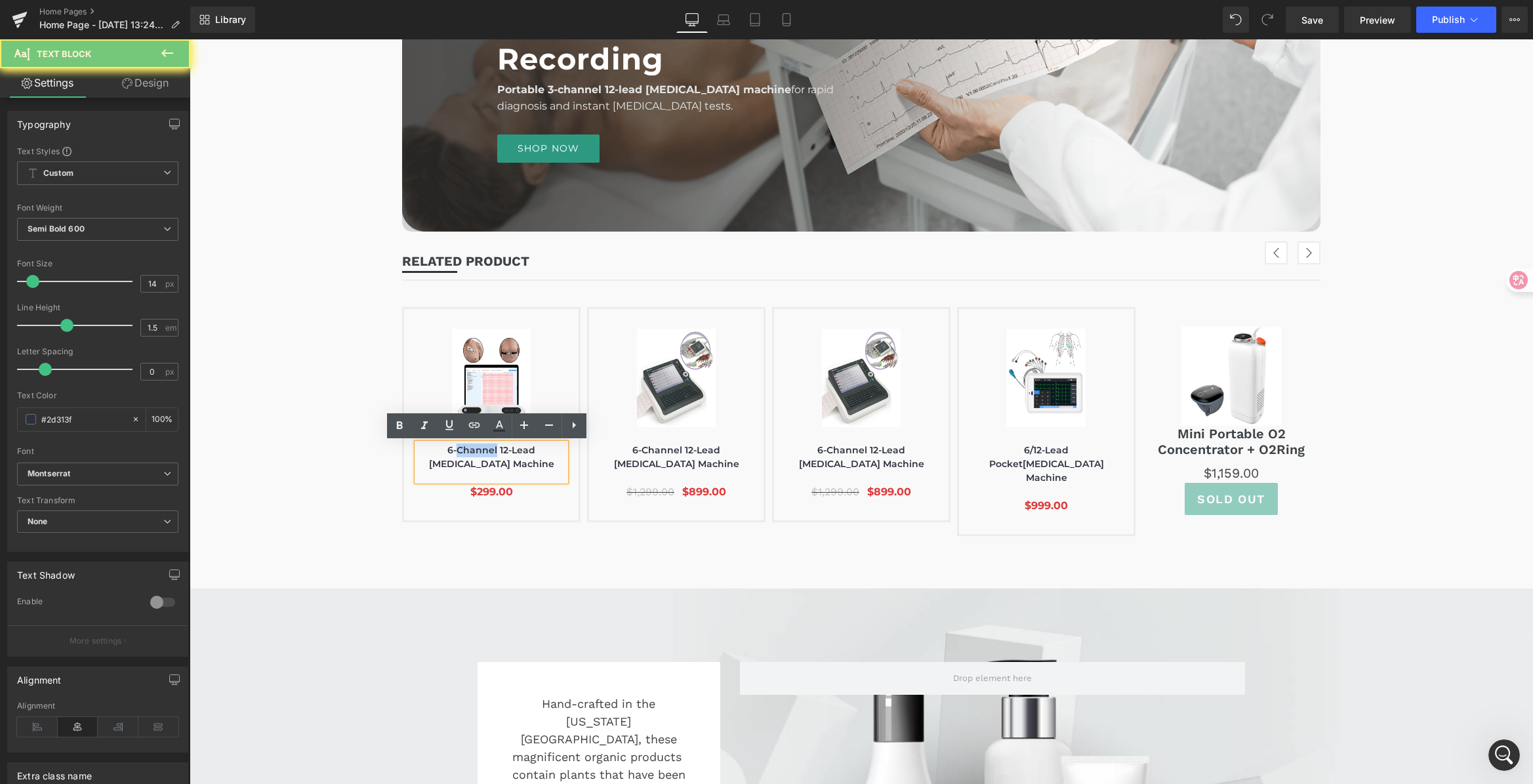
click at [461, 448] on p "6-Channel 12-Lead [MEDICAL_DATA] Machine" at bounding box center [491, 456] width 149 height 27
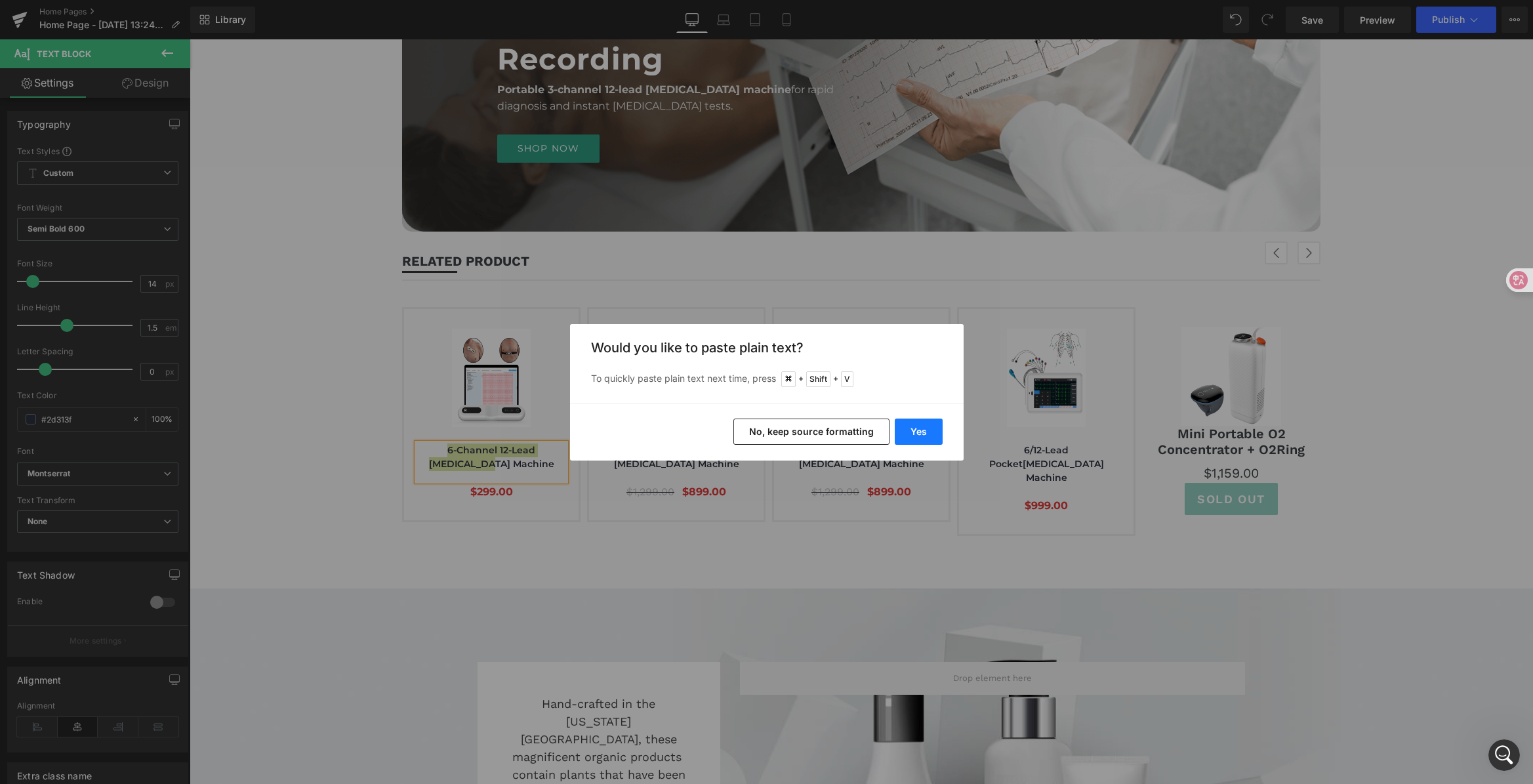
click at [926, 430] on button "Yes" at bounding box center [919, 432] width 47 height 26
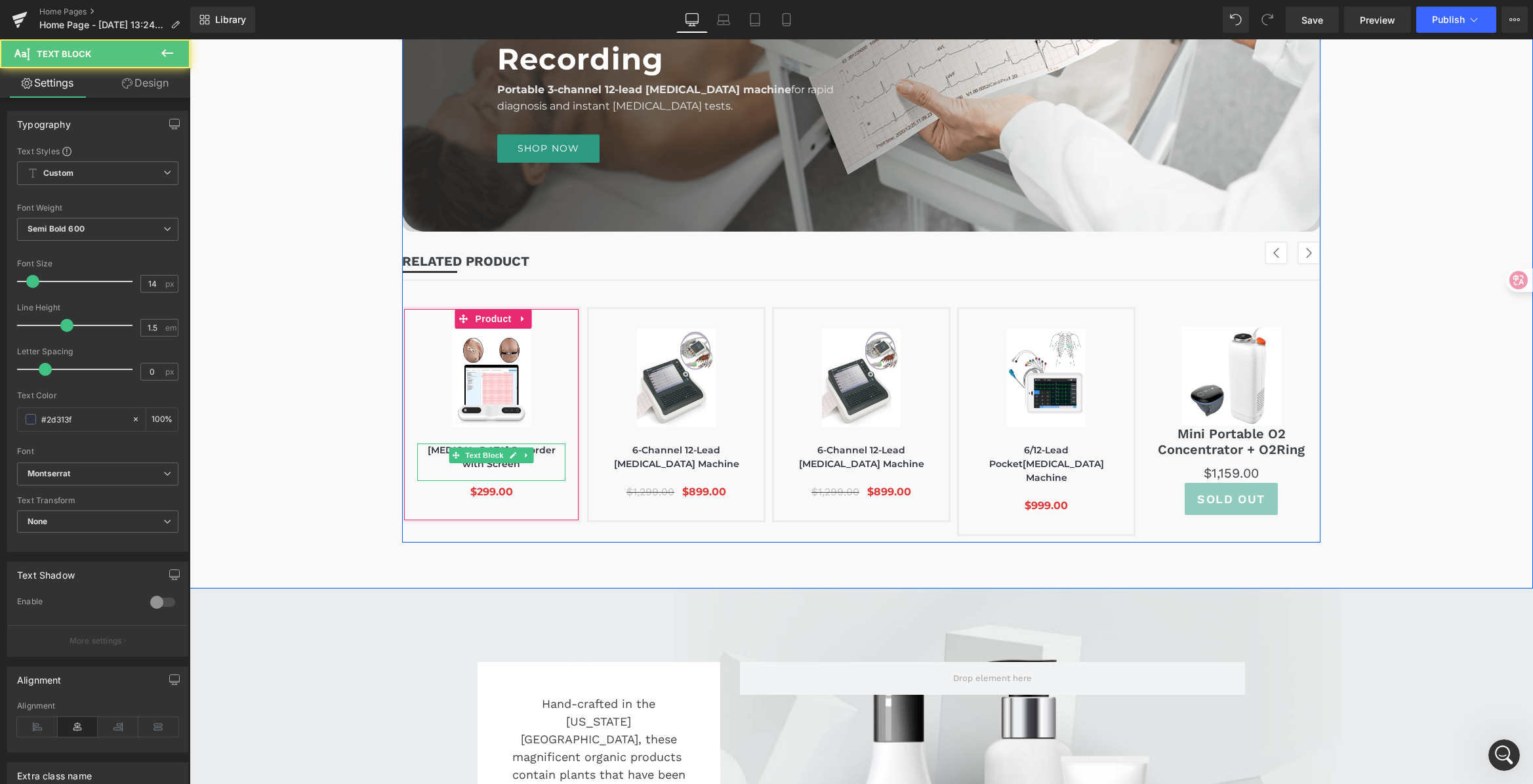
click at [550, 447] on p "[MEDICAL_DATA] Recorder with Screen" at bounding box center [491, 456] width 149 height 27
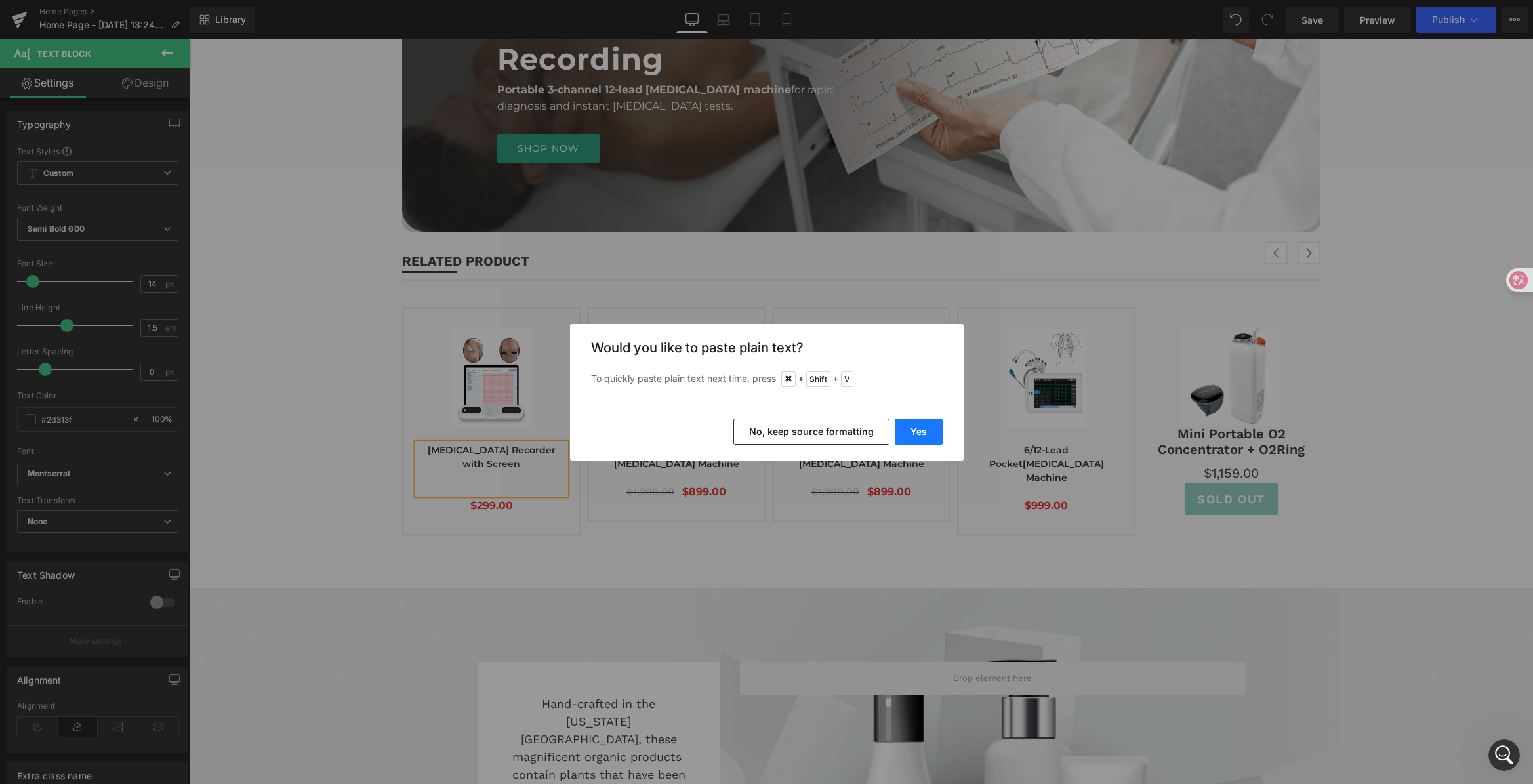
click at [911, 425] on button "Yes" at bounding box center [919, 432] width 47 height 26
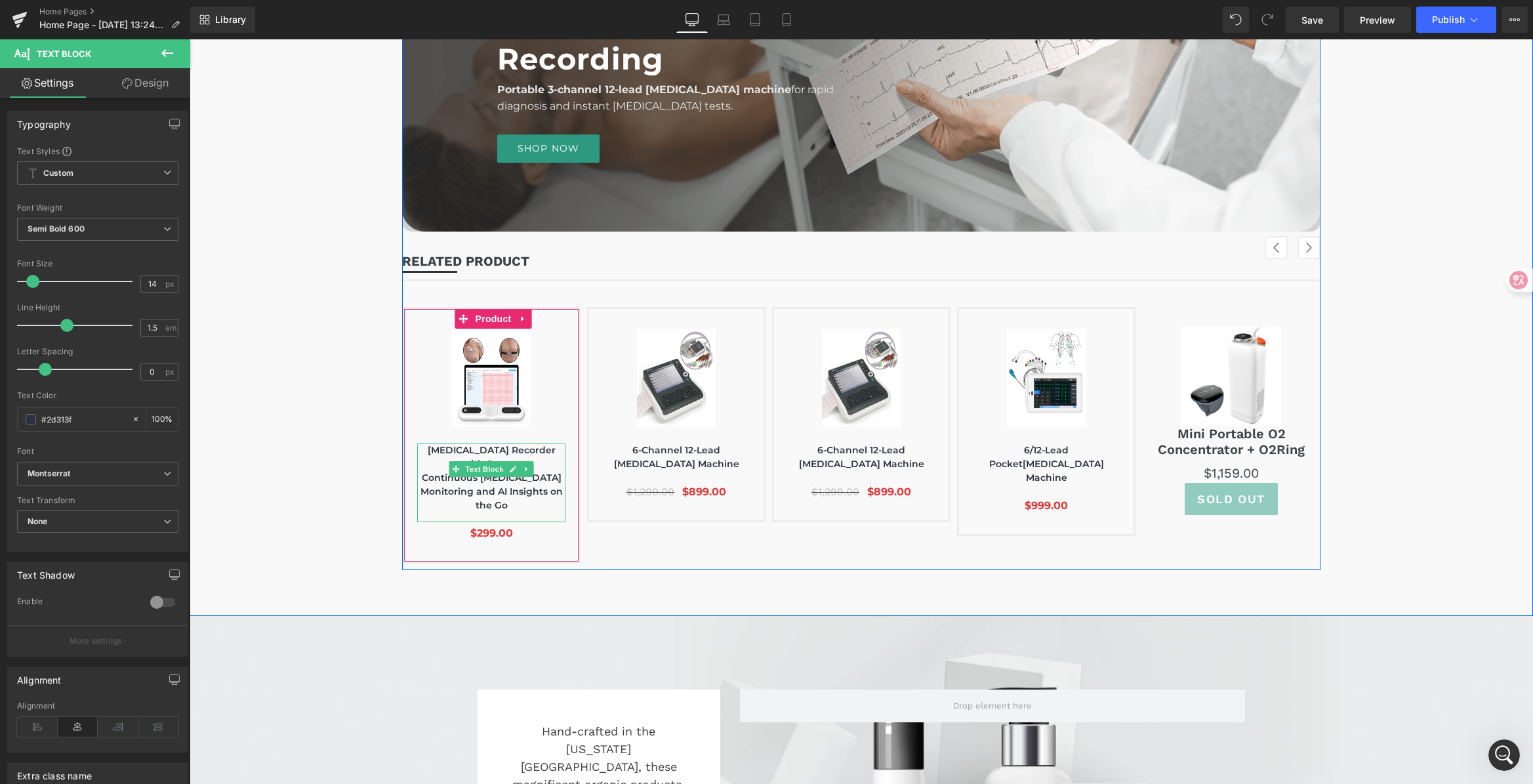
click at [420, 471] on p "Continuous [MEDICAL_DATA] Monitoring and AI Insights on the Go" at bounding box center [491, 491] width 149 height 41
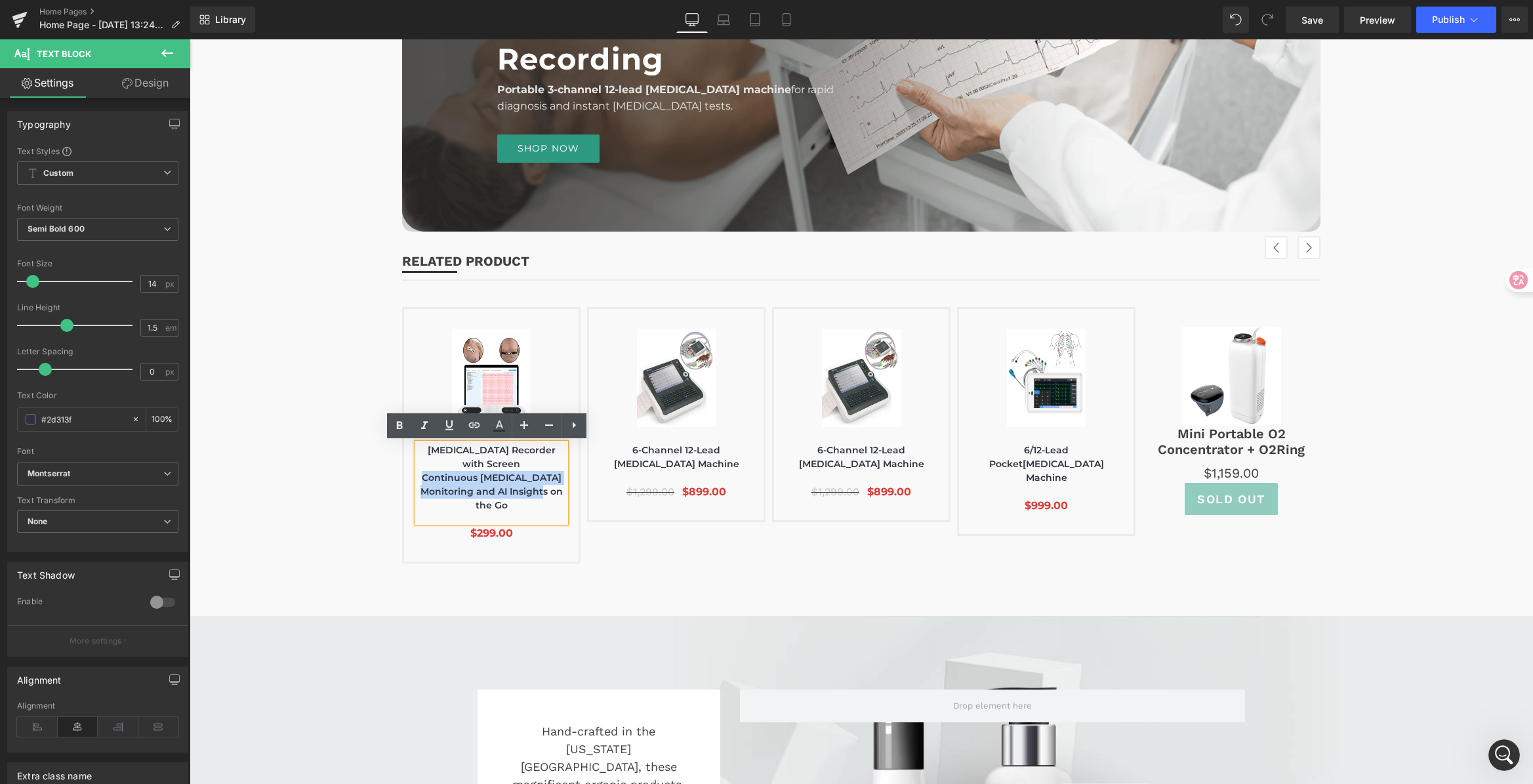
drag, startPoint x: 420, startPoint y: 464, endPoint x: 550, endPoint y: 475, distance: 130.5
click at [550, 475] on p "Continuous [MEDICAL_DATA] Monitoring and AI Insights on the Go" at bounding box center [491, 491] width 149 height 41
click at [391, 425] on icon at bounding box center [399, 425] width 16 height 16
click at [648, 529] on div "(P) Image [MEDICAL_DATA] Recorder with Screen Continuous [MEDICAL_DATA] Monitor…" at bounding box center [956, 435] width 1109 height 257
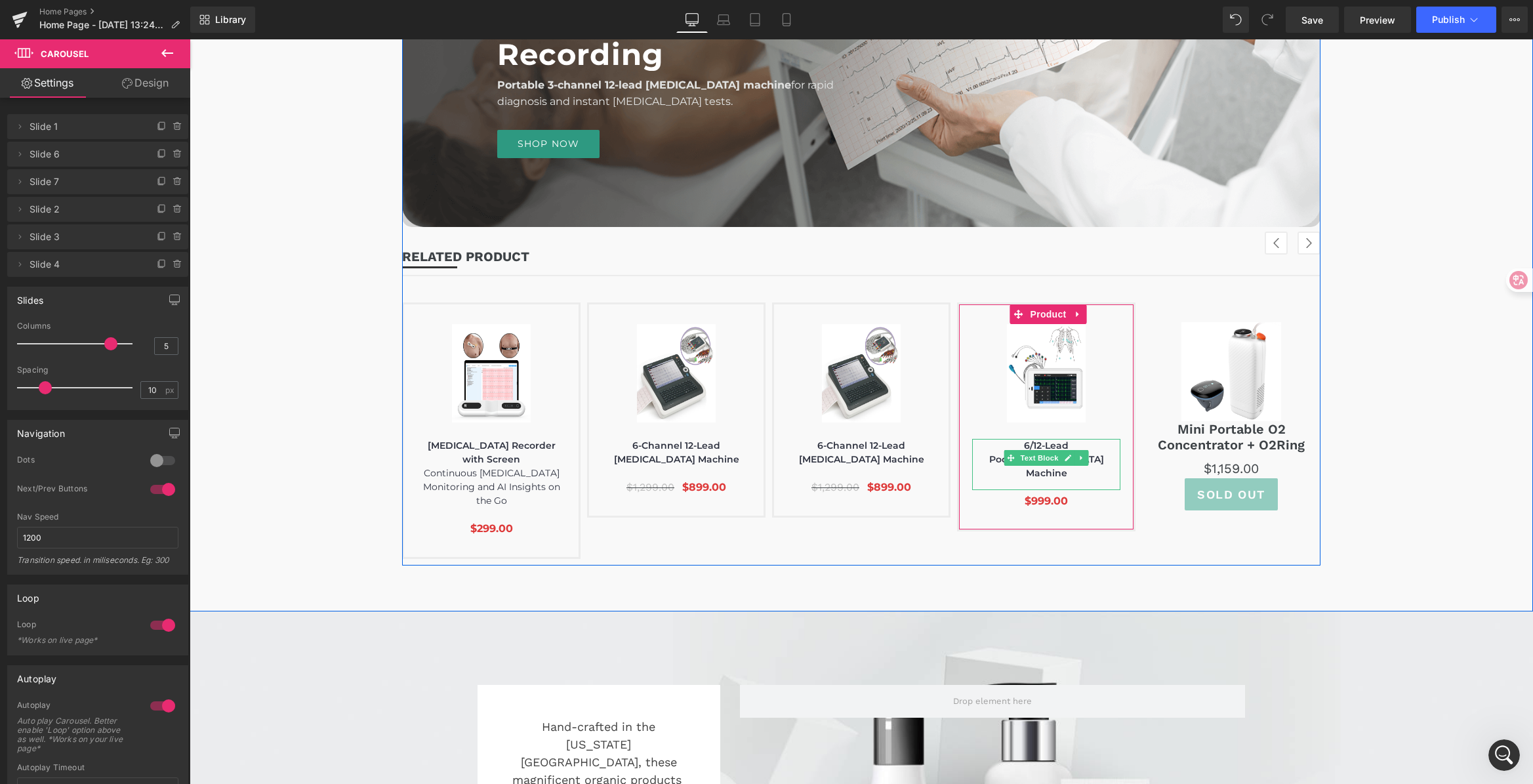
scroll to position [2626, 0]
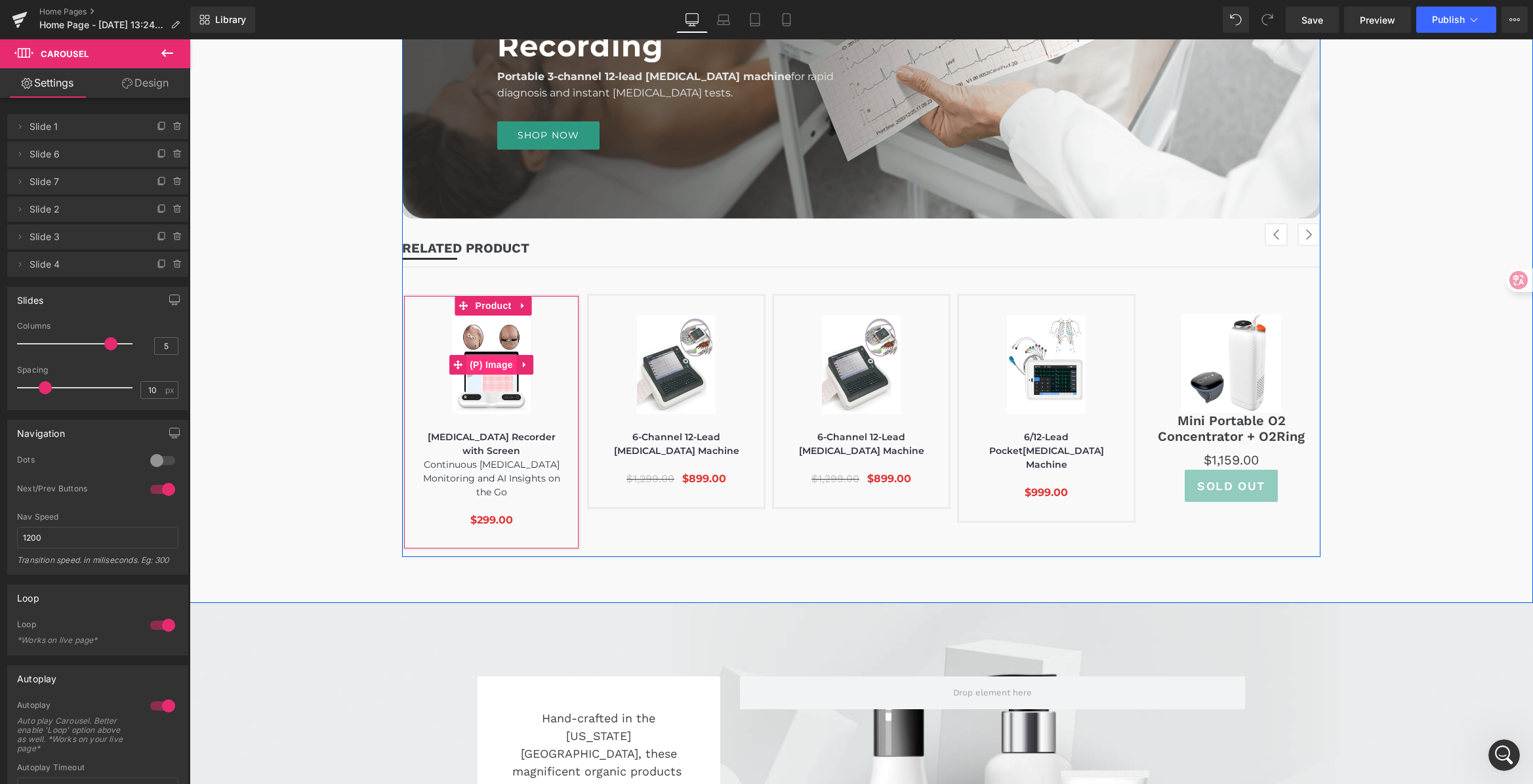
click at [490, 360] on span "(P) Image" at bounding box center [490, 365] width 50 height 19
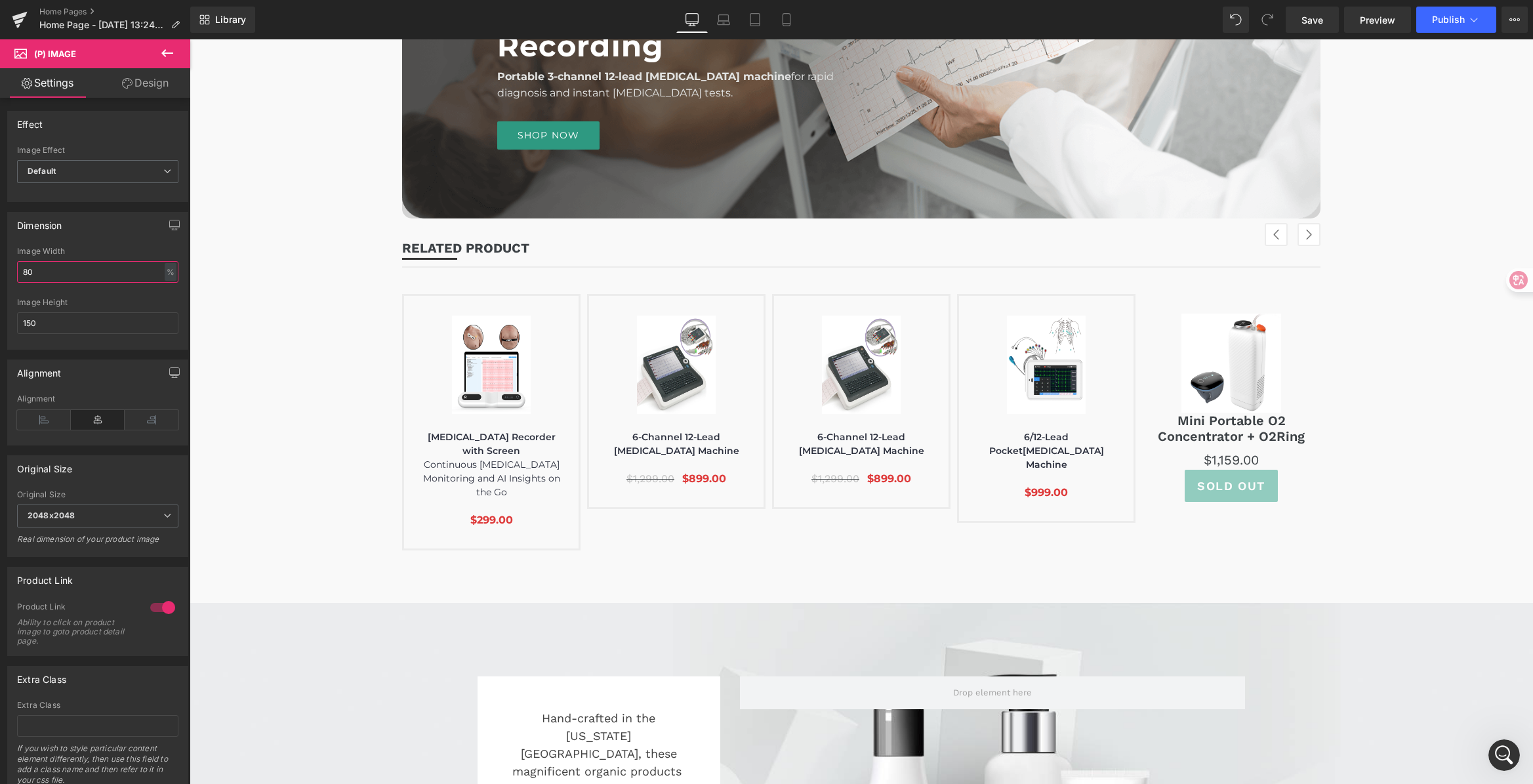
drag, startPoint x: 49, startPoint y: 275, endPoint x: -18, endPoint y: 267, distance: 67.5
click at [0, 267] on html "(P) Image You are previewing how the will restyle your page. You can not edit E…" at bounding box center [766, 392] width 1533 height 784
click at [109, 294] on div at bounding box center [98, 294] width 162 height 9
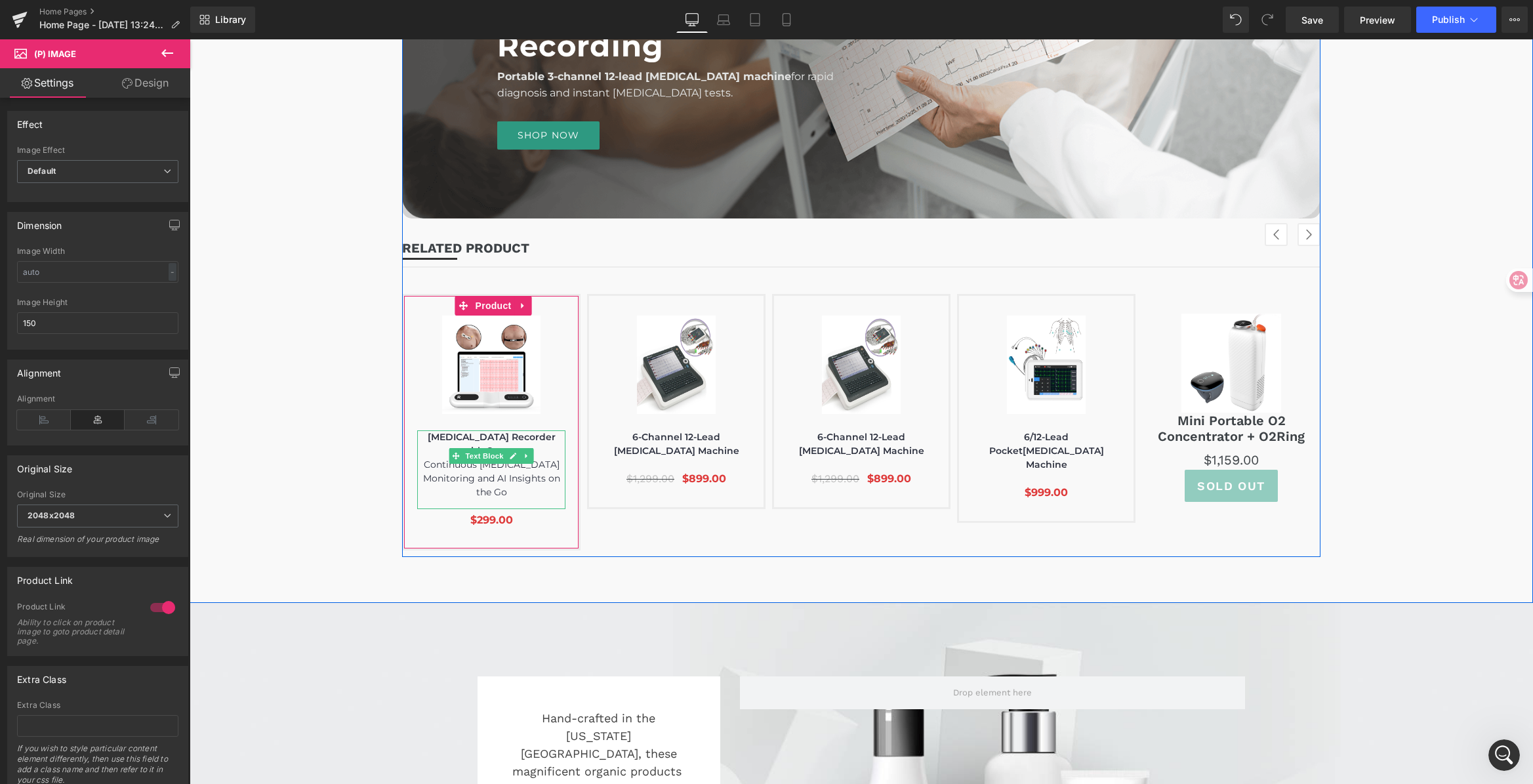
click at [419, 458] on p "Continuous [MEDICAL_DATA] Monitoring and AI Insights on the Go" at bounding box center [491, 478] width 149 height 41
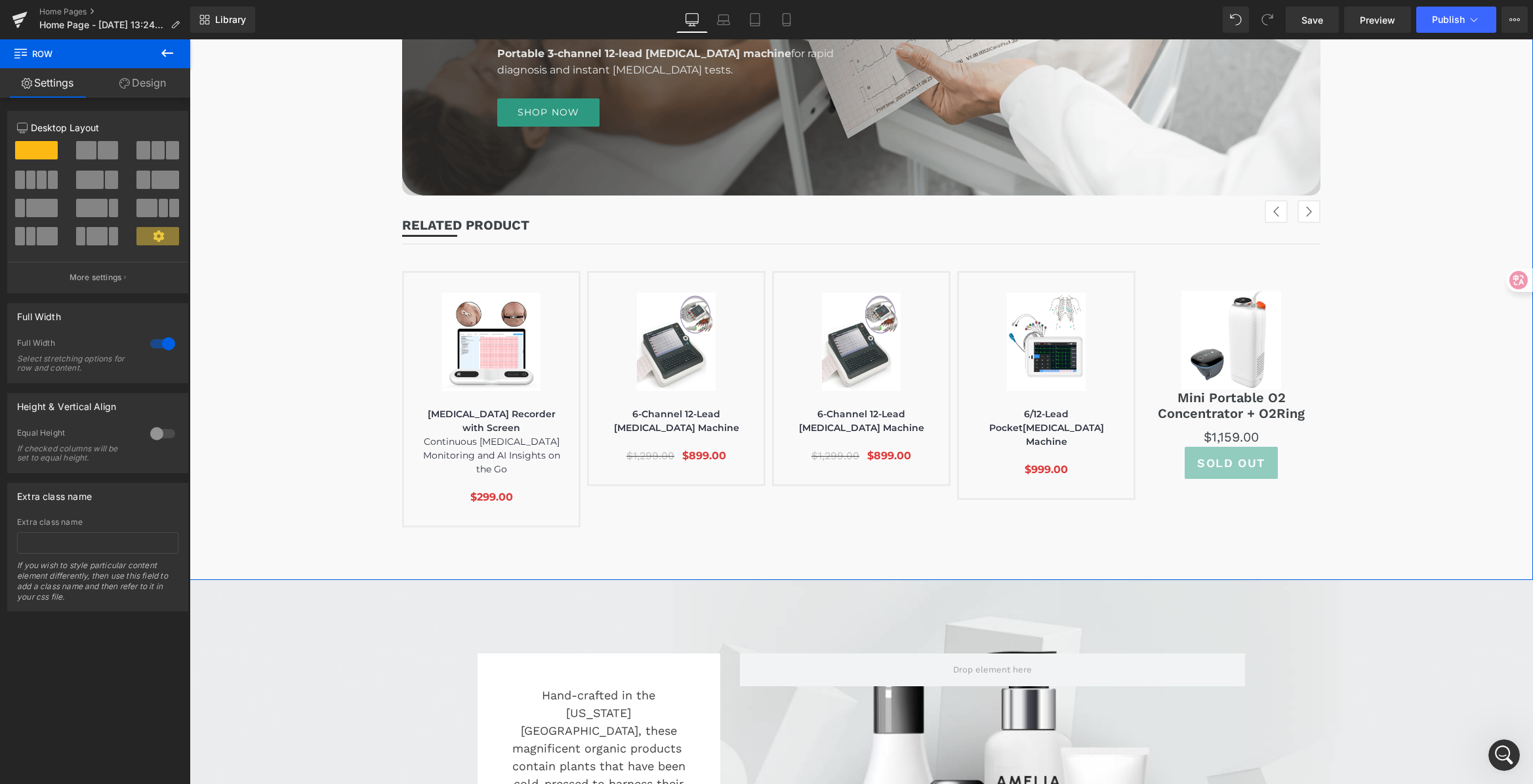
scroll to position [2646, 0]
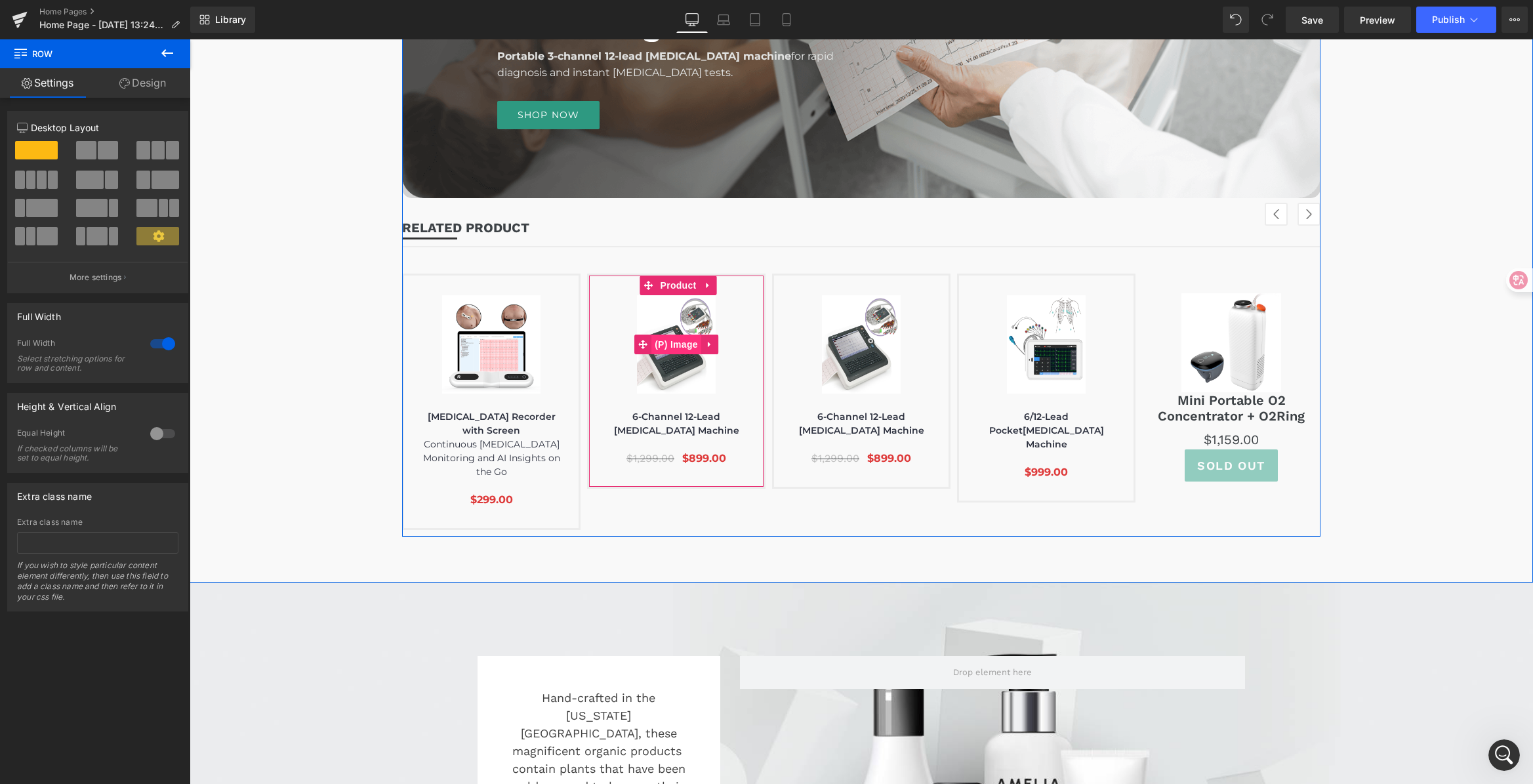
click at [658, 347] on span "(P) Image" at bounding box center [676, 344] width 50 height 19
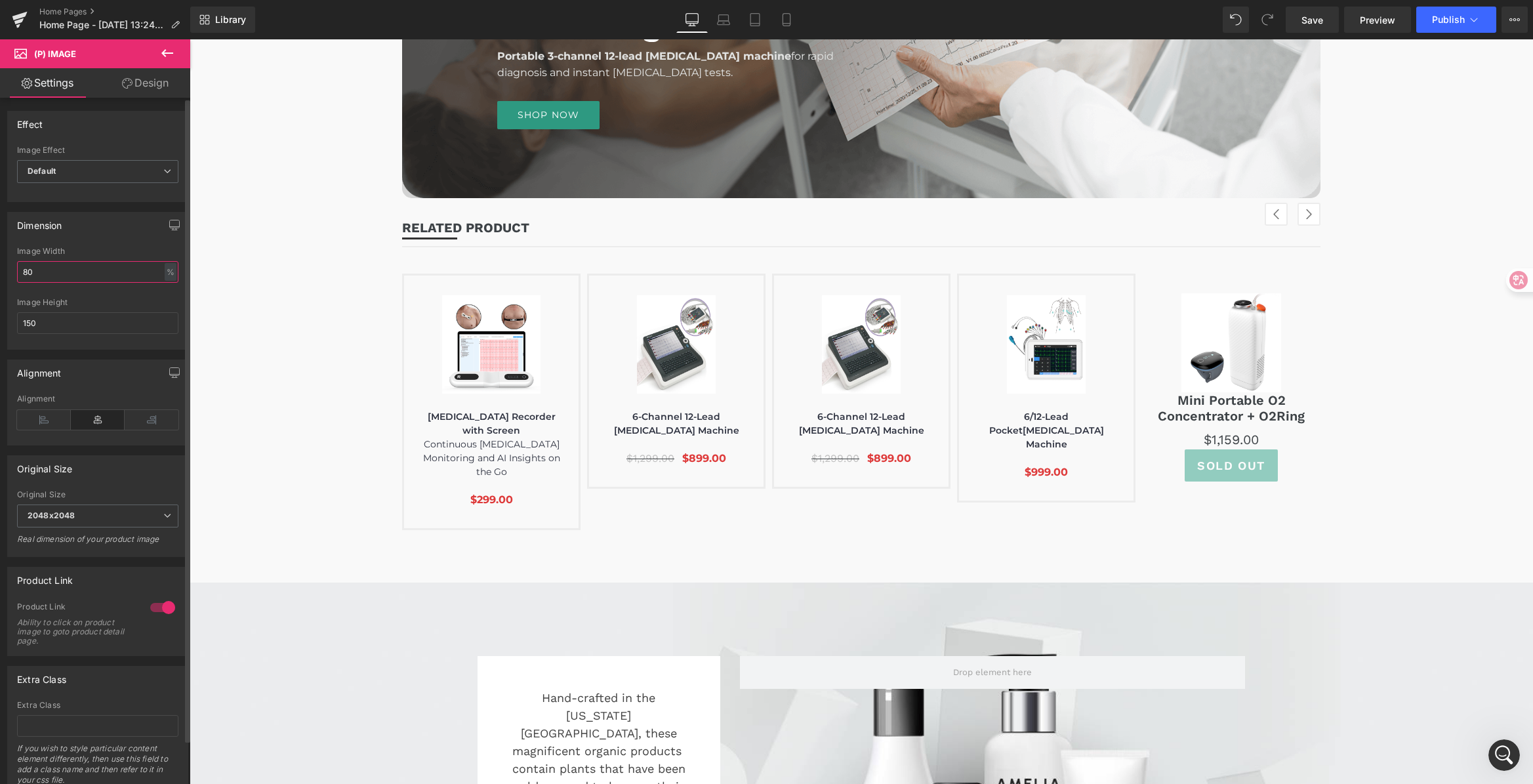
drag, startPoint x: 33, startPoint y: 272, endPoint x: 13, endPoint y: 270, distance: 20.1
click at [13, 270] on div "80% Image Width 80 % % px 150px Image Height 150" at bounding box center [98, 298] width 179 height 102
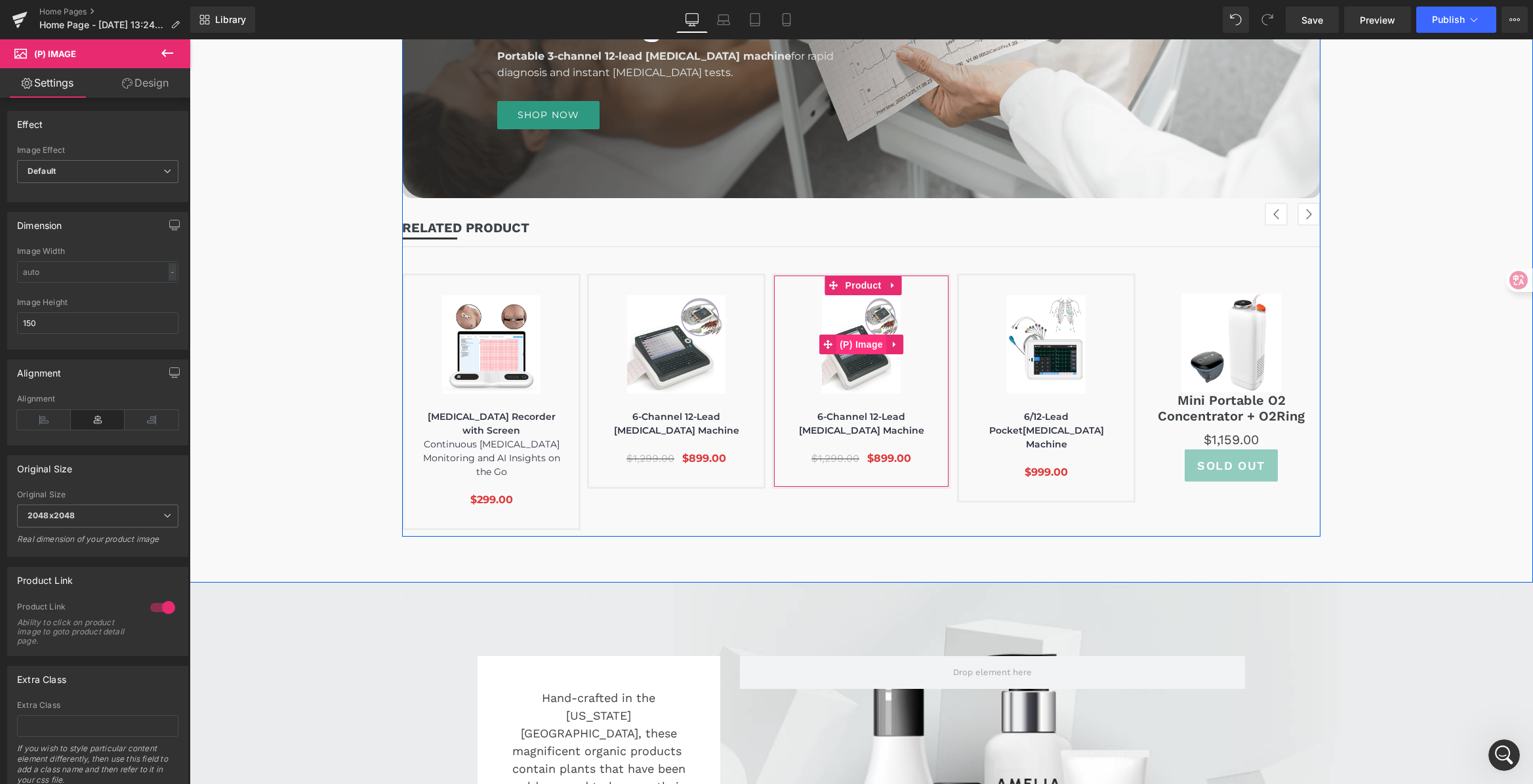
click at [862, 346] on span "(P) Image" at bounding box center [861, 344] width 50 height 19
click at [670, 283] on span "Product" at bounding box center [679, 285] width 42 height 19
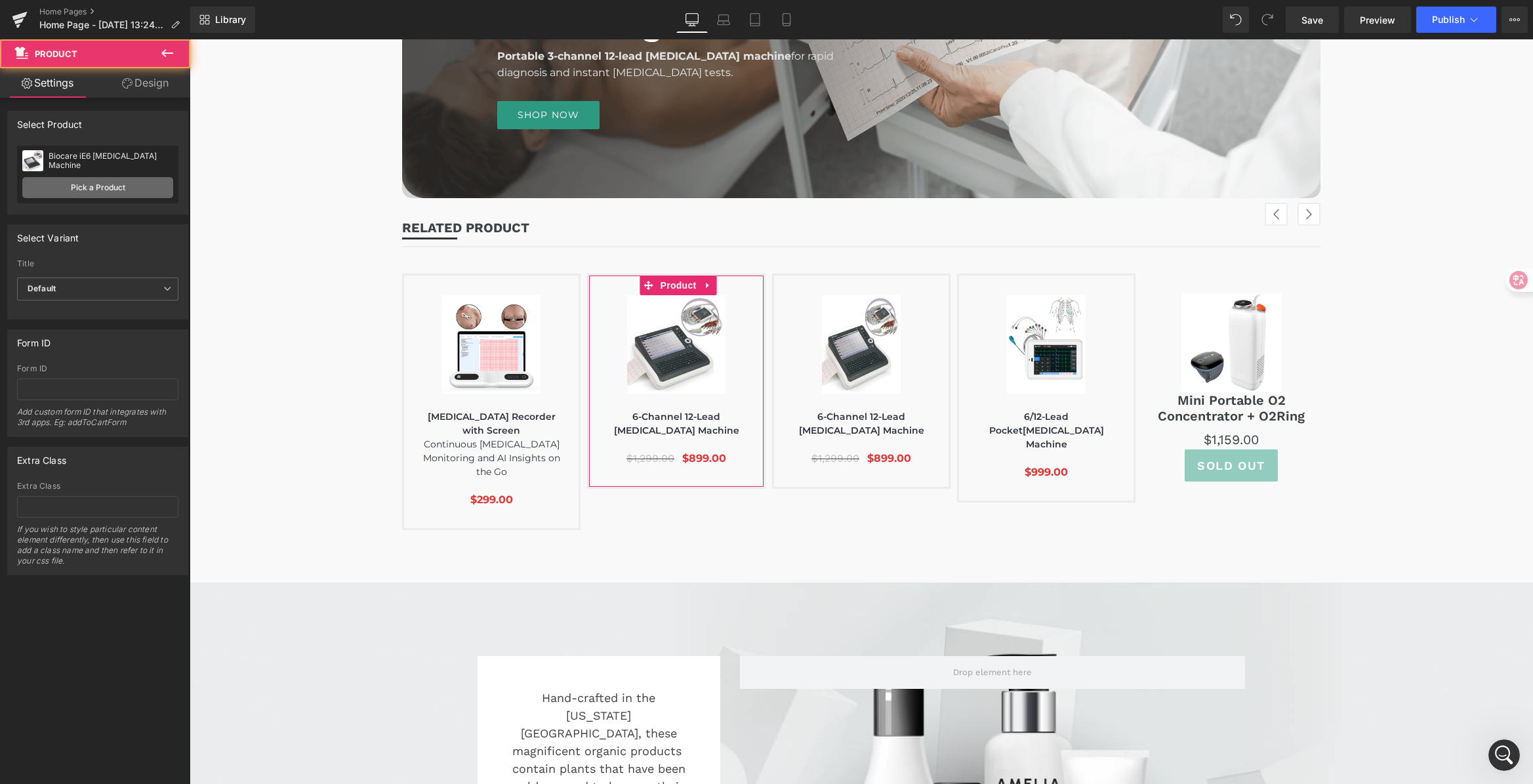
click at [61, 190] on link "Pick a Product" at bounding box center [98, 187] width 151 height 21
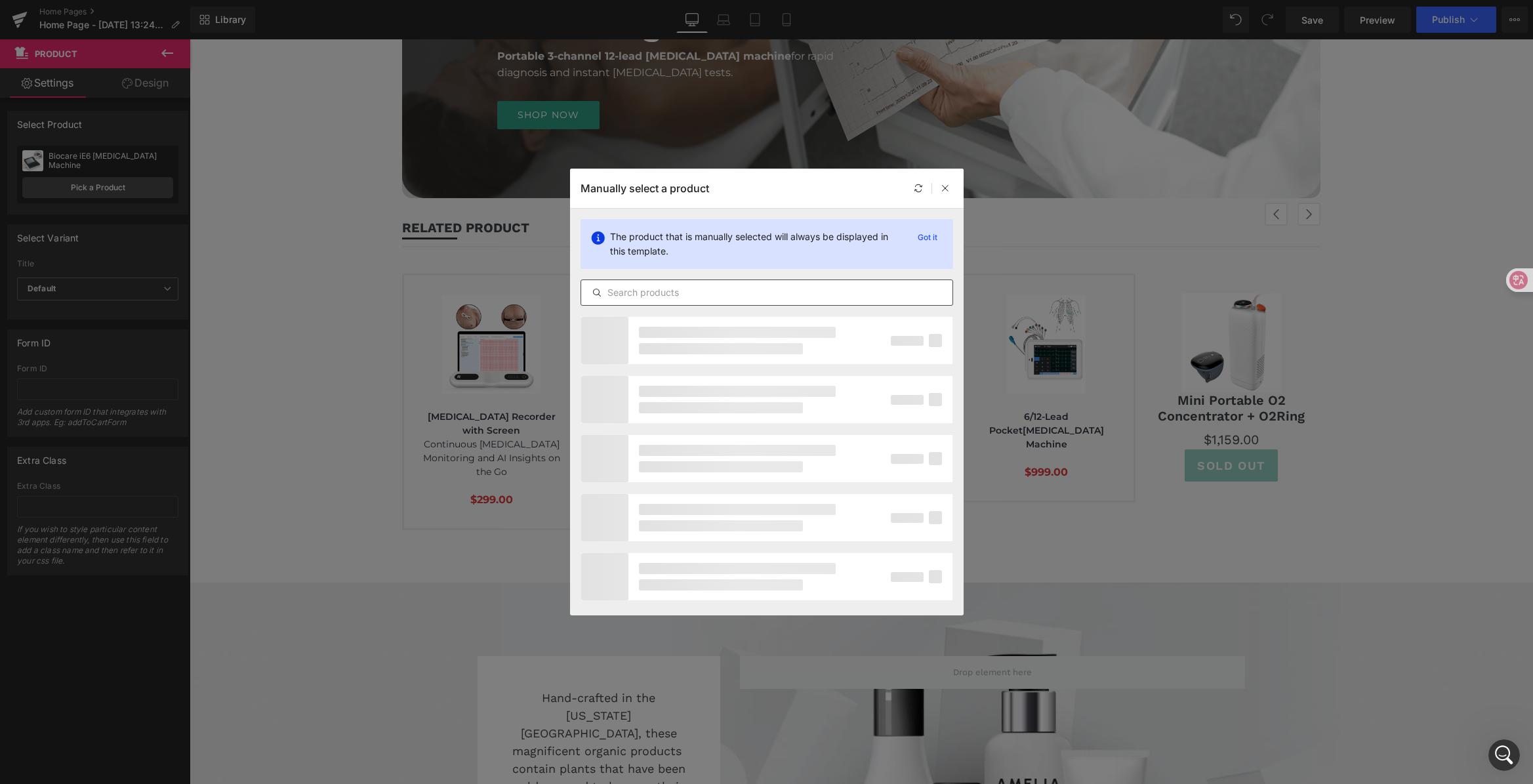
click at [640, 291] on input "text" at bounding box center [766, 293] width 371 height 16
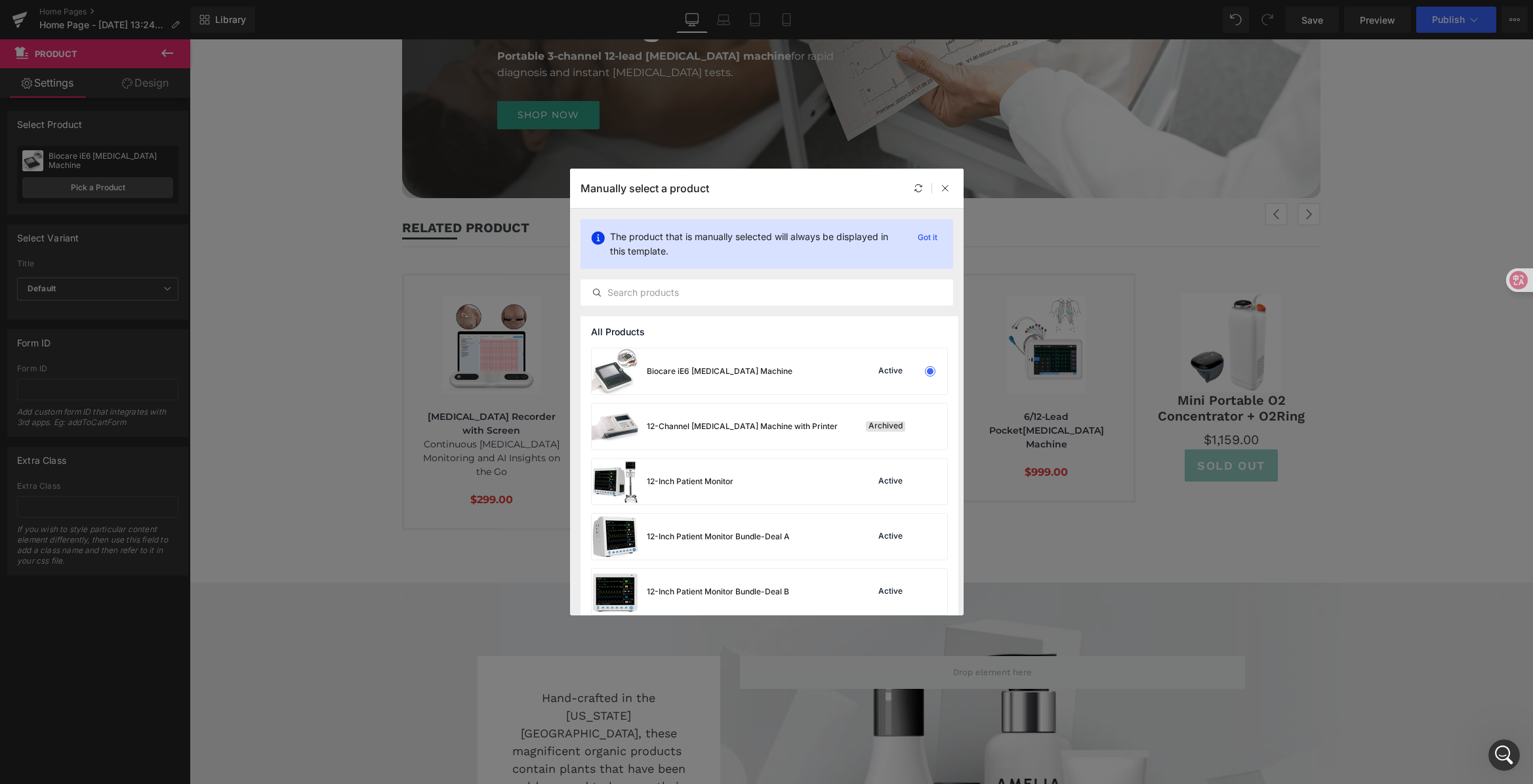
scroll to position [4009, 0]
click at [716, 298] on input "text" at bounding box center [766, 293] width 371 height 16
paste input "24-Hour [MEDICAL_DATA] Recorder"
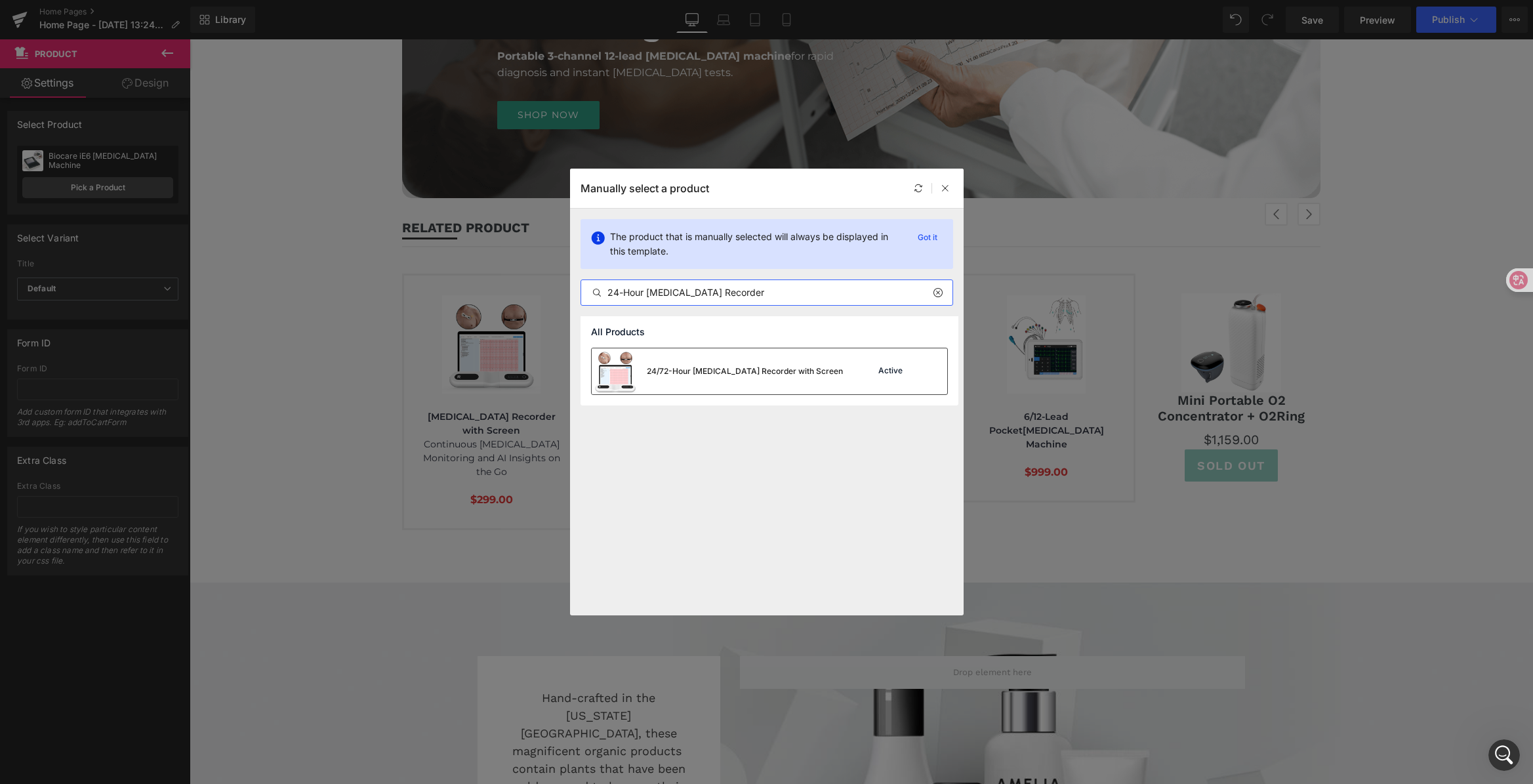
type input "24-Hour [MEDICAL_DATA] Recorder"
click at [846, 376] on div "24/72-Hour [MEDICAL_DATA] Recorder with Screen Active" at bounding box center [769, 371] width 355 height 46
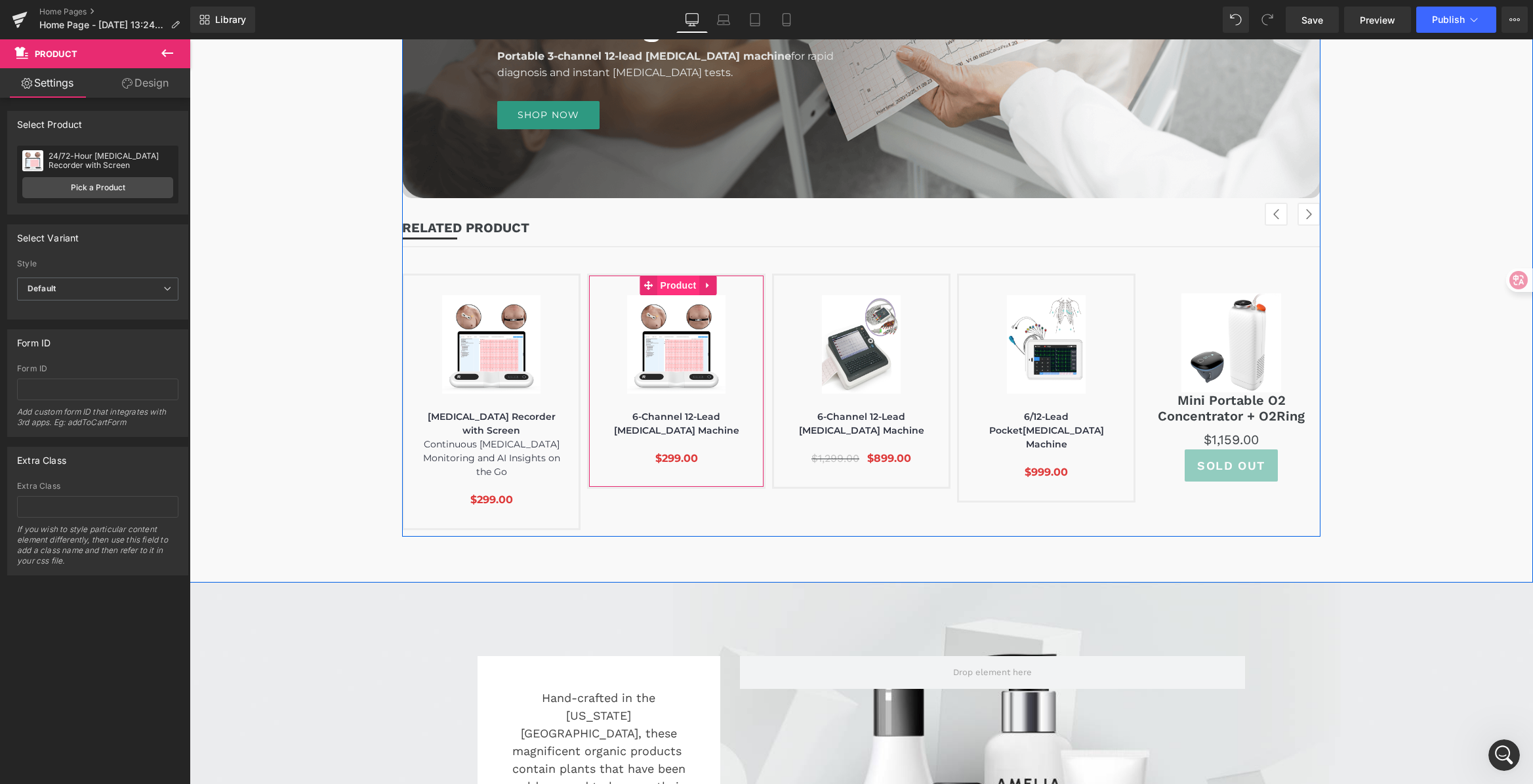
click at [669, 283] on span "Product" at bounding box center [679, 285] width 42 height 19
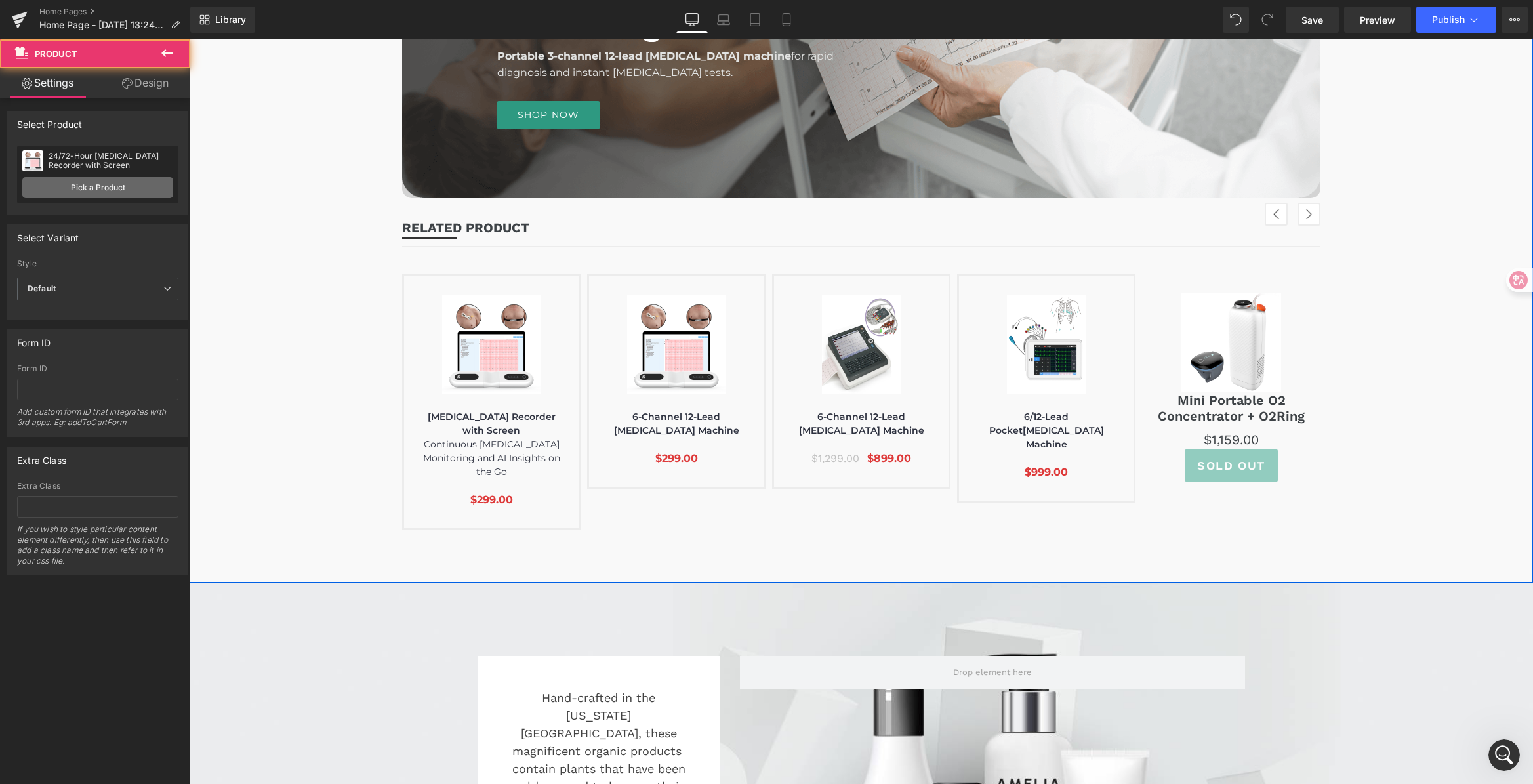
scroll to position [4061, 0]
click at [135, 185] on link "Pick a Product" at bounding box center [98, 187] width 151 height 21
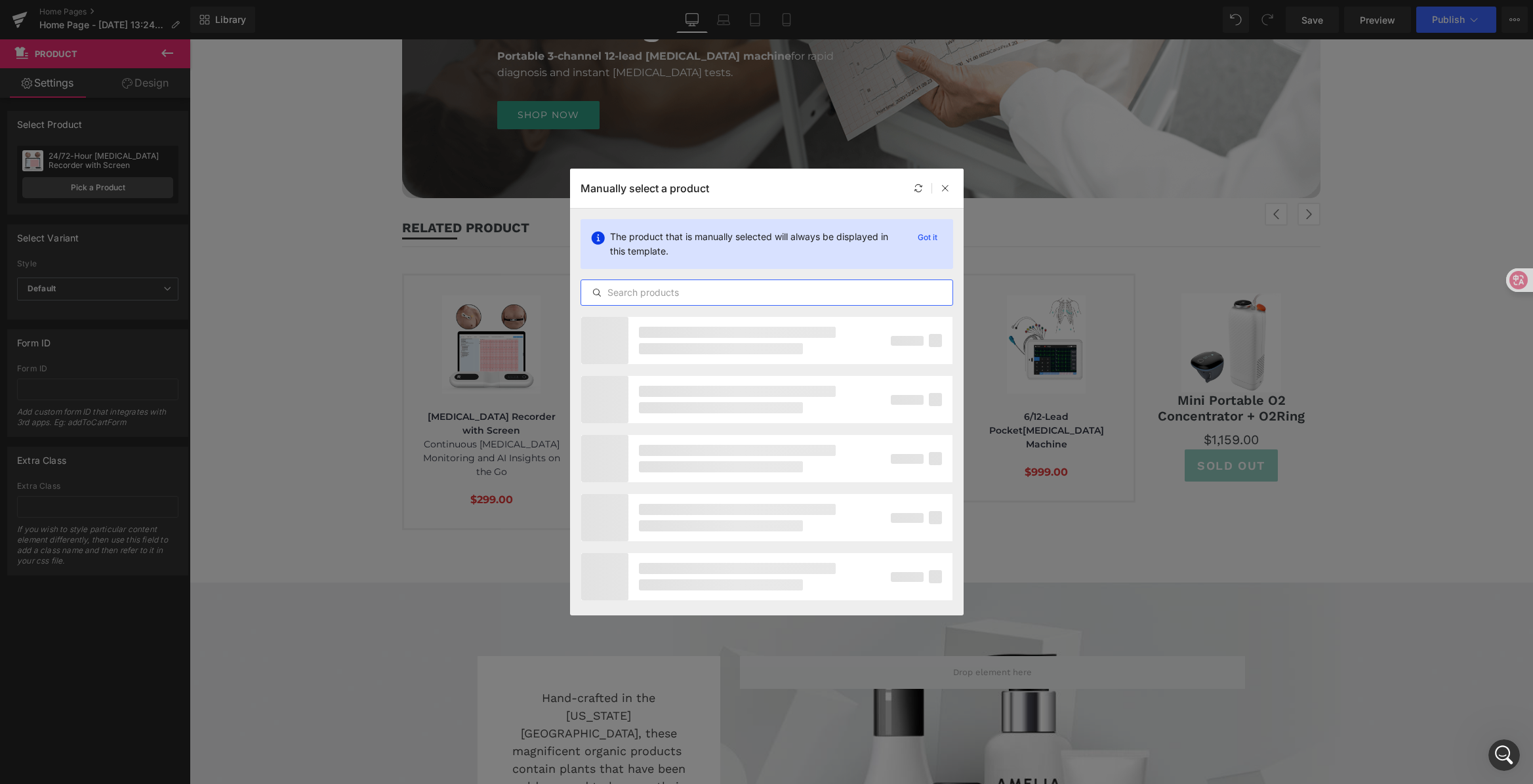
click at [713, 293] on input "text" at bounding box center [766, 293] width 371 height 16
paste input "24-Hour [MEDICAL_DATA] Recorder"
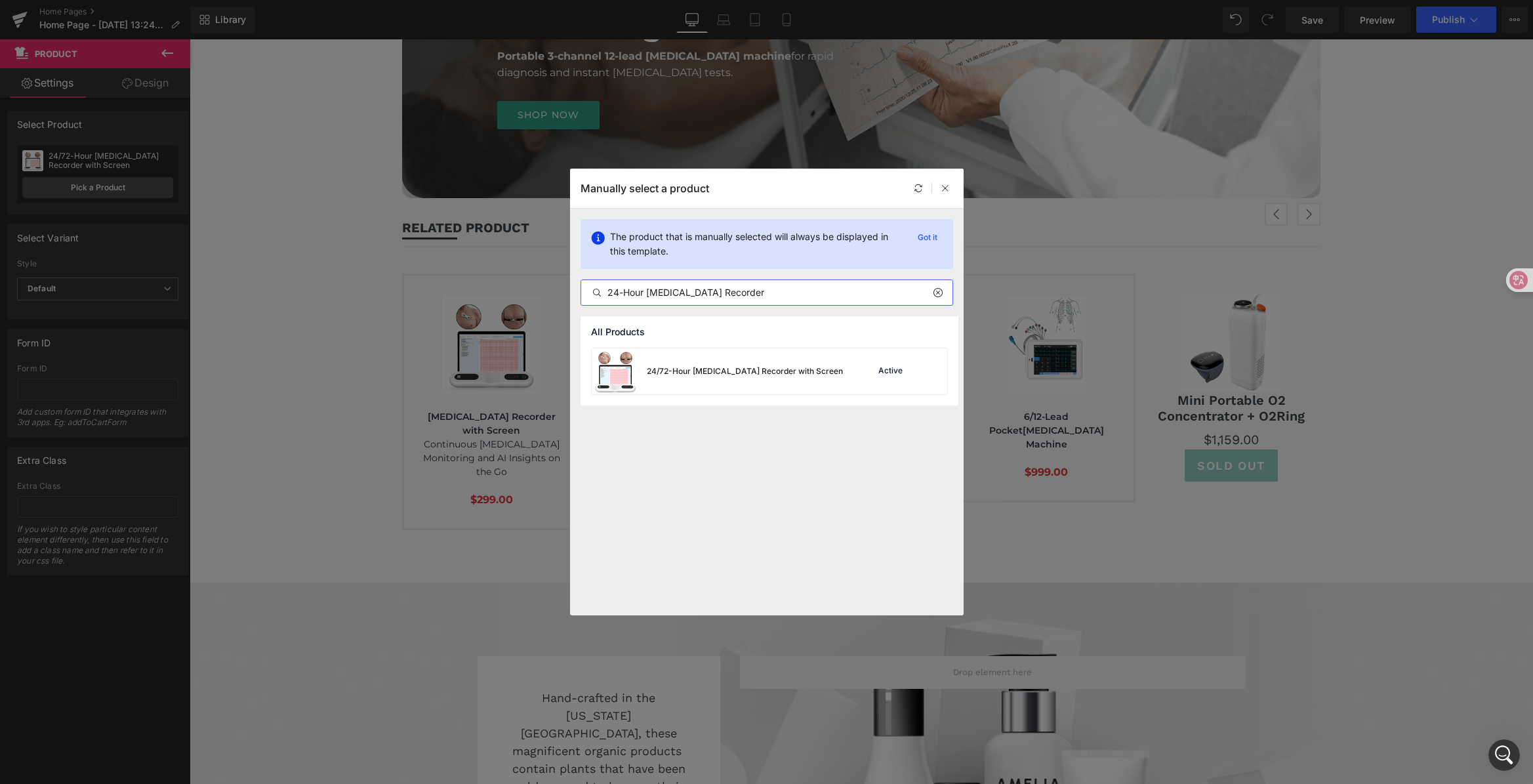
click at [624, 287] on input "24-Hour [MEDICAL_DATA] Recorder" at bounding box center [766, 293] width 371 height 16
click at [650, 295] on input "24-Hour [MEDICAL_DATA] Recorder" at bounding box center [766, 293] width 371 height 16
click at [646, 293] on input "24-Hour [MEDICAL_DATA] Recorder" at bounding box center [766, 293] width 371 height 16
drag, startPoint x: 758, startPoint y: 294, endPoint x: 536, endPoint y: 280, distance: 222.4
click at [537, 280] on div "Manually select a product The product that is manually selected will always be …" at bounding box center [766, 392] width 1533 height 784
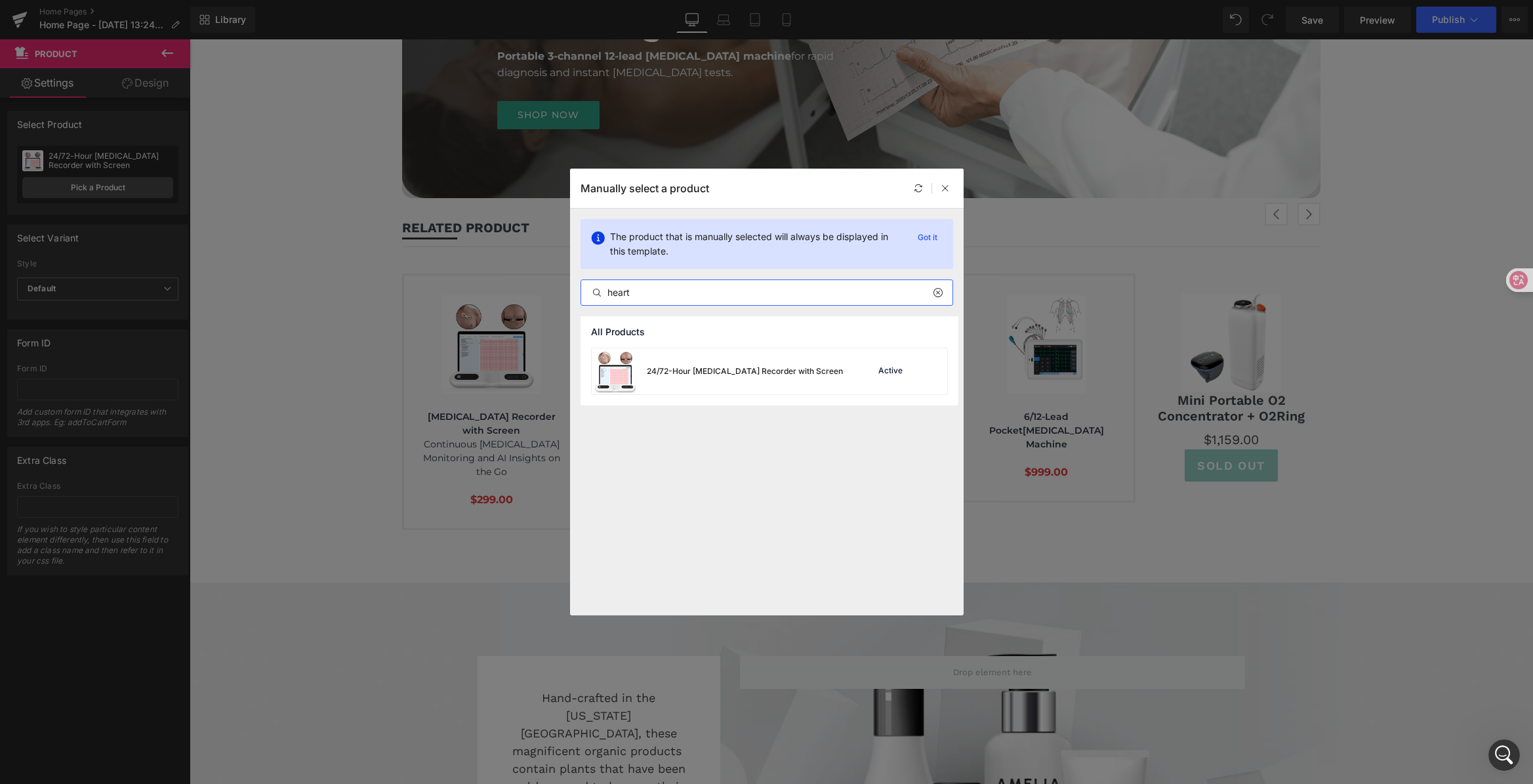
click at [655, 290] on input "heart" at bounding box center [766, 293] width 371 height 16
type input "heart"
click at [594, 296] on icon at bounding box center [597, 293] width 11 height 11
click at [596, 294] on icon at bounding box center [597, 293] width 11 height 11
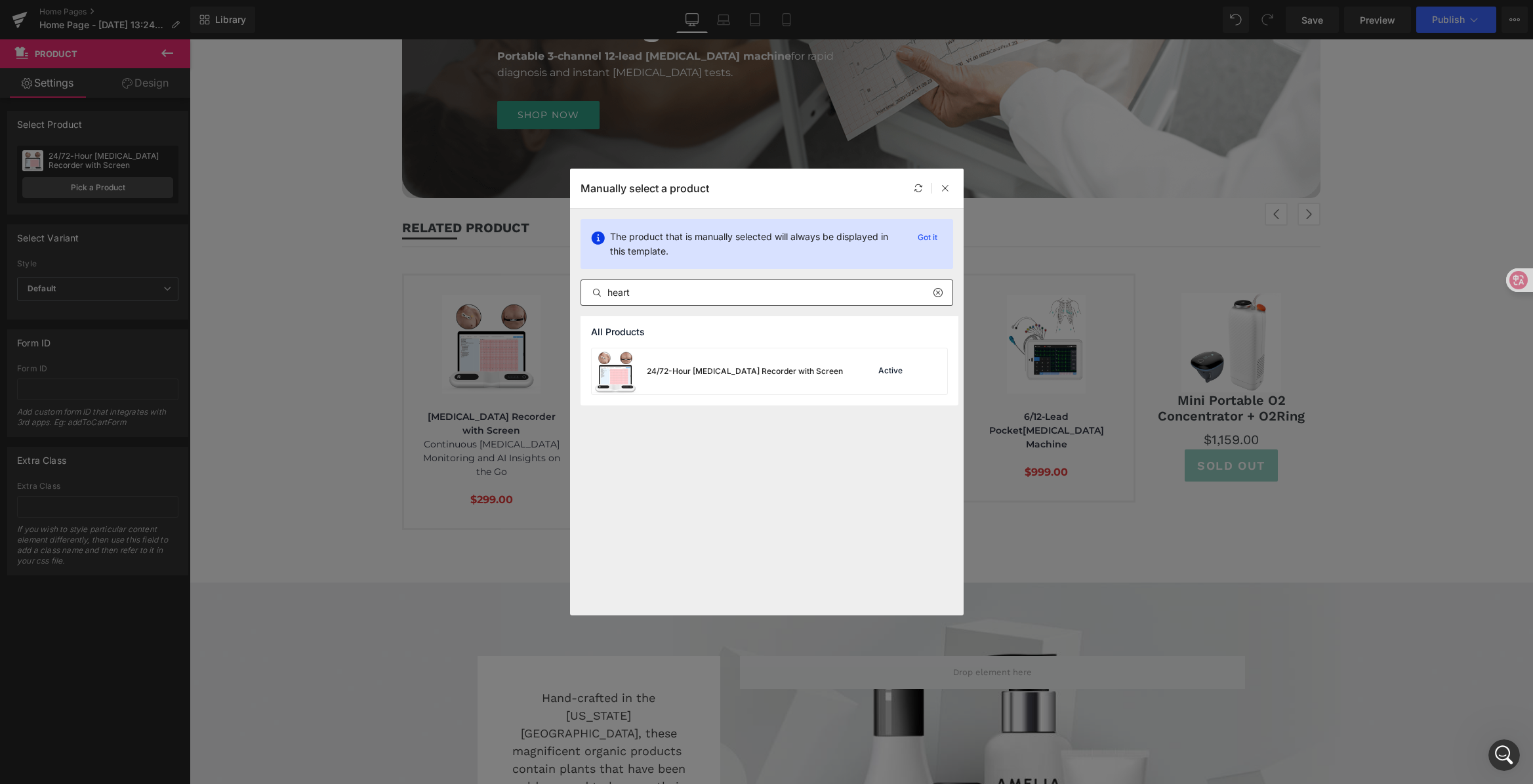
click at [596, 294] on icon at bounding box center [597, 293] width 11 height 11
drag, startPoint x: 667, startPoint y: 295, endPoint x: 606, endPoint y: 281, distance: 62.6
click at [606, 281] on div "heart" at bounding box center [766, 293] width 373 height 26
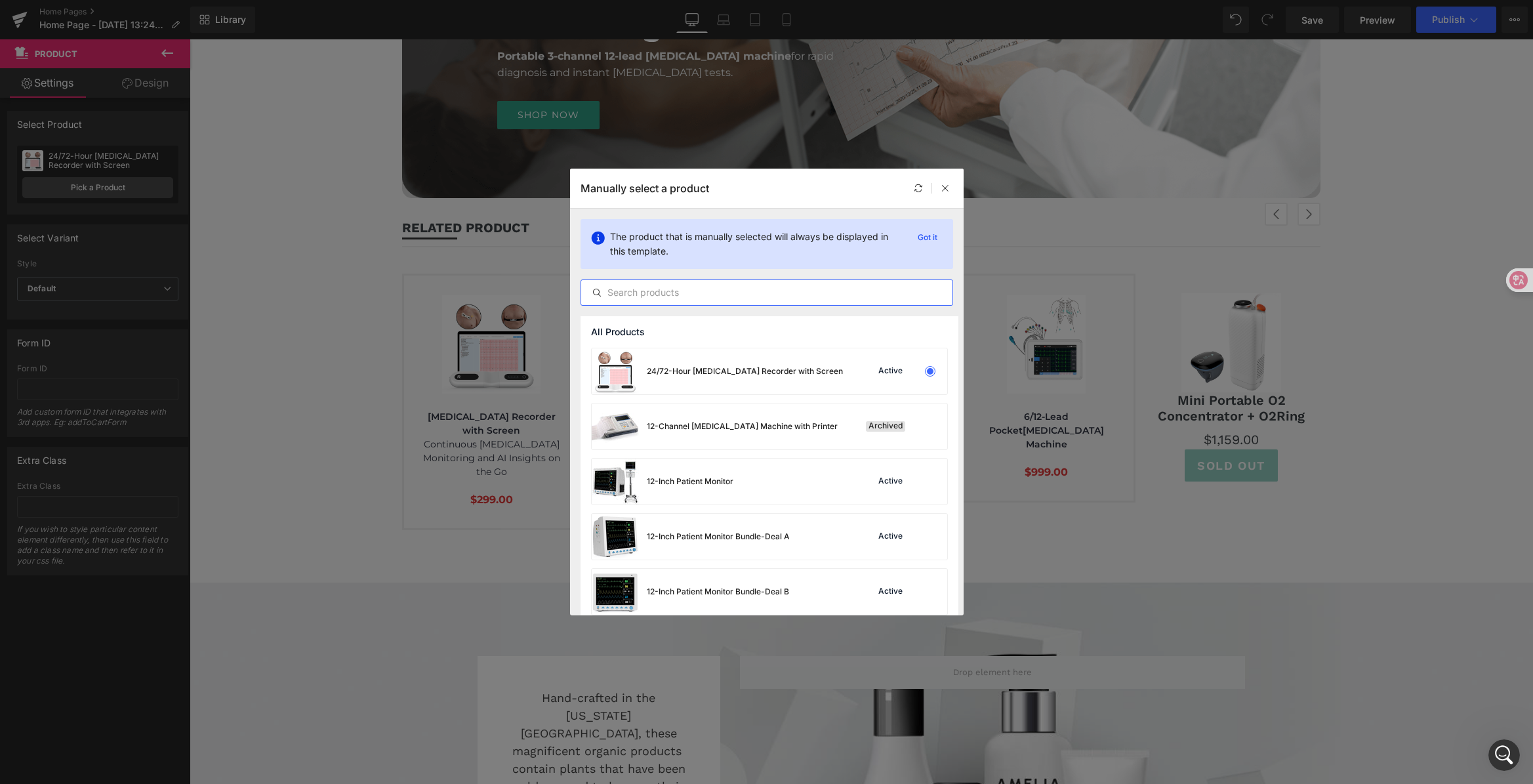
click at [616, 296] on input "text" at bounding box center [766, 293] width 371 height 16
paste input "heart"
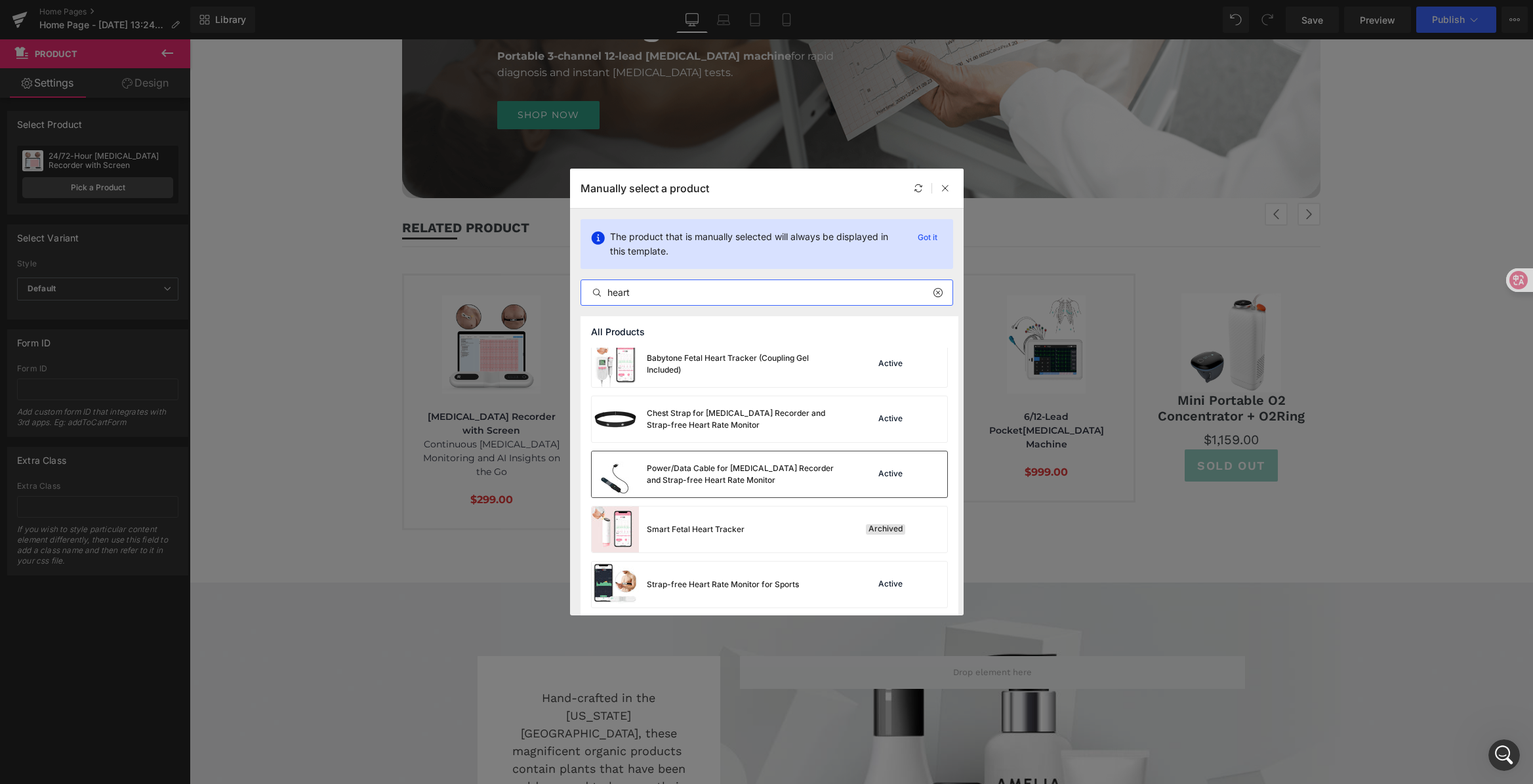
scroll to position [11, 0]
click at [658, 285] on input "heart" at bounding box center [766, 293] width 371 height 16
drag, startPoint x: 628, startPoint y: 288, endPoint x: 573, endPoint y: 286, distance: 55.0
click at [573, 286] on div "The product that is manually selected will always be displayed in this template…" at bounding box center [766, 262] width 394 height 107
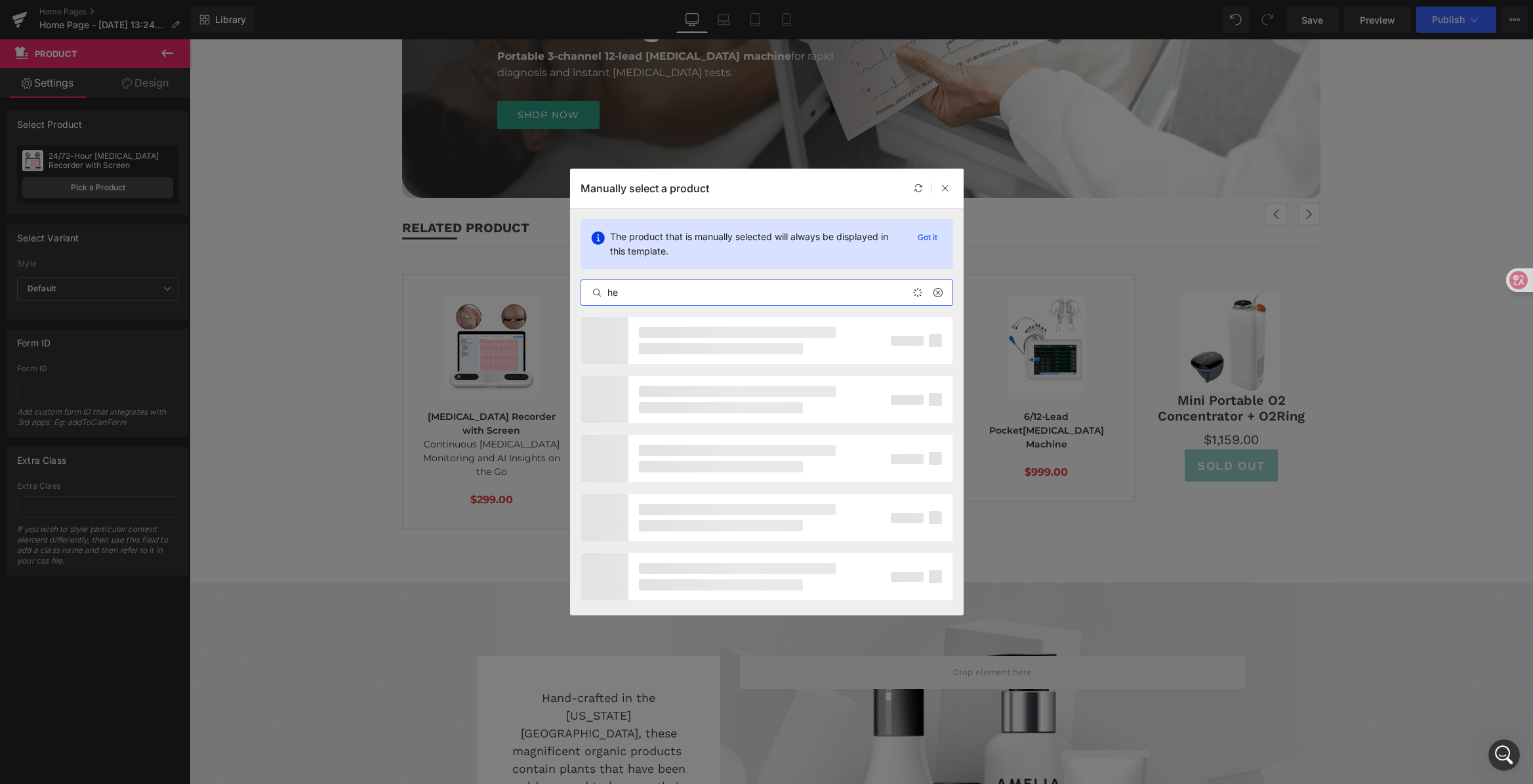
type input "h"
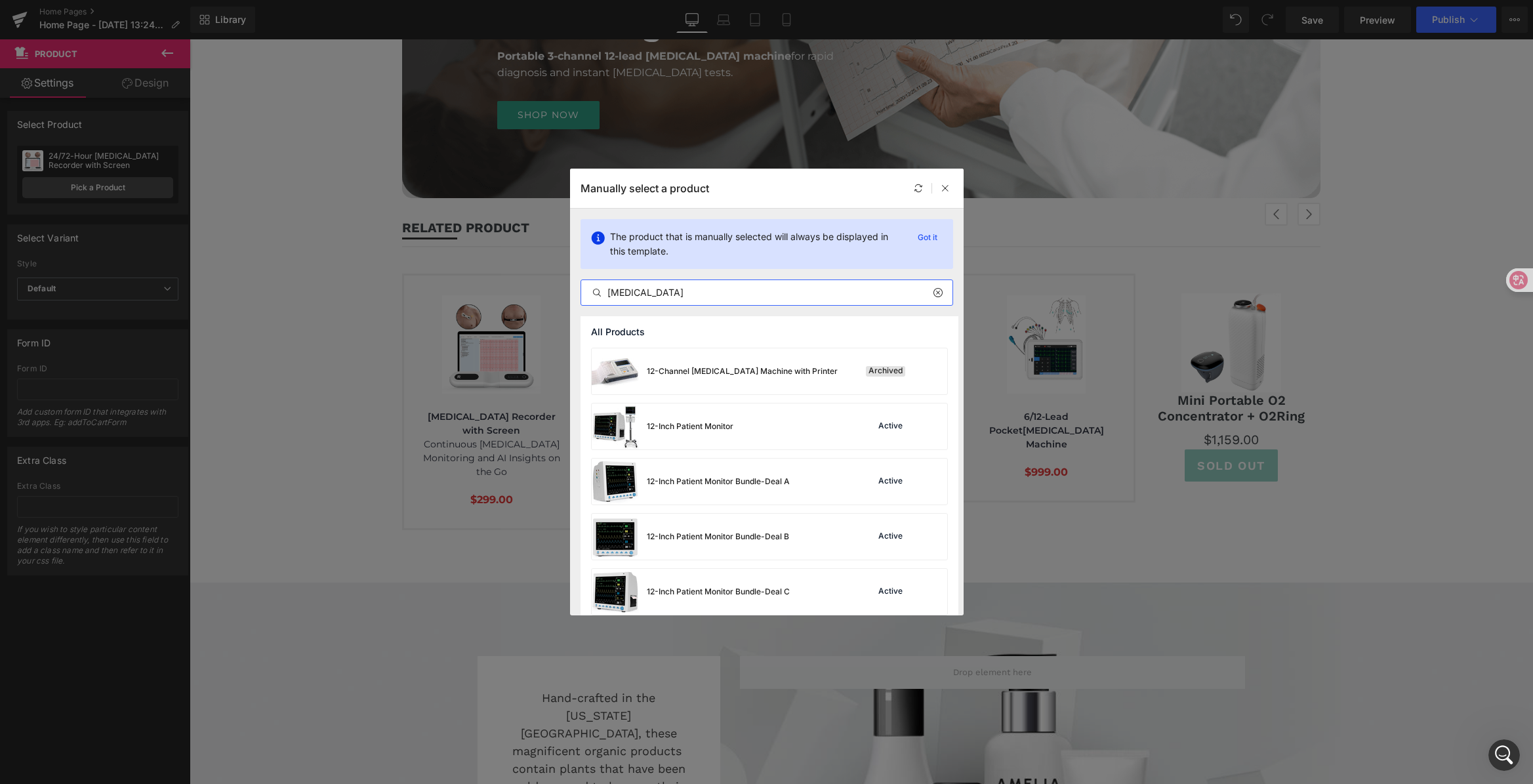
click at [683, 289] on input "[MEDICAL_DATA]" at bounding box center [766, 293] width 371 height 16
type input "[MEDICAL_DATA]"
drag, startPoint x: 602, startPoint y: 284, endPoint x: 590, endPoint y: 281, distance: 12.4
click at [572, 279] on div "The product that is manually selected will always be displayed in this template…" at bounding box center [766, 262] width 394 height 107
drag, startPoint x: 673, startPoint y: 289, endPoint x: 579, endPoint y: 286, distance: 94.0
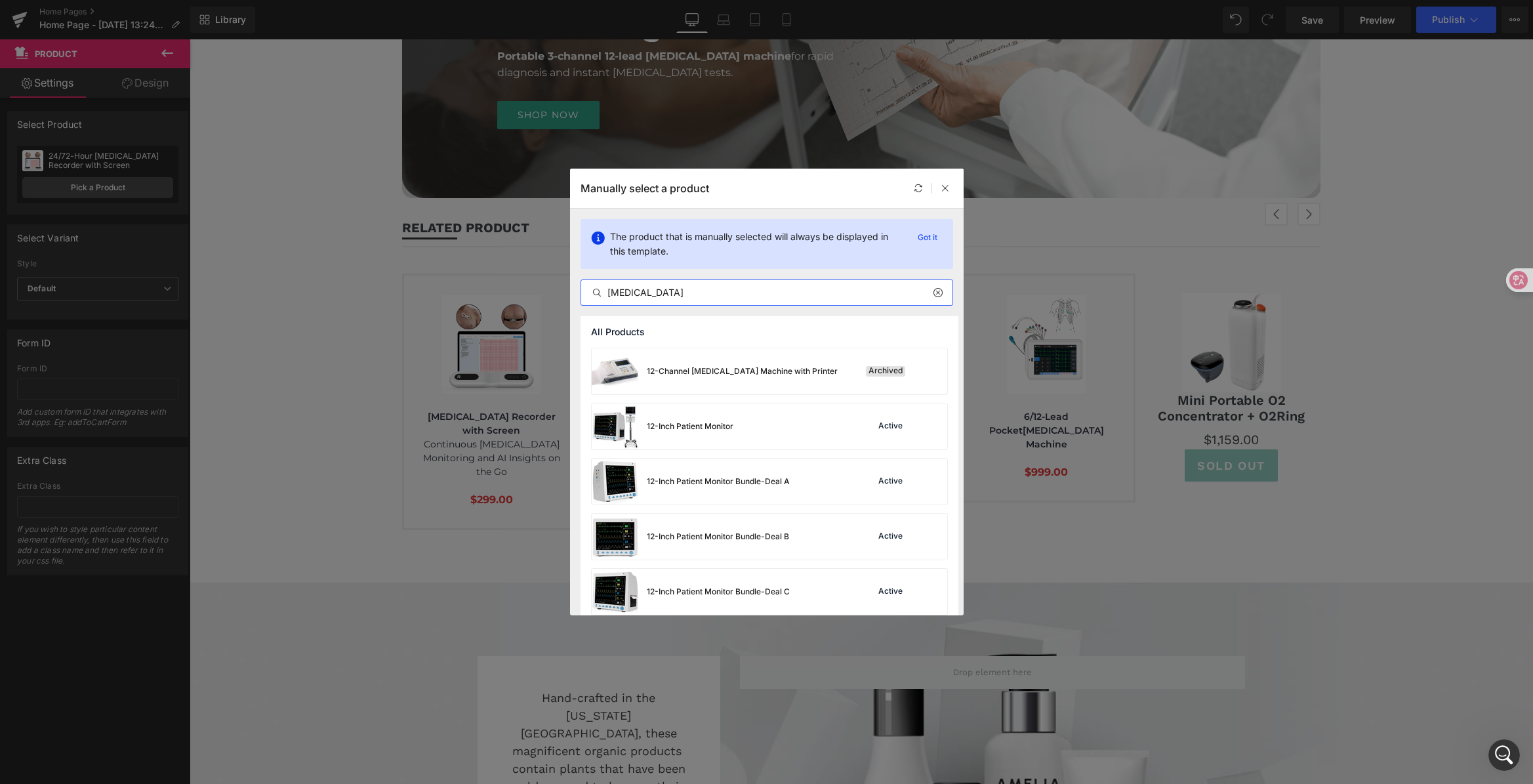
click at [551, 286] on div "Manually select a product The product that is manually selected will always be …" at bounding box center [766, 392] width 1533 height 784
click at [644, 294] on input "text" at bounding box center [766, 293] width 371 height 16
paste input "[MEDICAL_DATA]"
type input "[MEDICAL_DATA]"
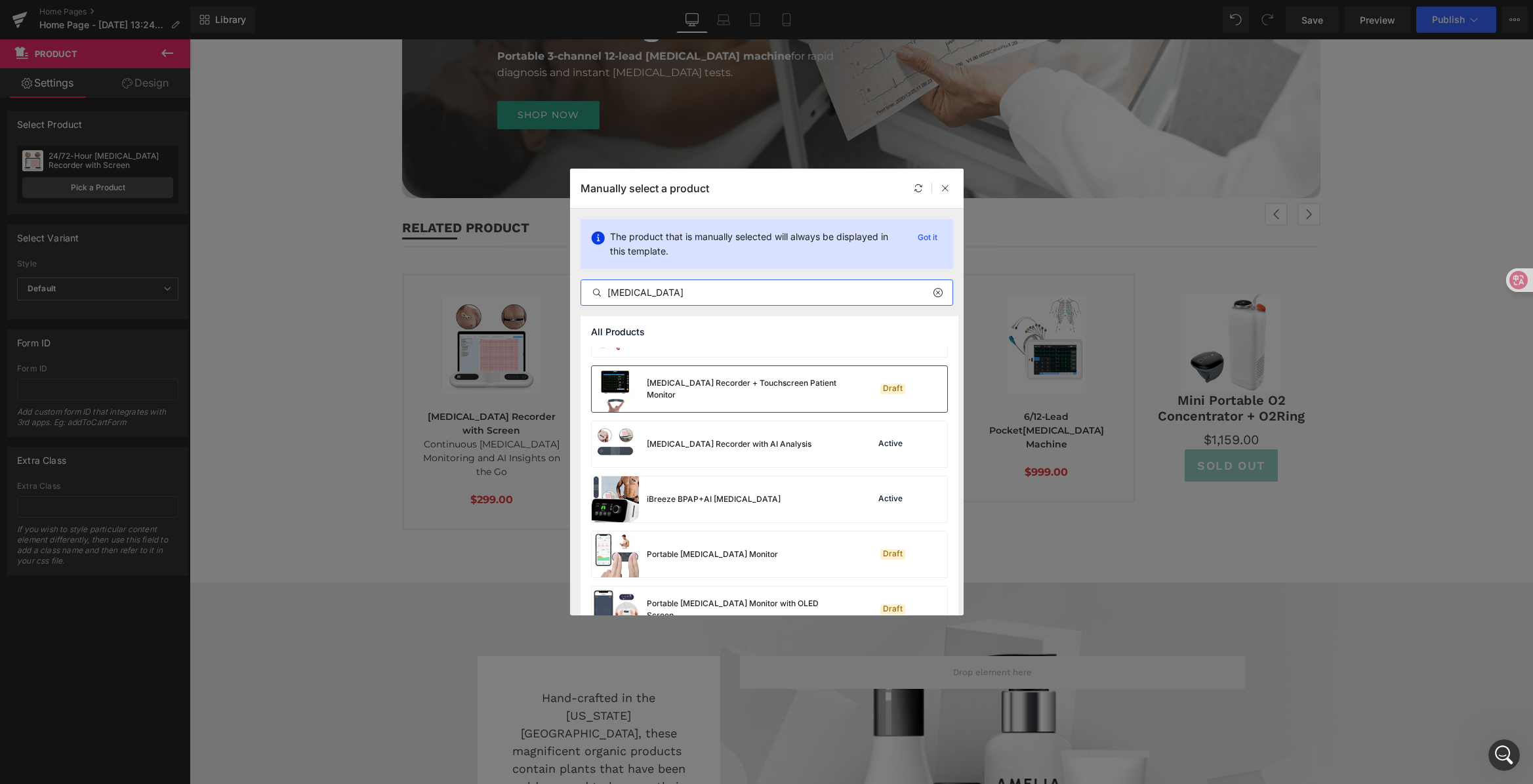
scroll to position [368, 0]
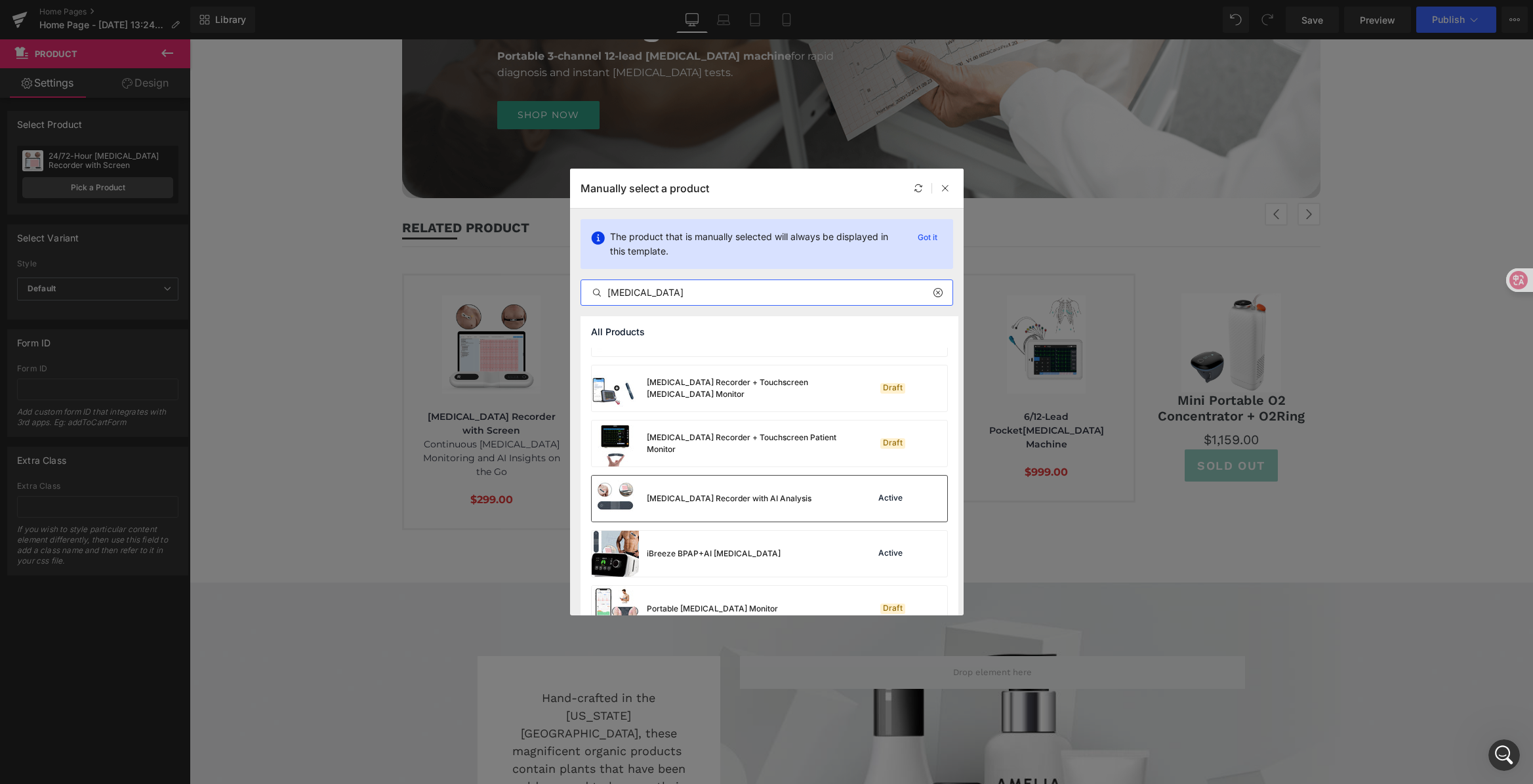
click at [821, 484] on div "[MEDICAL_DATA] Recorder with AI Analysis Active" at bounding box center [769, 498] width 355 height 46
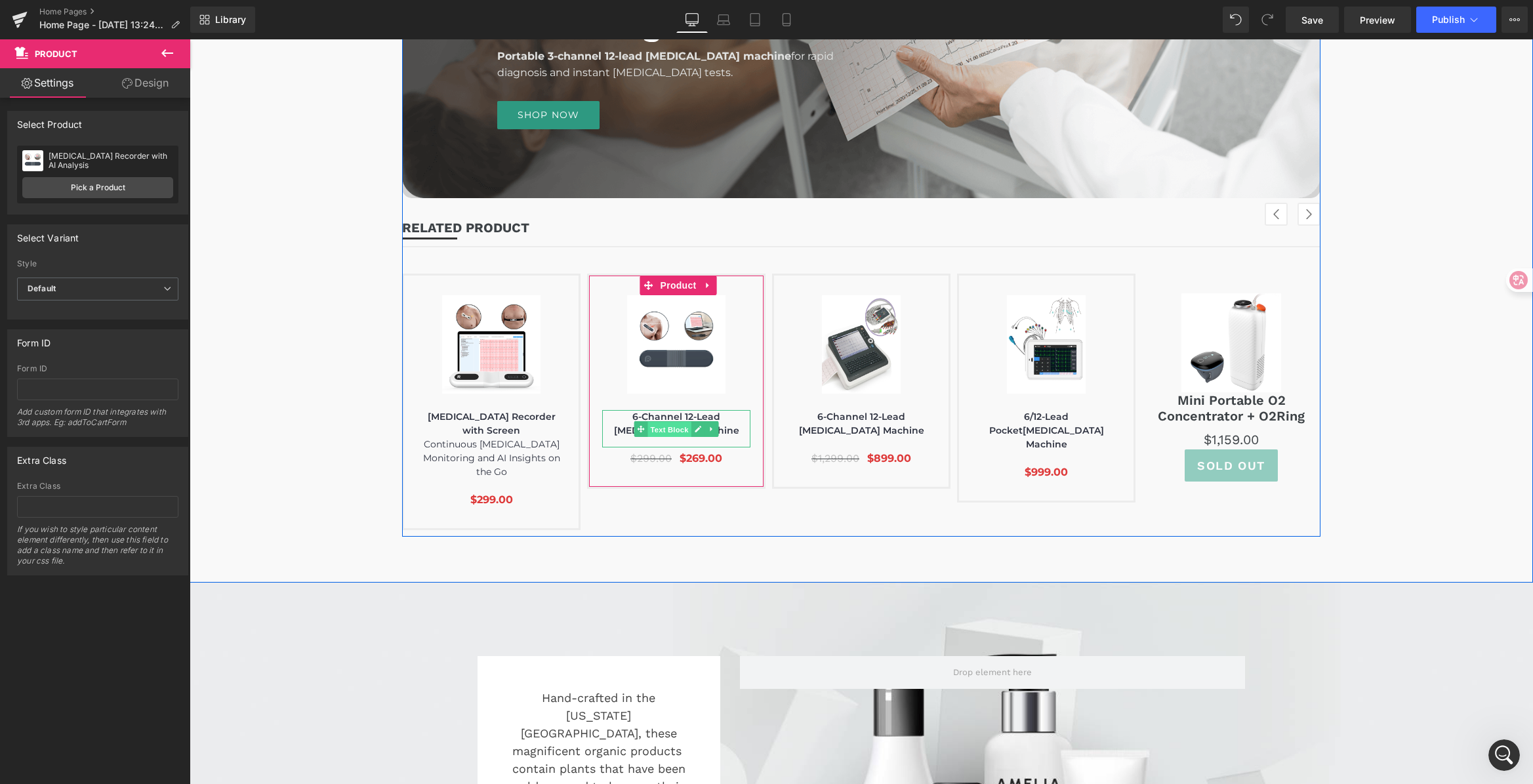
click at [670, 421] on span "Text Block" at bounding box center [668, 429] width 43 height 16
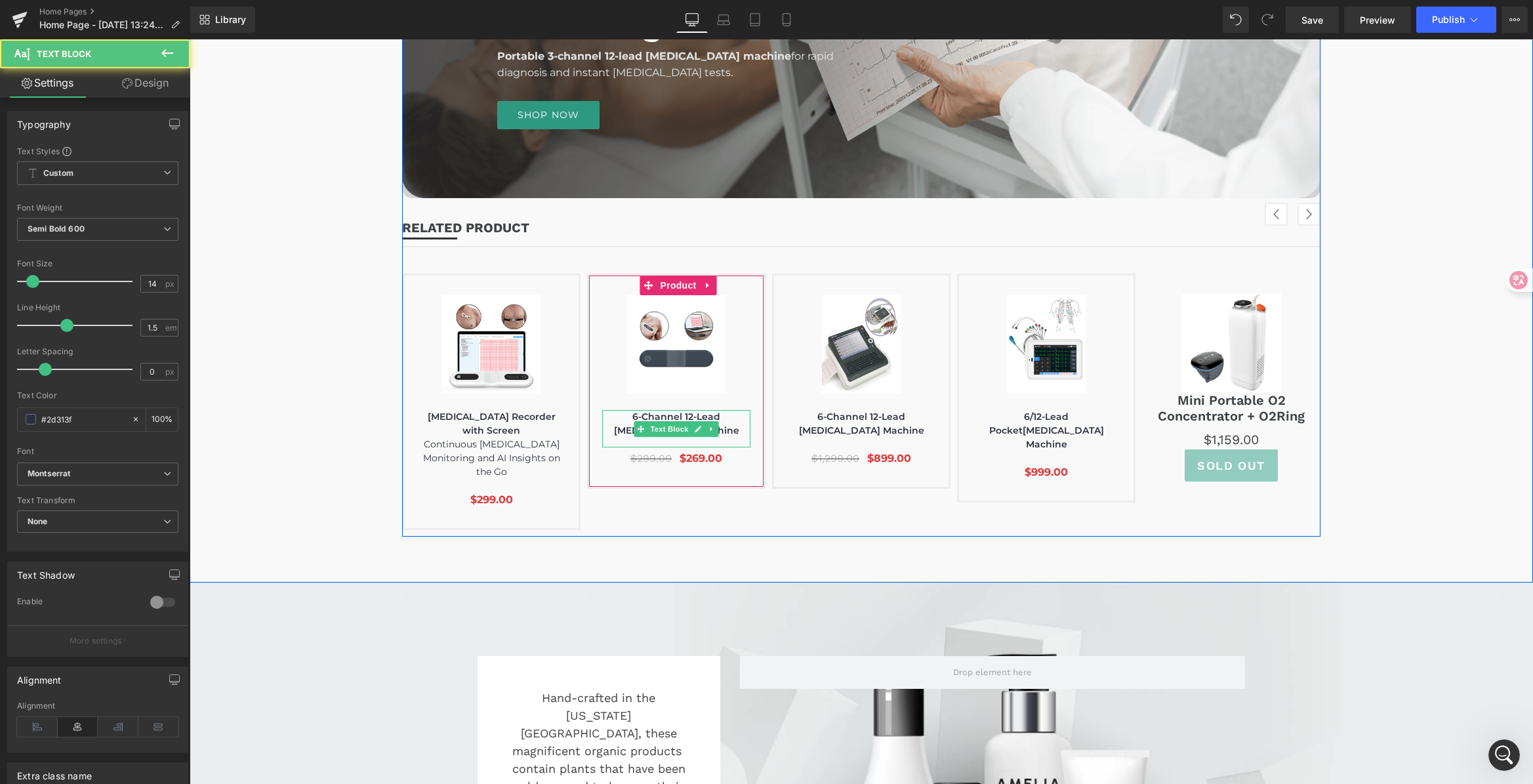
click at [663, 416] on p "6-Channel 12-Lead [MEDICAL_DATA] Machine" at bounding box center [676, 423] width 149 height 27
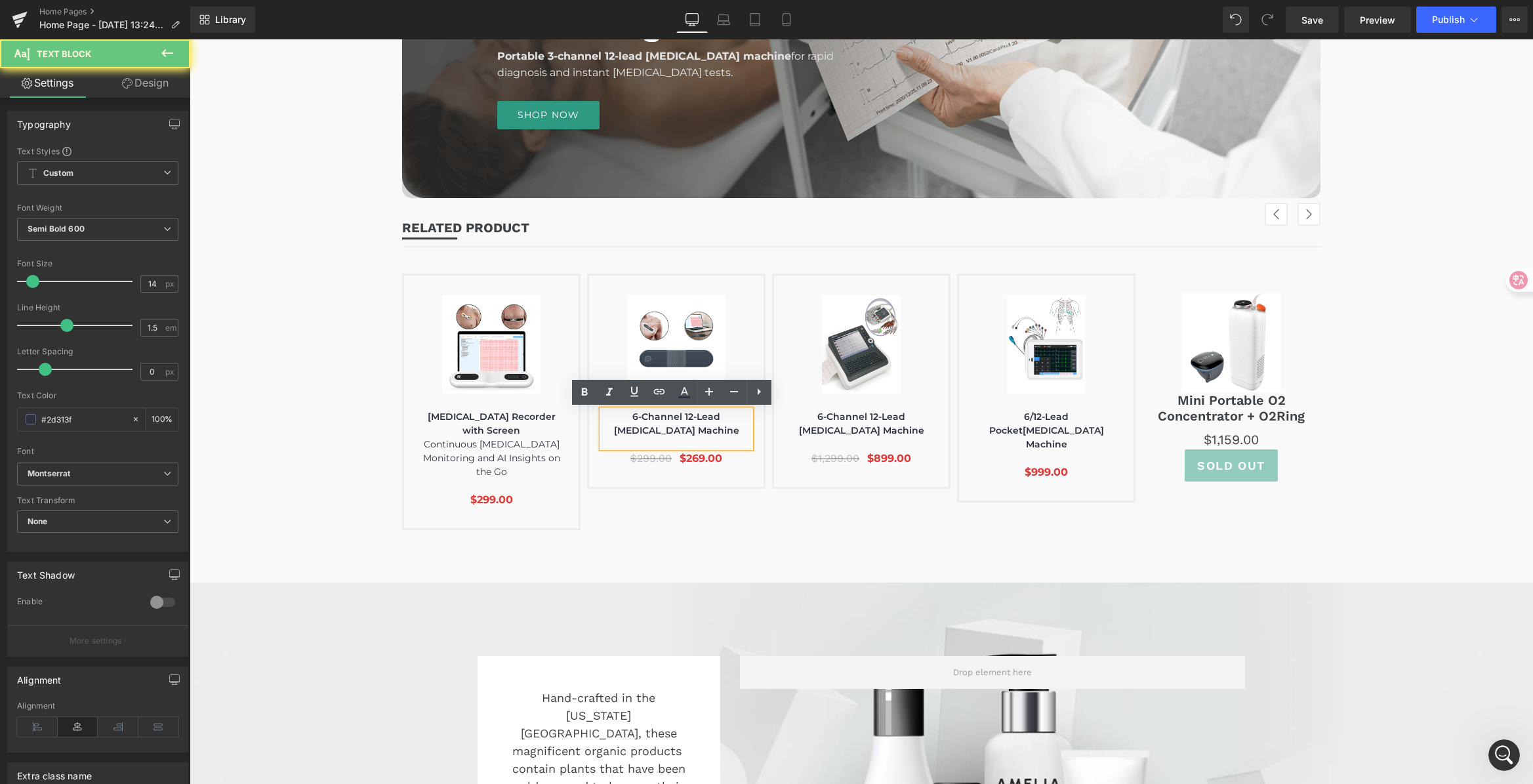
click at [662, 416] on p "6-Channel 12-Lead [MEDICAL_DATA] Machine" at bounding box center [676, 423] width 149 height 27
click at [663, 415] on p "6-Channel 12-Lead [MEDICAL_DATA] Machine" at bounding box center [676, 423] width 149 height 27
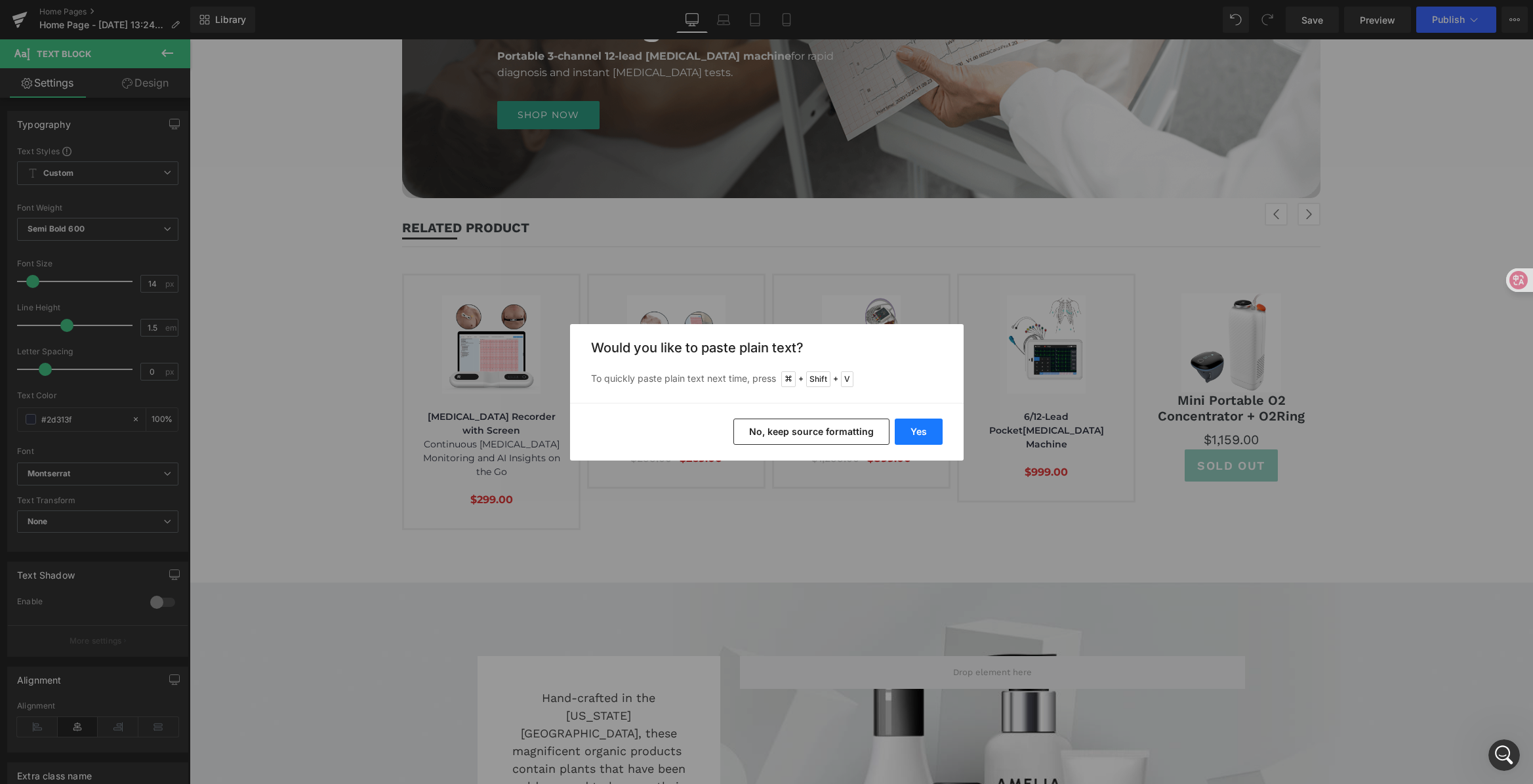
click at [927, 427] on button "Yes" at bounding box center [919, 432] width 47 height 26
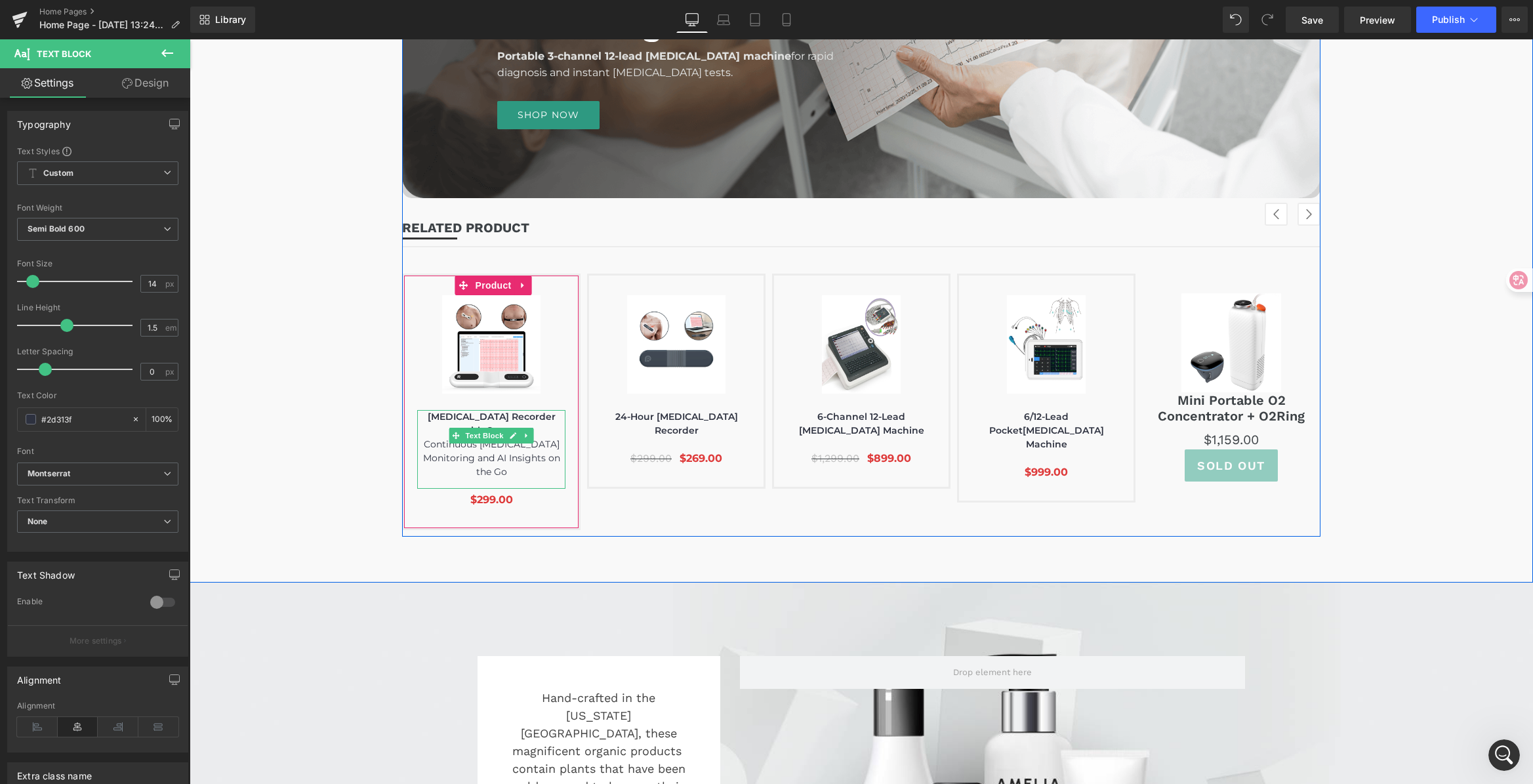
click at [492, 452] on div "[MEDICAL_DATA] Recorder with Screen Continuous [MEDICAL_DATA] Monitoring and AI…" at bounding box center [491, 449] width 149 height 79
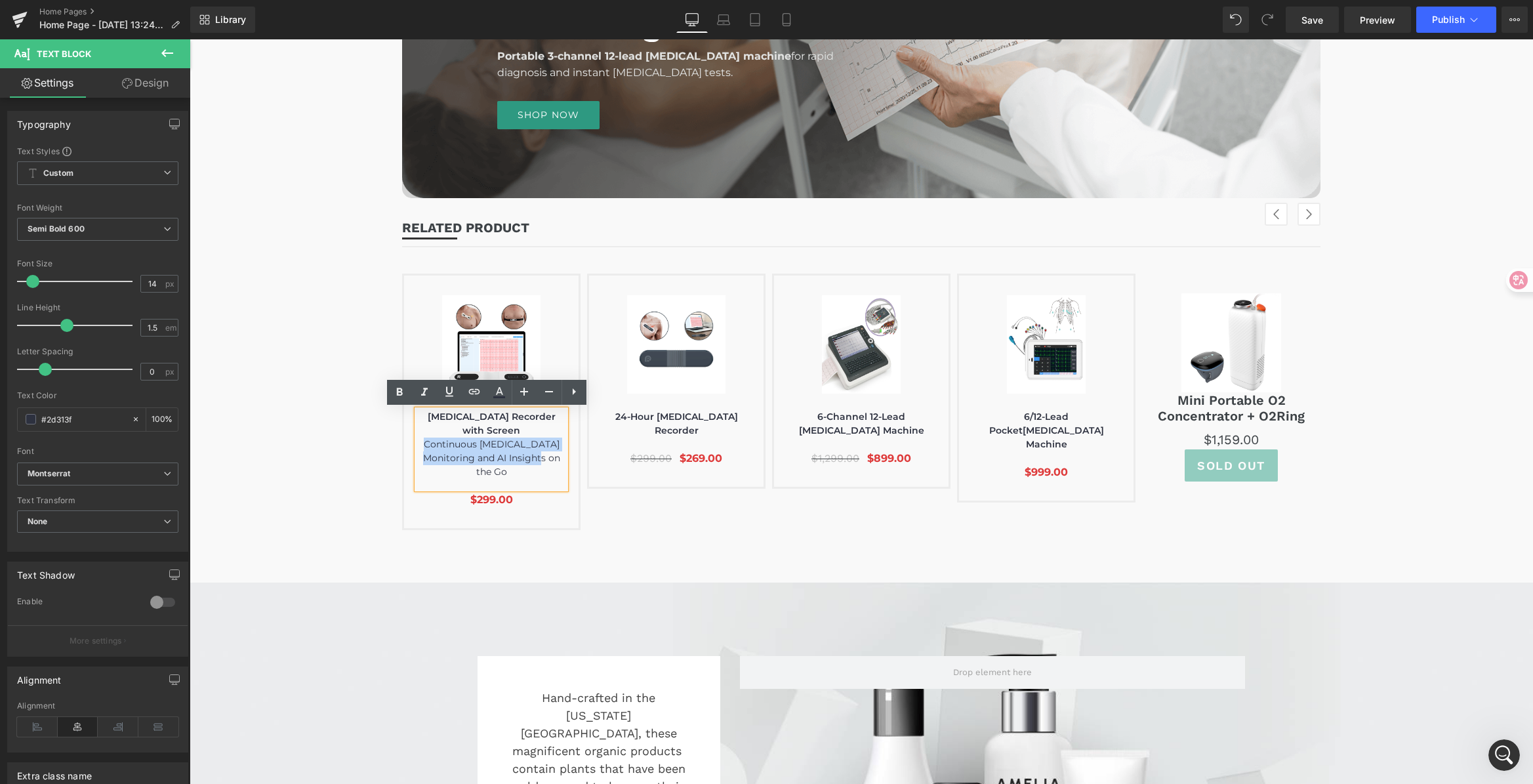
drag, startPoint x: 415, startPoint y: 430, endPoint x: 549, endPoint y: 449, distance: 135.3
click at [549, 449] on p "Continuous [MEDICAL_DATA] Monitoring and AI Insights on the Go" at bounding box center [491, 458] width 149 height 41
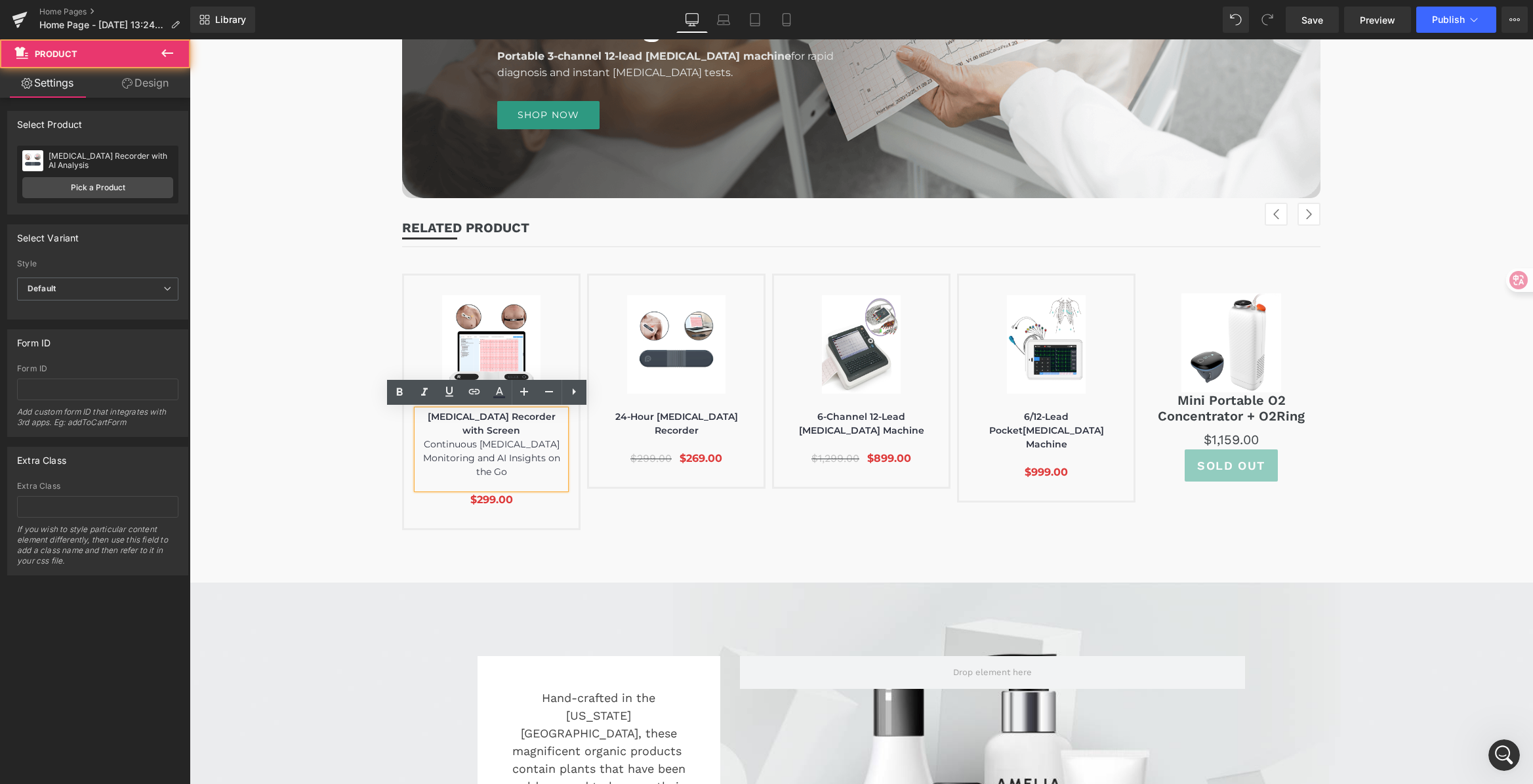
click at [739, 408] on div "(P) Image 24-Hour [MEDICAL_DATA] Recorder Text Block $299.00 $269.00 (P) Price" at bounding box center [676, 381] width 149 height 171
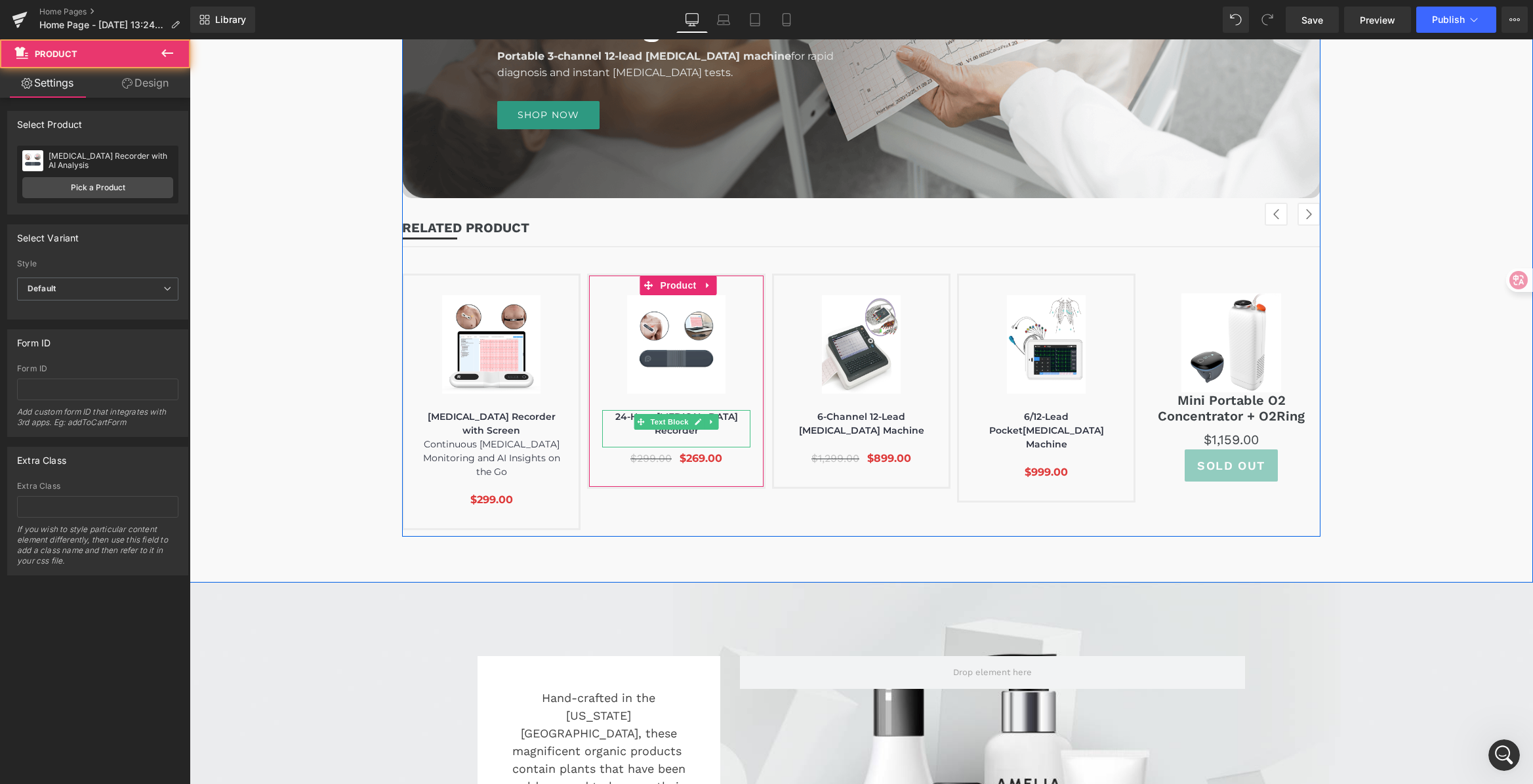
click at [730, 416] on p "24-Hour [MEDICAL_DATA] Recorder" at bounding box center [676, 423] width 149 height 27
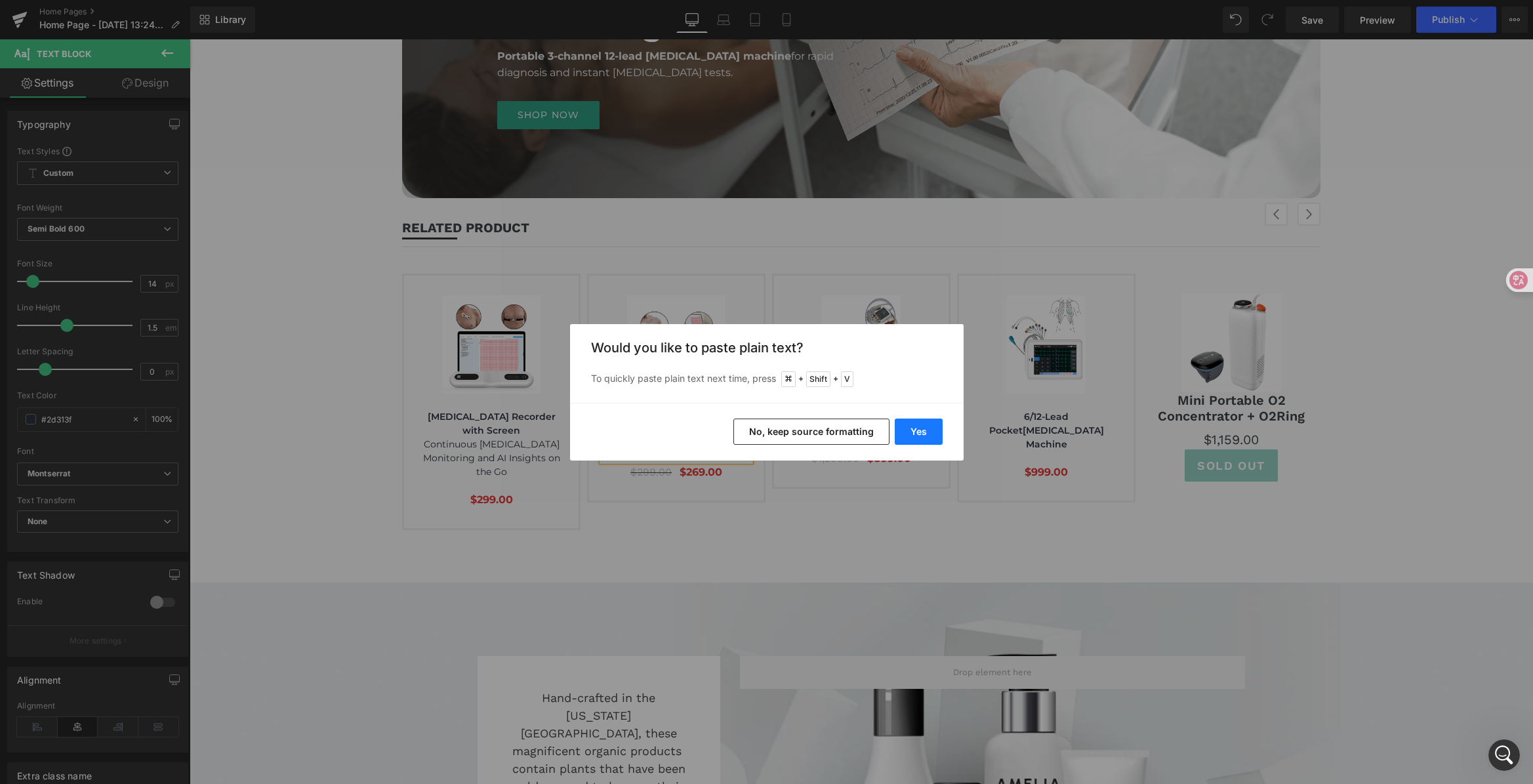
drag, startPoint x: 911, startPoint y: 435, endPoint x: 722, endPoint y: 396, distance: 193.0
click at [911, 435] on button "Yes" at bounding box center [919, 432] width 47 height 26
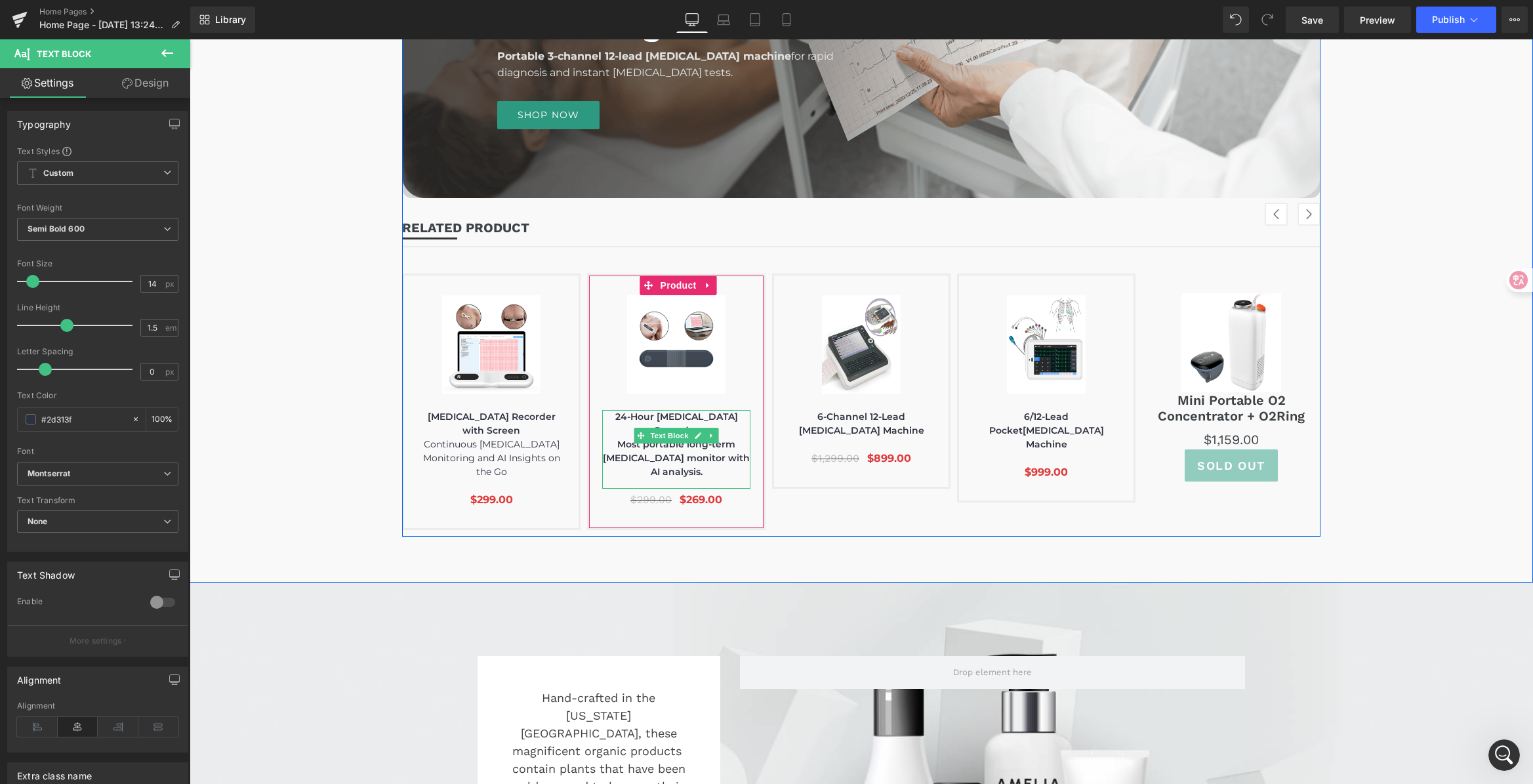
click at [730, 446] on p "Most portable long-term [MEDICAL_DATA] monitor with AI analysis." at bounding box center [676, 458] width 149 height 41
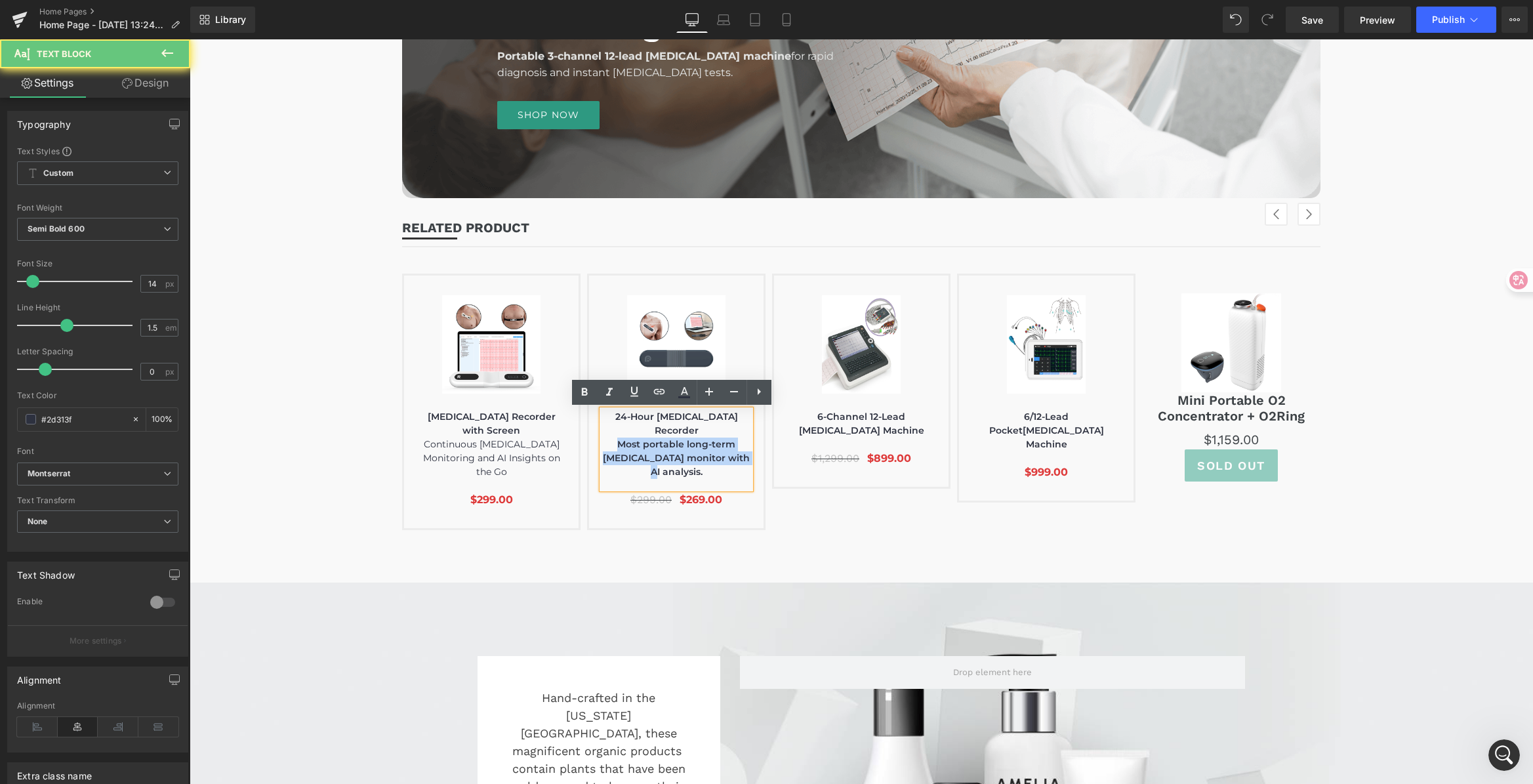
drag, startPoint x: 737, startPoint y: 446, endPoint x: 580, endPoint y: 429, distance: 157.9
click at [580, 429] on div "(P) Image [MEDICAL_DATA] Recorder with Screen Continuous [MEDICAL_DATA] Monitor…" at bounding box center [956, 402] width 1109 height 257
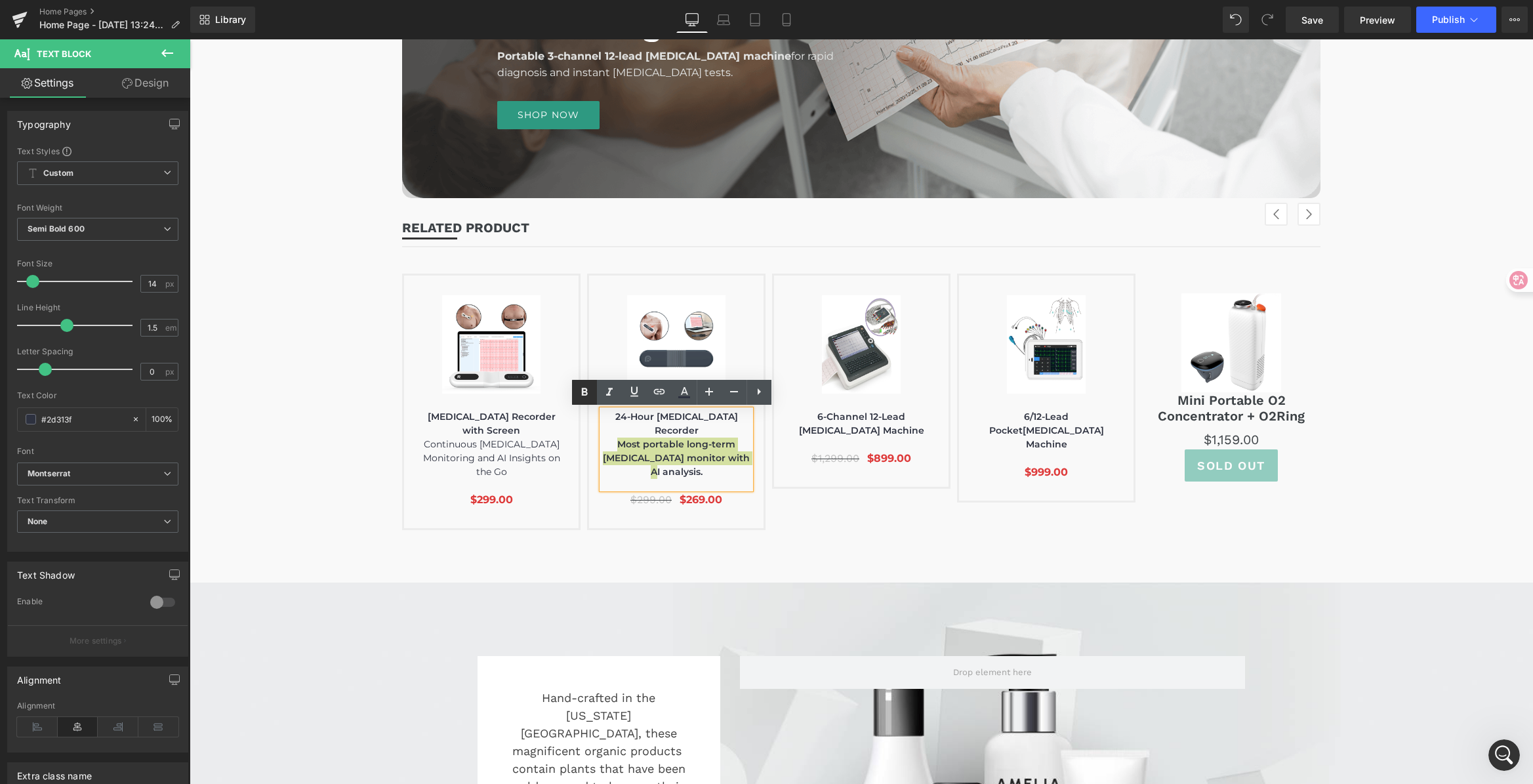
click at [580, 389] on icon at bounding box center [585, 392] width 16 height 16
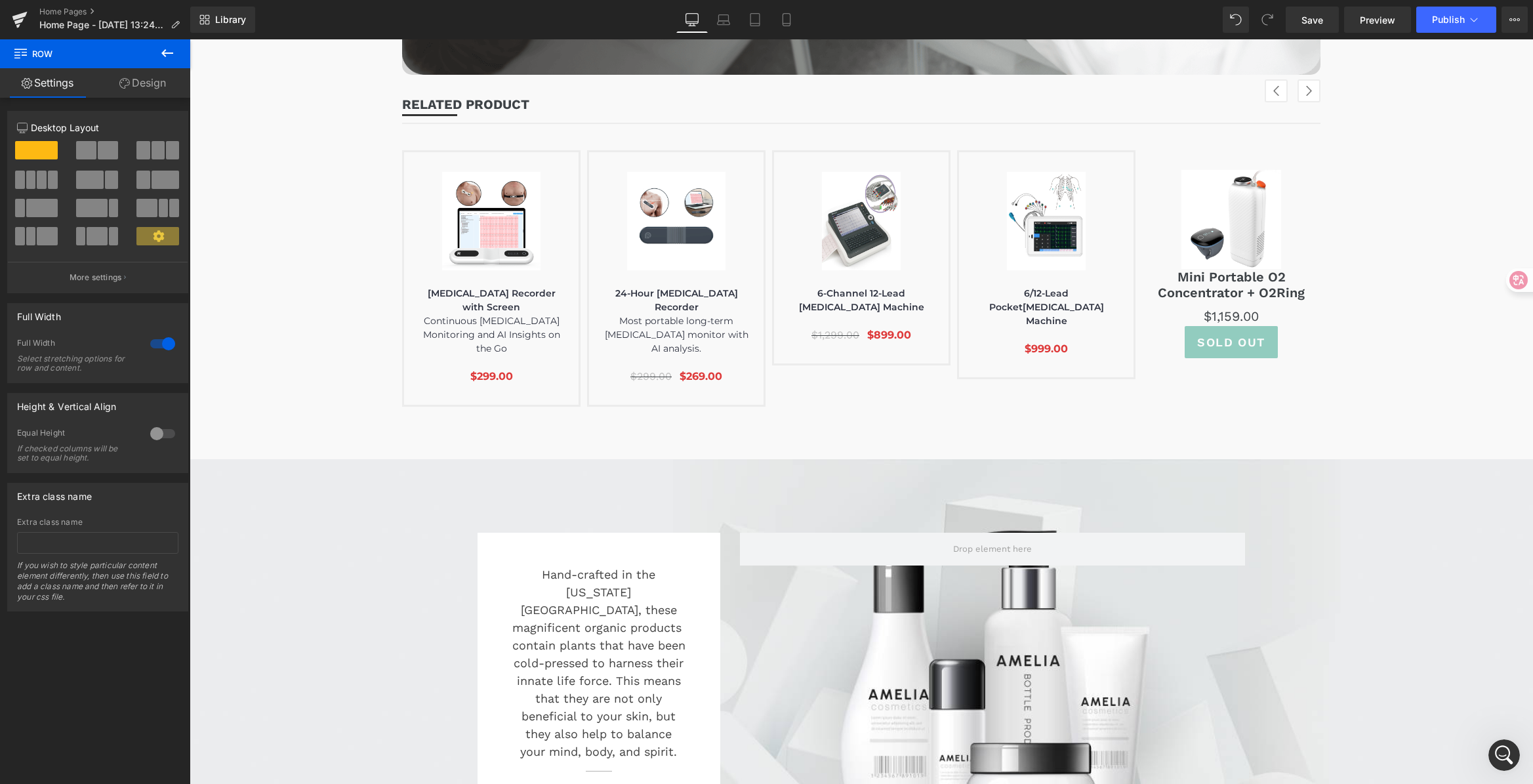
scroll to position [2767, 0]
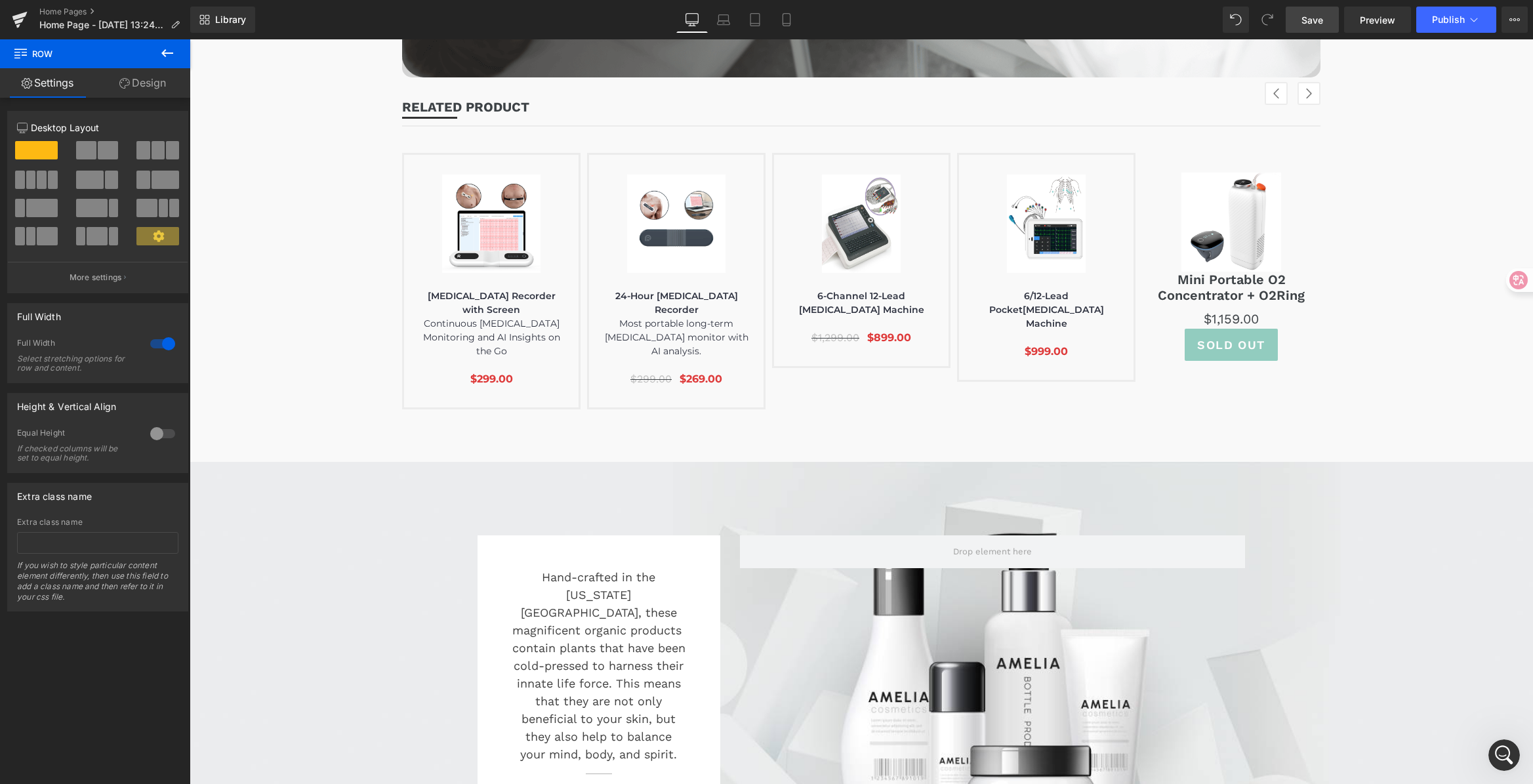
click at [1311, 9] on link "Save" at bounding box center [1311, 19] width 53 height 26
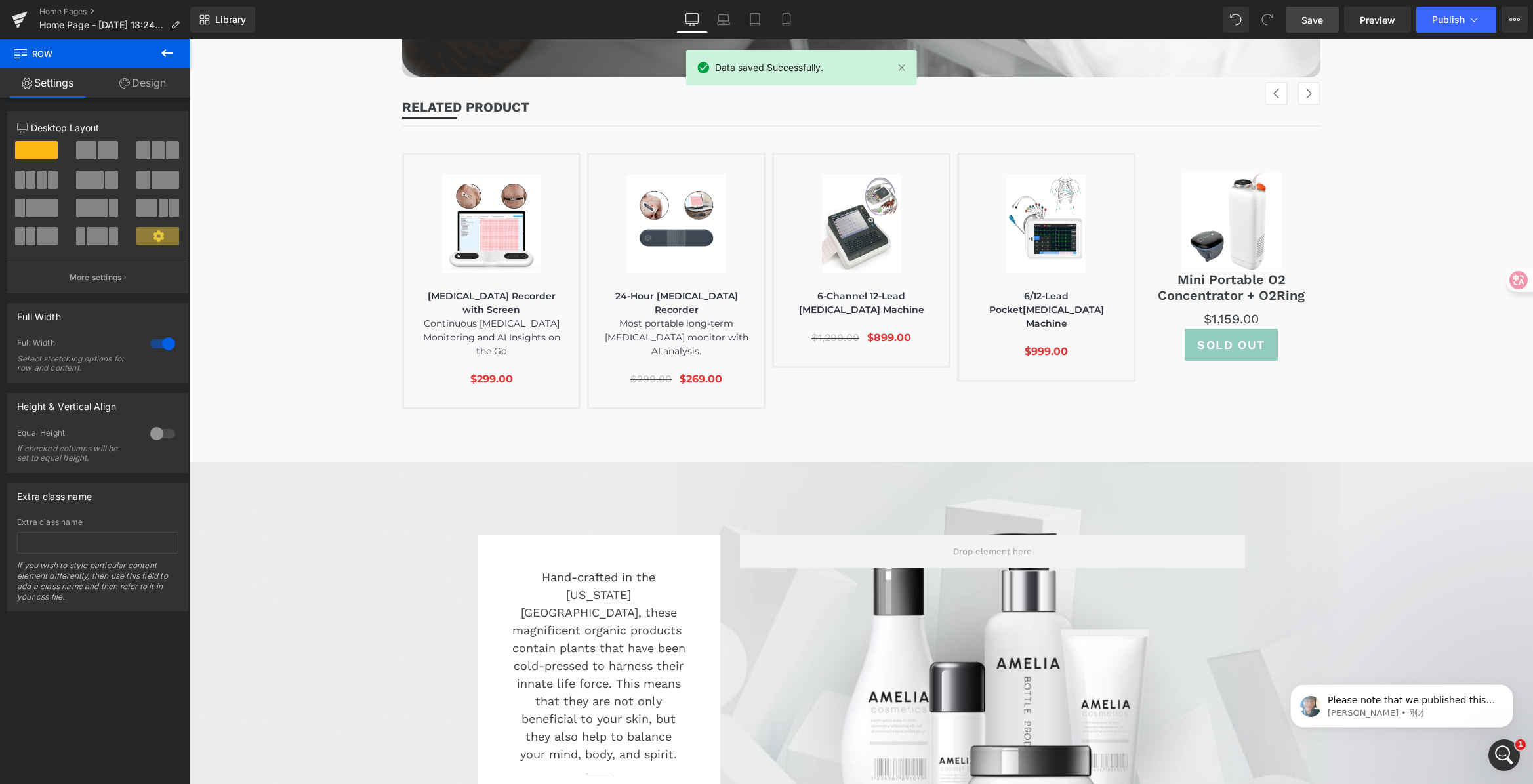
scroll to position [0, 0]
click at [1446, 707] on p "Please note that we published this page to test if the live page functions fine…" at bounding box center [1412, 700] width 169 height 13
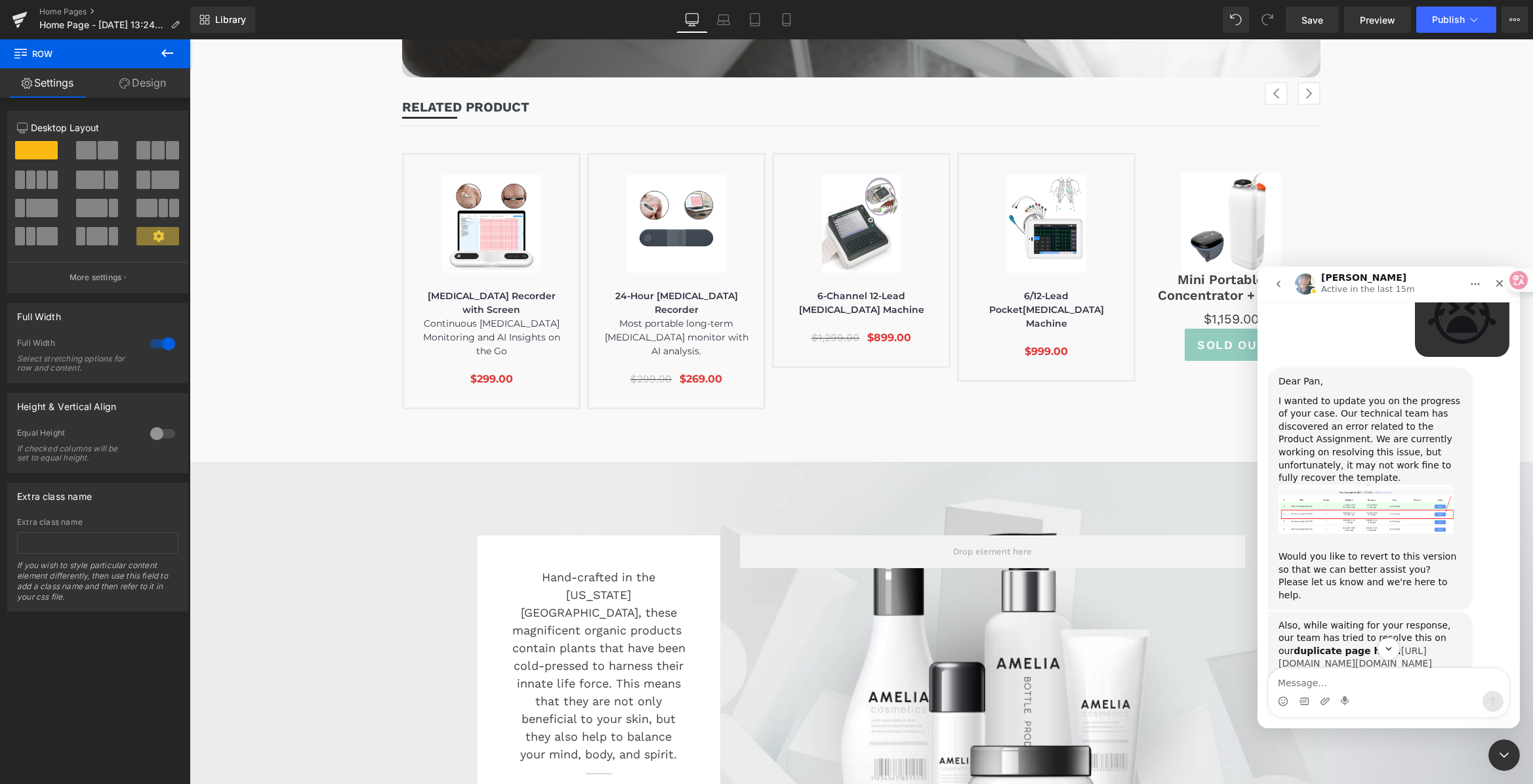
scroll to position [3767, 0]
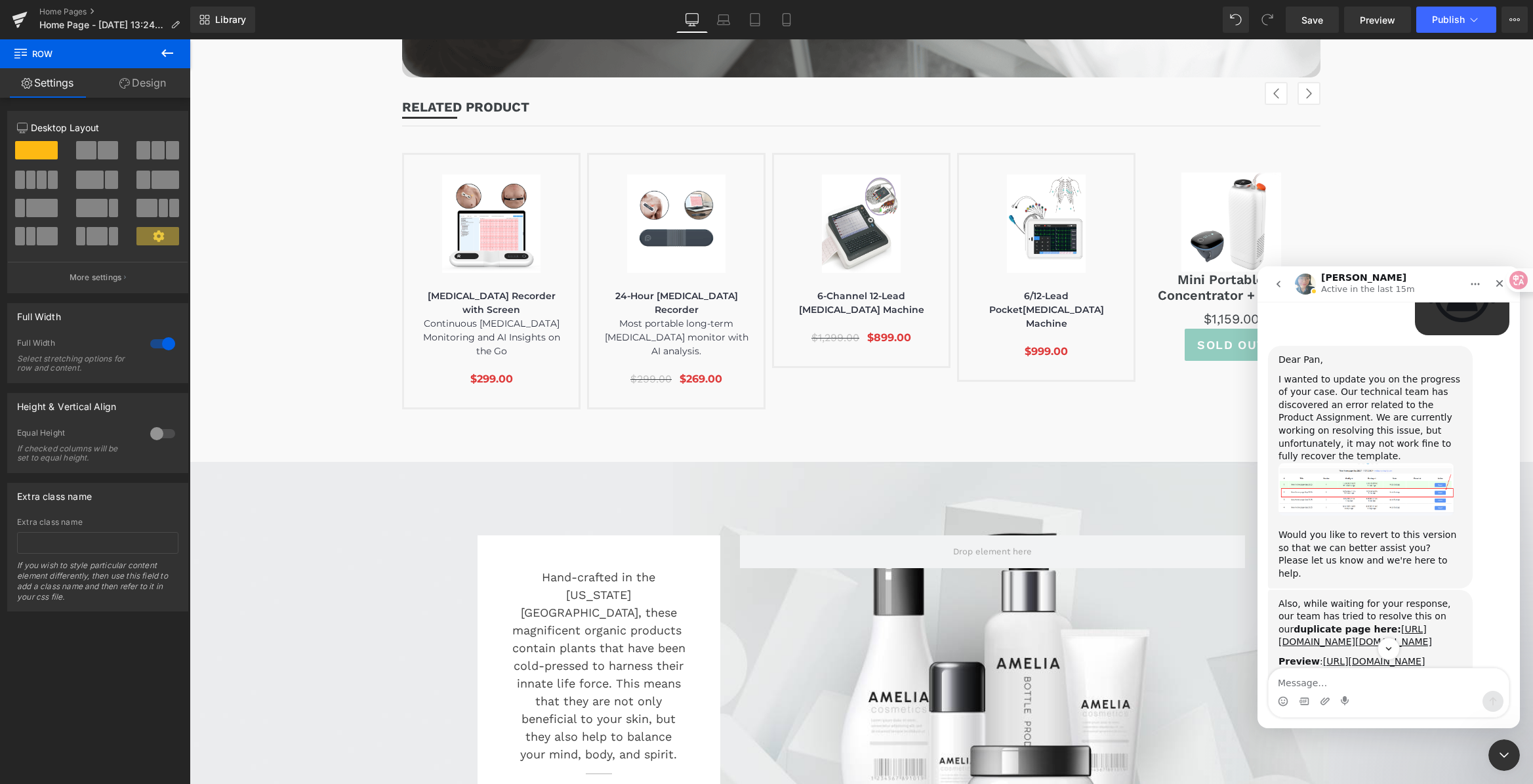
drag, startPoint x: 1321, startPoint y: 520, endPoint x: 1409, endPoint y: 518, distance: 88.0
click at [1409, 598] on div "Also, while waiting for your response, our team has tried to resolve this on ou…" at bounding box center [1370, 623] width 184 height 51
click at [1410, 598] on div "Also, while waiting for your response, our team has tried to resolve this on ou…" at bounding box center [1370, 623] width 184 height 51
click at [1351, 598] on div "Also, while waiting for your response, our team has tried to resolve this on ou…" at bounding box center [1370, 623] width 184 height 51
click at [1389, 598] on div "Also, while waiting for your response, our team has tried to resolve this on ou…" at bounding box center [1370, 623] width 184 height 51
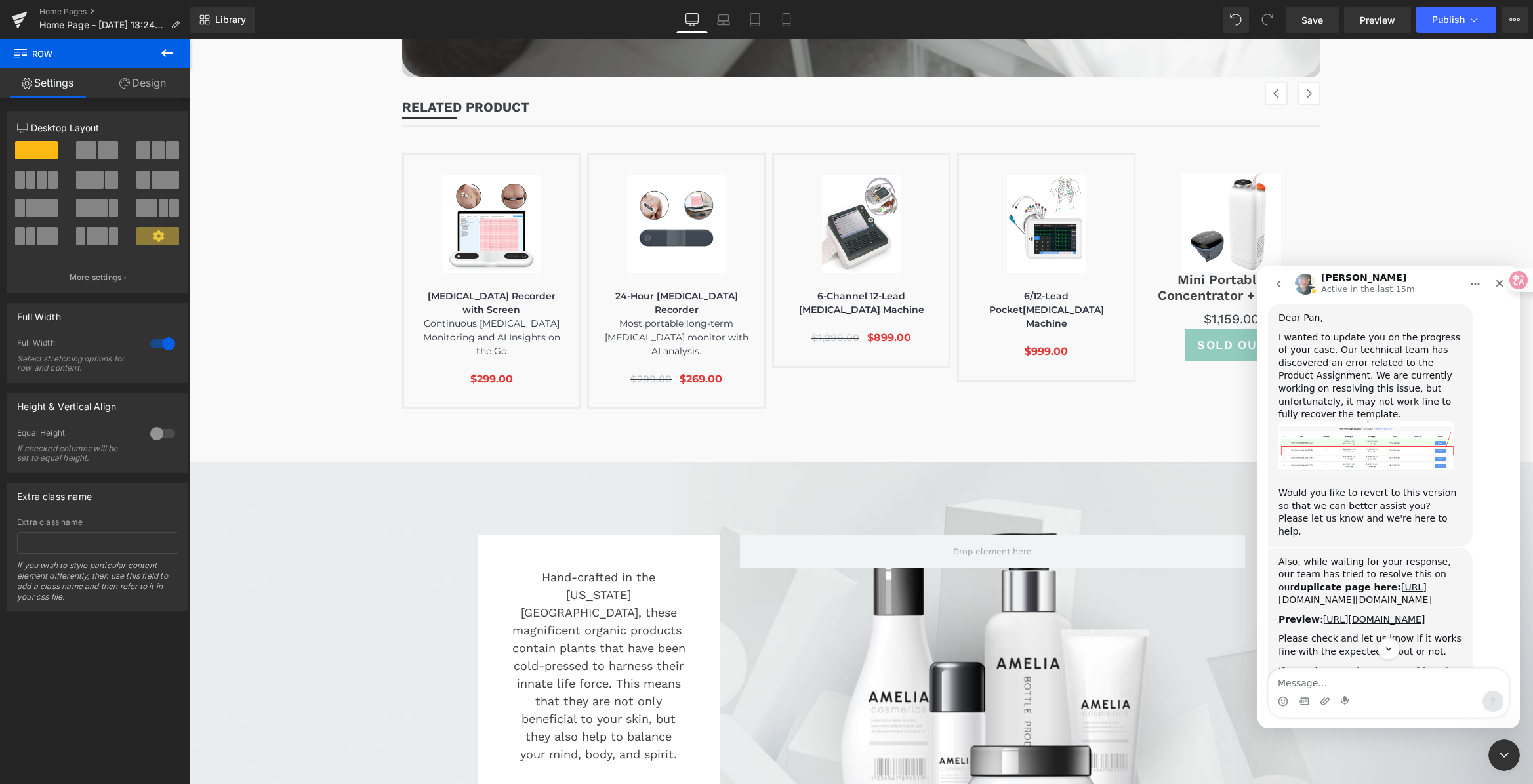
scroll to position [3827, 0]
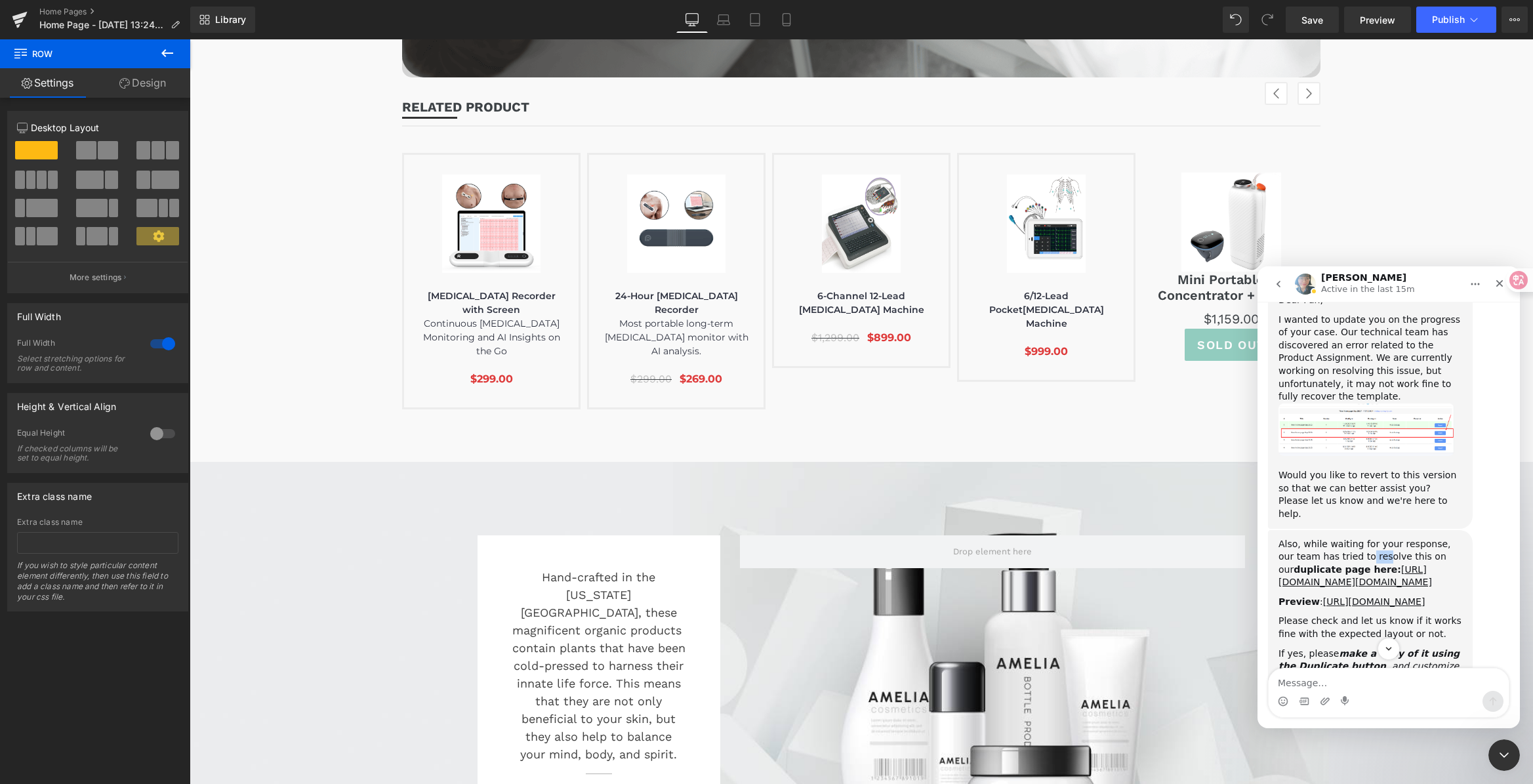
drag, startPoint x: 1358, startPoint y: 469, endPoint x: 1368, endPoint y: 471, distance: 10.2
click at [1368, 538] on div "Also, while waiting for your response, our team has tried to resolve this on ou…" at bounding box center [1370, 563] width 184 height 51
click at [1399, 538] on div "Also, while waiting for your response, our team has tried to resolve this on ou…" at bounding box center [1370, 563] width 184 height 51
drag, startPoint x: 1382, startPoint y: 456, endPoint x: 1440, endPoint y: 456, distance: 58.0
click at [1440, 538] on div "Also, while waiting for your response, our team has tried to resolve this on ou…" at bounding box center [1370, 563] width 184 height 51
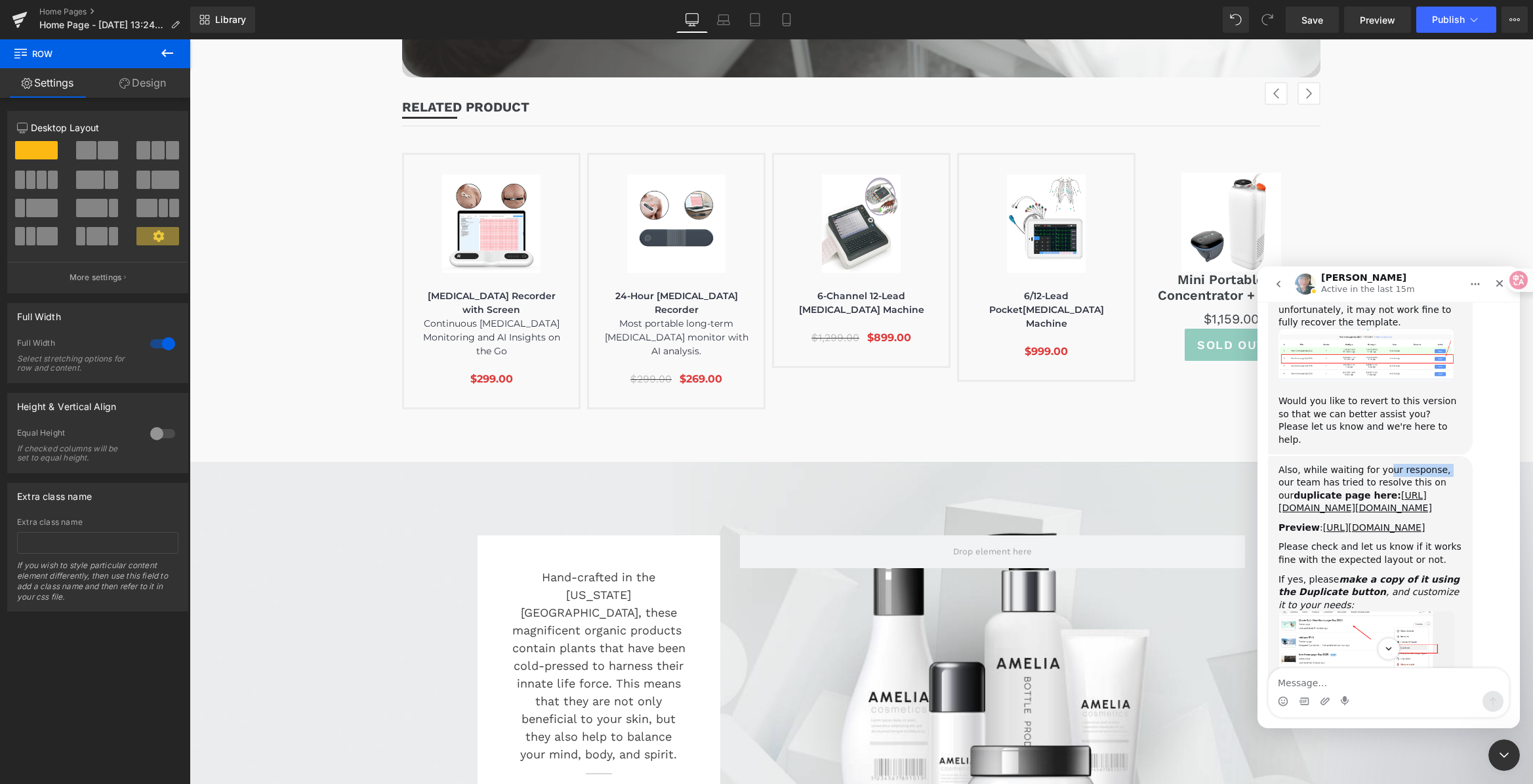
scroll to position [3903, 0]
drag, startPoint x: 1373, startPoint y: 563, endPoint x: 1396, endPoint y: 564, distance: 23.0
click at [1396, 571] on icon "make a copy of it using the Duplicate button" at bounding box center [1369, 583] width 181 height 24
click at [1391, 571] on icon "make a copy of it using the Duplicate button" at bounding box center [1369, 583] width 181 height 24
drag, startPoint x: 1370, startPoint y: 565, endPoint x: 1395, endPoint y: 563, distance: 25.1
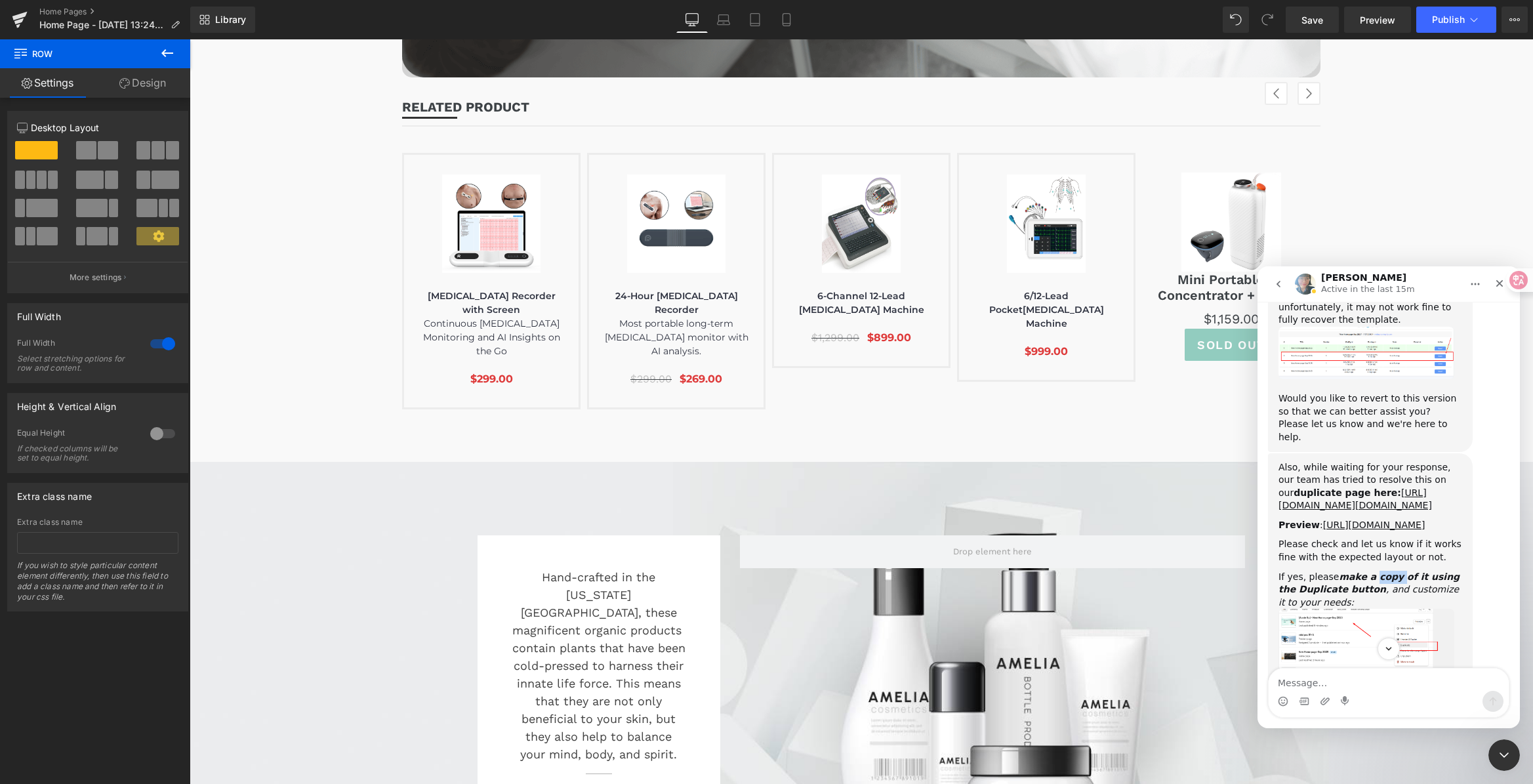
click at [1395, 571] on icon "make a copy of it using the Duplicate button" at bounding box center [1369, 583] width 181 height 24
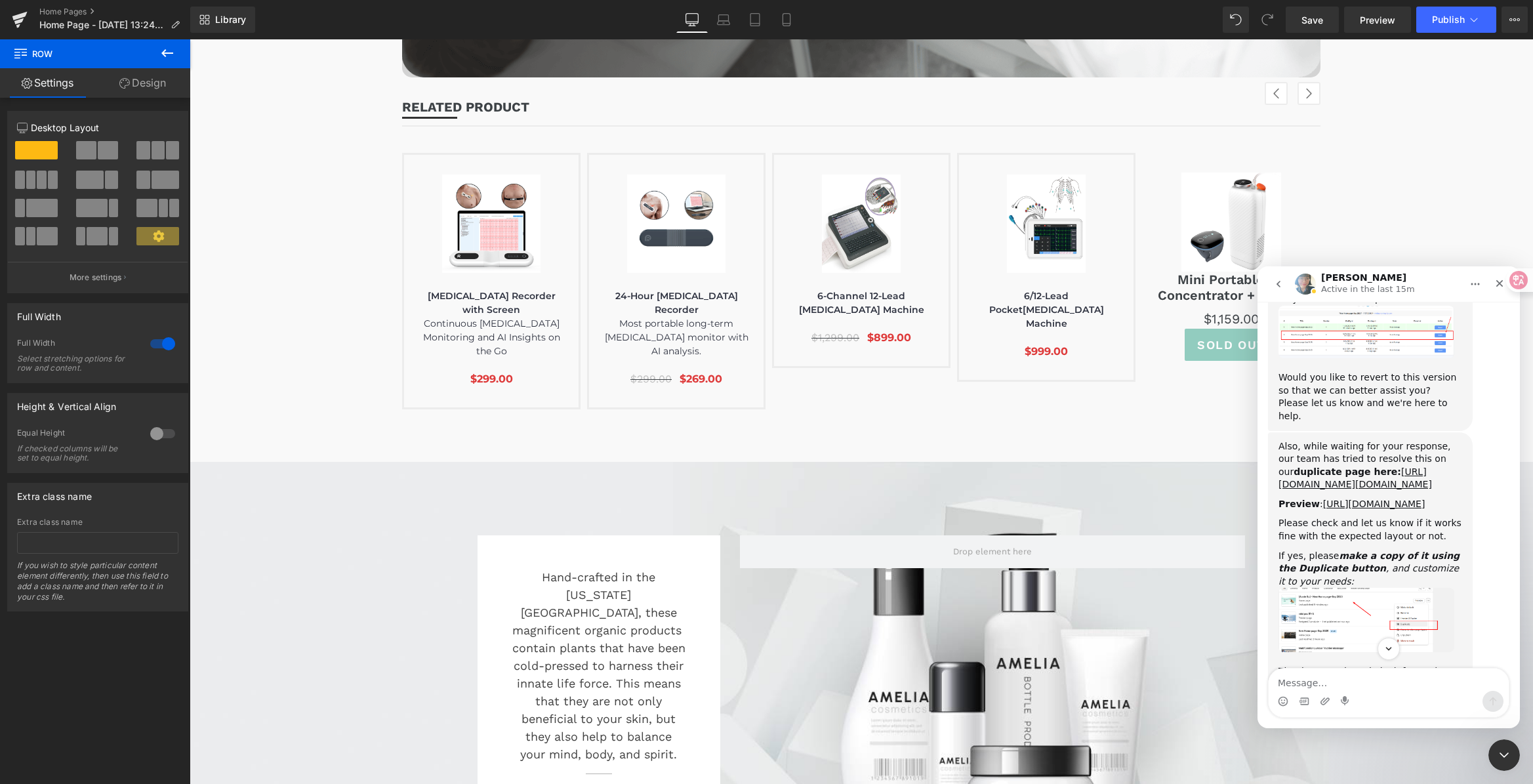
click at [1340, 554] on icon "make a copy of it using the Duplicate button" at bounding box center [1369, 562] width 181 height 24
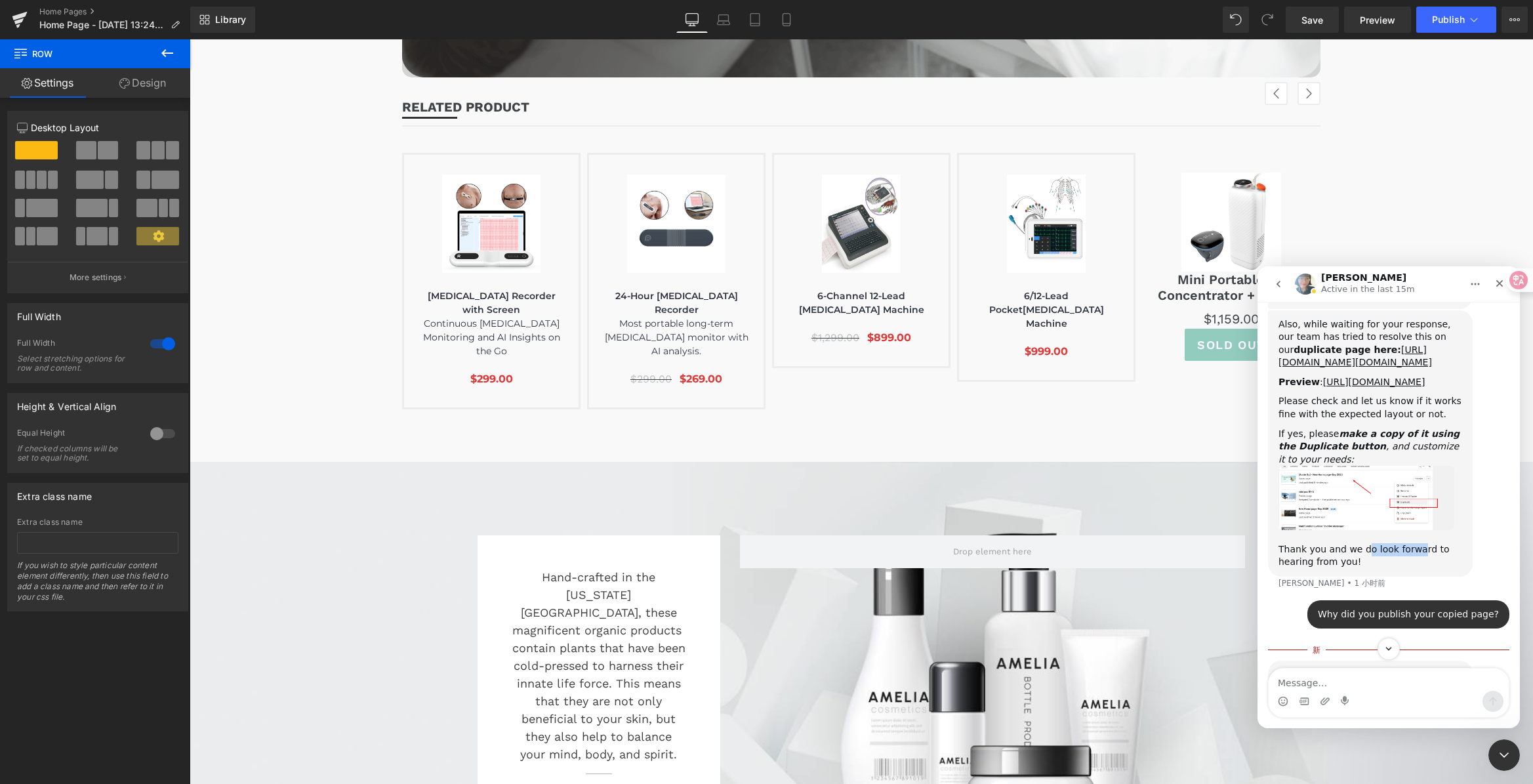
drag, startPoint x: 1361, startPoint y: 536, endPoint x: 1413, endPoint y: 541, distance: 52.2
click at [1413, 543] on div "Thank you and we do look forward to hearing from you!" at bounding box center [1370, 555] width 184 height 25
click at [1414, 543] on div "Thank you and we do look forward to hearing from you!" at bounding box center [1370, 555] width 184 height 25
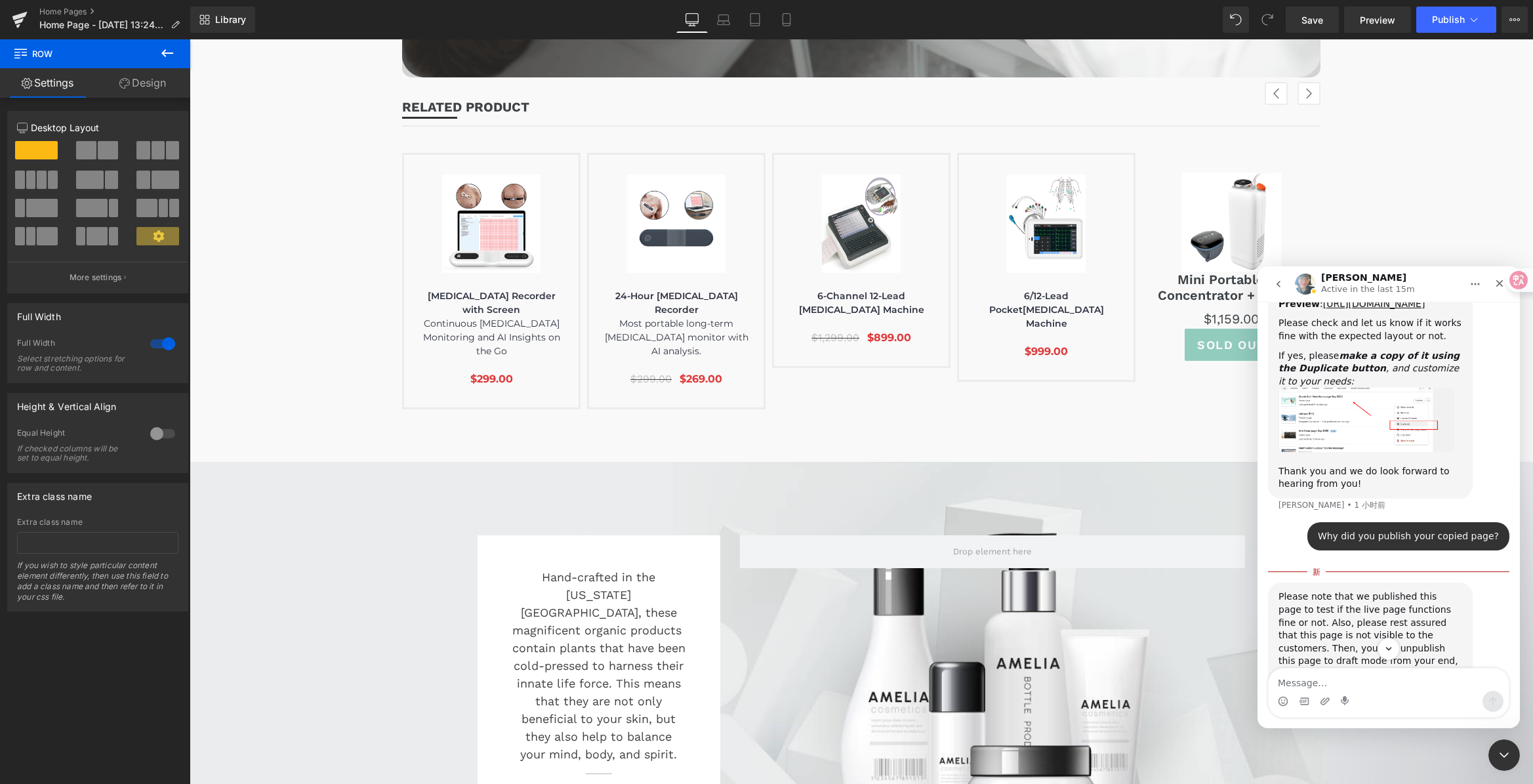
scroll to position [4193, 0]
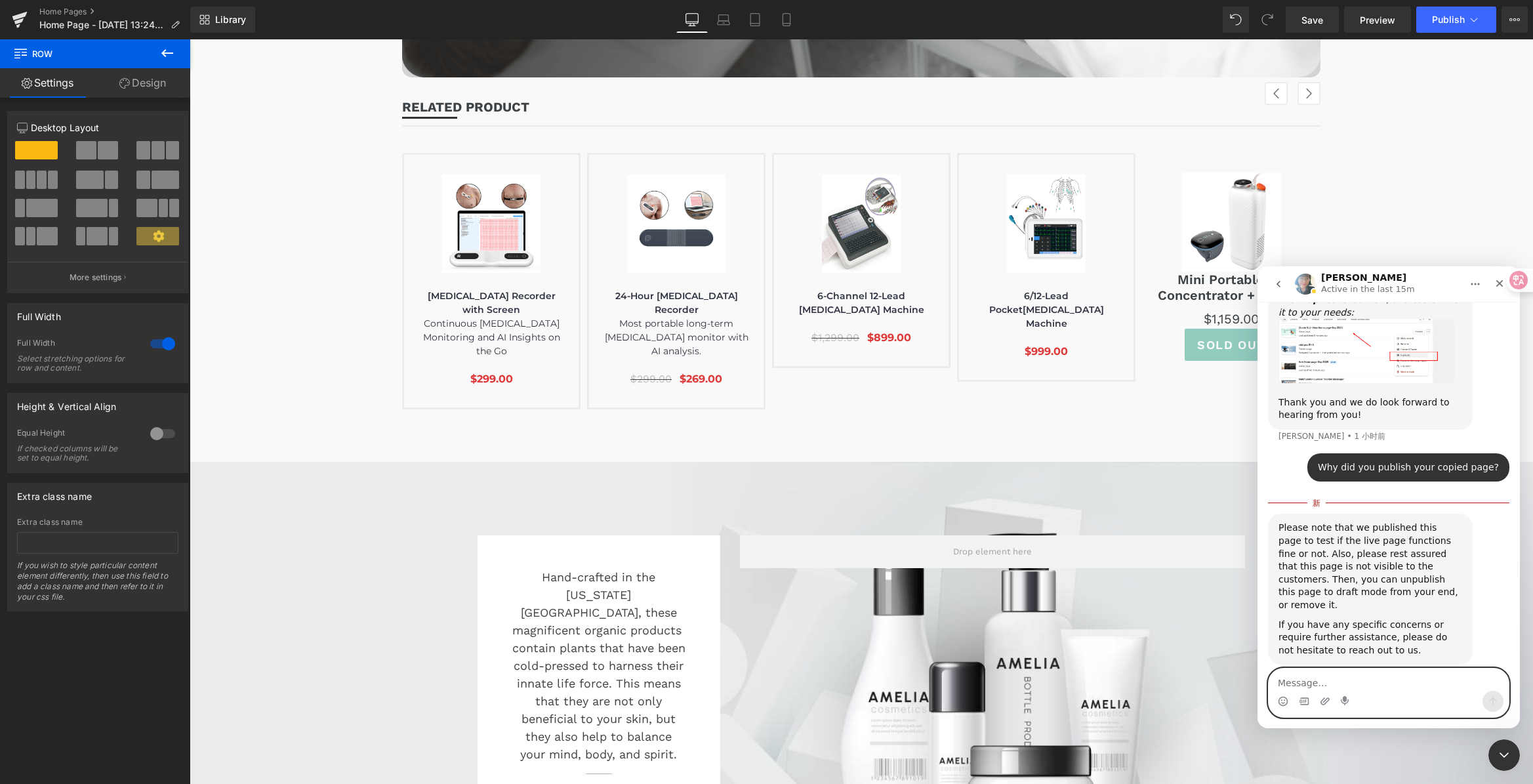
drag, startPoint x: 1321, startPoint y: 684, endPoint x: 1336, endPoint y: 679, distance: 15.8
click at [1321, 684] on textarea "Message…" at bounding box center [1388, 679] width 240 height 22
paste textarea "The second method was very effective and solved the problem. Thank you"
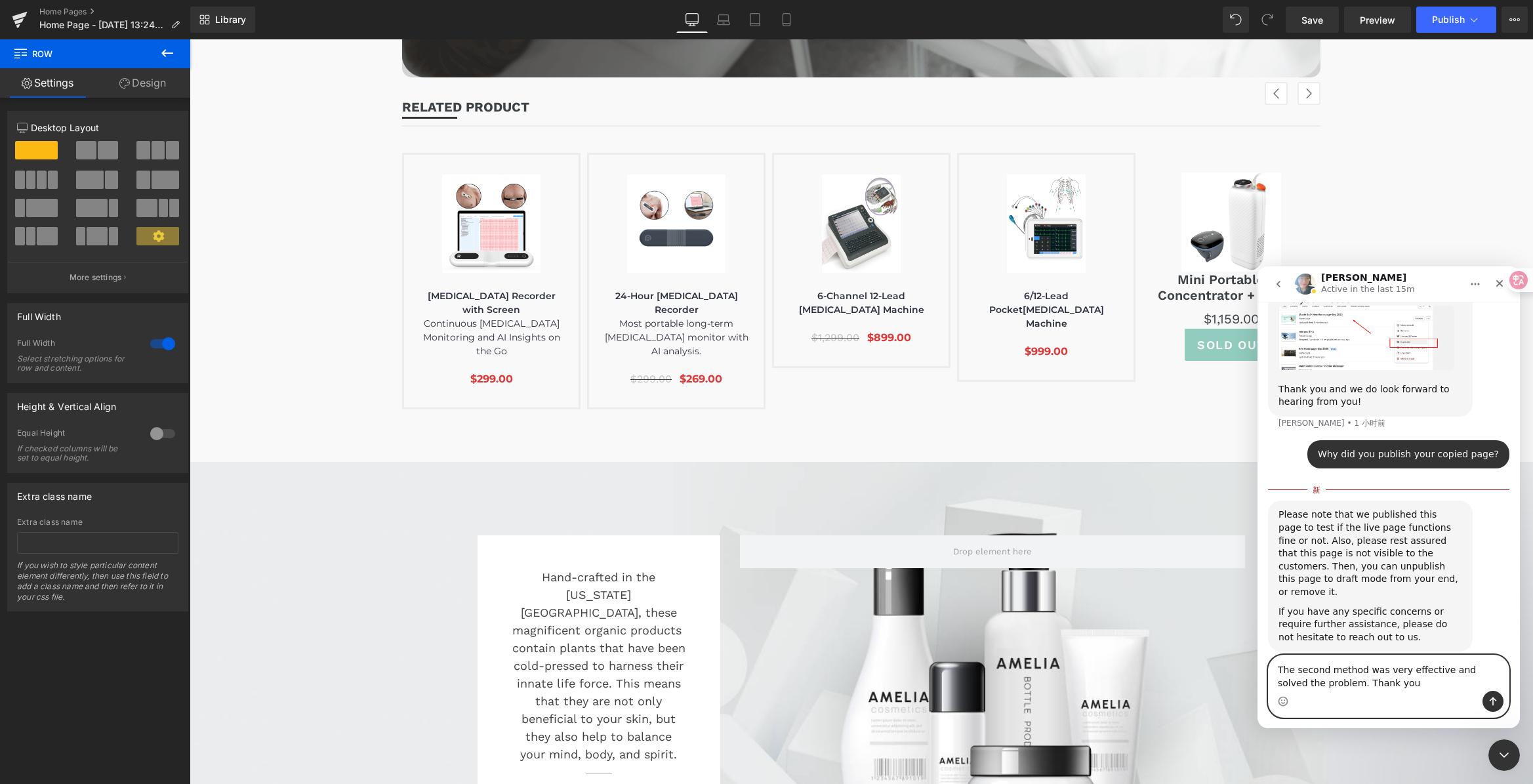
type textarea "The second method was very effective and solved the problem. Thank you！"
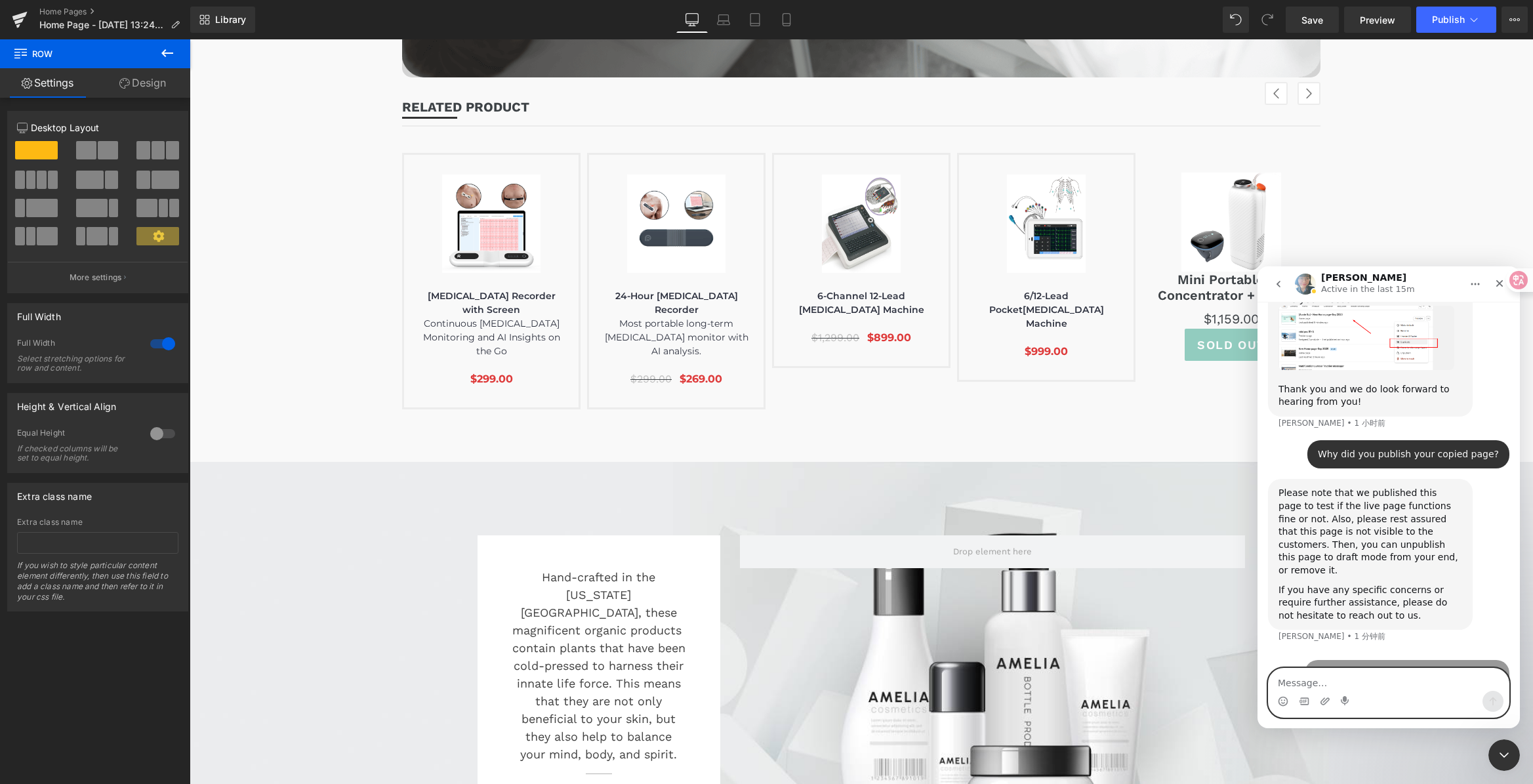
scroll to position [4223, 0]
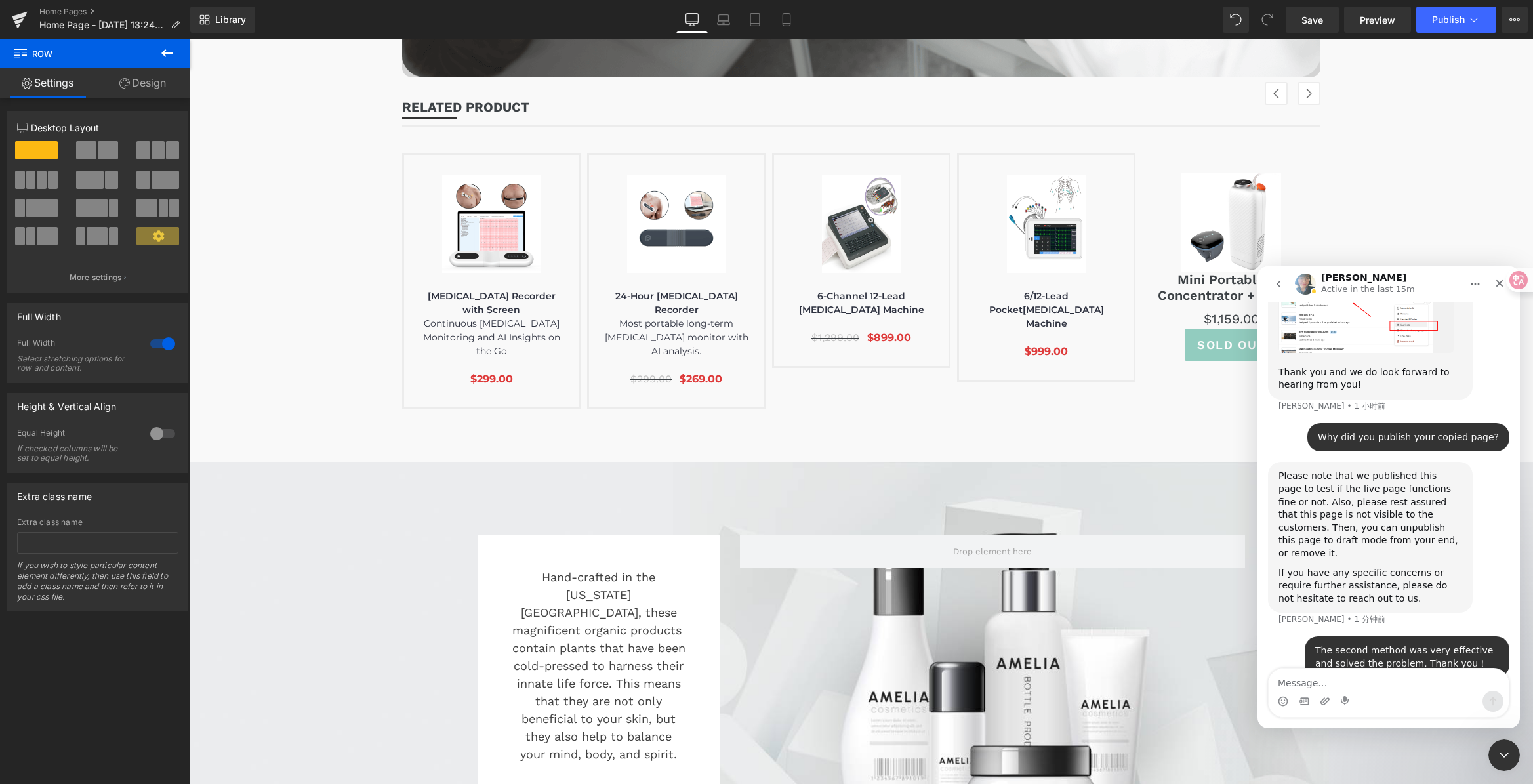
click at [1397, 198] on div at bounding box center [766, 372] width 1533 height 744
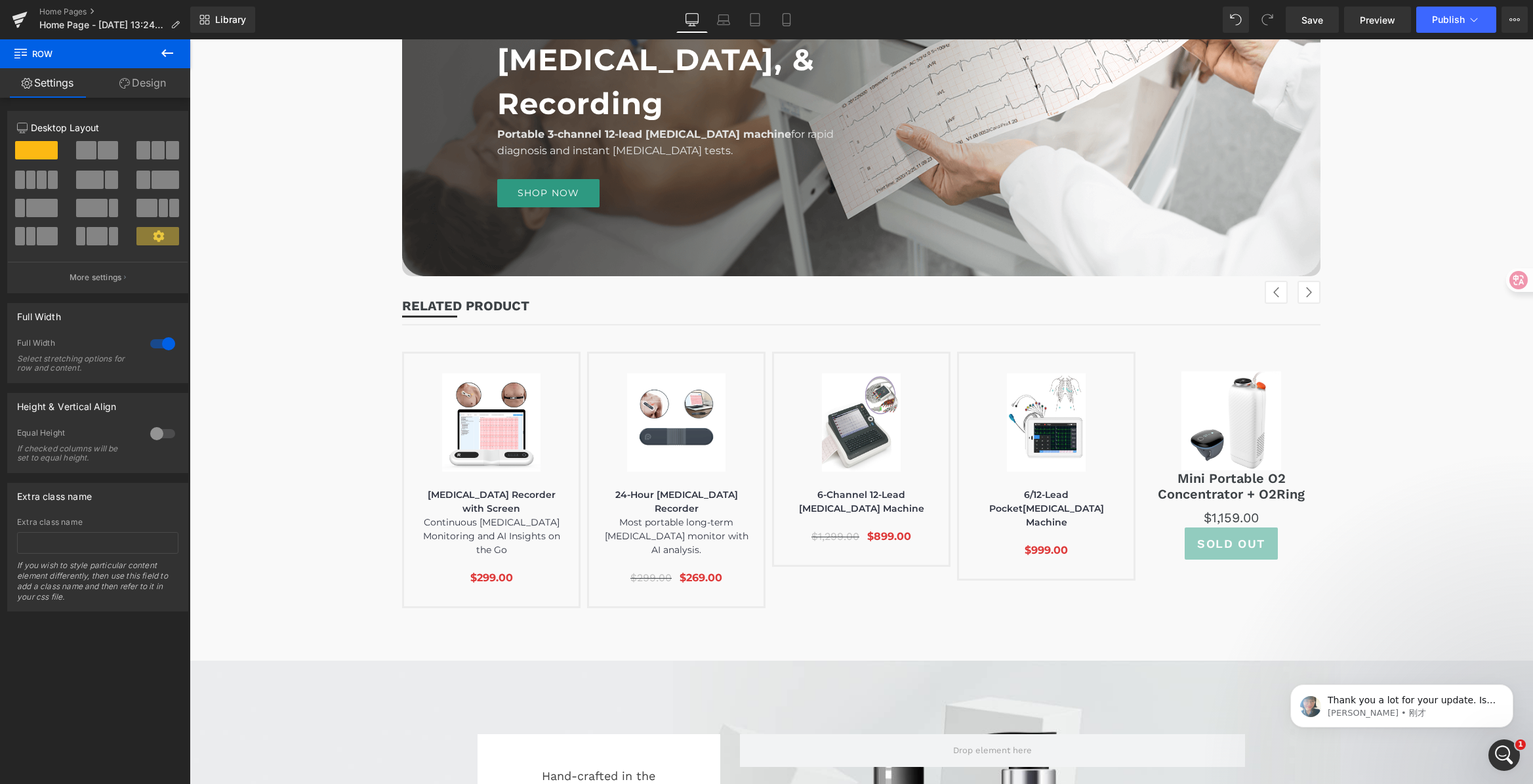
scroll to position [4308, 0]
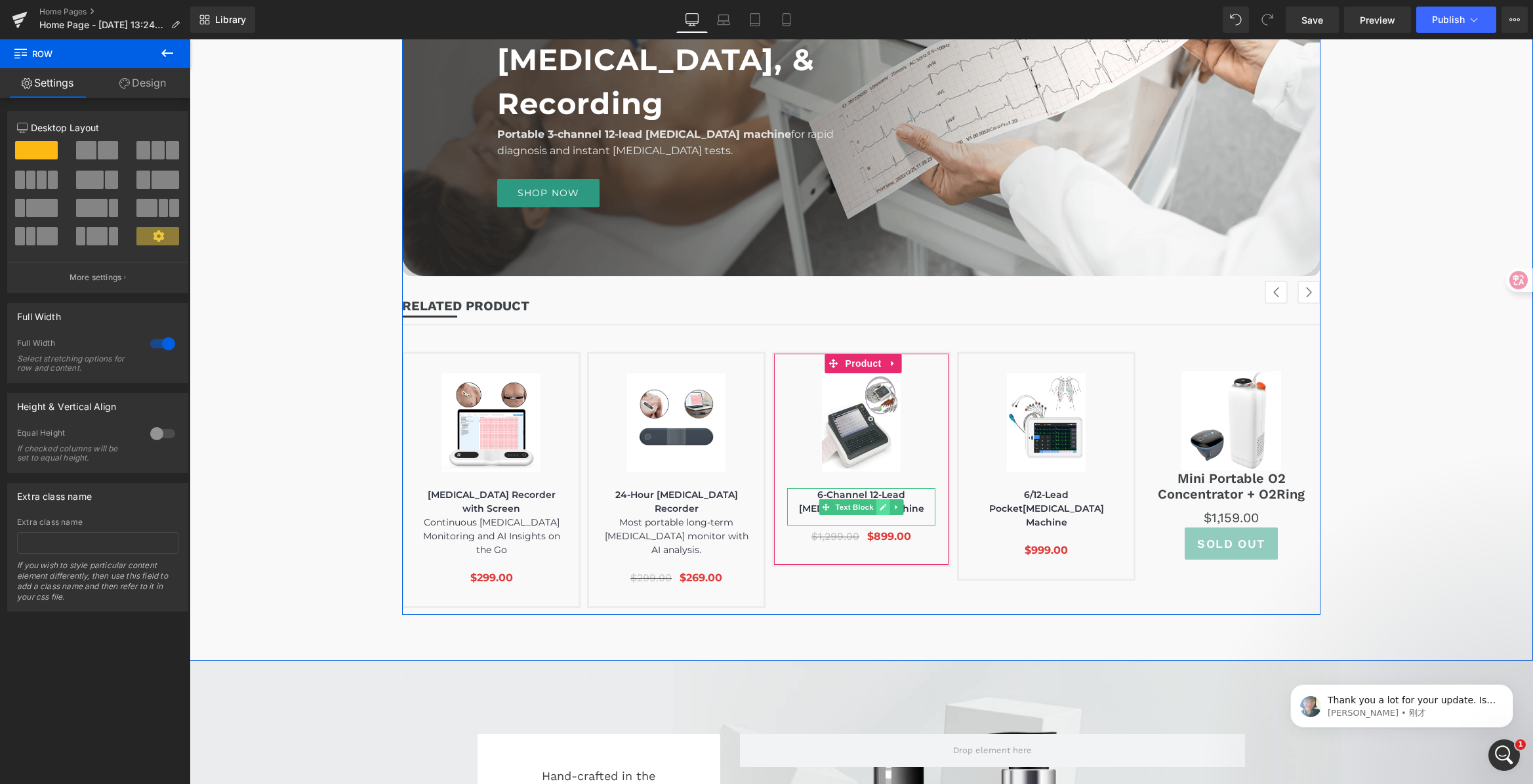
click at [876, 507] on link at bounding box center [883, 507] width 14 height 16
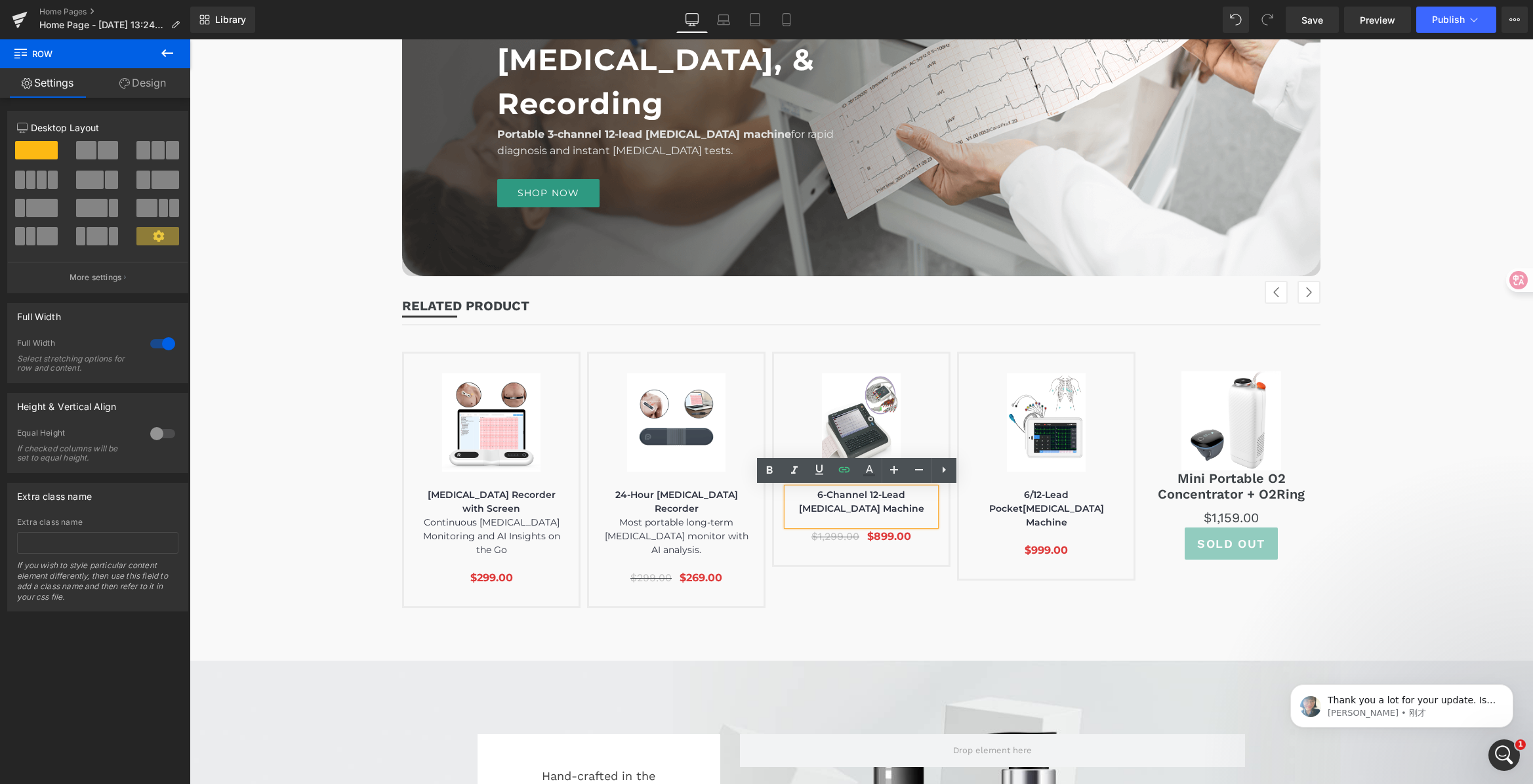
click at [890, 509] on p "6-Channel 12-Lead [MEDICAL_DATA] Machine" at bounding box center [861, 501] width 149 height 27
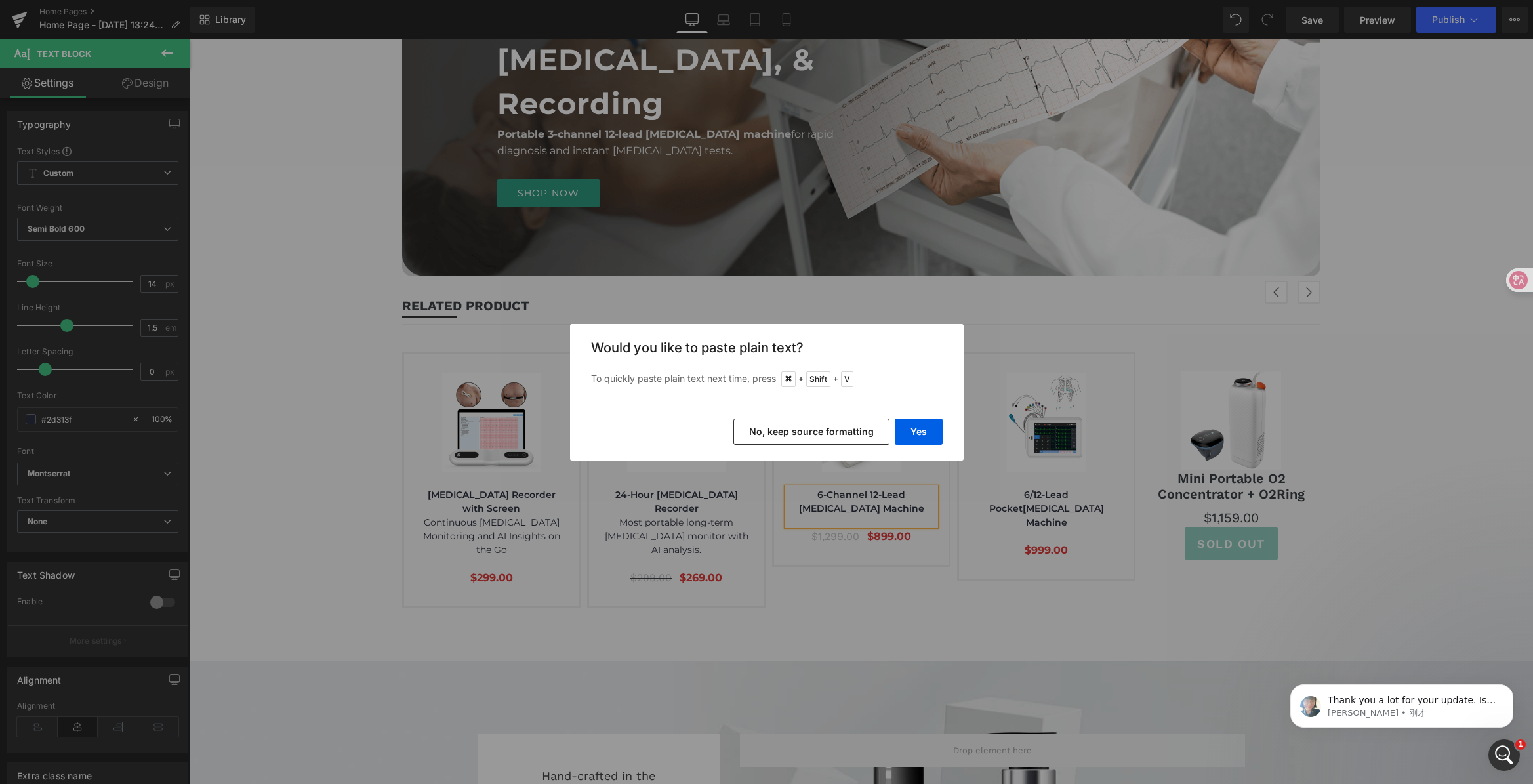
click at [926, 446] on div "Yes No, keep source formatting" at bounding box center [766, 432] width 394 height 58
drag, startPoint x: 920, startPoint y: 438, endPoint x: 748, endPoint y: 463, distance: 173.8
click at [920, 438] on button "Yes" at bounding box center [919, 432] width 47 height 26
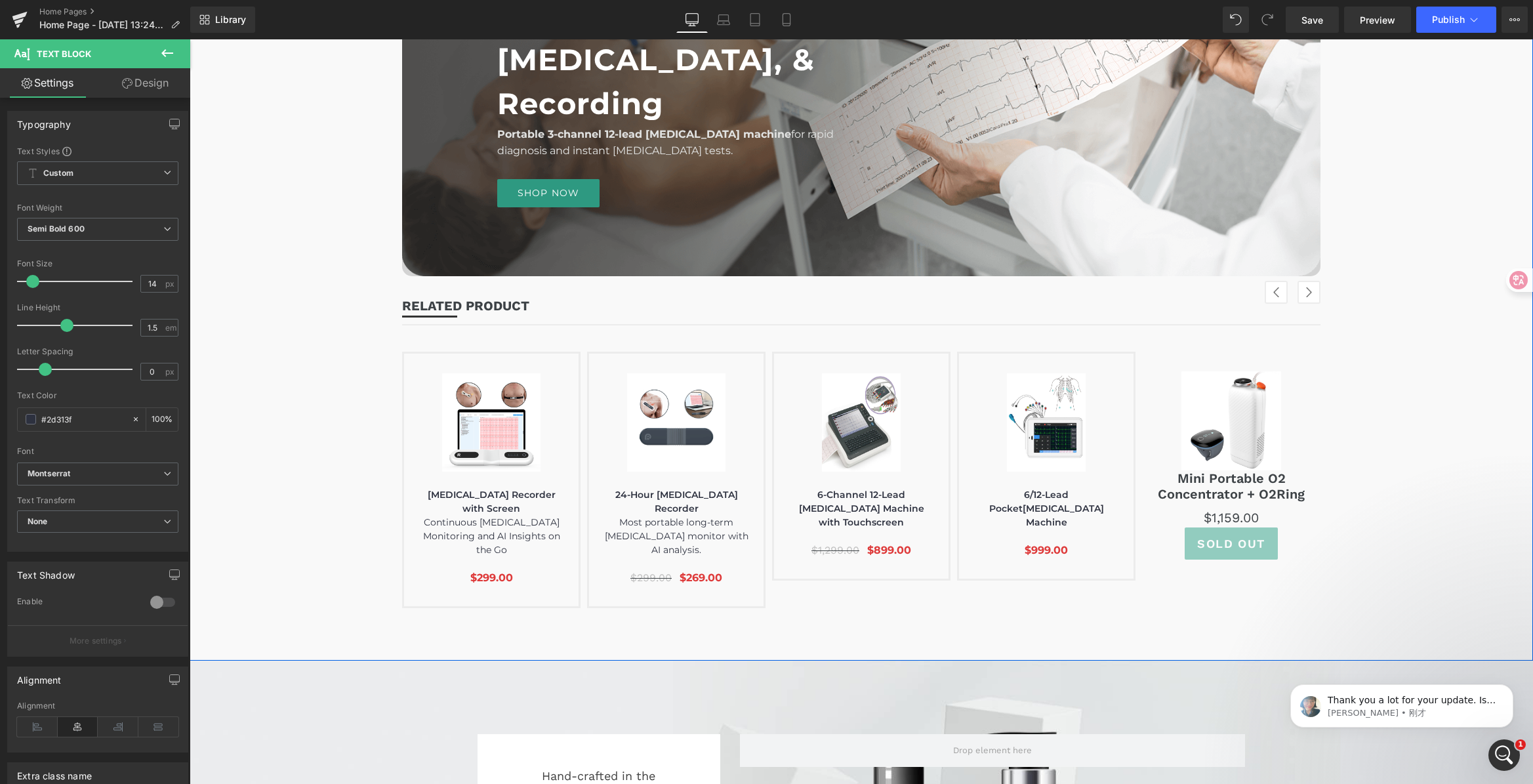
click at [978, 586] on div "Rapid Diagnosis, Instant [MEDICAL_DATA], & Recording Heading Portable 3-channel…" at bounding box center [861, 230] width 918 height 767
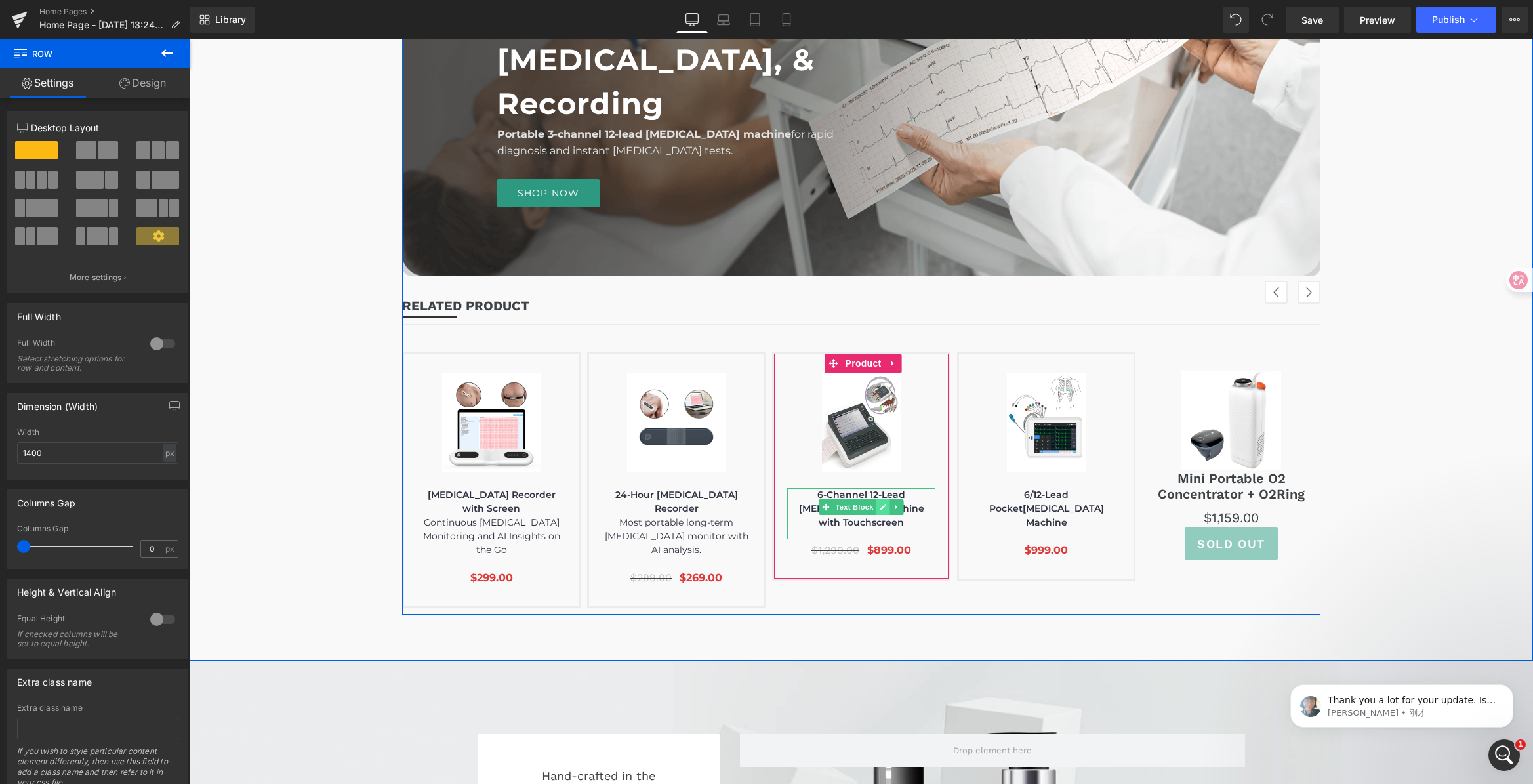
click at [879, 508] on icon at bounding box center [883, 506] width 7 height 8
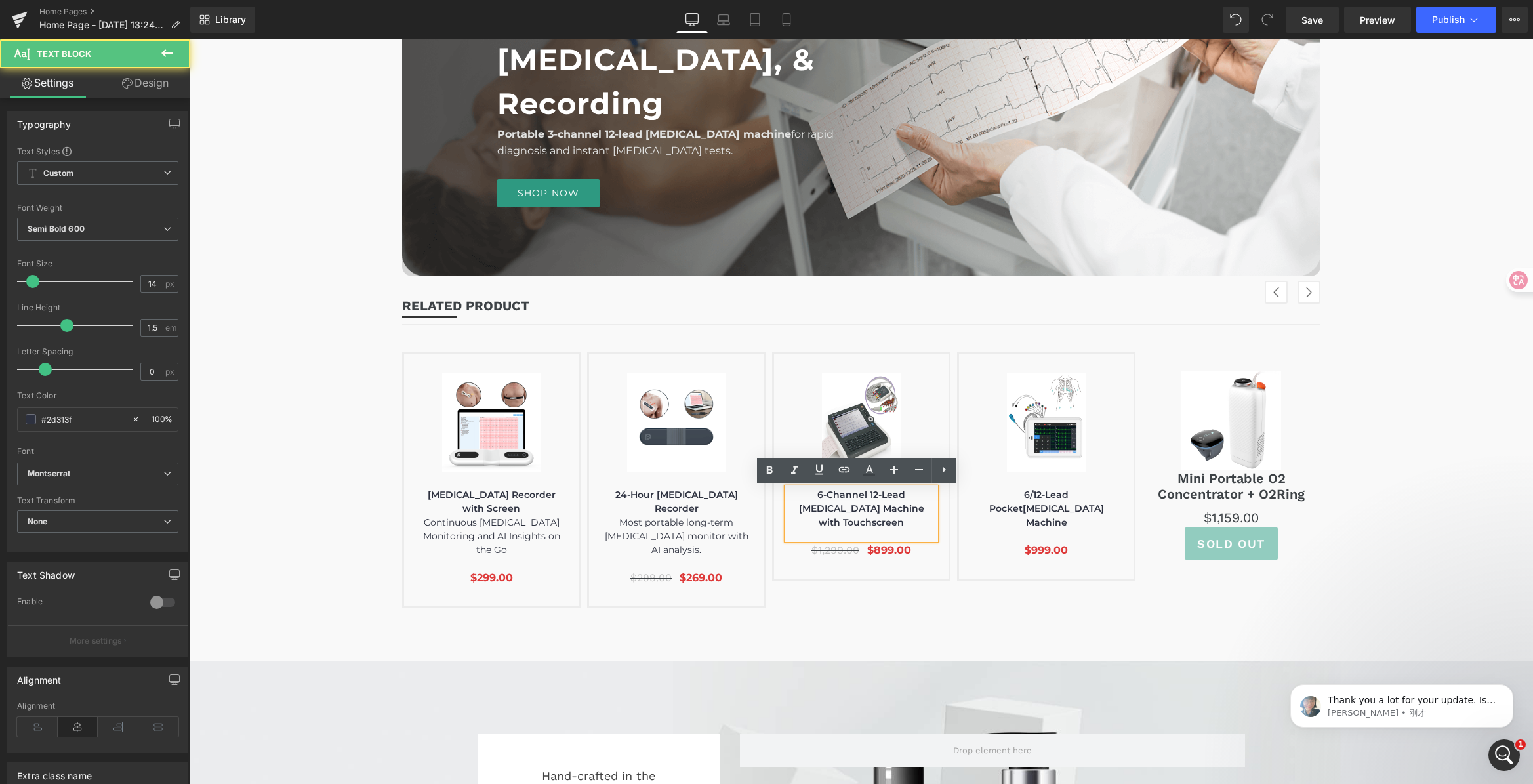
click at [926, 506] on p "6-Channel 12-Lead [MEDICAL_DATA] Machine with Touchscreen" at bounding box center [861, 508] width 149 height 41
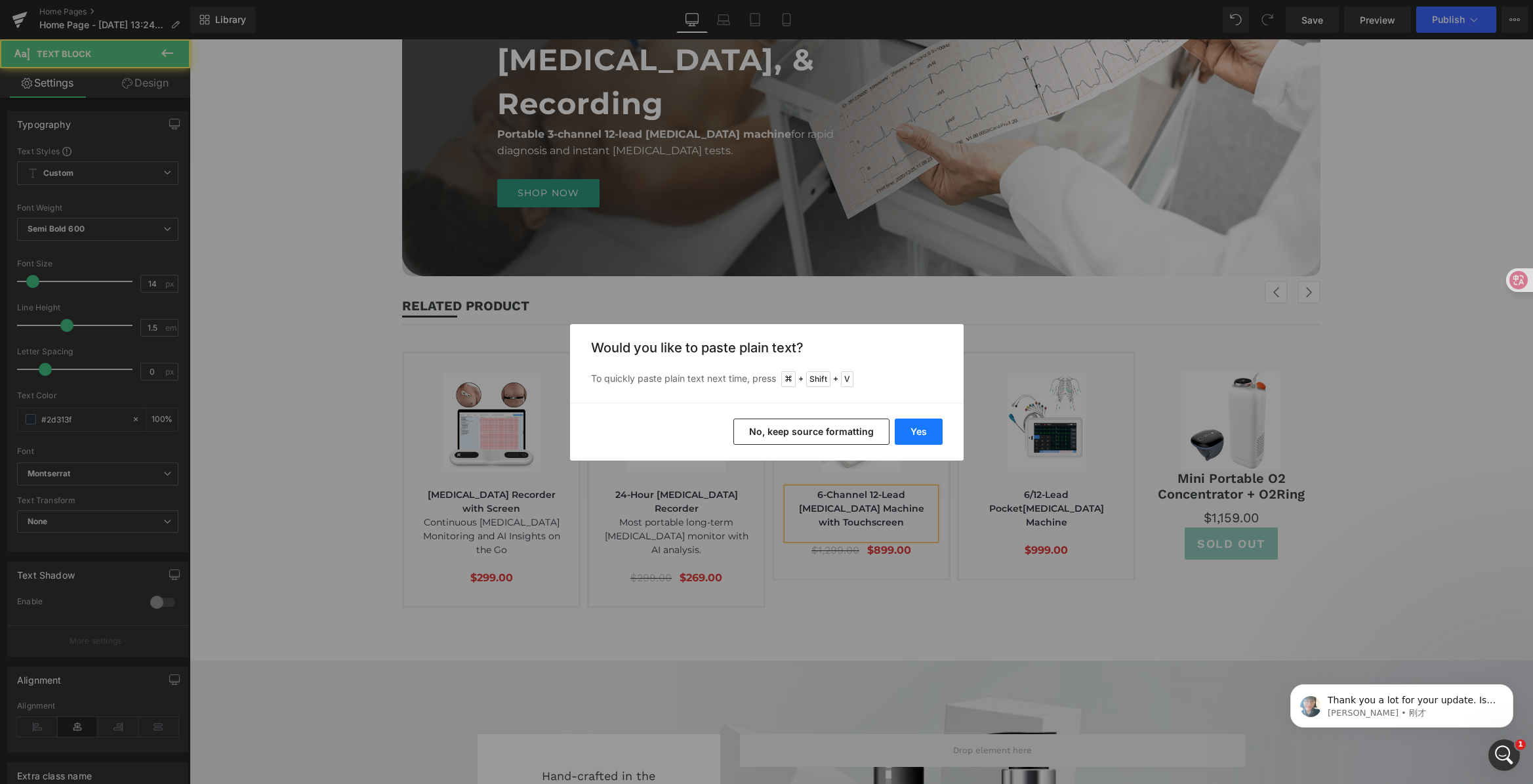
click at [912, 441] on button "Yes" at bounding box center [919, 432] width 47 height 26
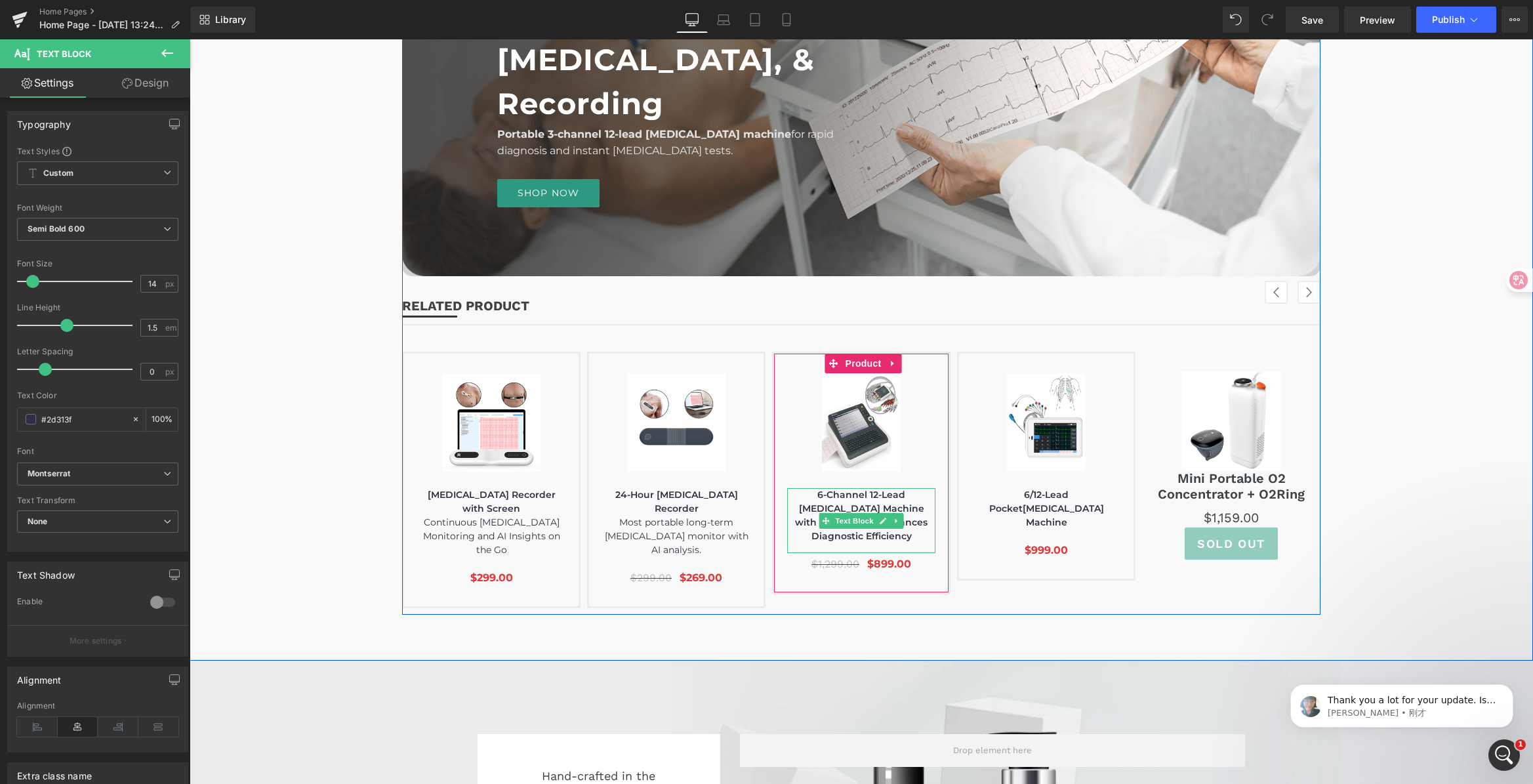
click at [920, 524] on p "6-Channel 12-Lead [MEDICAL_DATA] Machine with TouchscreenEnhances Diagnostic Ef…" at bounding box center [861, 515] width 149 height 55
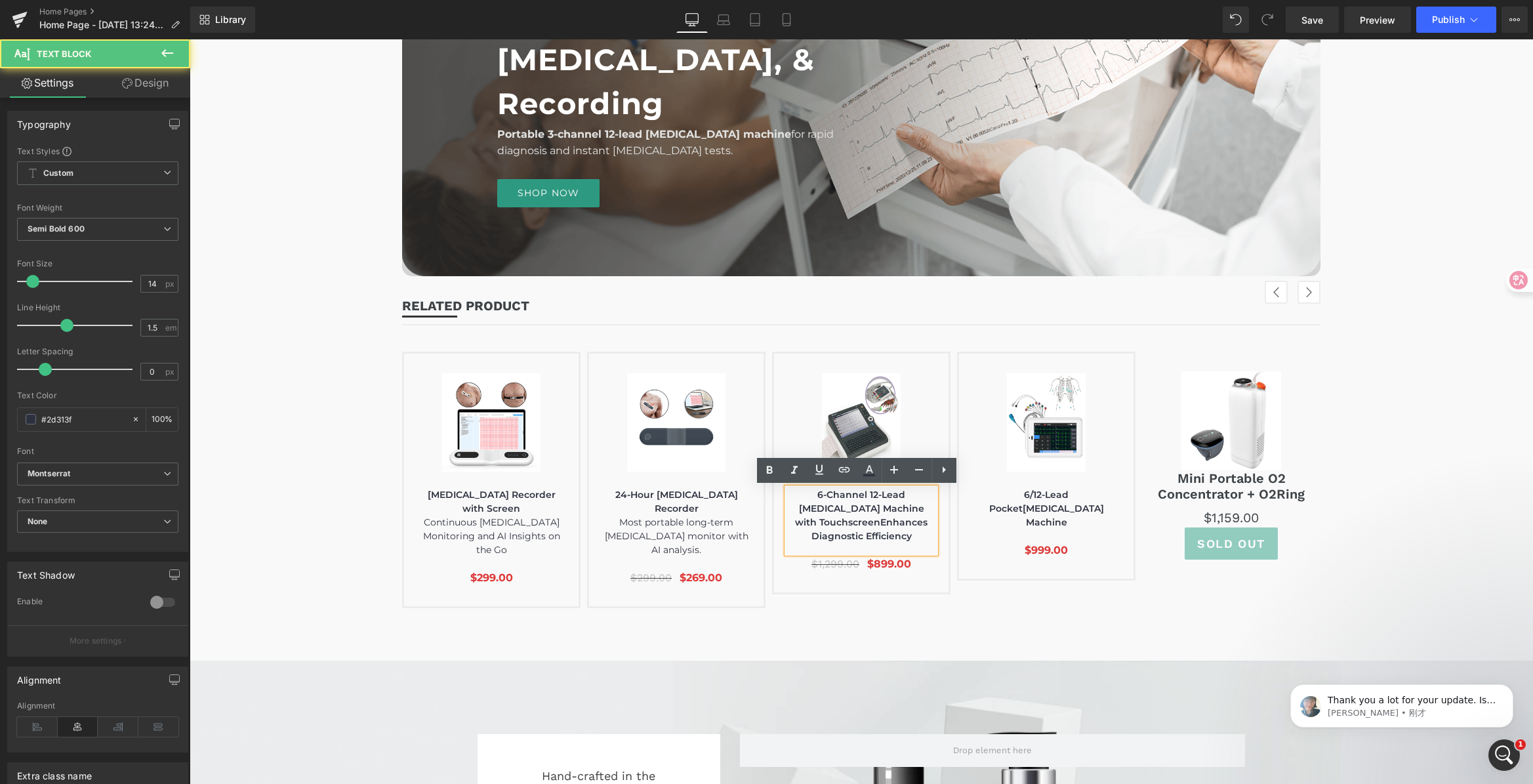
click at [878, 527] on p "6-Channel 12-Lead [MEDICAL_DATA] Machine with TouchscreenEnhances Diagnostic Ef…" at bounding box center [861, 515] width 149 height 55
click at [868, 524] on p "6-Channel 12-Lead [MEDICAL_DATA] Machine with TouchscreenEnhances Diagnostic Ef…" at bounding box center [861, 515] width 149 height 55
click at [863, 523] on p "6-Channel 12-Lead [MEDICAL_DATA] Machine with TouchscreenEnhances Diagnostic Ef…" at bounding box center [861, 515] width 149 height 55
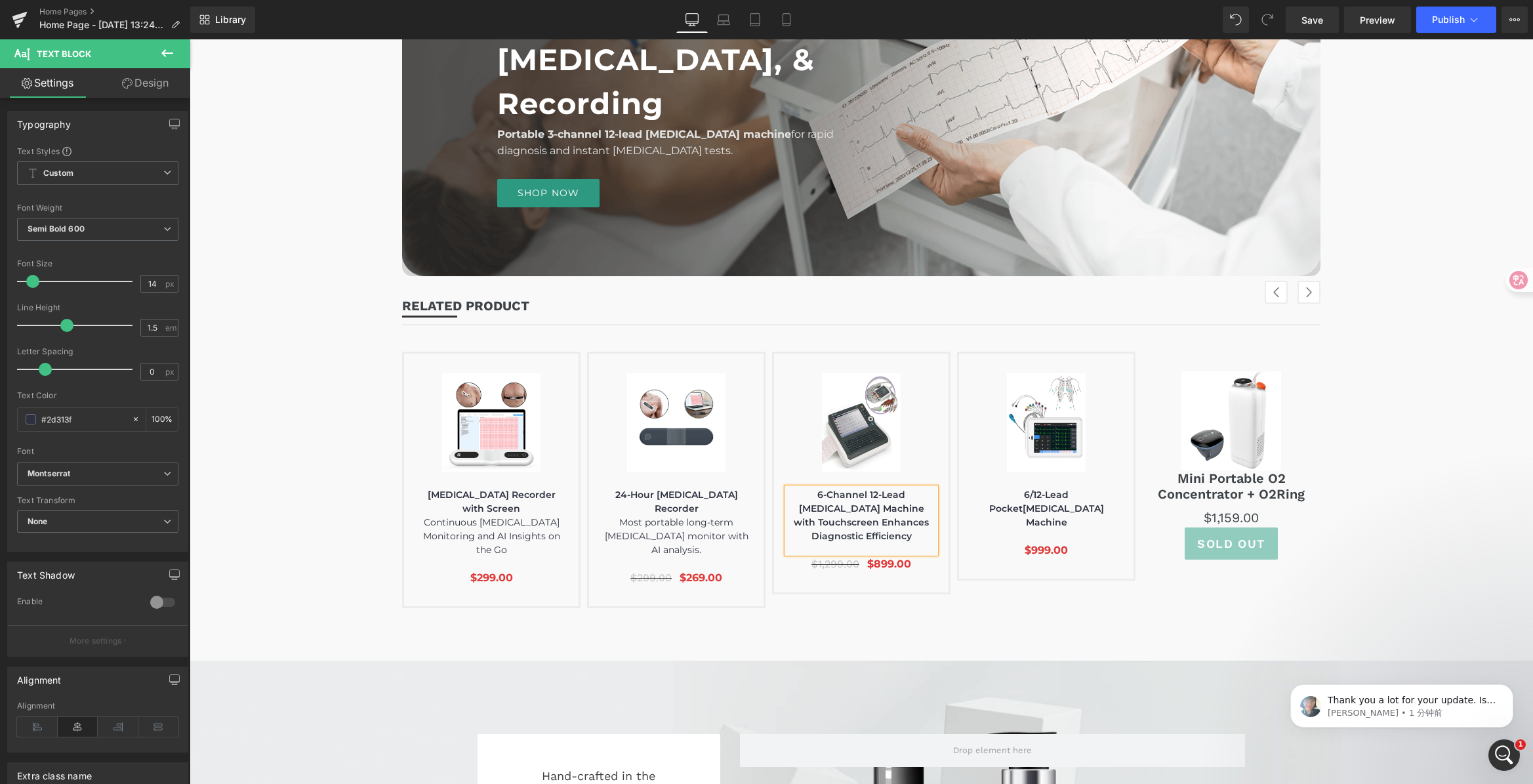
click at [861, 515] on p "6-Channel 12-Lead [MEDICAL_DATA] Machine with Touchscreen Enhances Diagnostic E…" at bounding box center [861, 515] width 149 height 55
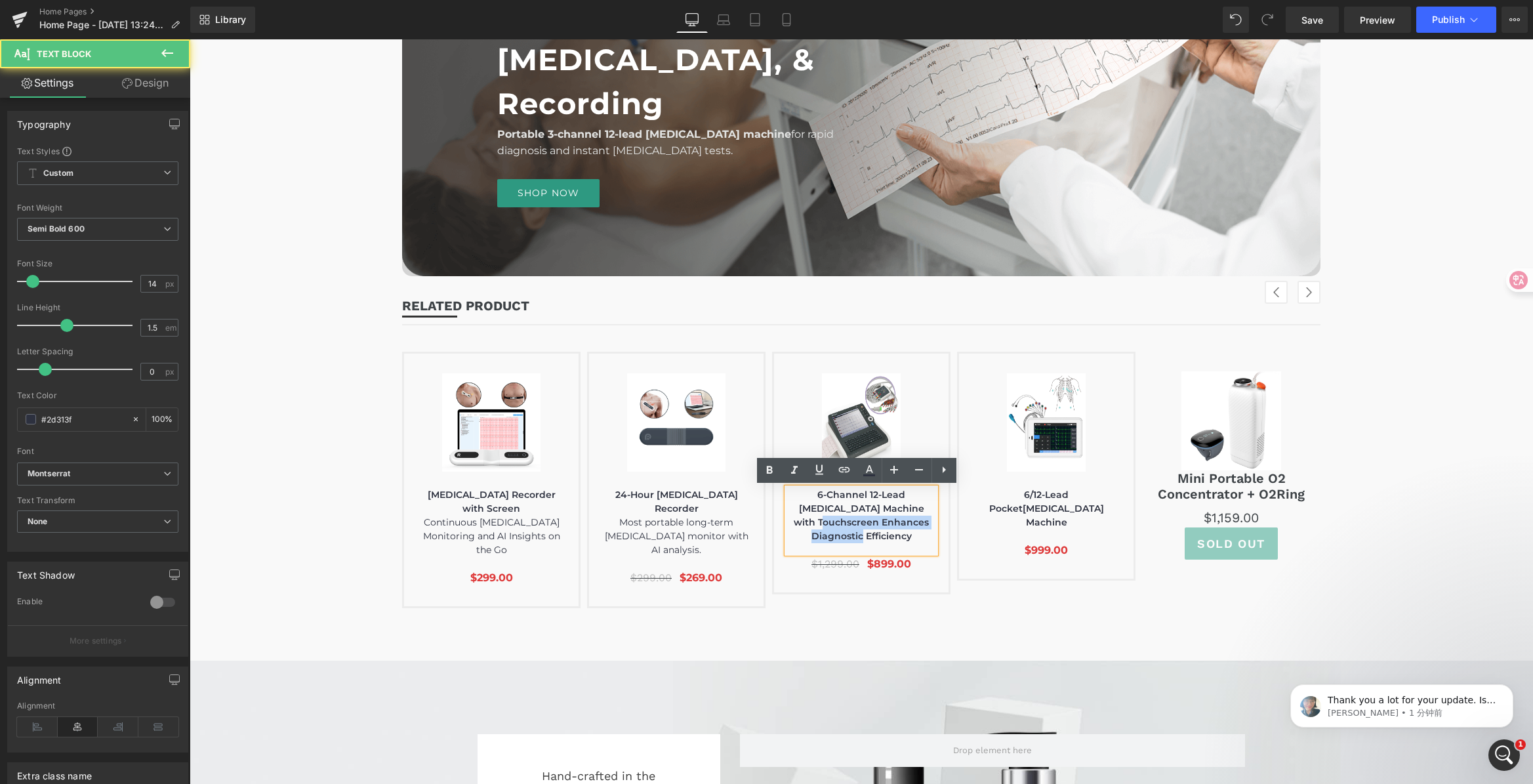
drag, startPoint x: 801, startPoint y: 523, endPoint x: 937, endPoint y: 547, distance: 138.1
click at [937, 547] on div "(P) Image 6-Channel 12-Lead [MEDICAL_DATA] Machine with Touchscreen Enhances Di…" at bounding box center [861, 473] width 178 height 243
click at [866, 505] on p "6-Channel 12-Lead [MEDICAL_DATA] Machine with Touchscreen" at bounding box center [861, 508] width 149 height 41
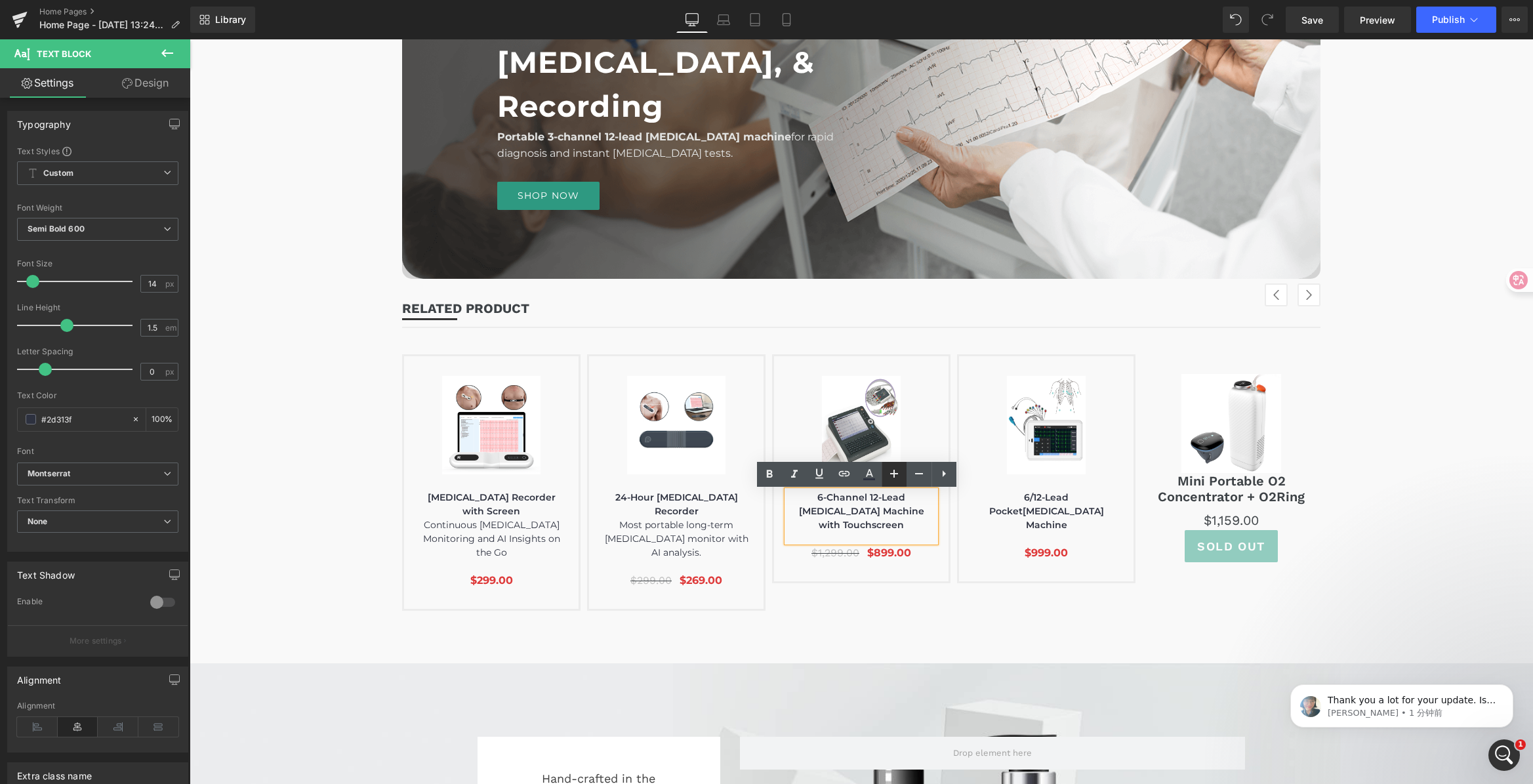
scroll to position [2563, 0]
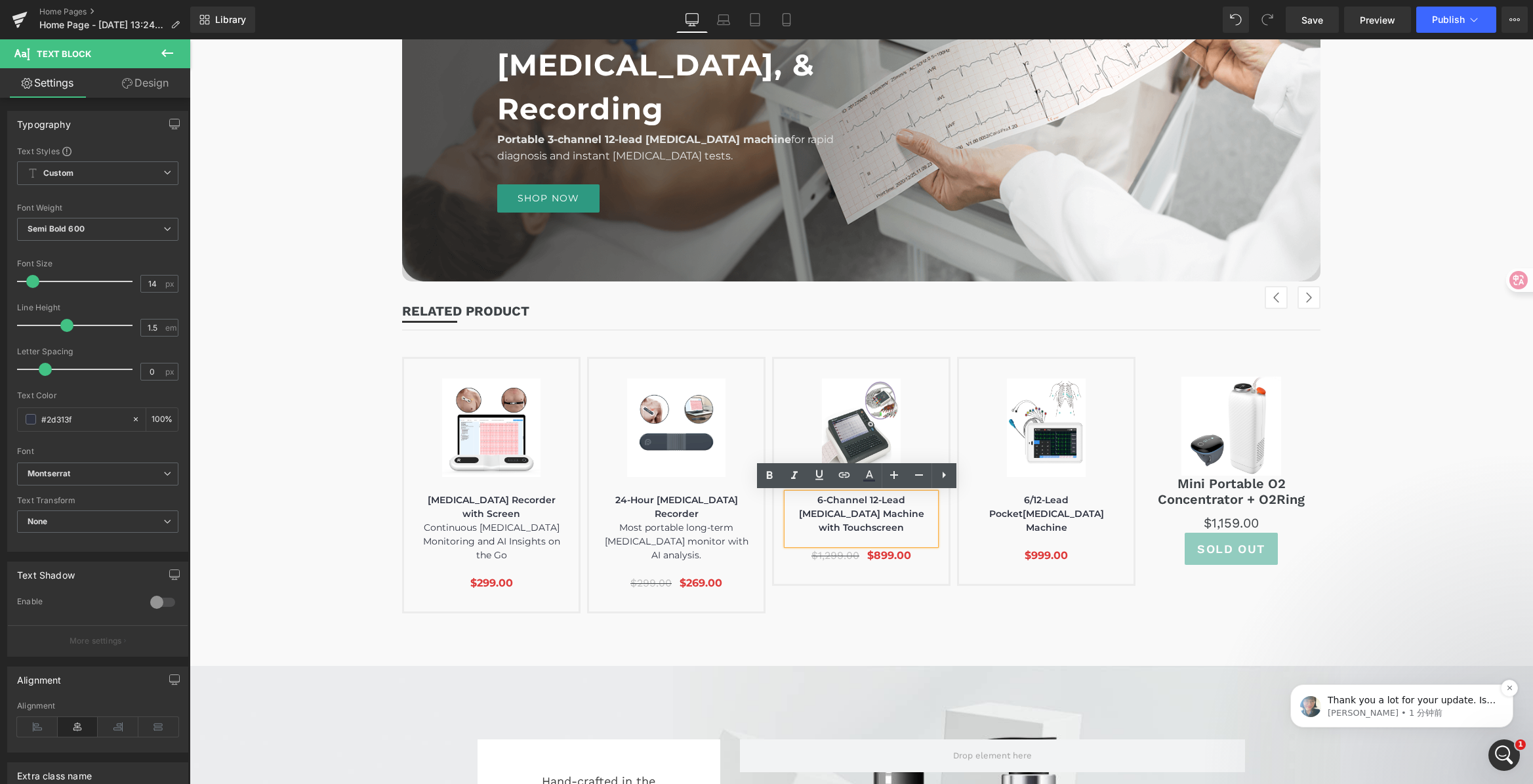
click at [1398, 693] on p "Thank you a lot for your update. Is there anything I can help you with [DATE]? …" at bounding box center [1412, 700] width 169 height 13
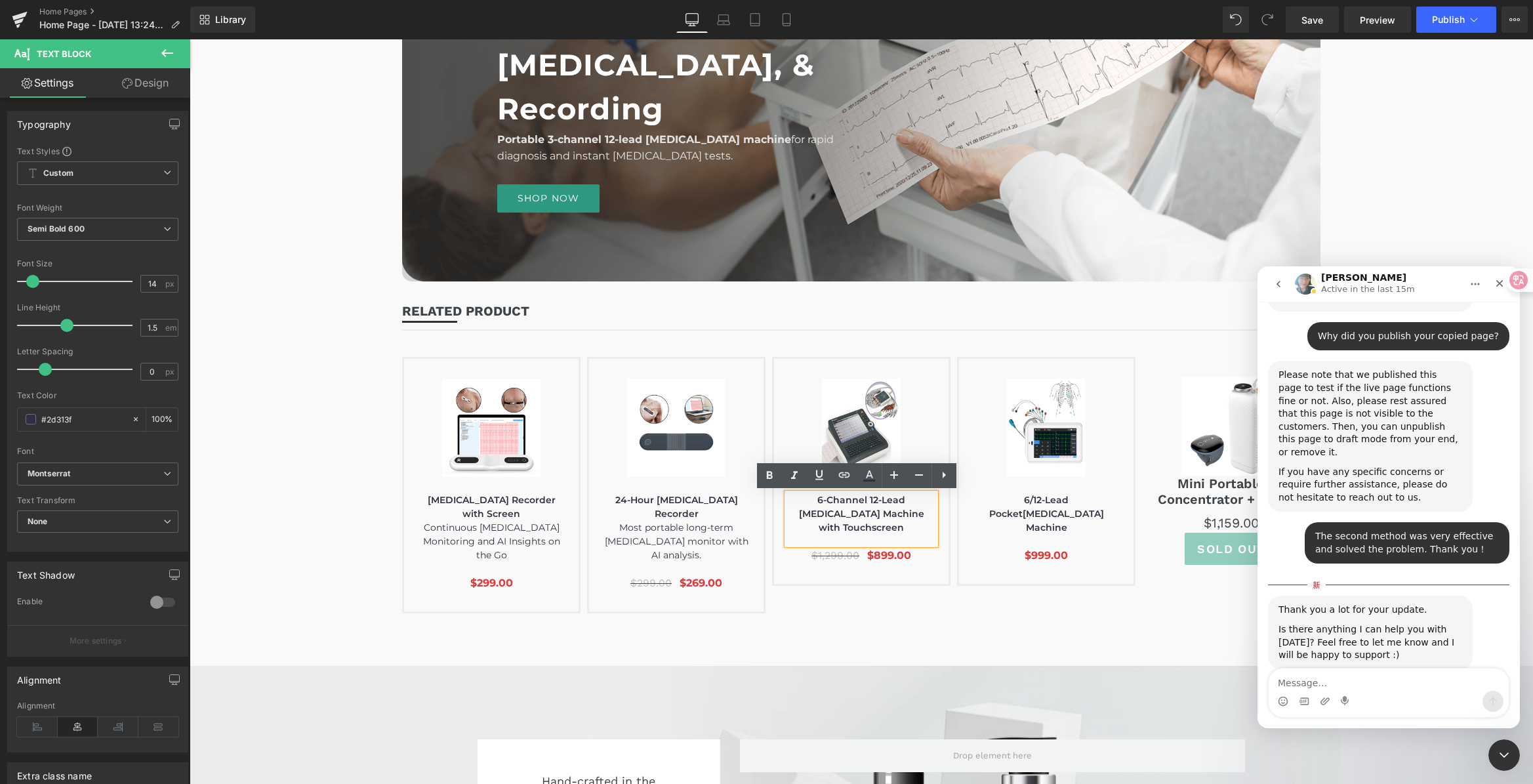
scroll to position [4316, 0]
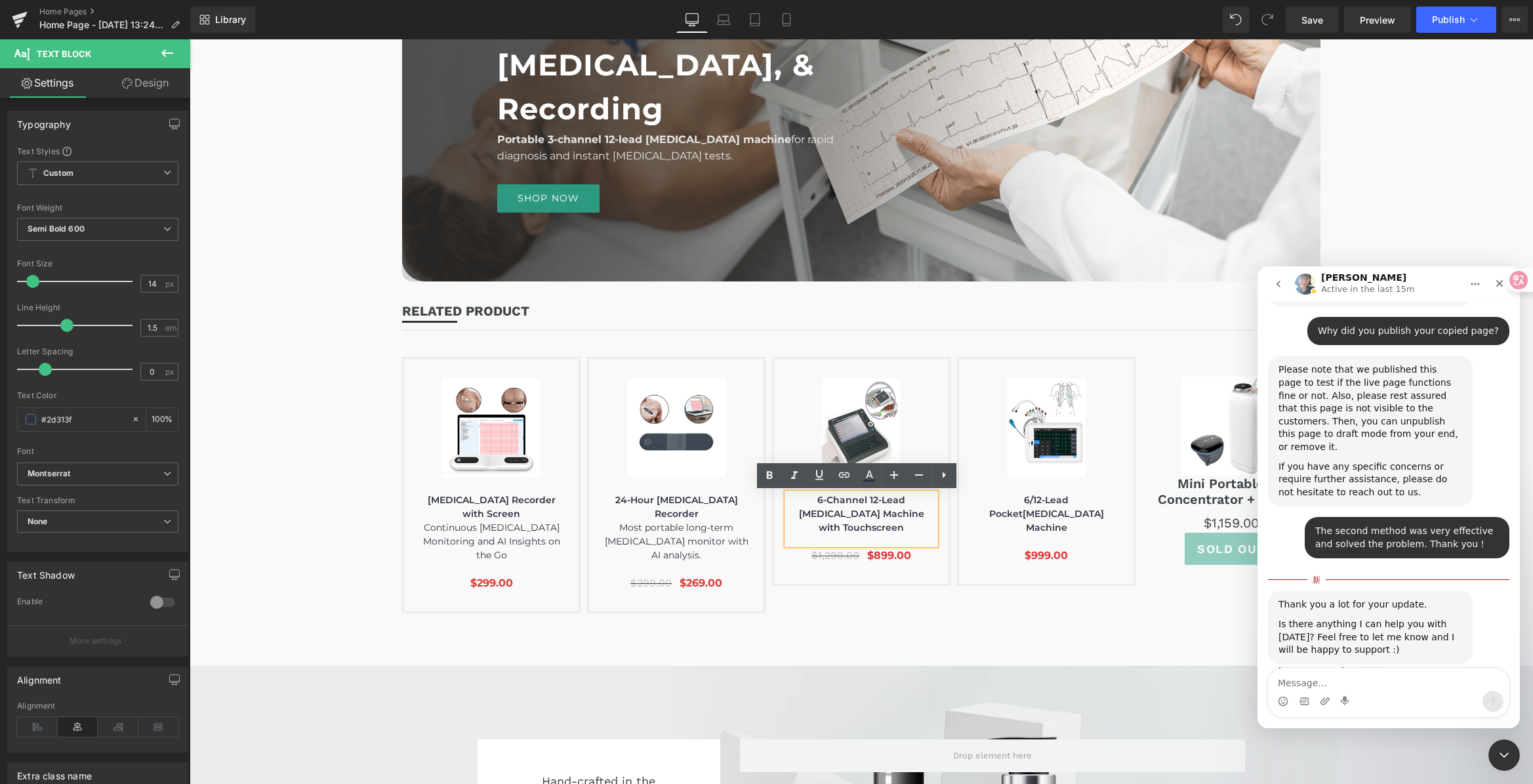
click at [1330, 670] on textarea "Message…" at bounding box center [1388, 679] width 240 height 22
type textarea "no"
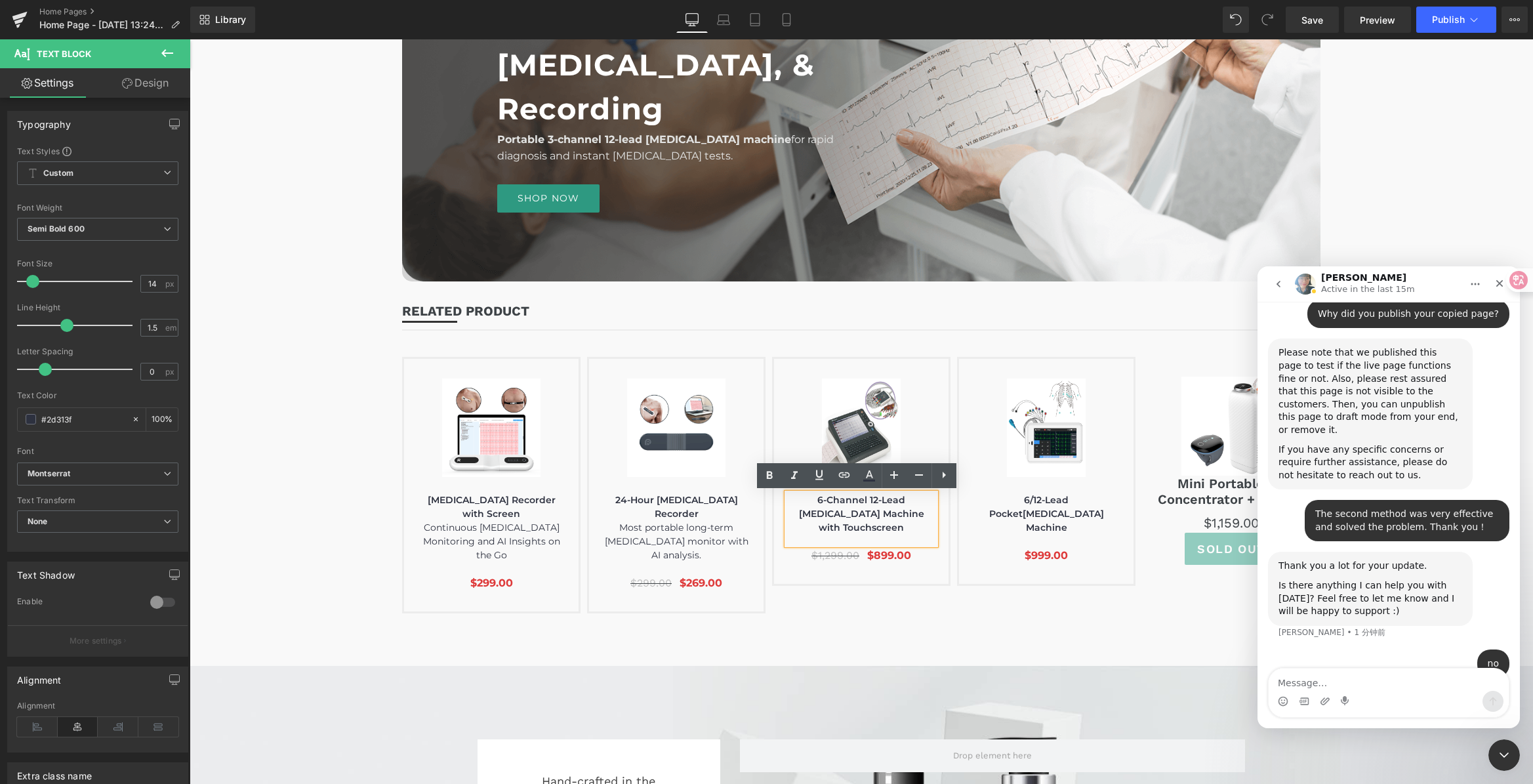
click at [1275, 698] on div "Intercom Messenger" at bounding box center [1388, 701] width 240 height 21
click at [1281, 699] on icon "表情符号选取器" at bounding box center [1282, 699] width 4 height 1
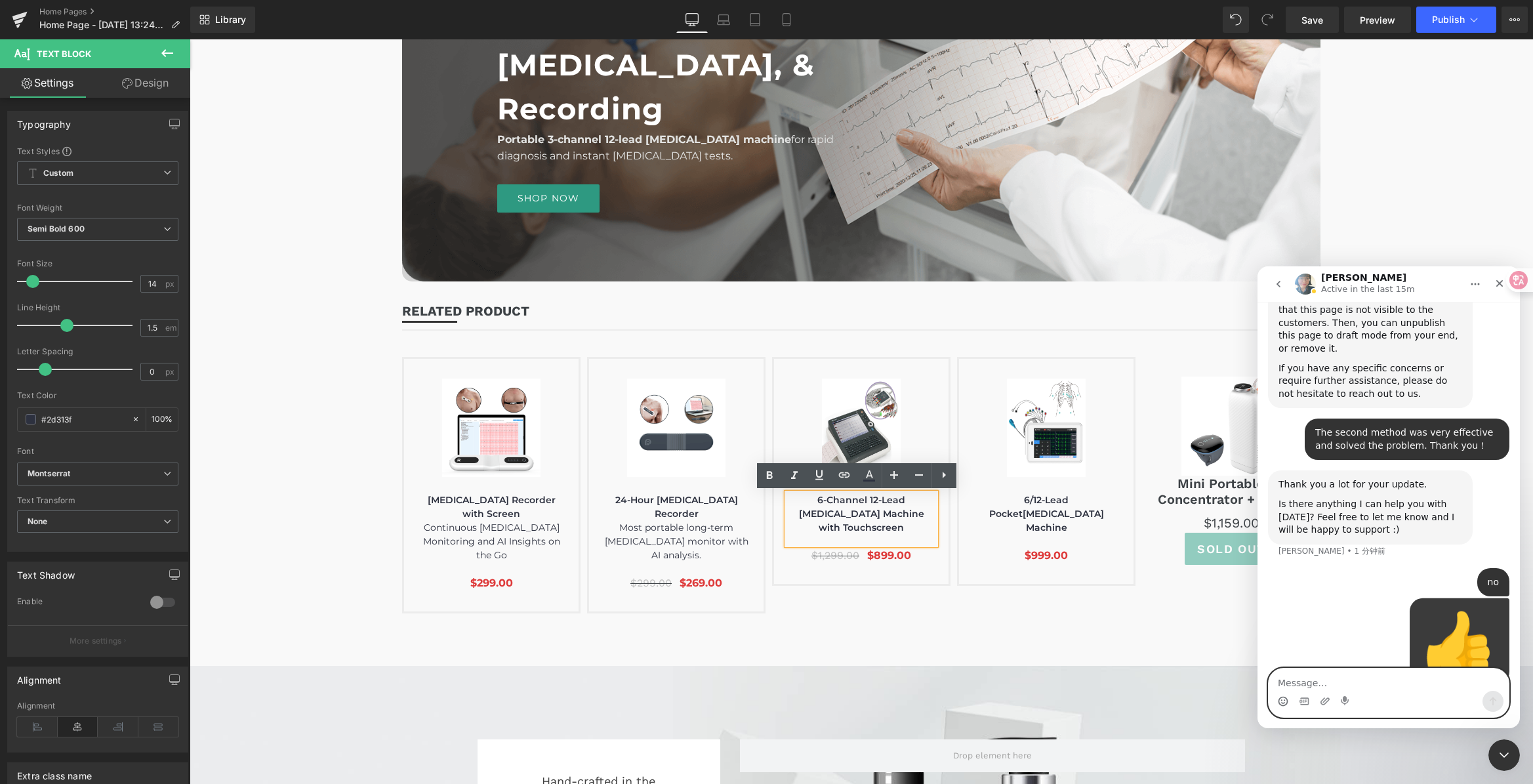
scroll to position [4422, 0]
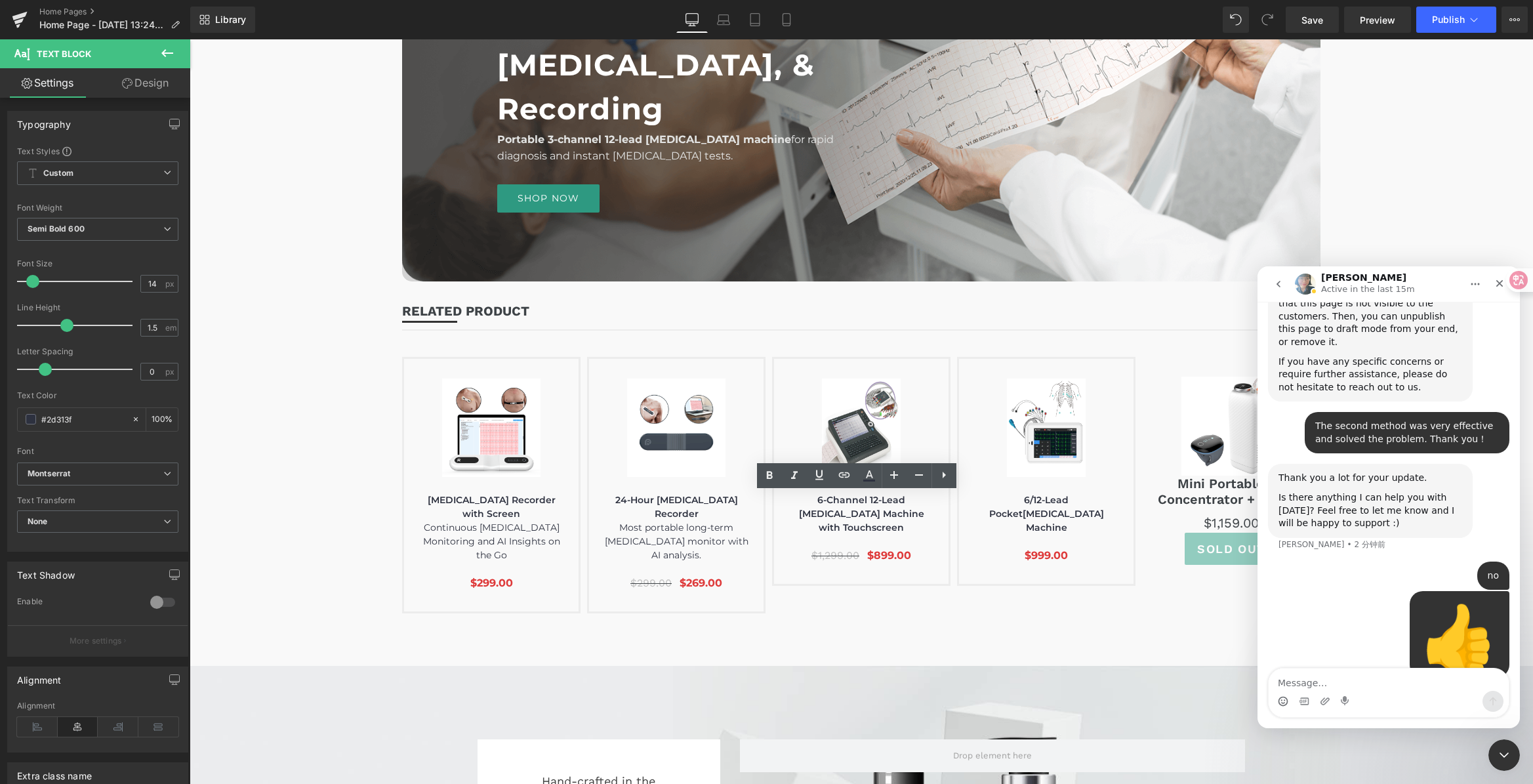
click at [803, 497] on div at bounding box center [766, 372] width 1533 height 744
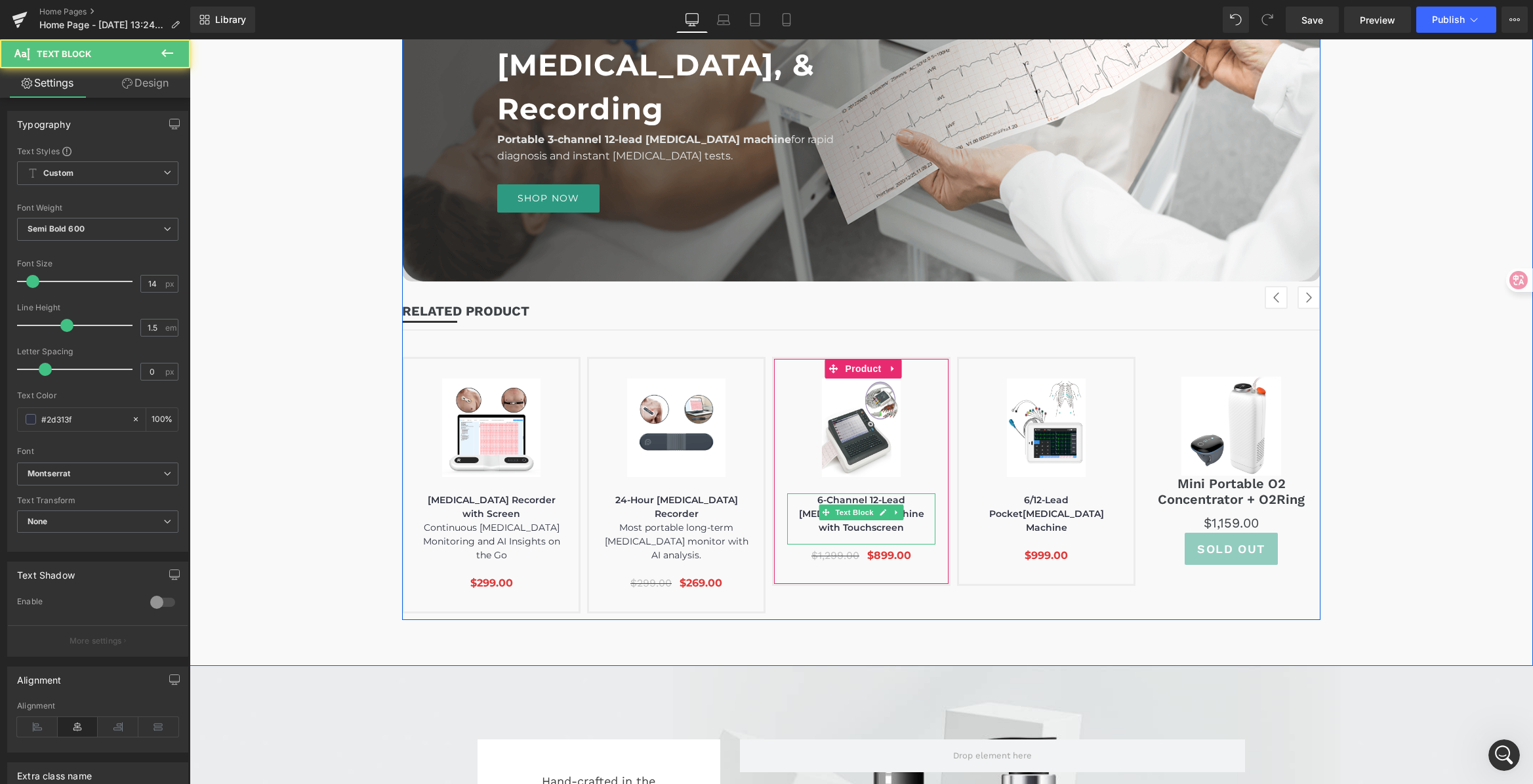
click at [803, 502] on p "6-Channel 12-Lead [MEDICAL_DATA] Machine with Touchscreen" at bounding box center [861, 513] width 149 height 41
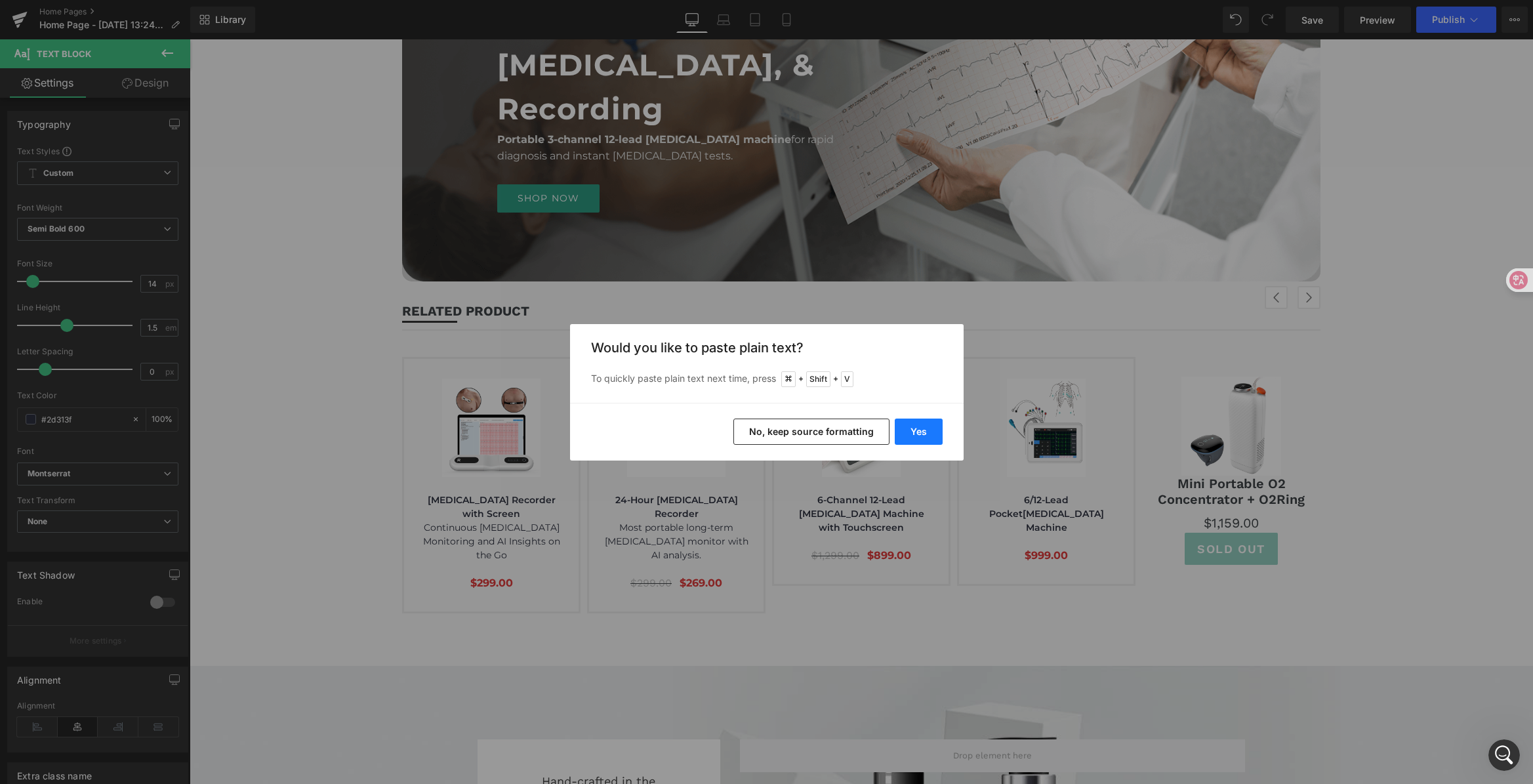
click at [926, 425] on button "Yes" at bounding box center [919, 432] width 47 height 26
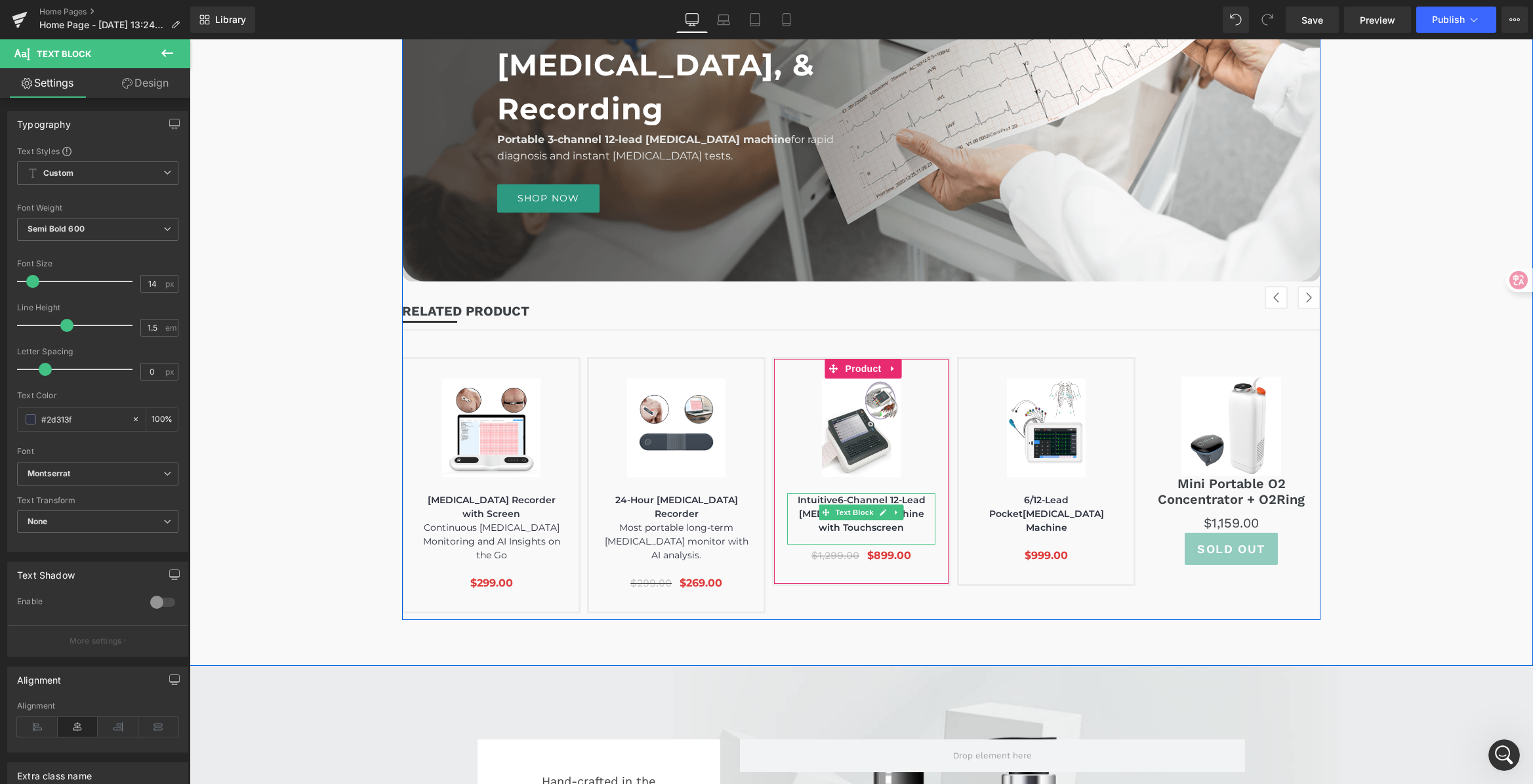
drag, startPoint x: 822, startPoint y: 500, endPoint x: 836, endPoint y: 500, distance: 14.0
click at [822, 500] on p "Intuitive6-Channel 12-Lead [MEDICAL_DATA] Machine with Touchscreen" at bounding box center [861, 513] width 149 height 41
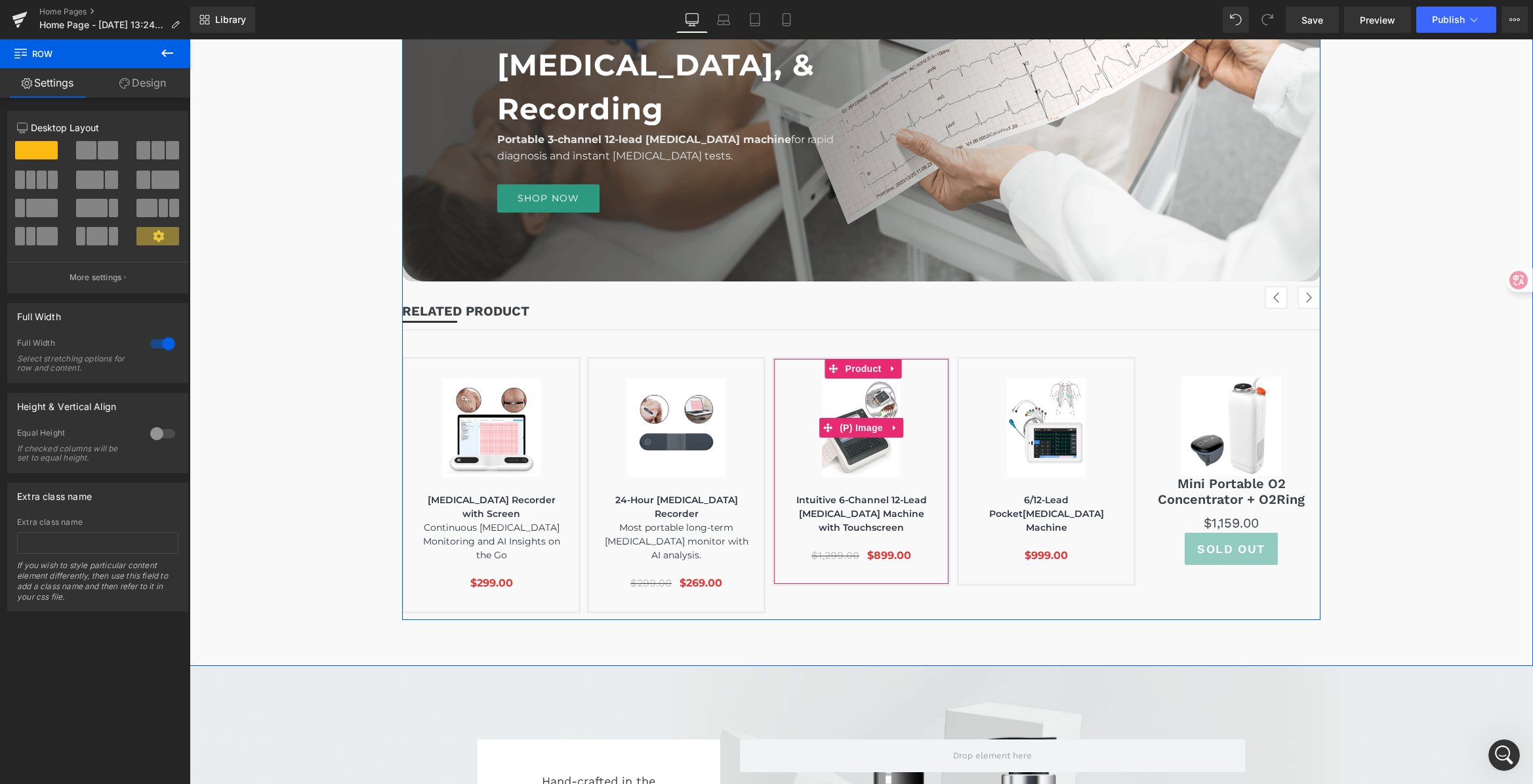
click at [854, 412] on img at bounding box center [861, 427] width 79 height 98
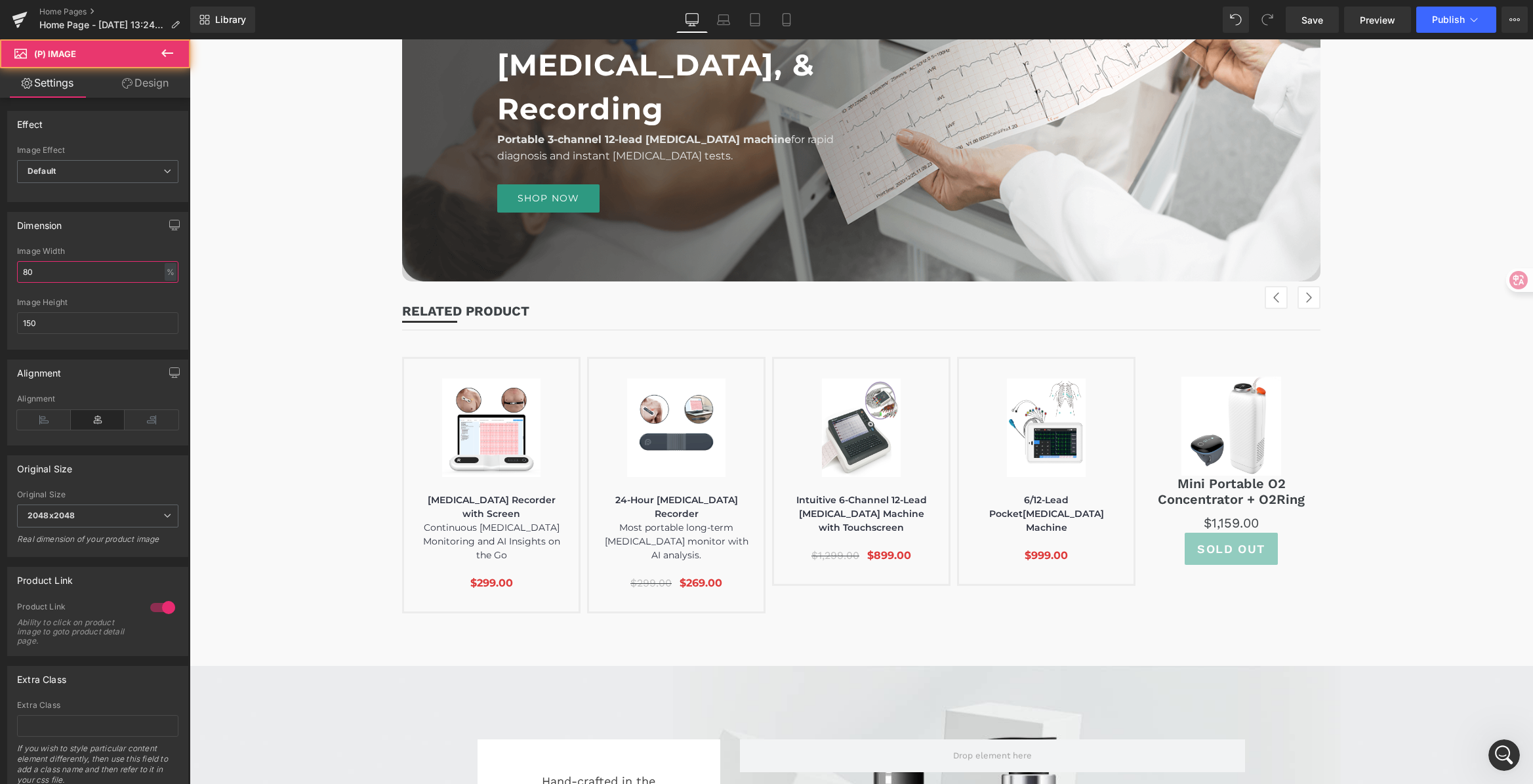
click at [0, 265] on html "Text Block You are previewing how the will restyle your page. You can not edit …" at bounding box center [766, 392] width 1533 height 784
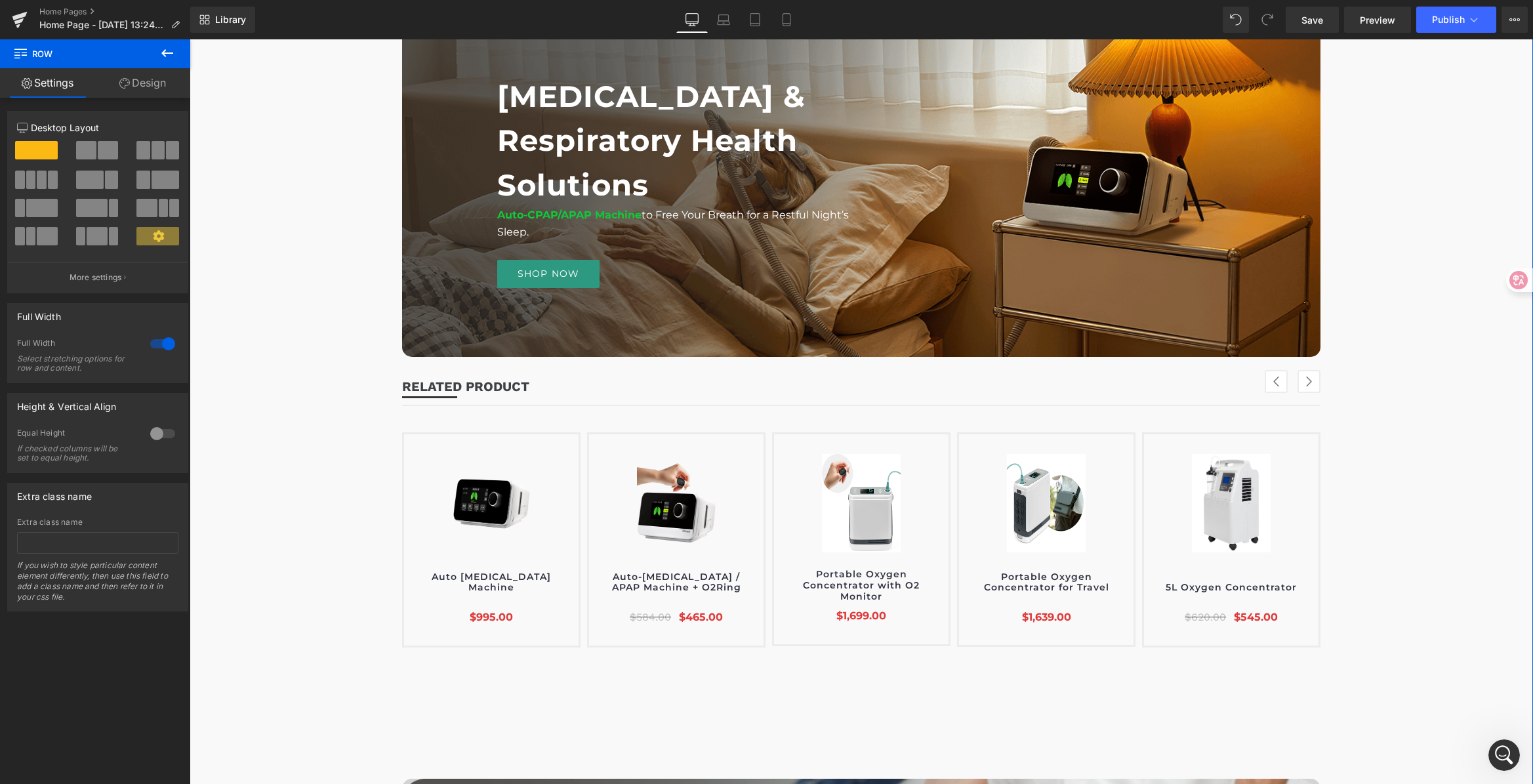
scroll to position [1677, 0]
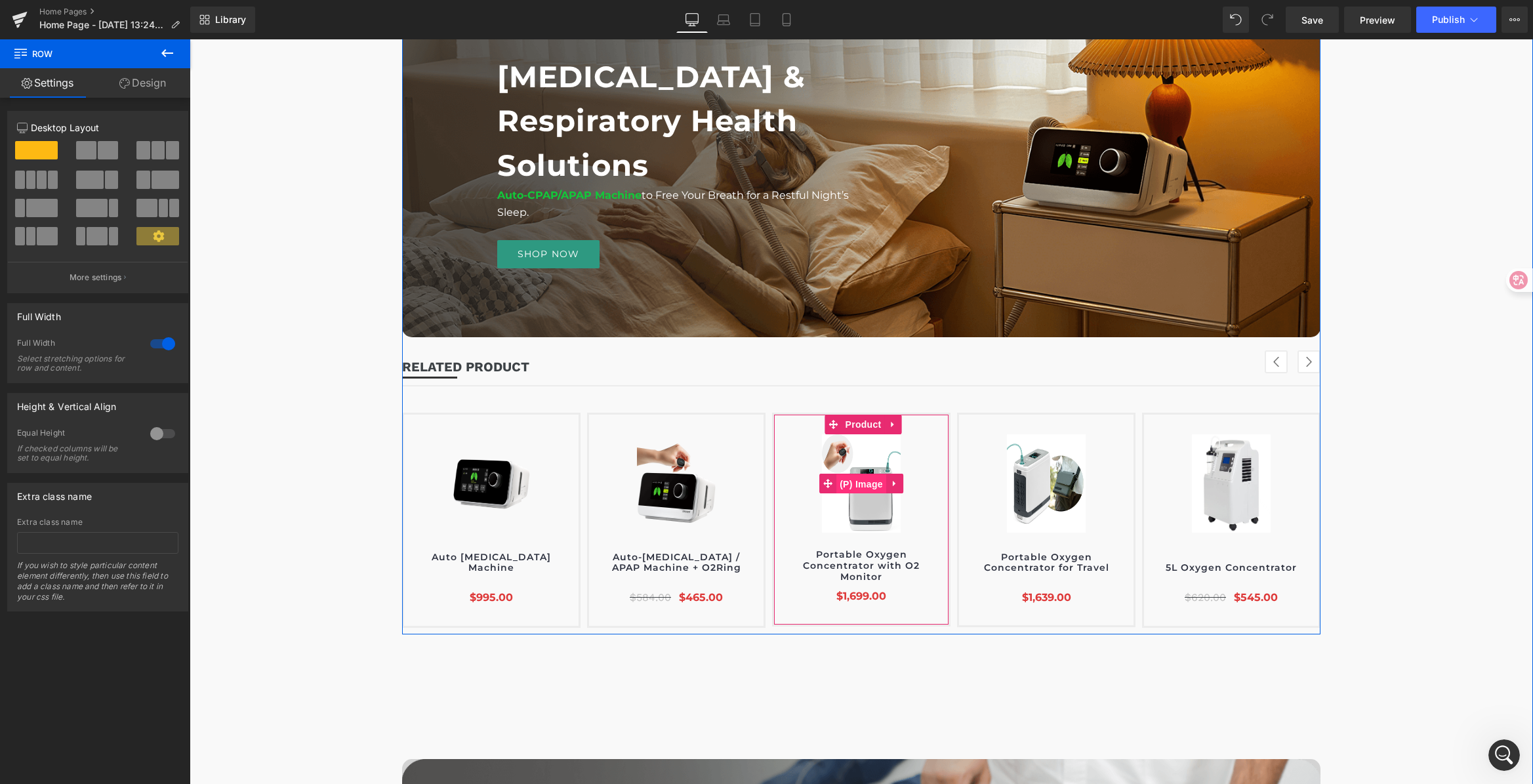
click at [854, 494] on span "(P) Image" at bounding box center [861, 483] width 50 height 19
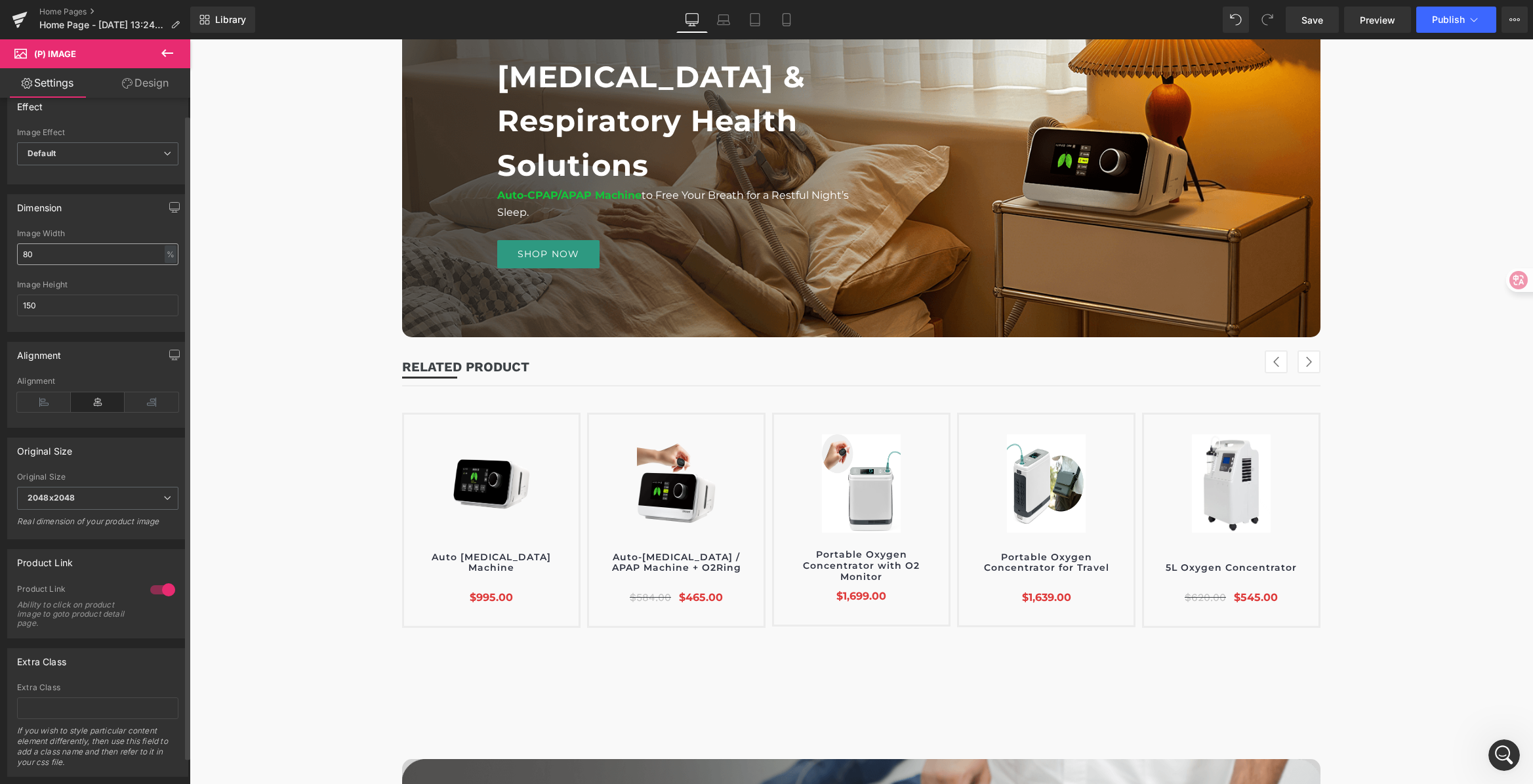
scroll to position [18, 0]
drag, startPoint x: 45, startPoint y: 251, endPoint x: -12, endPoint y: 250, distance: 57.0
click at [0, 250] on html "(P) Image You are previewing how the will restyle your page. You can not edit E…" at bounding box center [766, 392] width 1533 height 784
drag, startPoint x: 53, startPoint y: 260, endPoint x: -26, endPoint y: 242, distance: 81.0
click at [0, 242] on html "(P) Image You are previewing how the will restyle your page. You can not edit E…" at bounding box center [766, 392] width 1533 height 784
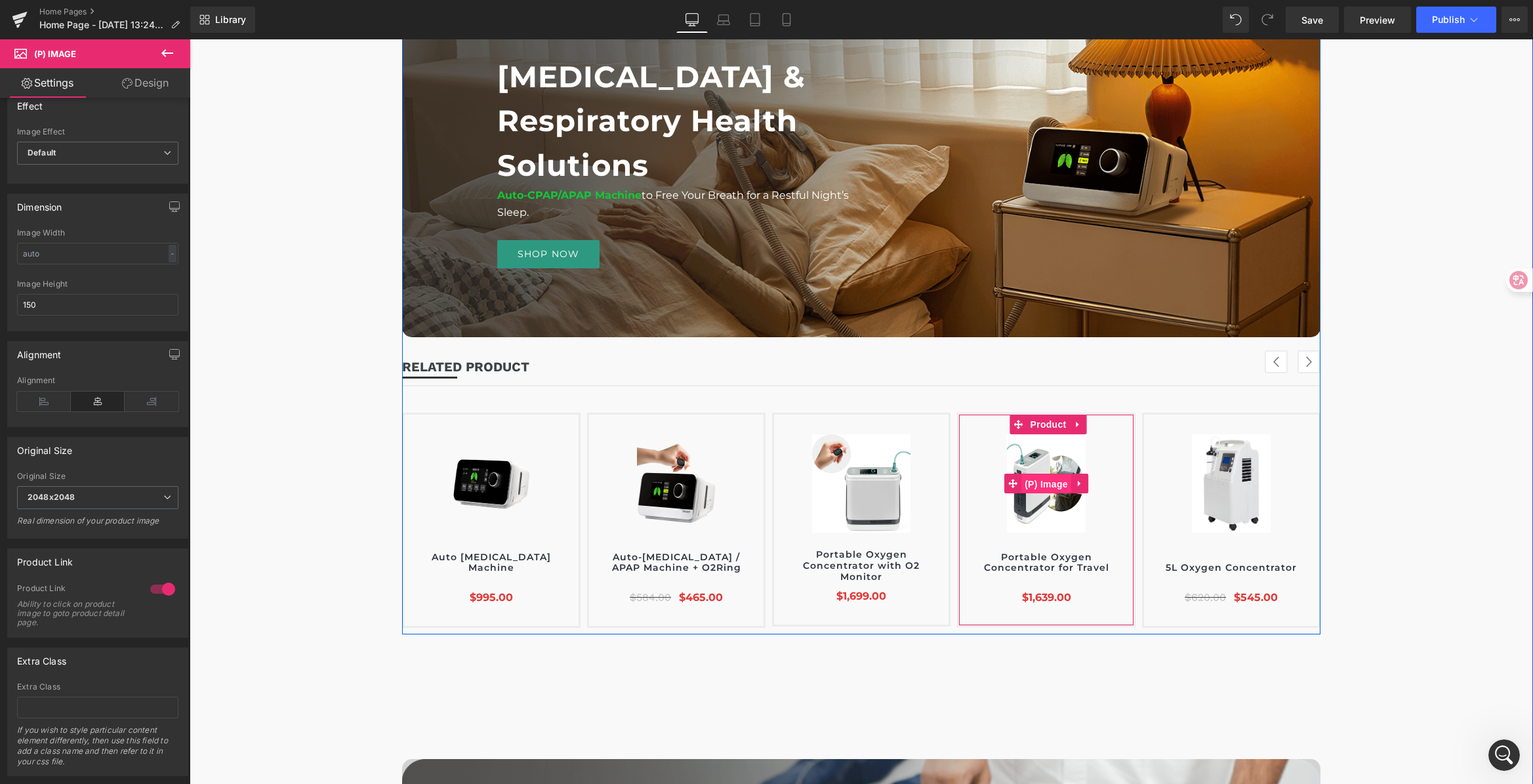
click at [1043, 494] on span "(P) Image" at bounding box center [1046, 483] width 50 height 19
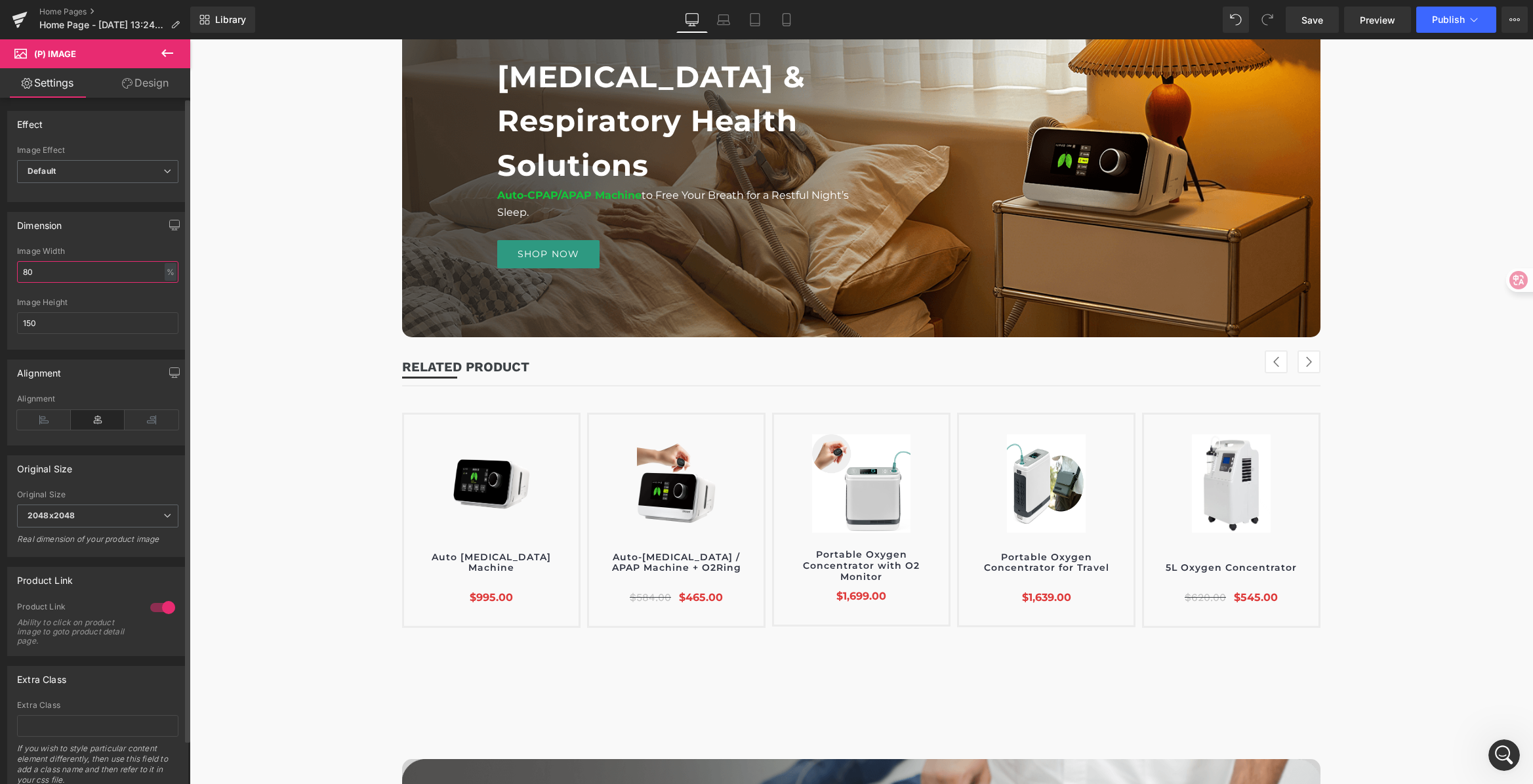
drag, startPoint x: -19, startPoint y: 262, endPoint x: 145, endPoint y: 273, distance: 164.4
click at [0, 260] on html "(P) Image You are previewing how the will restyle your page. You can not edit E…" at bounding box center [766, 392] width 1533 height 784
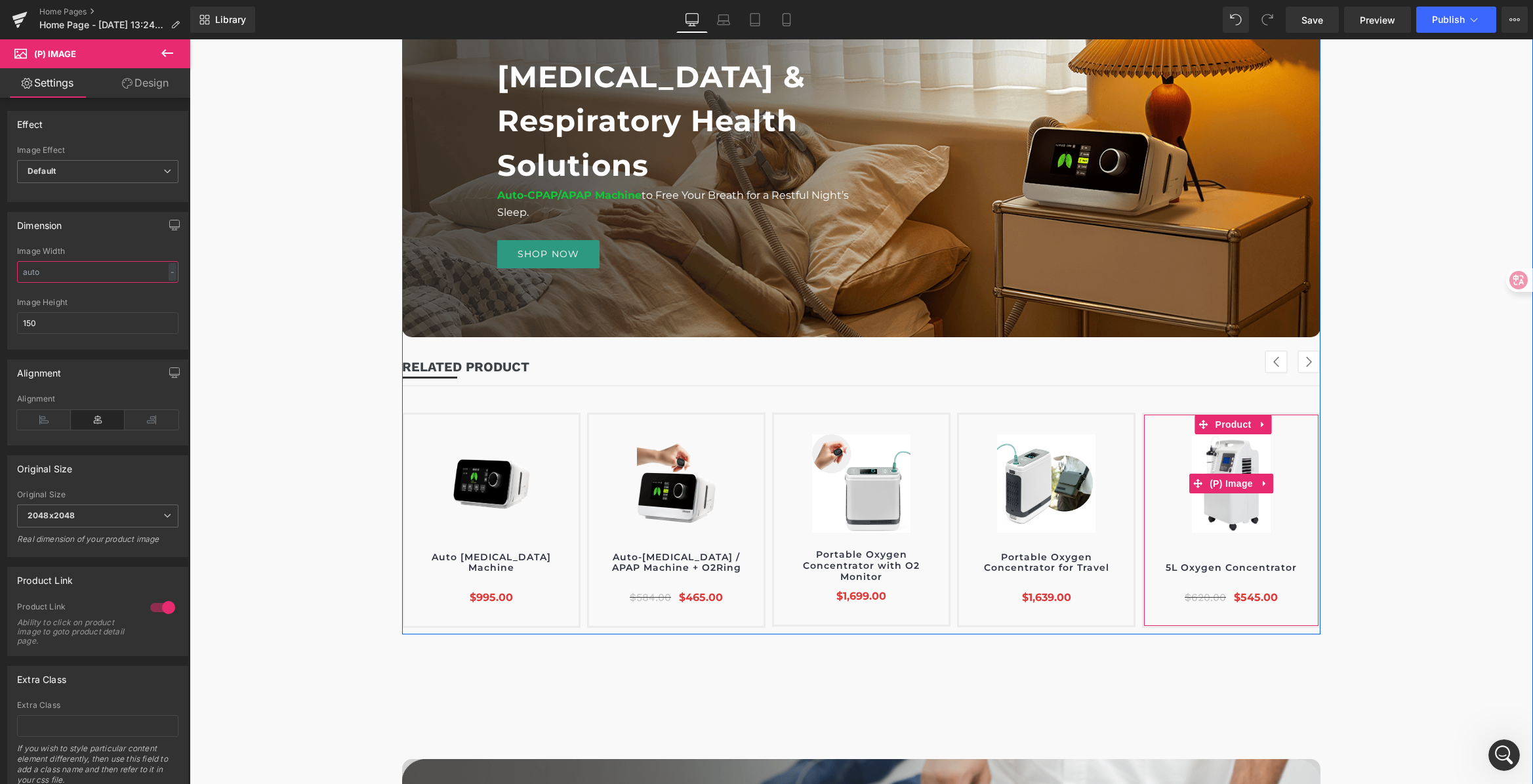
drag, startPoint x: 1224, startPoint y: 529, endPoint x: 1025, endPoint y: 487, distance: 203.4
click at [1224, 493] on span "(P) Image" at bounding box center [1231, 483] width 50 height 19
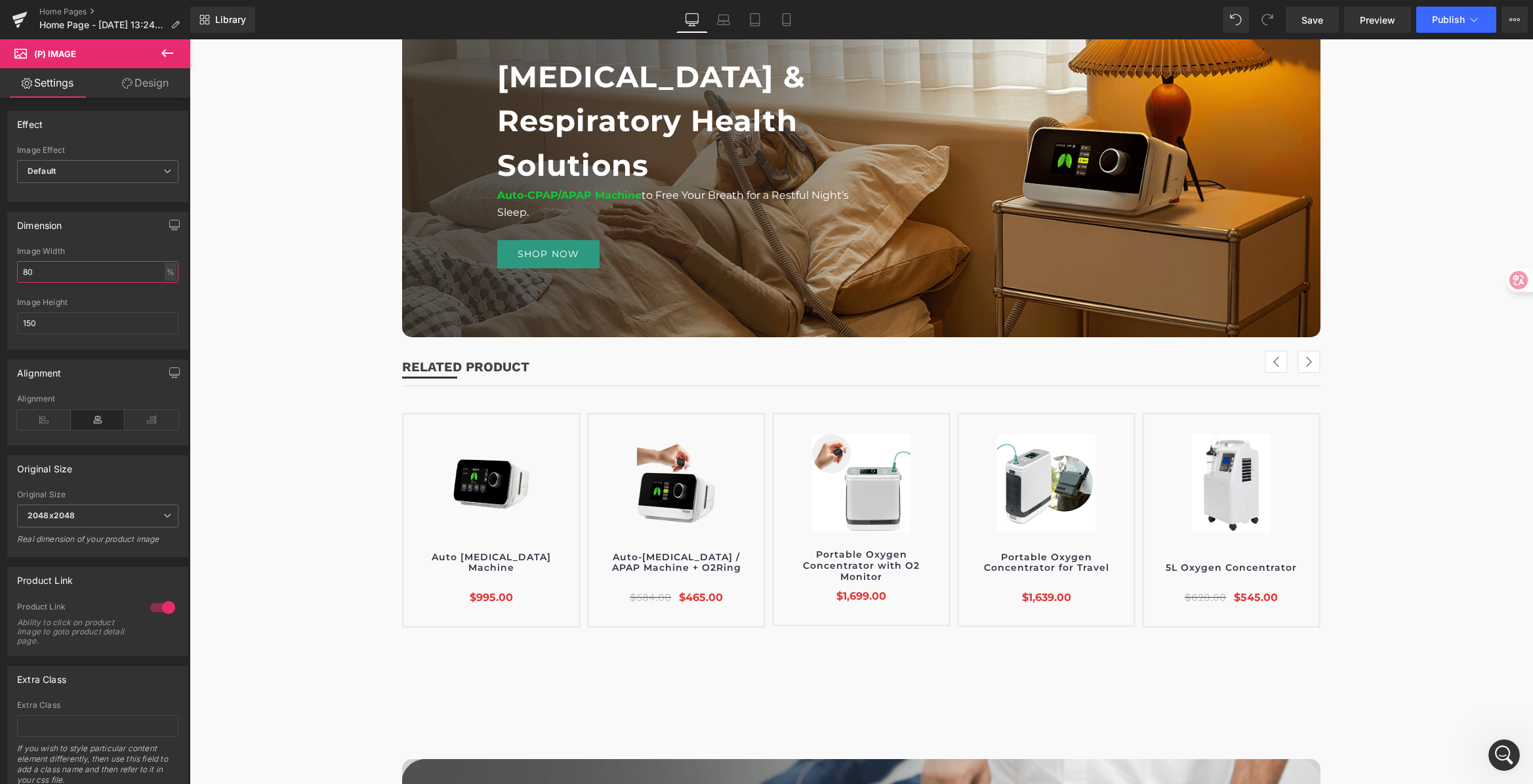
drag, startPoint x: 25, startPoint y: 278, endPoint x: -38, endPoint y: 270, distance: 63.5
click at [0, 270] on html "(P) Image You are previewing how the will restyle your page. You can not edit E…" at bounding box center [766, 392] width 1533 height 784
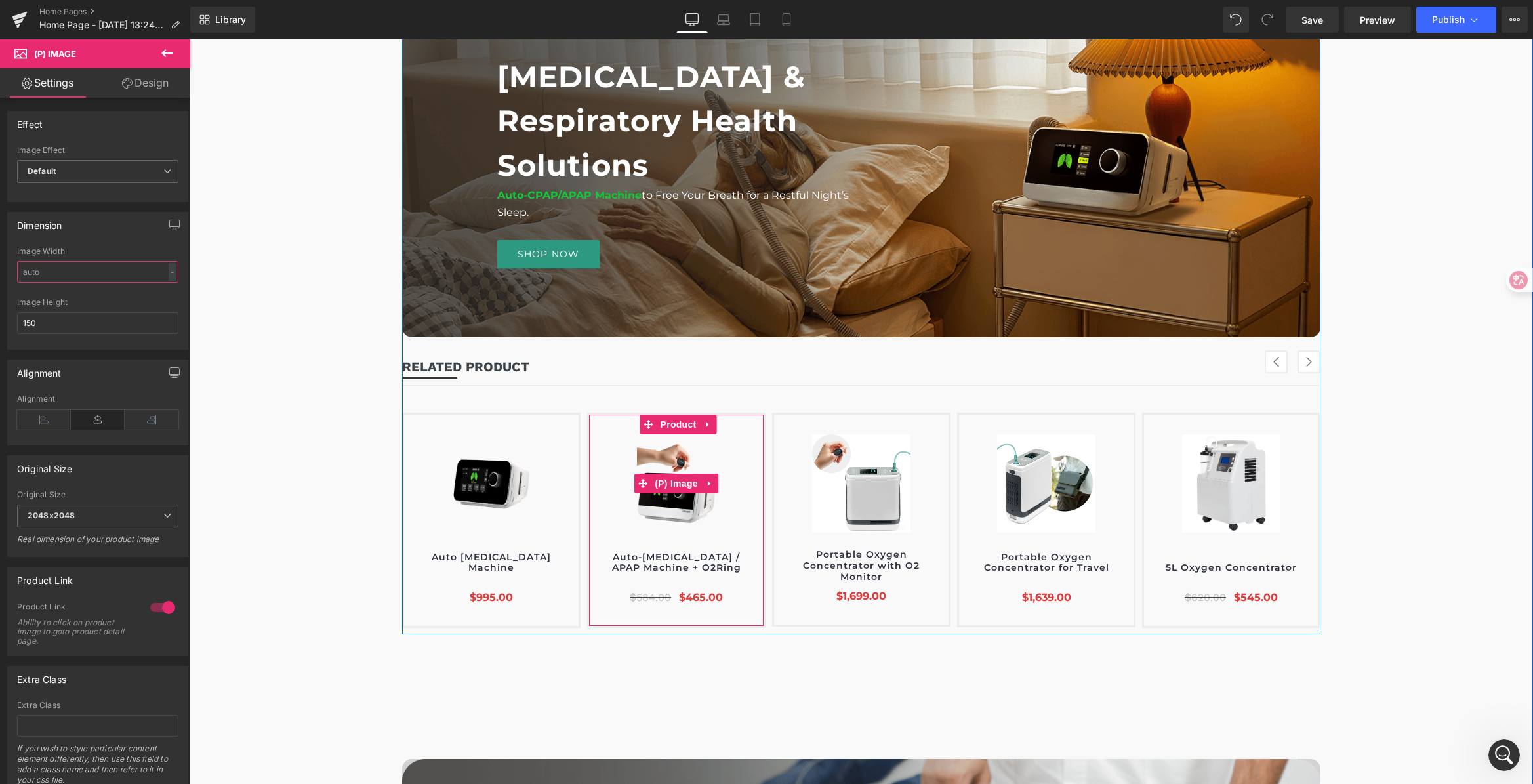
drag, startPoint x: 665, startPoint y: 523, endPoint x: 195, endPoint y: 388, distance: 489.0
click at [665, 493] on span "(P) Image" at bounding box center [676, 483] width 50 height 19
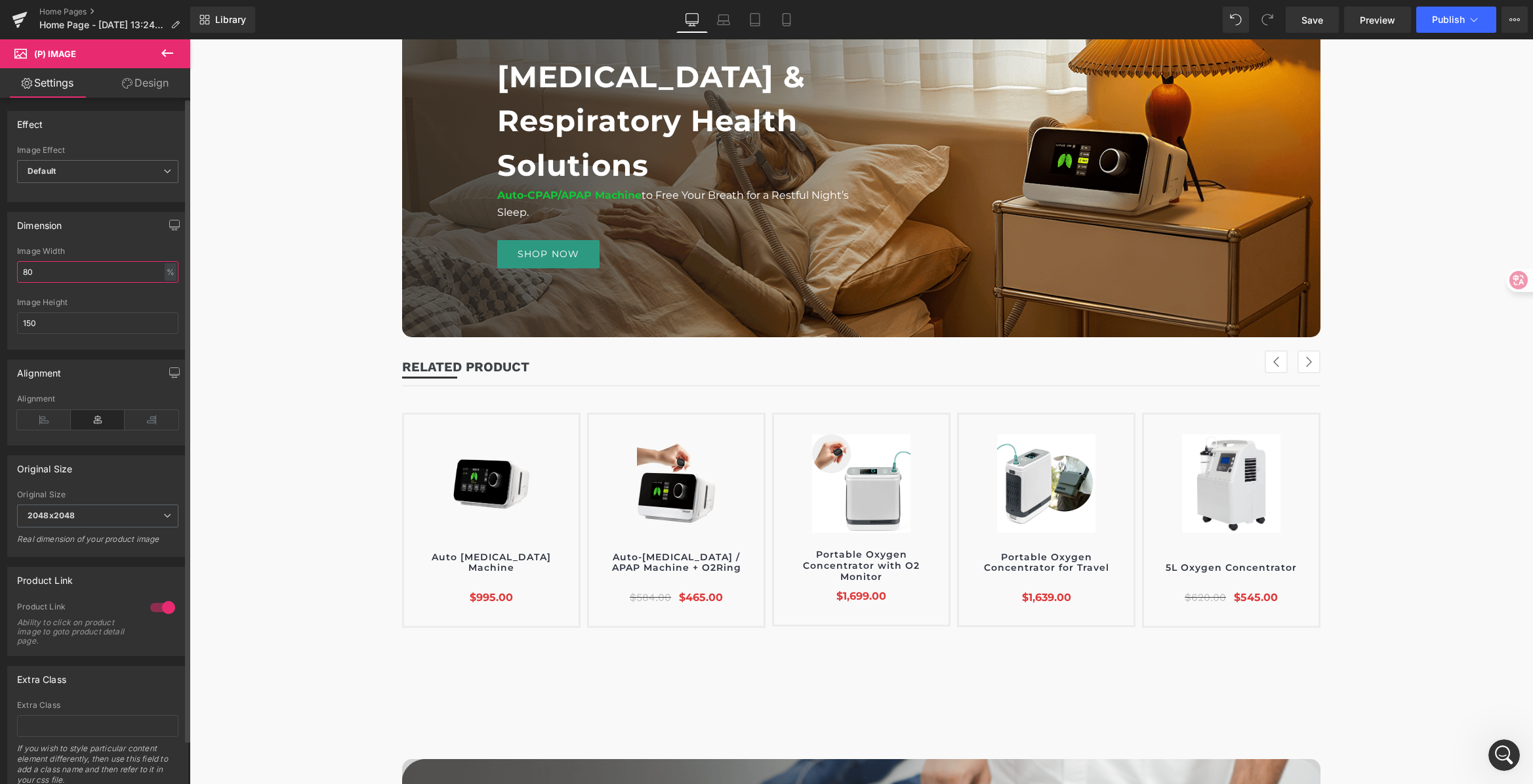
drag, startPoint x: 40, startPoint y: 274, endPoint x: 35, endPoint y: 283, distance: 10.3
click at [0, 273] on html "(P) Image You are previewing how the will restyle your page. You can not edit E…" at bounding box center [766, 392] width 1533 height 784
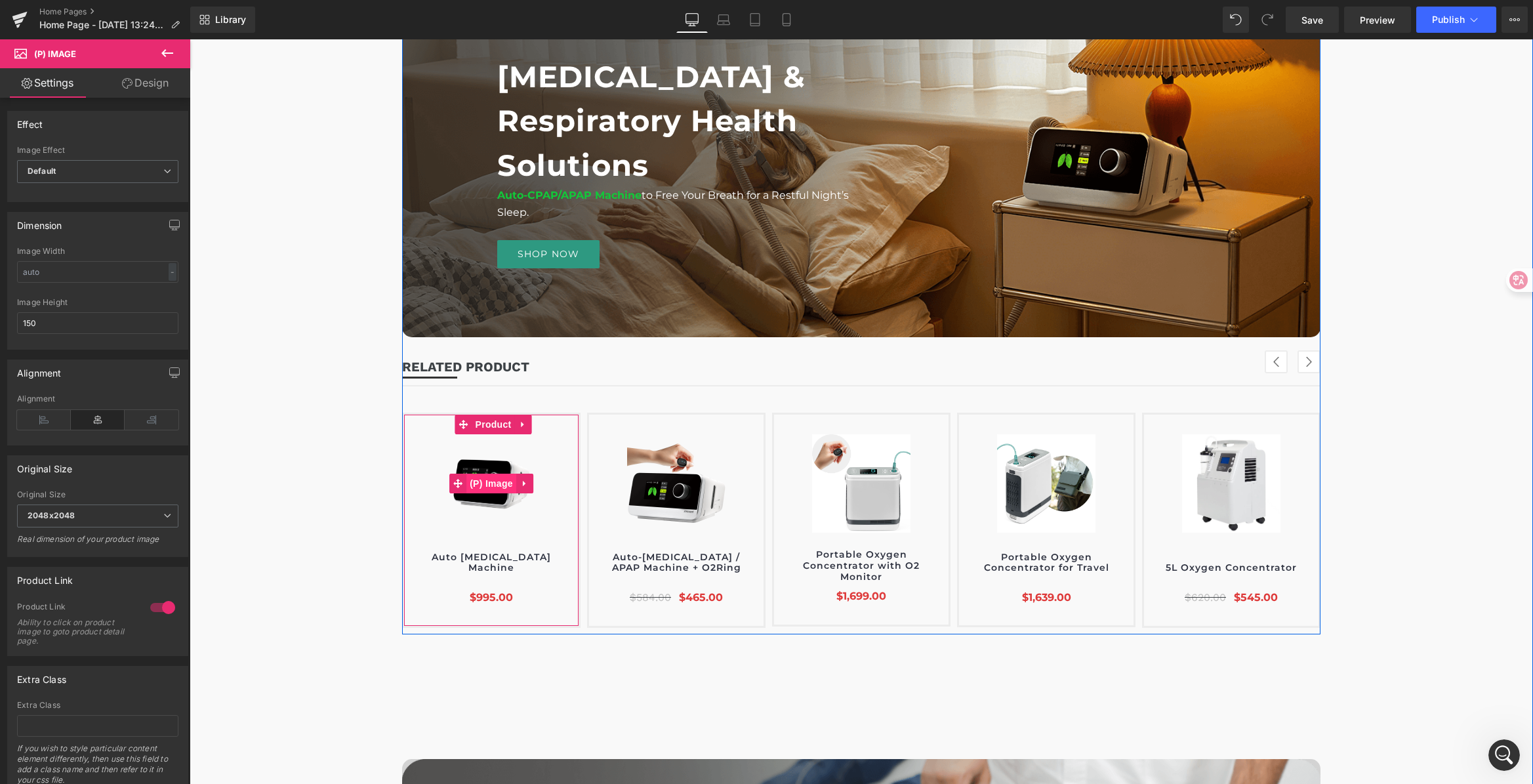
click at [483, 493] on span "(P) Image" at bounding box center [490, 483] width 50 height 19
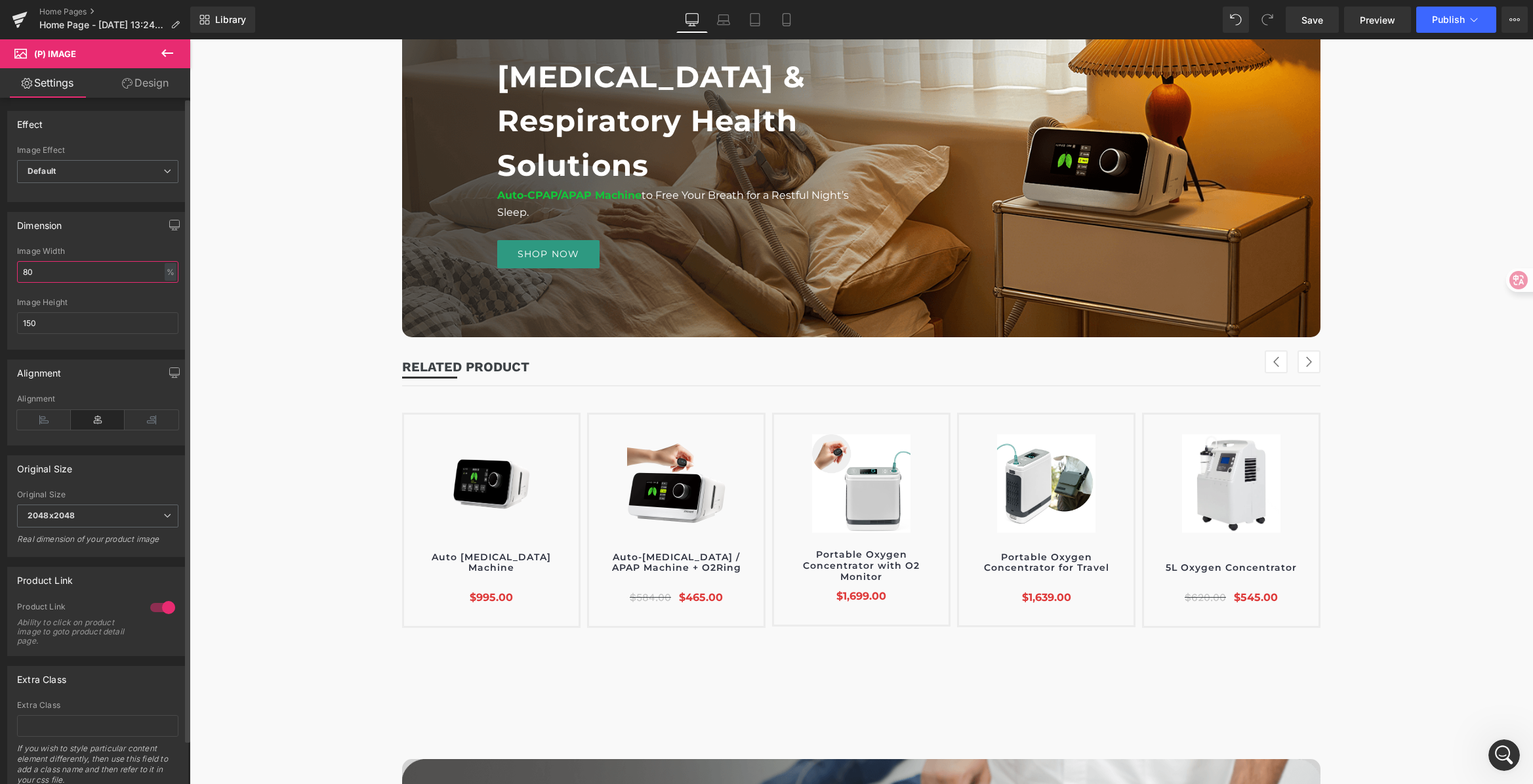
drag, startPoint x: 46, startPoint y: 275, endPoint x: 20, endPoint y: 272, distance: 26.2
click at [0, 271] on html "(P) Image You are previewing how the will restyle your page. You can not edit E…" at bounding box center [766, 392] width 1533 height 784
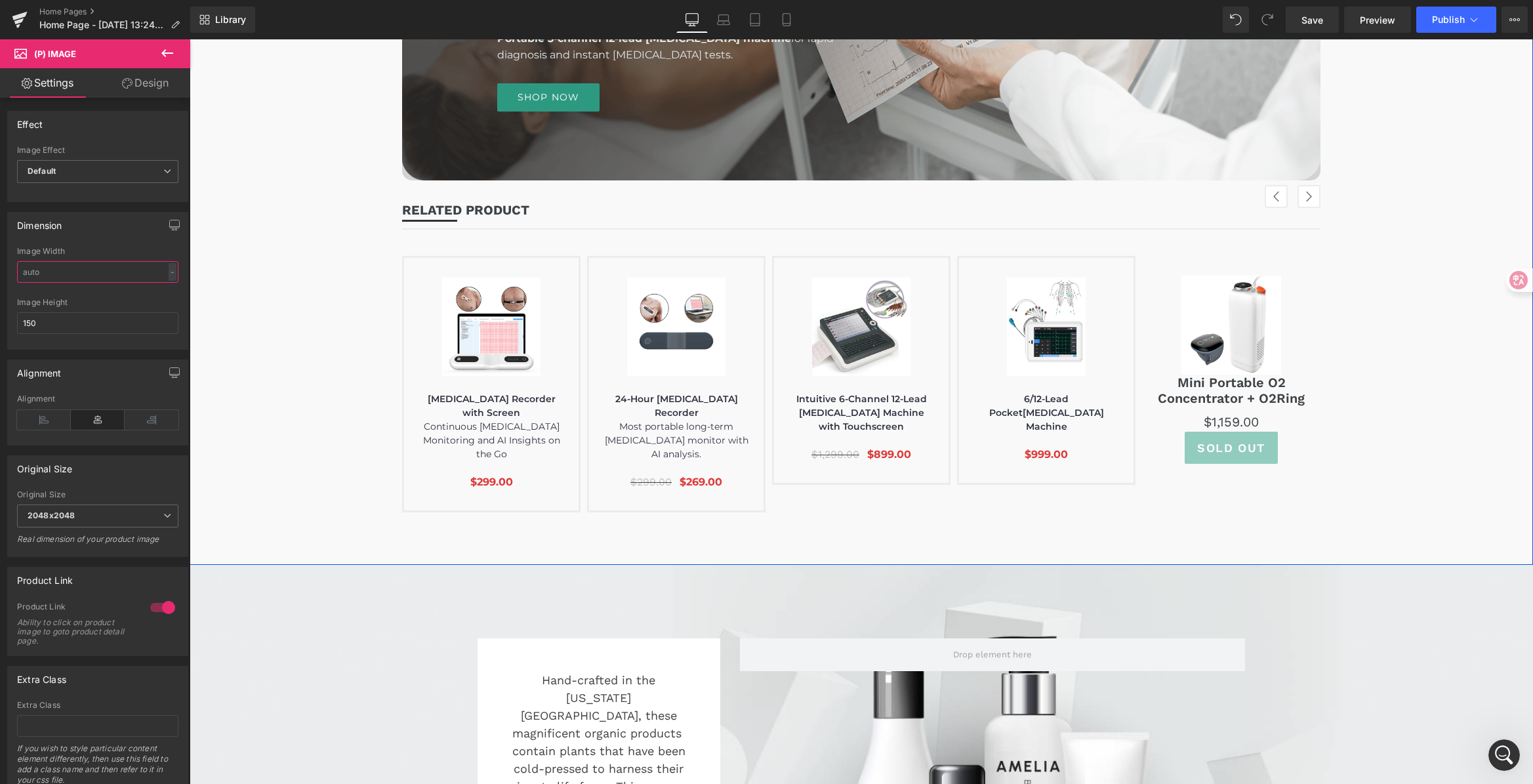
scroll to position [2665, 0]
click at [1308, 9] on link "Save" at bounding box center [1311, 19] width 53 height 26
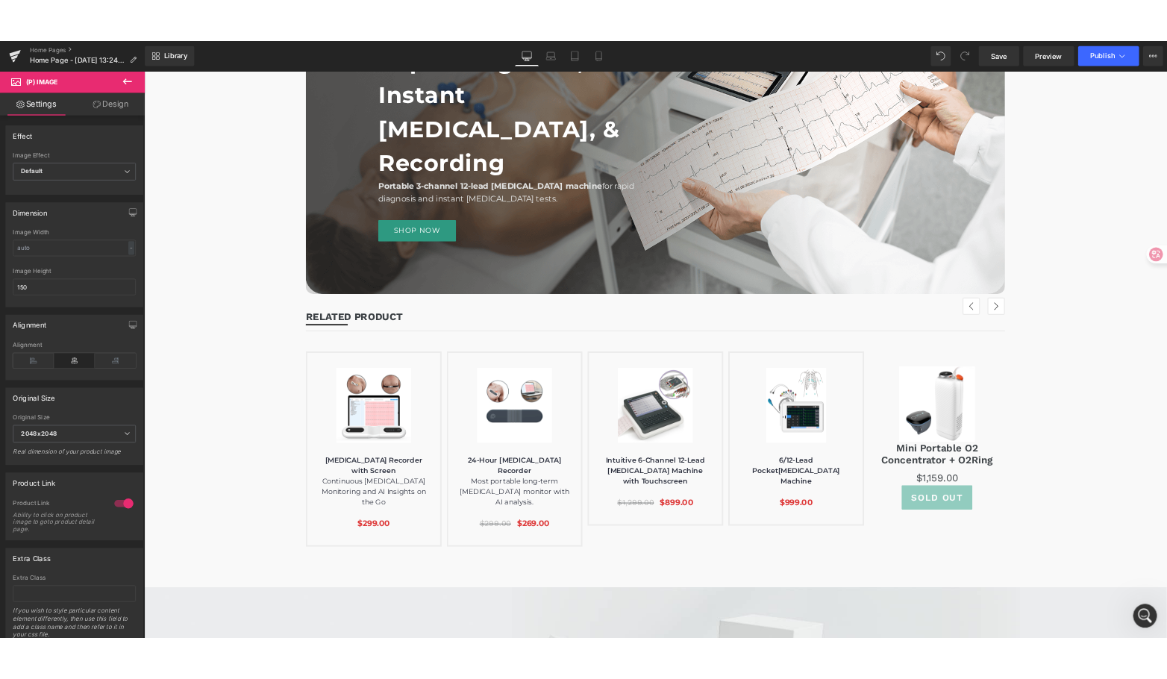
scroll to position [2855, 0]
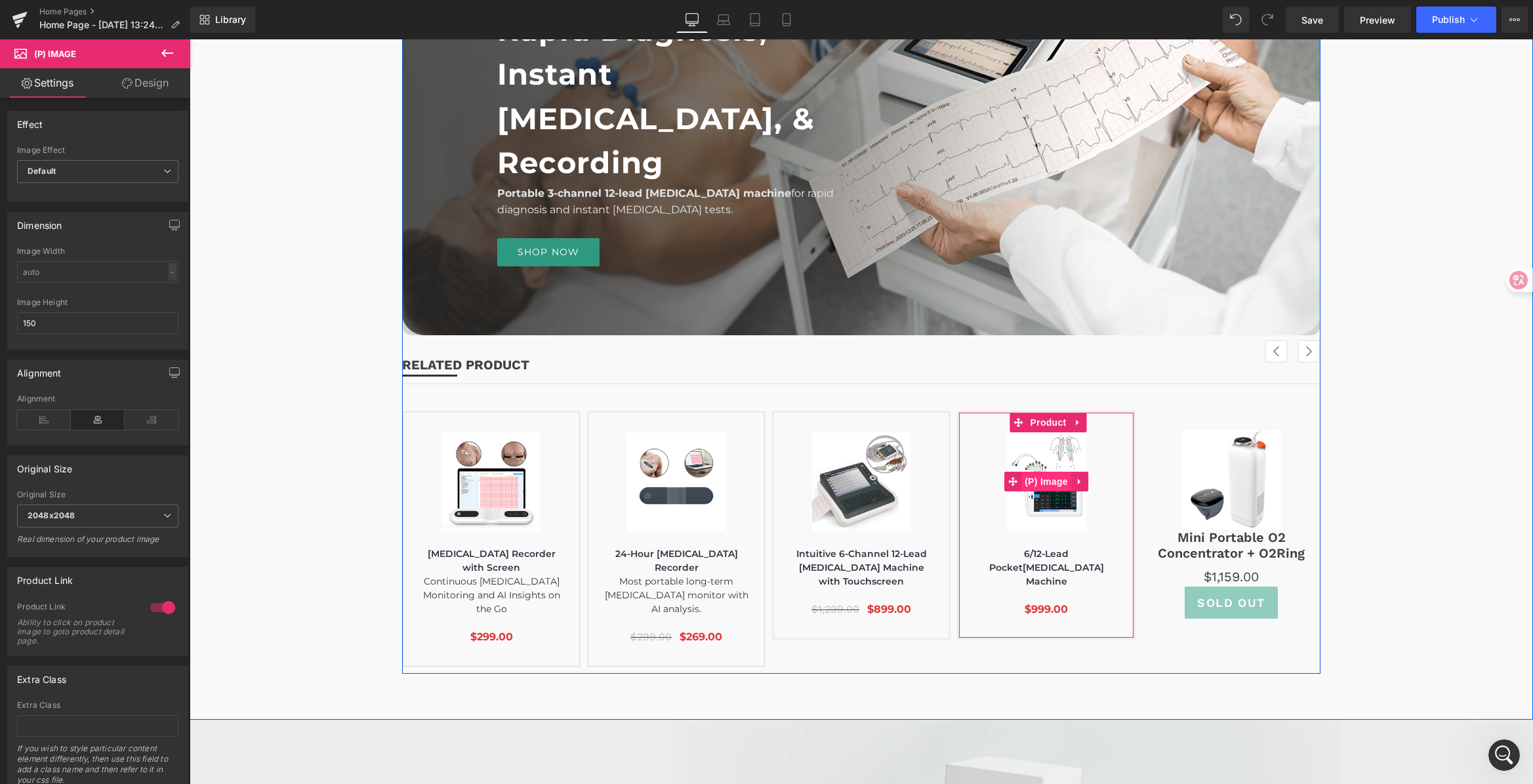
click at [1040, 483] on span "(P) Image" at bounding box center [1046, 481] width 50 height 19
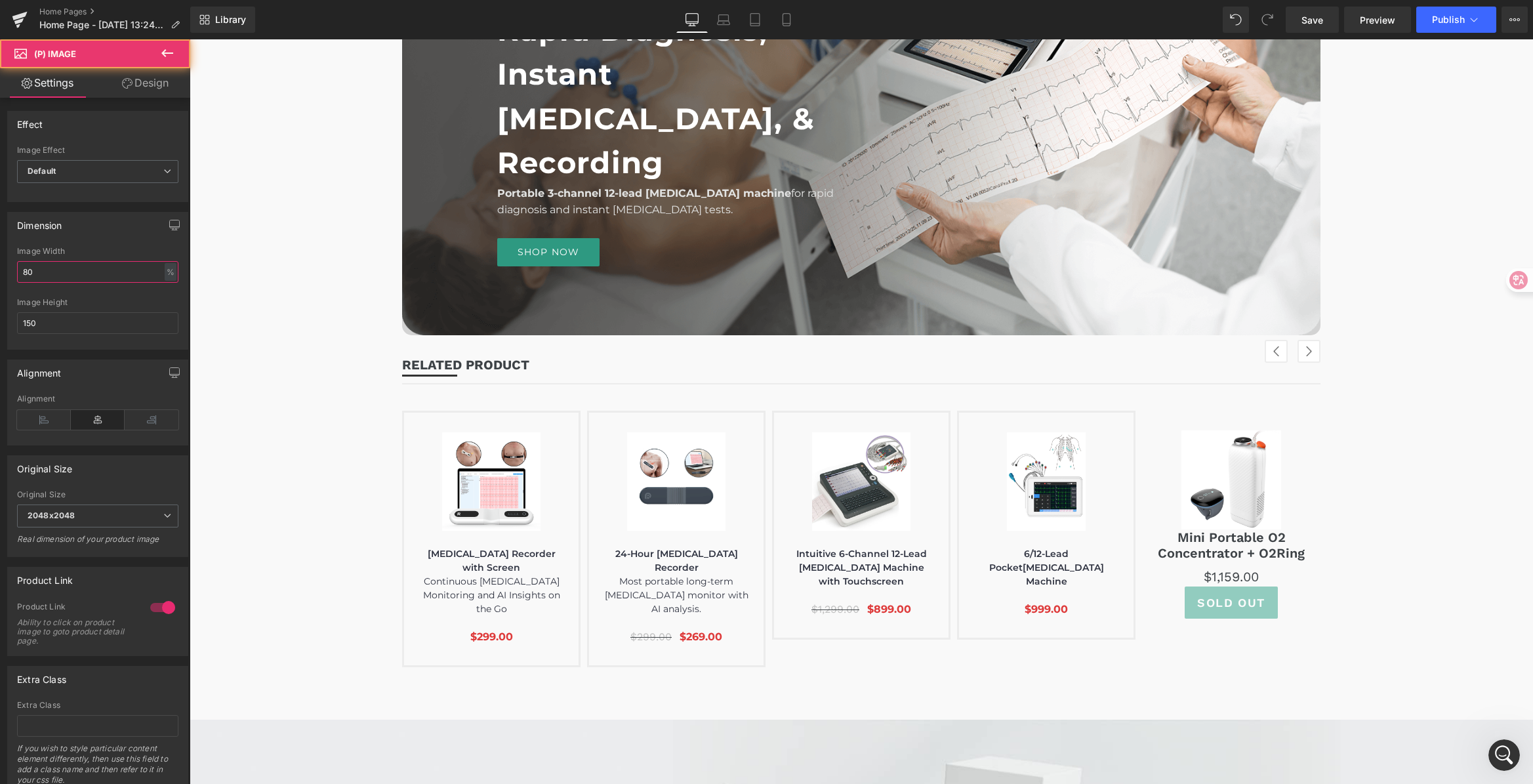
drag, startPoint x: 40, startPoint y: 277, endPoint x: -40, endPoint y: 266, distance: 80.8
click at [0, 266] on html "(P) Image You are previewing how the will restyle your page. You can not edit E…" at bounding box center [766, 392] width 1533 height 784
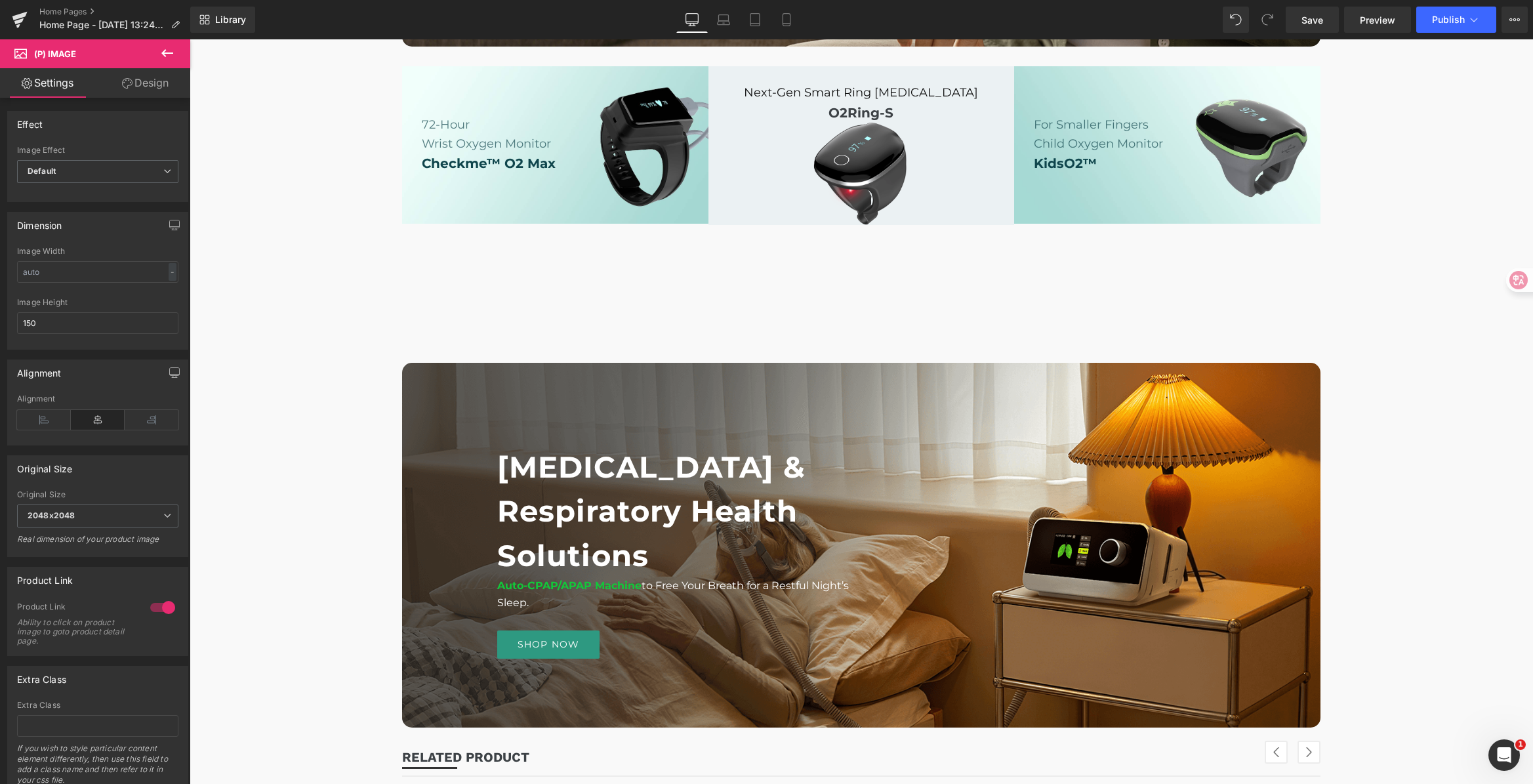
scroll to position [4748, 0]
